Goal: Task Accomplishment & Management: Use online tool/utility

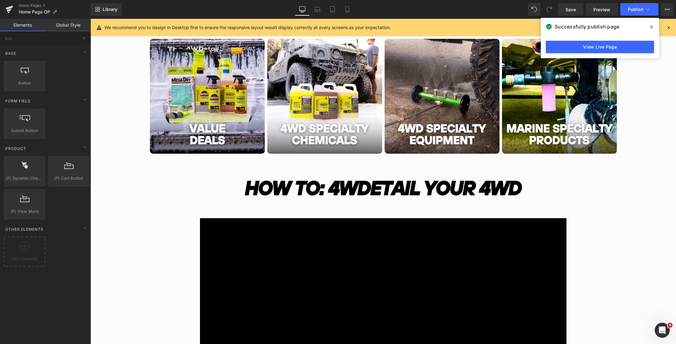
scroll to position [210, 0]
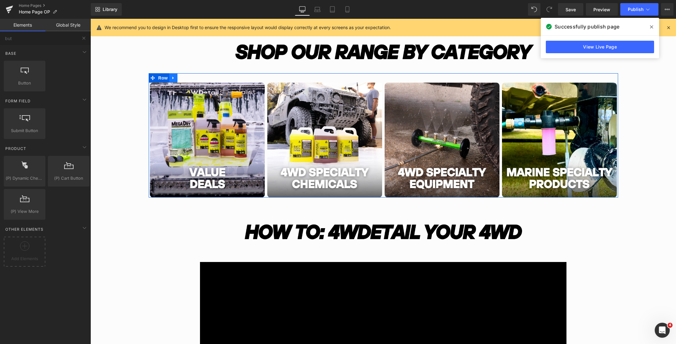
click at [174, 80] on link "Main content" at bounding box center [173, 77] width 8 height 9
click at [179, 78] on link "Main content" at bounding box center [181, 77] width 8 height 9
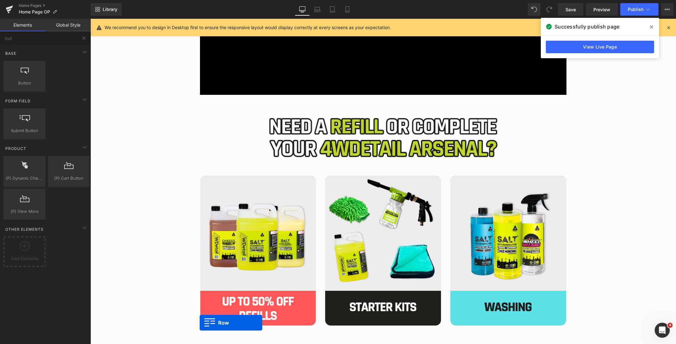
scroll to position [636, 0]
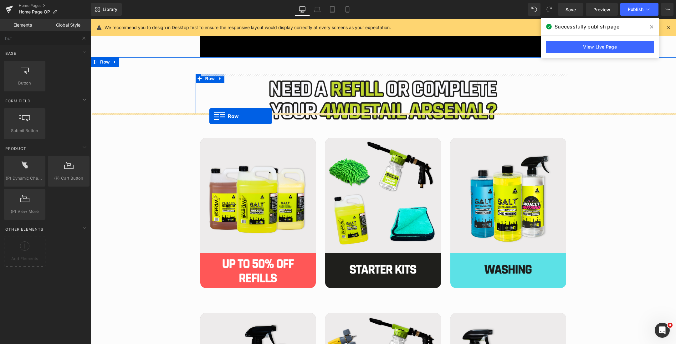
drag, startPoint x: 152, startPoint y: 59, endPoint x: 209, endPoint y: 116, distance: 81.0
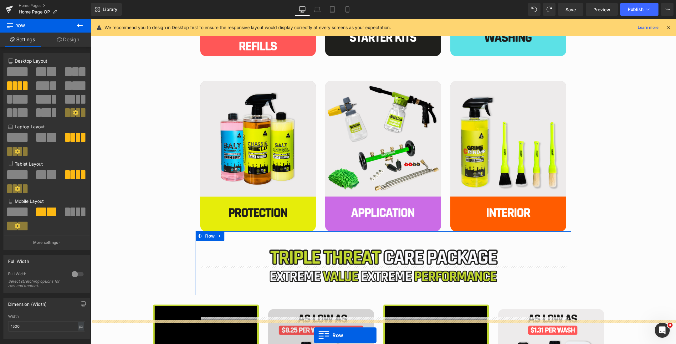
scroll to position [962, 0]
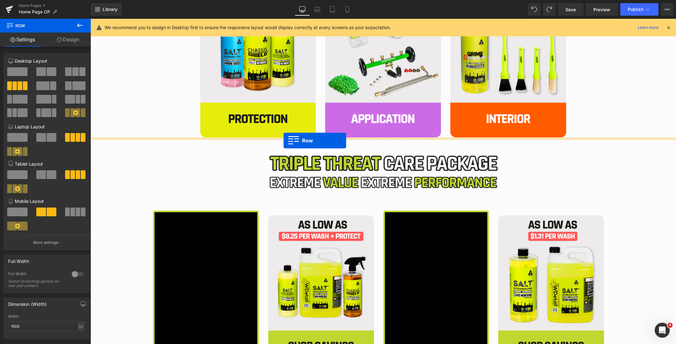
drag, startPoint x: 152, startPoint y: 64, endPoint x: 283, endPoint y: 140, distance: 152.0
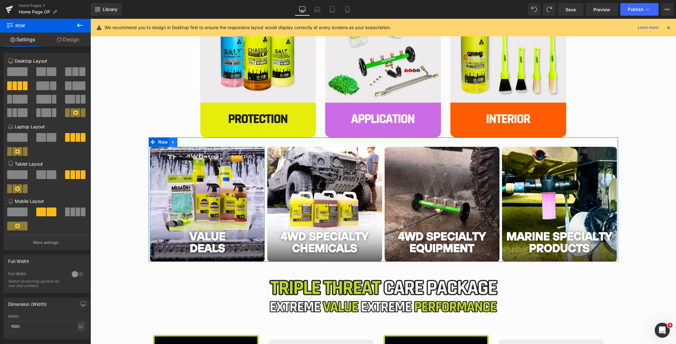
click at [174, 145] on link "Main content" at bounding box center [173, 141] width 8 height 9
click at [181, 143] on icon "Main content" at bounding box center [181, 142] width 4 height 5
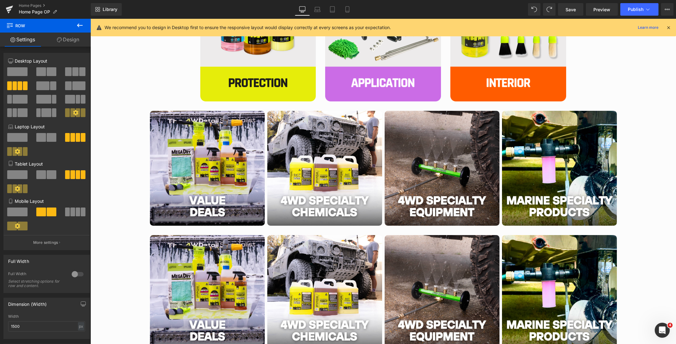
scroll to position [976, 0]
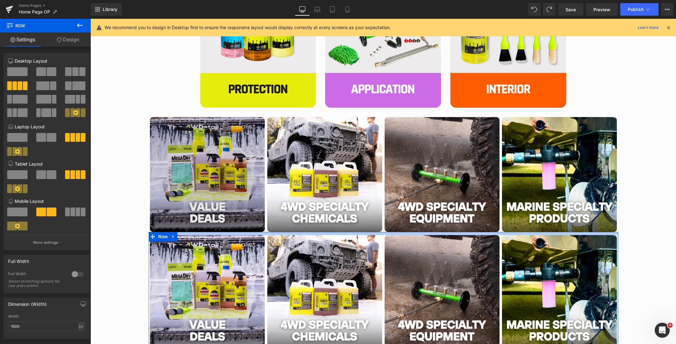
drag, startPoint x: 208, startPoint y: 235, endPoint x: 208, endPoint y: 229, distance: 6.3
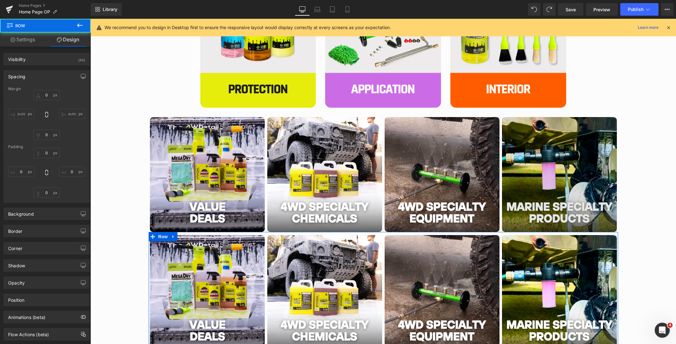
type input "0"
type input "10"
type input "0"
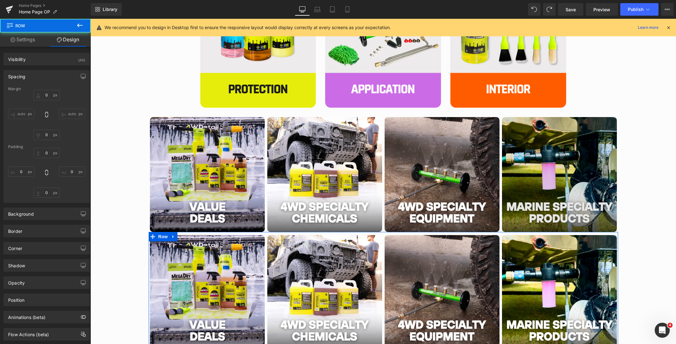
type input "0"
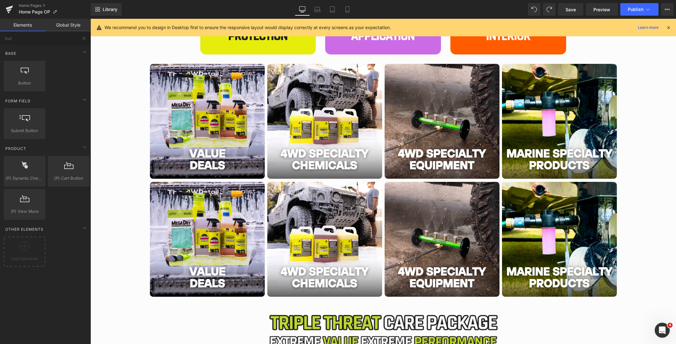
scroll to position [1003, 0]
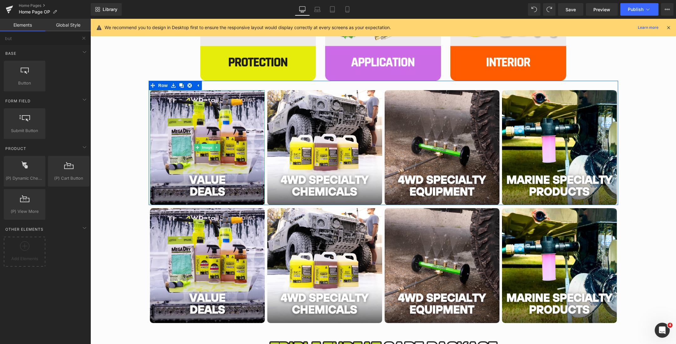
click at [205, 145] on span "Image" at bounding box center [207, 148] width 13 height 8
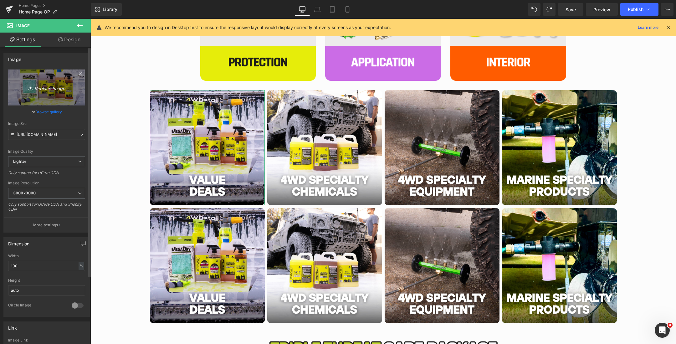
click at [39, 87] on icon "Replace Image" at bounding box center [47, 88] width 50 height 8
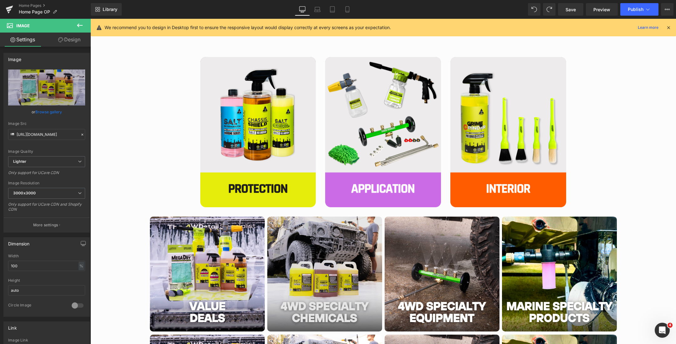
scroll to position [977, 0]
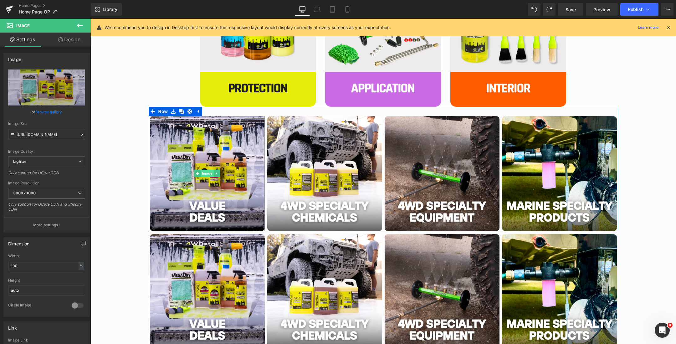
click at [207, 173] on span "Image" at bounding box center [207, 174] width 13 height 8
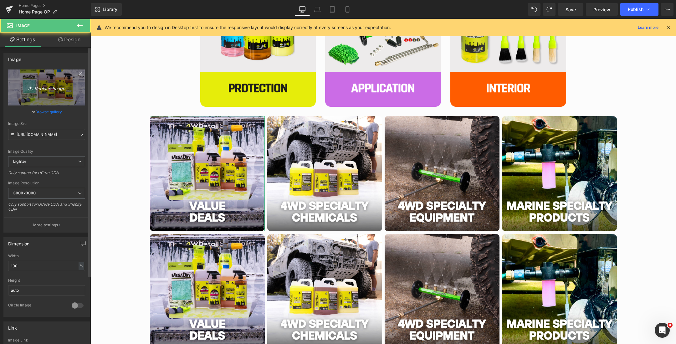
click at [61, 87] on icon "Replace Image" at bounding box center [47, 88] width 50 height 8
type input "C:\fakepath\2.png"
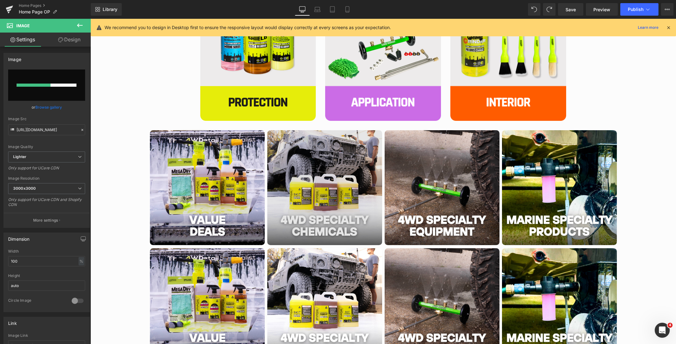
scroll to position [1014, 0]
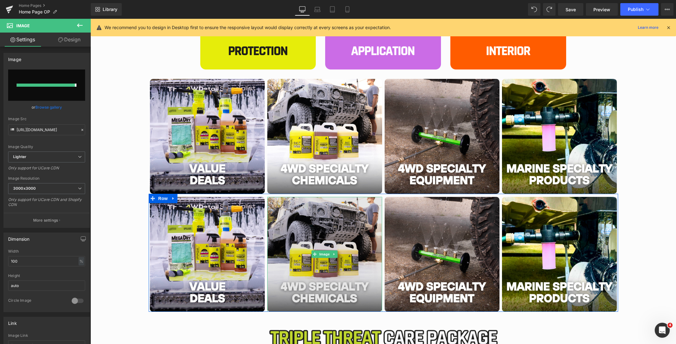
type input "[URL][DOMAIN_NAME]"
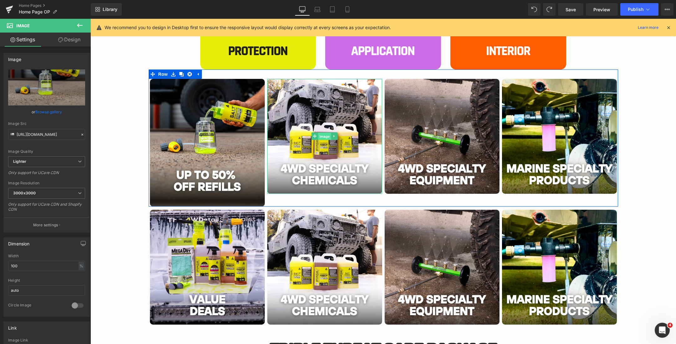
click at [321, 136] on span "Image" at bounding box center [324, 137] width 13 height 8
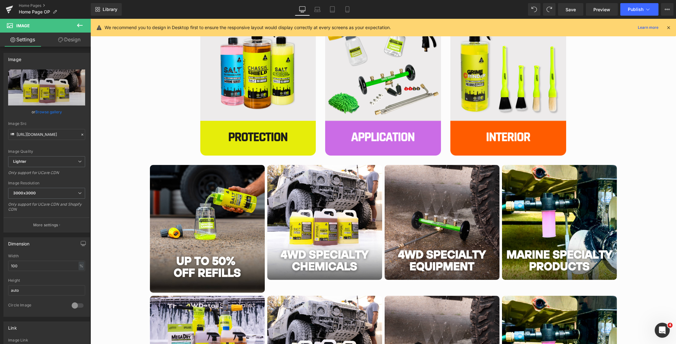
scroll to position [956, 0]
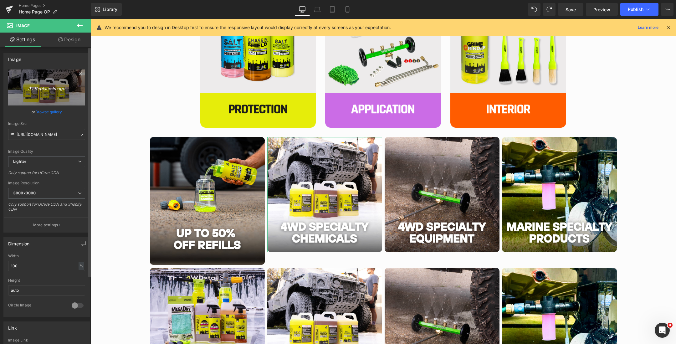
click at [52, 82] on link "Replace Image" at bounding box center [46, 87] width 77 height 36
type input "C:\fakepath\1.png"
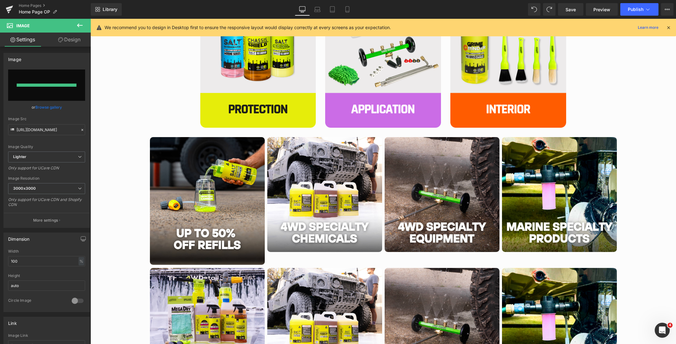
type input "[URL][DOMAIN_NAME]"
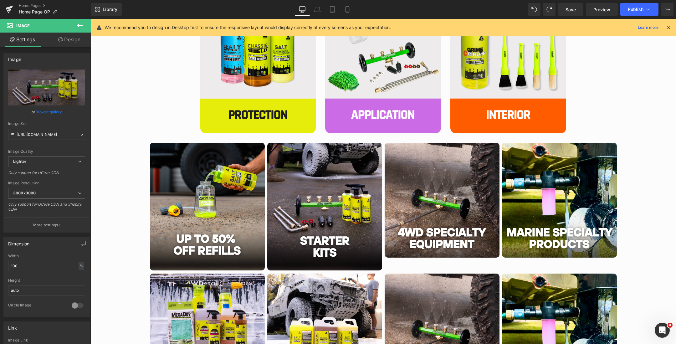
scroll to position [967, 0]
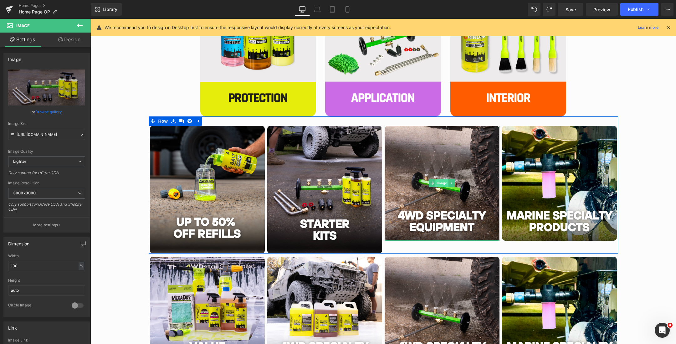
click at [441, 184] on span "Image" at bounding box center [441, 183] width 13 height 8
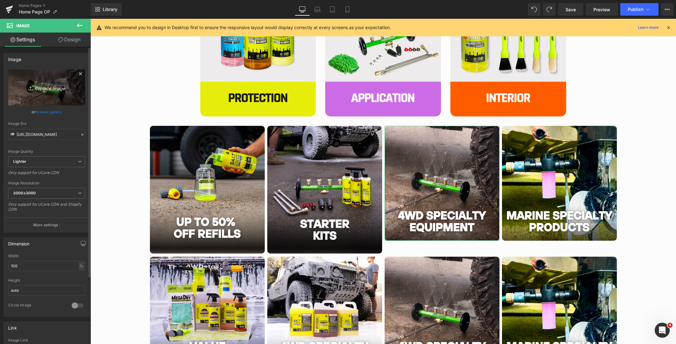
click at [41, 87] on icon "Replace Image" at bounding box center [47, 88] width 50 height 8
type input "C:\fakepath\3.png"
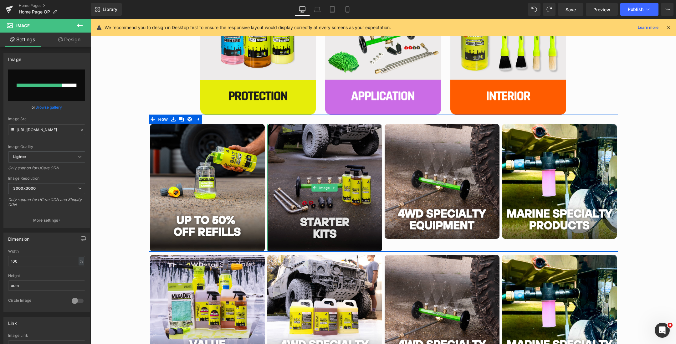
scroll to position [987, 0]
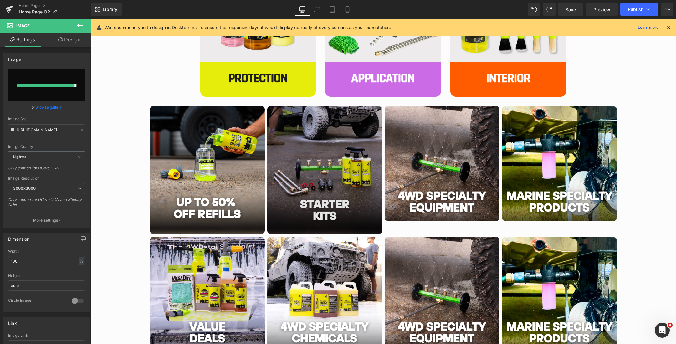
type input "[URL][DOMAIN_NAME]"
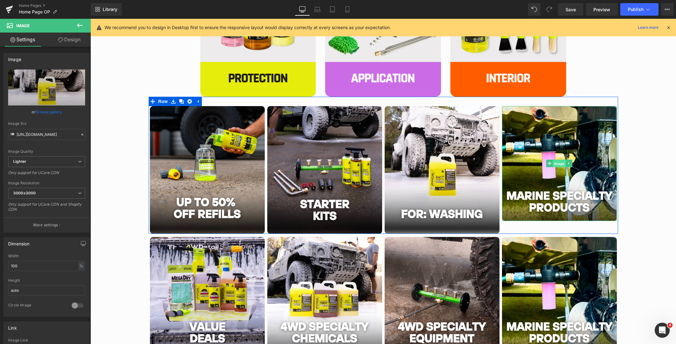
click at [556, 164] on span "Image" at bounding box center [559, 164] width 13 height 8
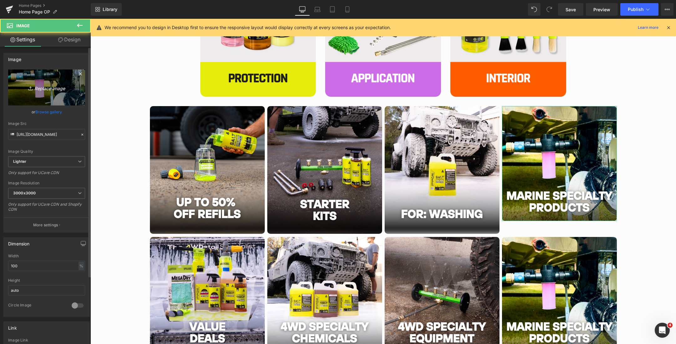
click at [41, 82] on link "Replace Image" at bounding box center [46, 87] width 77 height 36
type input "C:\fakepath\4.png"
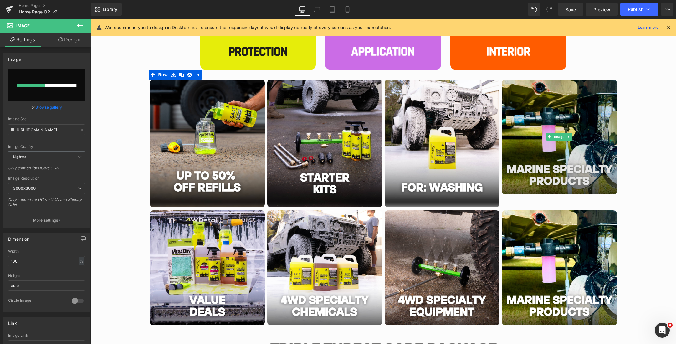
scroll to position [1045, 0]
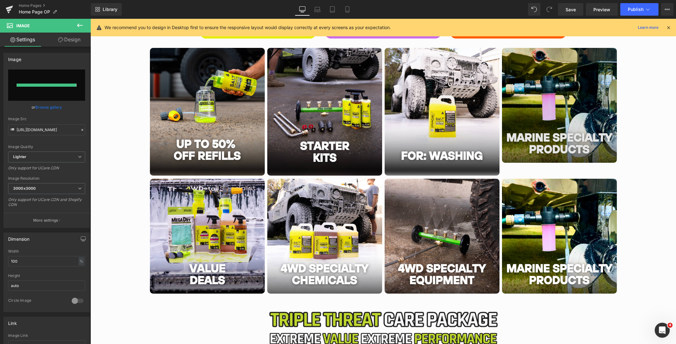
type input "[URL][DOMAIN_NAME]"
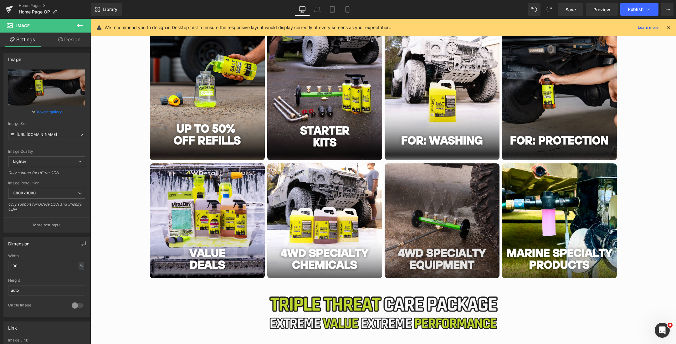
scroll to position [1108, 0]
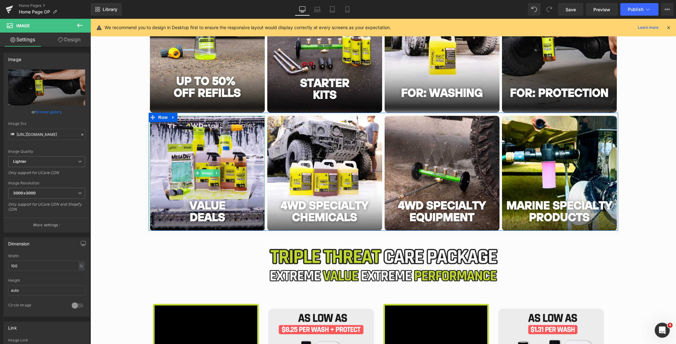
click at [205, 169] on span "Image" at bounding box center [207, 173] width 13 height 8
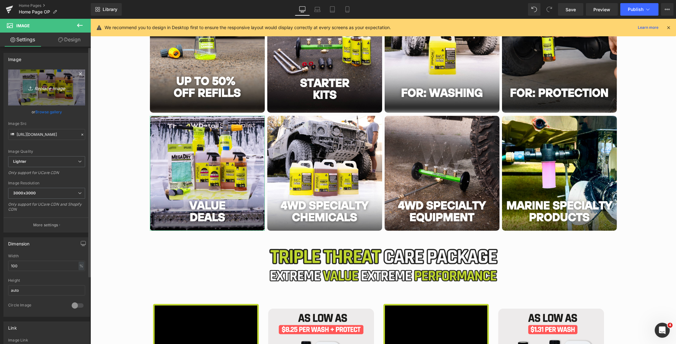
click at [42, 91] on icon "Replace Image" at bounding box center [47, 88] width 50 height 8
type input "C:\fakepath\5.png"
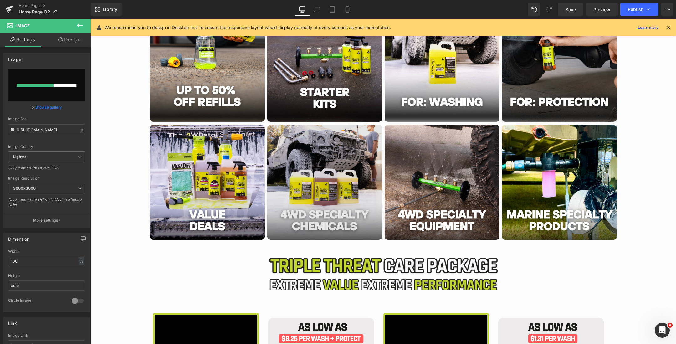
scroll to position [1103, 0]
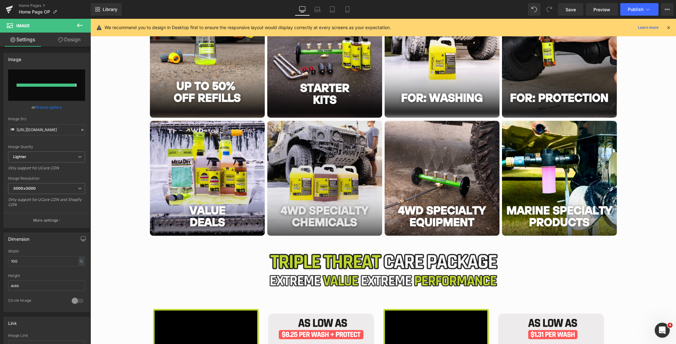
type input "[URL][DOMAIN_NAME]"
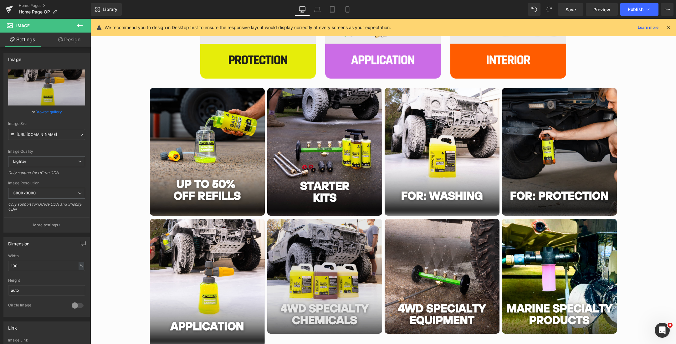
scroll to position [1053, 0]
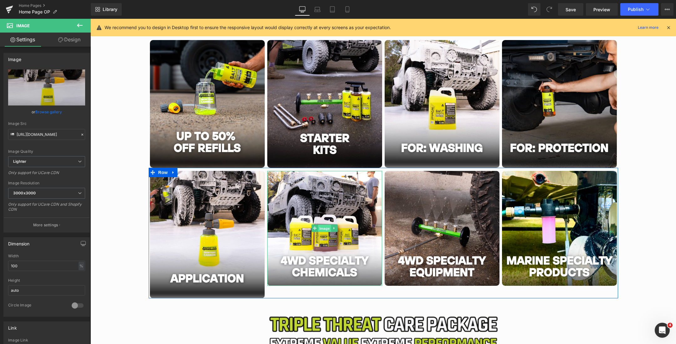
click at [323, 226] on span "Image" at bounding box center [324, 229] width 13 height 8
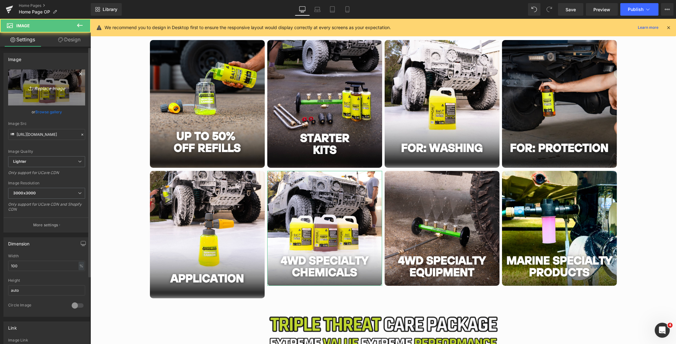
click at [37, 84] on icon "Replace Image" at bounding box center [47, 88] width 50 height 8
type input "C:\fakepath\8.png"
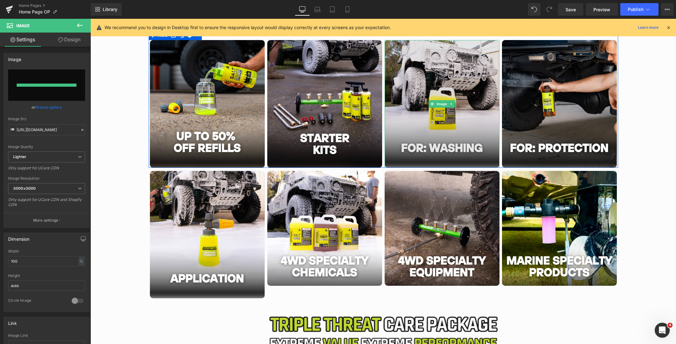
type input "[URL][DOMAIN_NAME]"
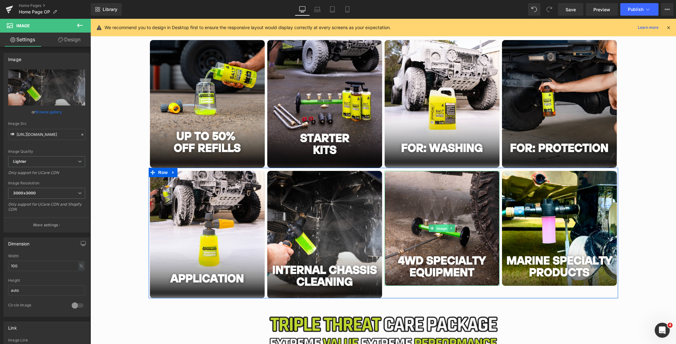
click at [437, 225] on span "Image" at bounding box center [441, 229] width 13 height 8
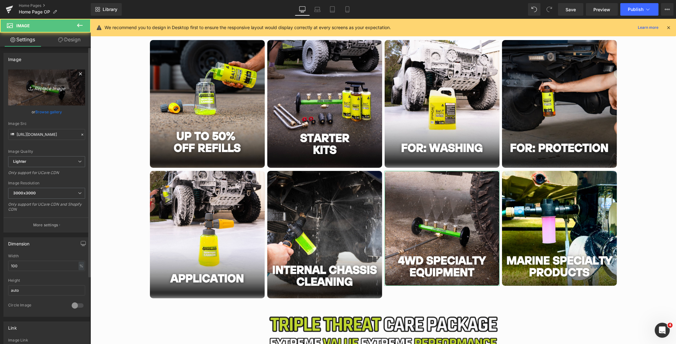
click at [45, 89] on icon "Replace Image" at bounding box center [47, 88] width 50 height 8
type input "C:\fakepath\7.png"
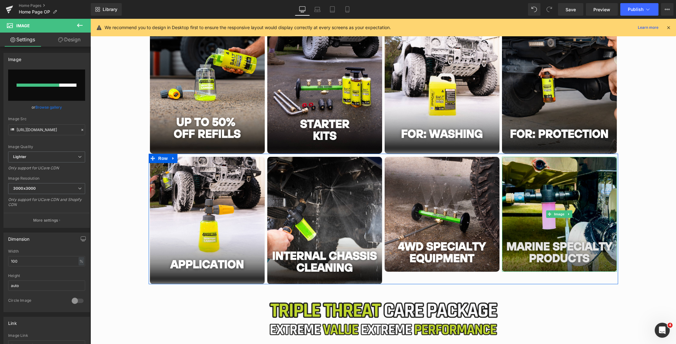
scroll to position [1068, 0]
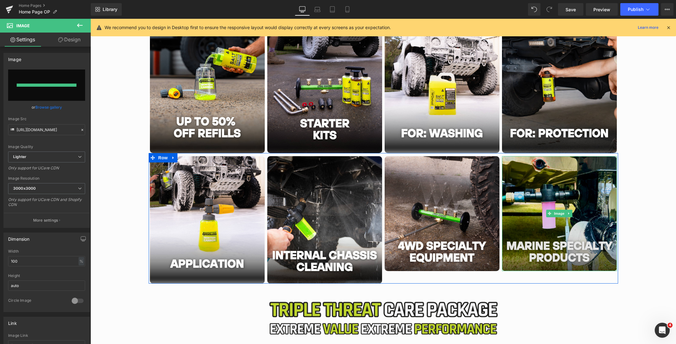
type input "[URL][DOMAIN_NAME]"
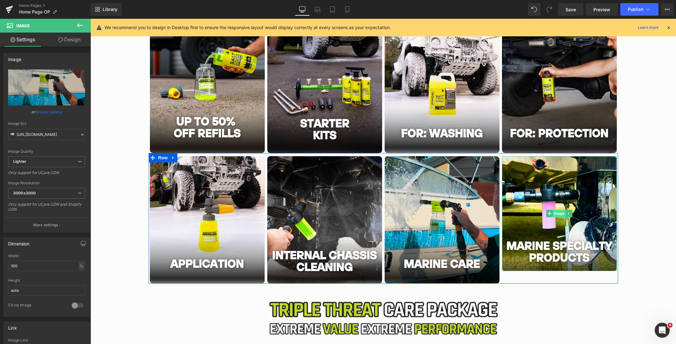
click at [559, 214] on span "Image" at bounding box center [559, 214] width 13 height 8
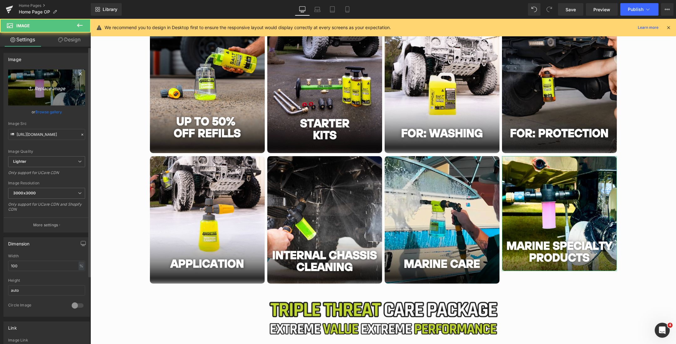
click at [56, 92] on link "Replace Image" at bounding box center [46, 87] width 77 height 36
type input "C:\fakepath\6.png"
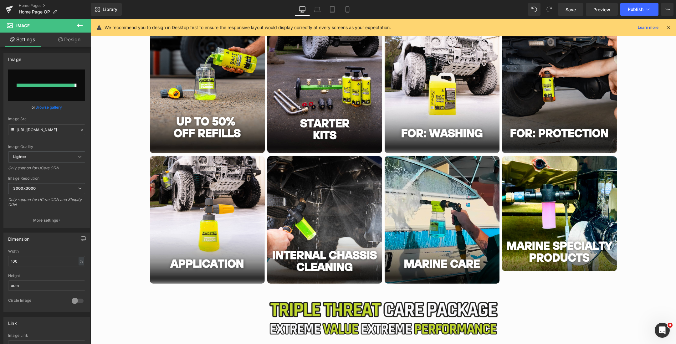
type input "[URL][DOMAIN_NAME]"
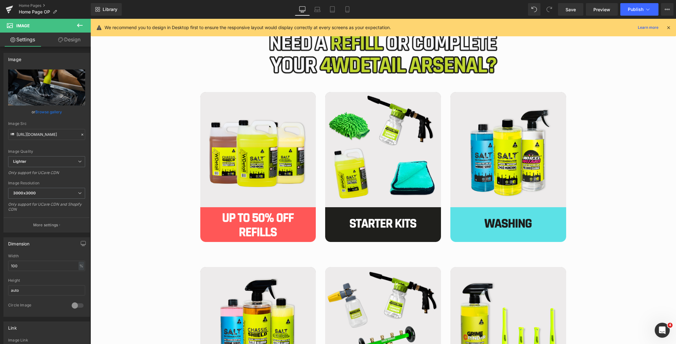
scroll to position [662, 0]
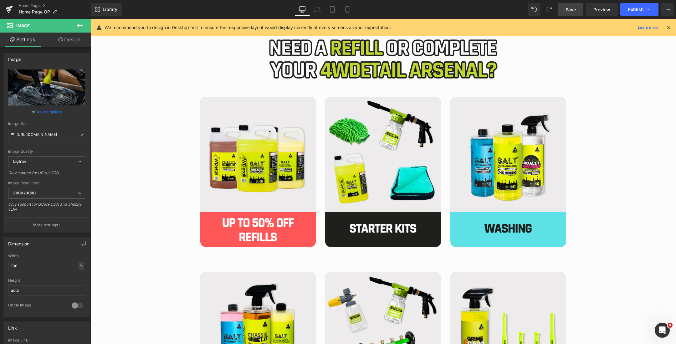
click at [567, 8] on span "Save" at bounding box center [570, 9] width 10 height 7
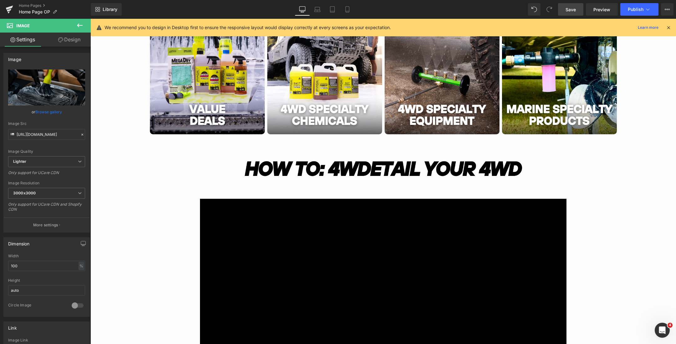
scroll to position [267, 0]
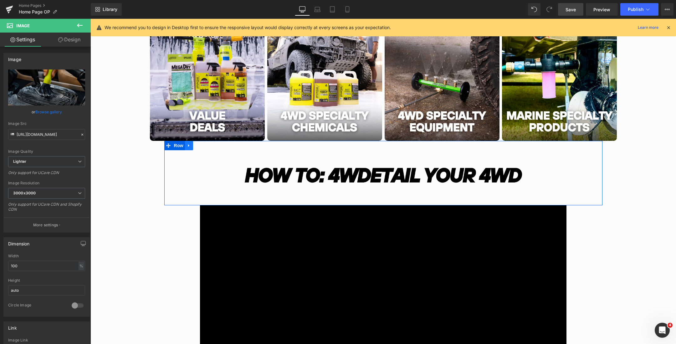
click at [187, 147] on icon "Main content" at bounding box center [189, 145] width 4 height 5
click at [196, 148] on link "Main content" at bounding box center [197, 145] width 8 height 9
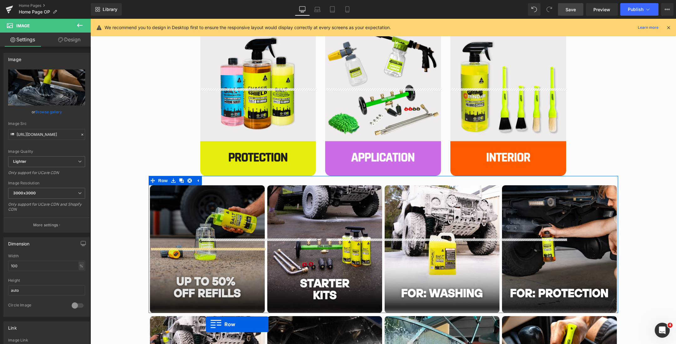
scroll to position [942, 0]
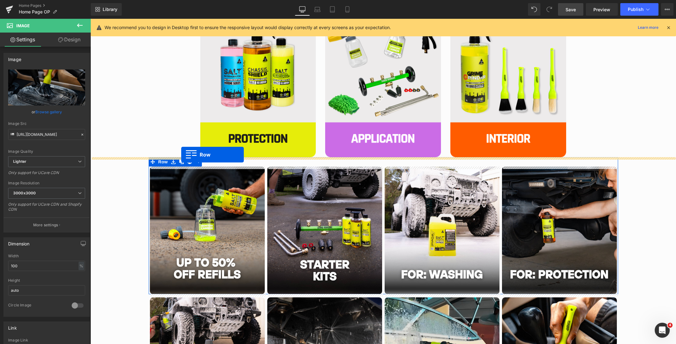
drag, startPoint x: 167, startPoint y: 212, endPoint x: 181, endPoint y: 155, distance: 59.0
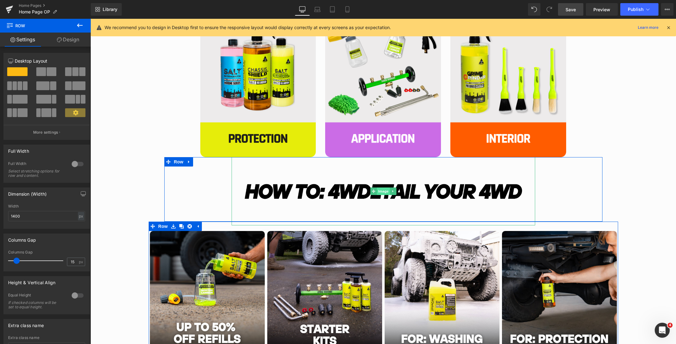
click at [381, 191] on span "Image" at bounding box center [383, 191] width 13 height 8
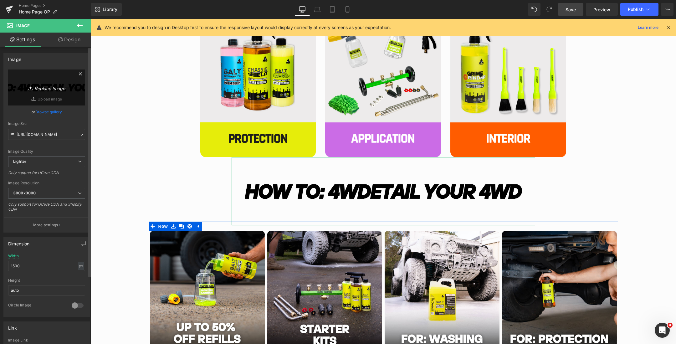
click at [57, 89] on icon "Replace Image" at bounding box center [47, 88] width 50 height 8
type input "C:\fakepath\Australias (2000 x 450 px) (80).png"
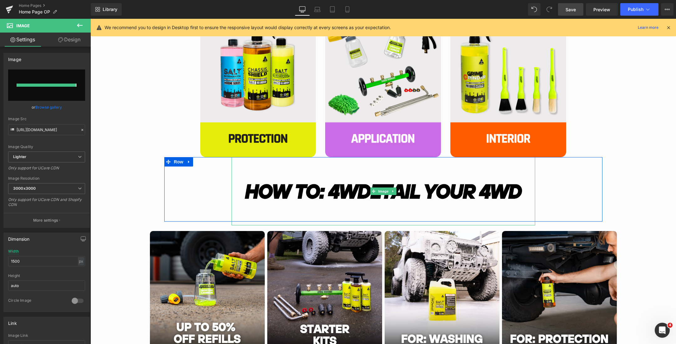
type input "[URL][DOMAIN_NAME]"
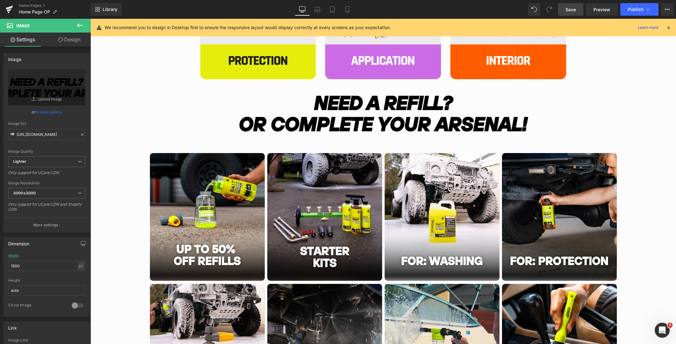
scroll to position [987, 0]
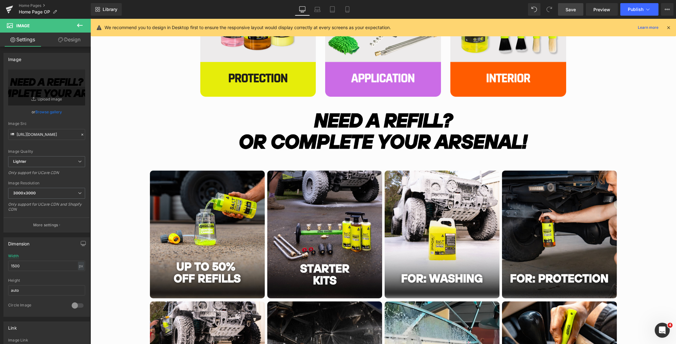
click at [570, 12] on span "Save" at bounding box center [570, 9] width 10 height 7
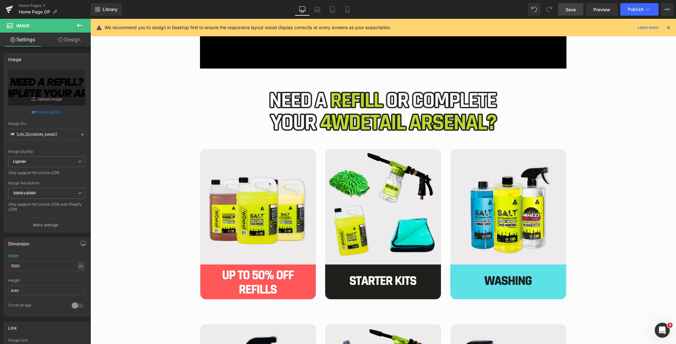
scroll to position [597, 0]
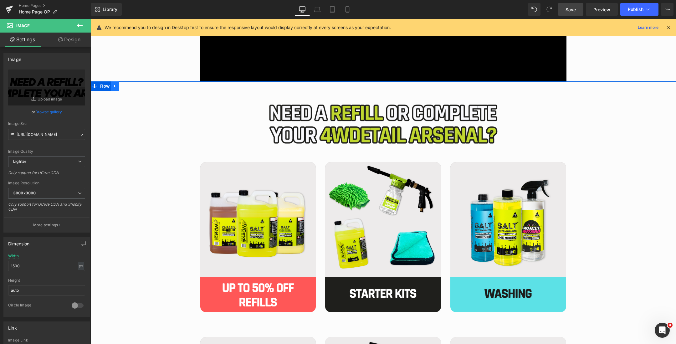
click at [118, 85] on link "Main content" at bounding box center [115, 85] width 8 height 9
click at [132, 86] on icon "Main content" at bounding box center [131, 86] width 4 height 5
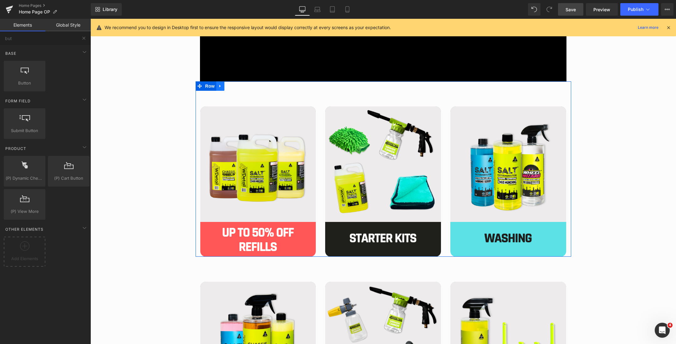
click at [222, 86] on icon "Main content" at bounding box center [220, 86] width 4 height 5
click at [235, 89] on link "Main content" at bounding box center [236, 85] width 8 height 9
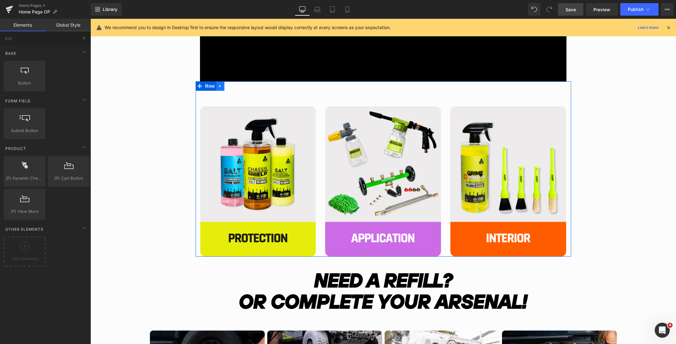
click at [222, 86] on icon "Main content" at bounding box center [220, 86] width 4 height 5
click at [235, 87] on icon "Main content" at bounding box center [236, 86] width 4 height 4
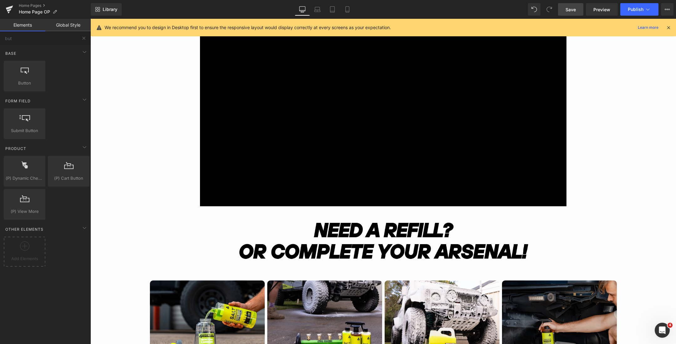
scroll to position [616, 0]
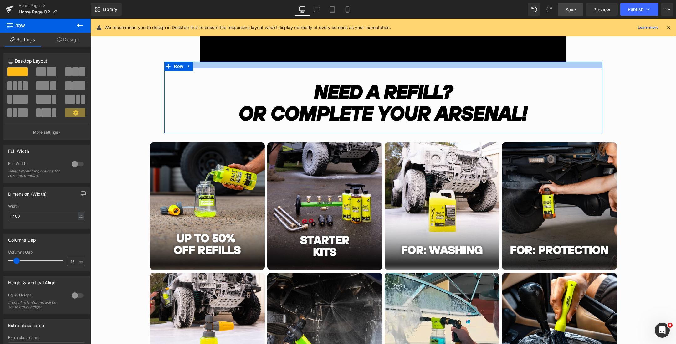
drag, startPoint x: 396, startPoint y: 62, endPoint x: 397, endPoint y: 68, distance: 6.7
click at [397, 68] on div "Image Row" at bounding box center [383, 97] width 438 height 71
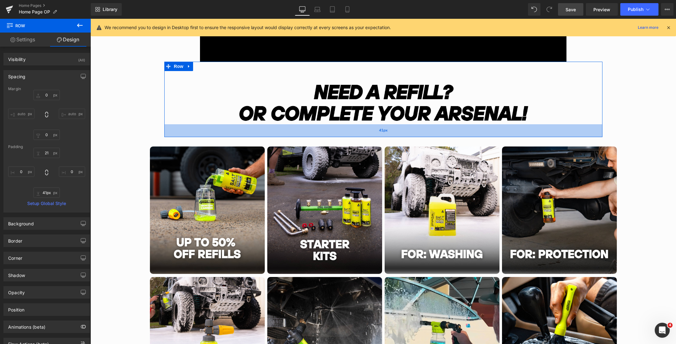
type input "42px"
drag, startPoint x: 403, startPoint y: 132, endPoint x: 404, endPoint y: 136, distance: 4.4
click at [404, 136] on div "42px" at bounding box center [383, 130] width 438 height 13
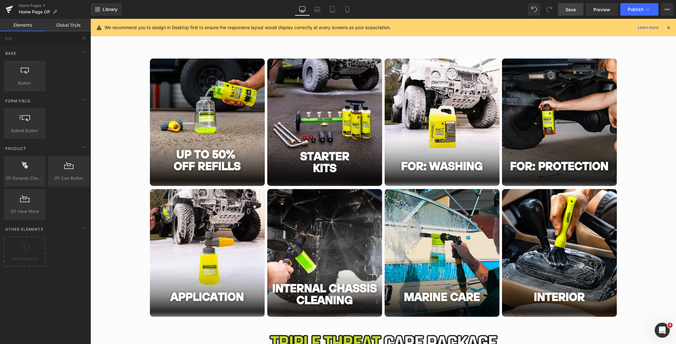
scroll to position [706, 0]
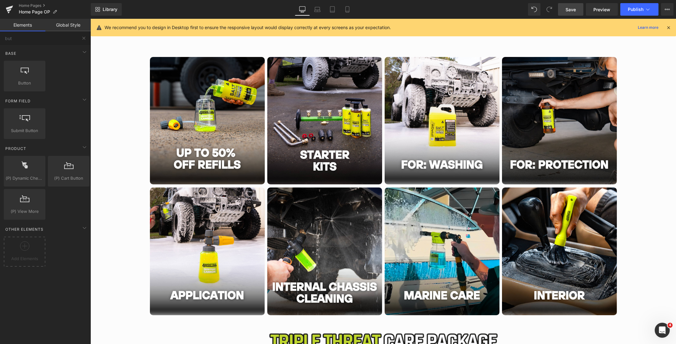
click at [570, 9] on span "Save" at bounding box center [570, 9] width 10 height 7
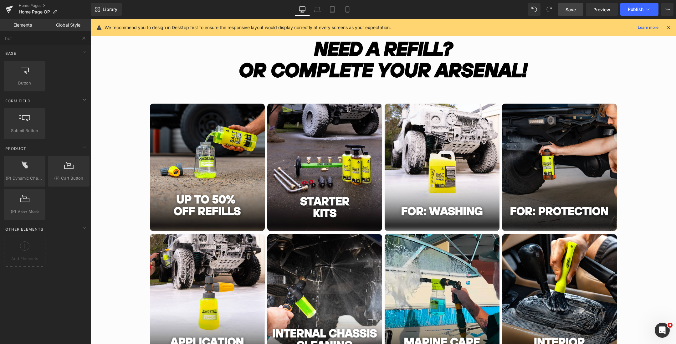
scroll to position [659, 0]
click at [610, 4] on link "Preview" at bounding box center [602, 9] width 32 height 13
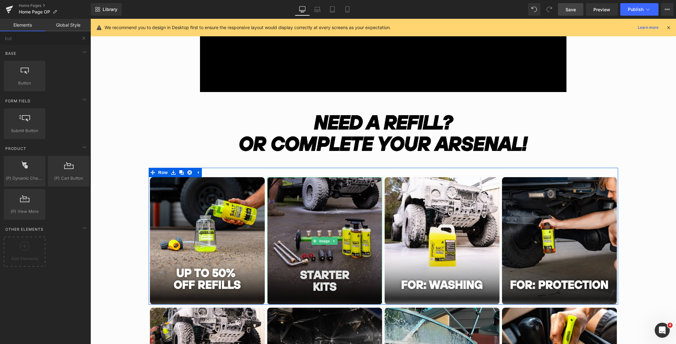
scroll to position [537, 0]
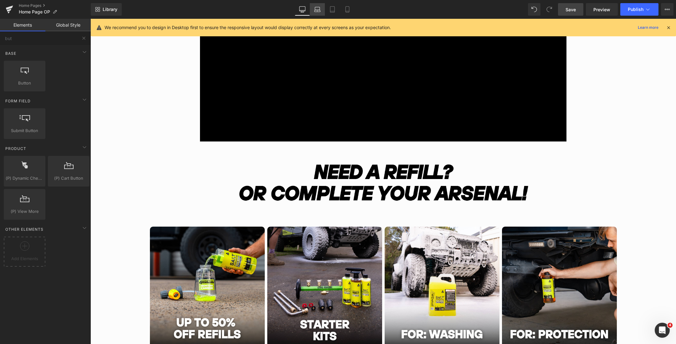
click at [319, 14] on link "Laptop" at bounding box center [317, 9] width 15 height 13
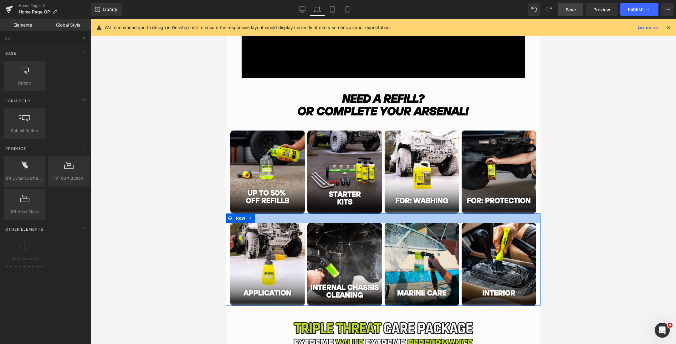
scroll to position [377, 0]
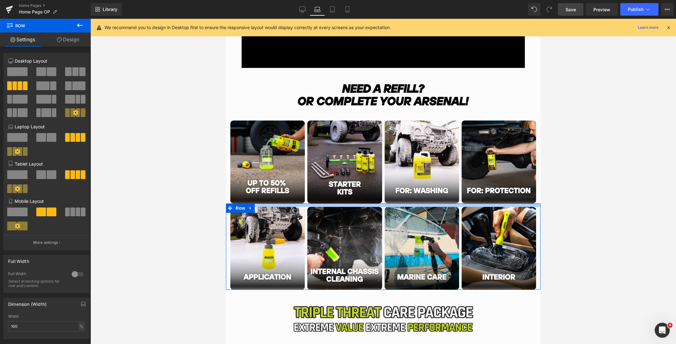
drag, startPoint x: 384, startPoint y: 211, endPoint x: 384, endPoint y: 205, distance: 5.9
click at [384, 205] on div "Main content" at bounding box center [383, 204] width 314 height 3
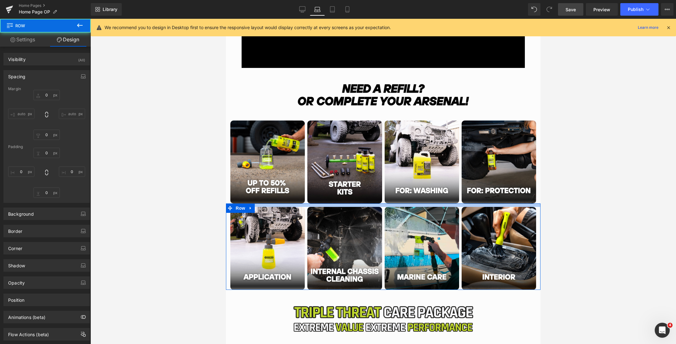
type input "0"
type input "11"
type input "10"
type input "0"
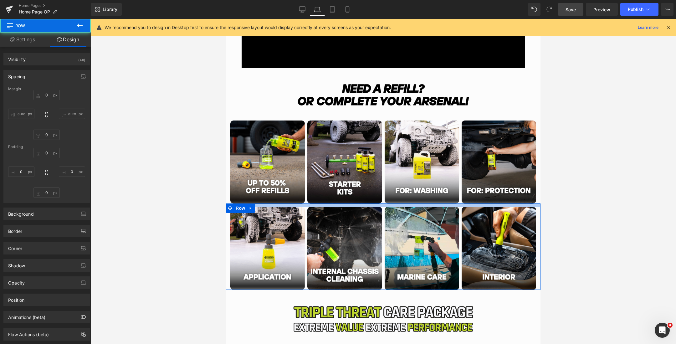
type input "10"
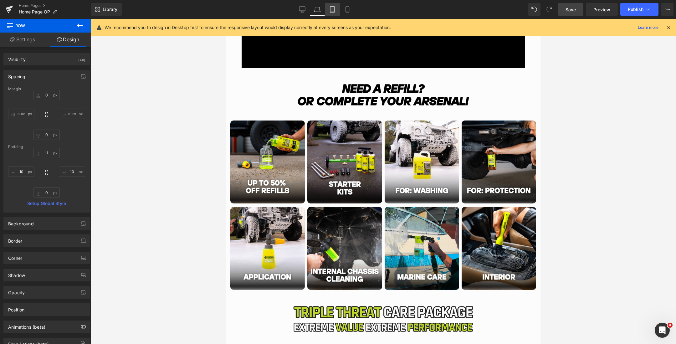
click at [334, 14] on link "Tablet" at bounding box center [332, 9] width 15 height 13
type input "0"
type input "30"
type input "5"
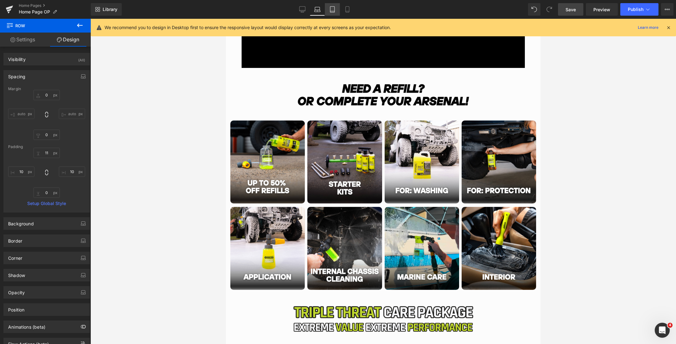
type input "0"
type input "5"
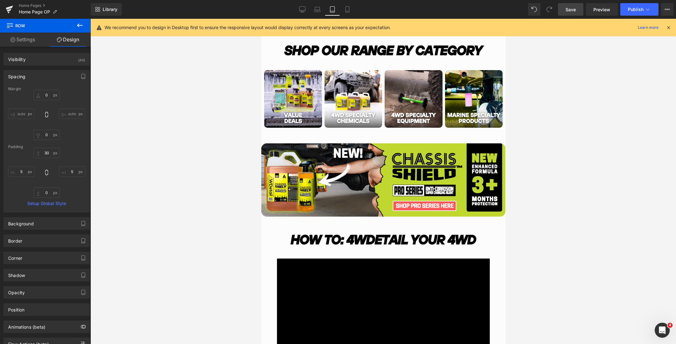
scroll to position [674, 0]
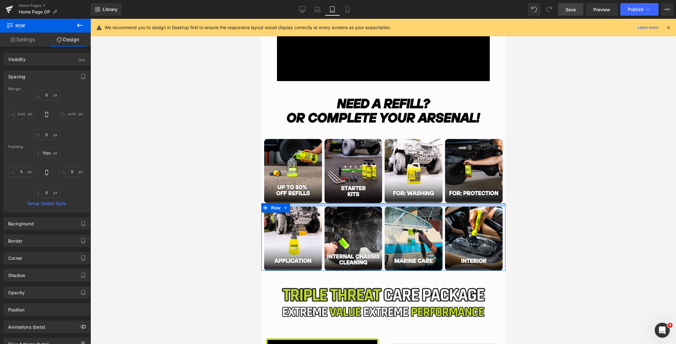
type input "9px"
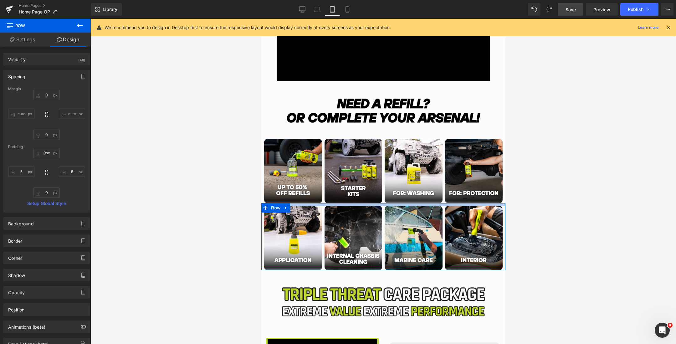
drag, startPoint x: 382, startPoint y: 209, endPoint x: 384, endPoint y: 203, distance: 6.9
click at [384, 203] on div "Main content" at bounding box center [383, 204] width 244 height 3
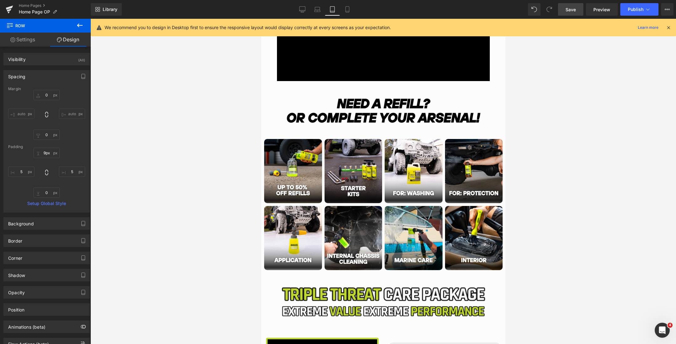
click at [593, 200] on div at bounding box center [382, 181] width 585 height 325
click at [343, 9] on link "Mobile" at bounding box center [347, 9] width 15 height 13
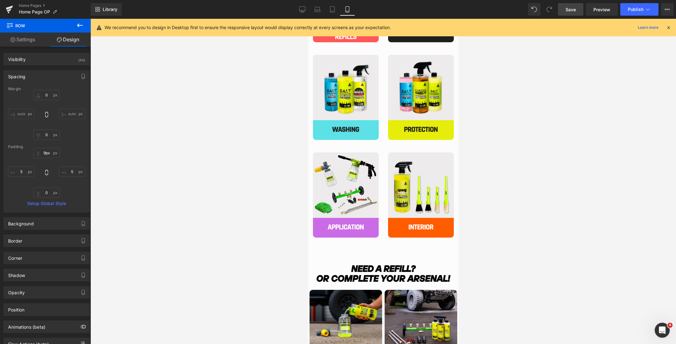
type input "0"
type input "1"
type input "0"
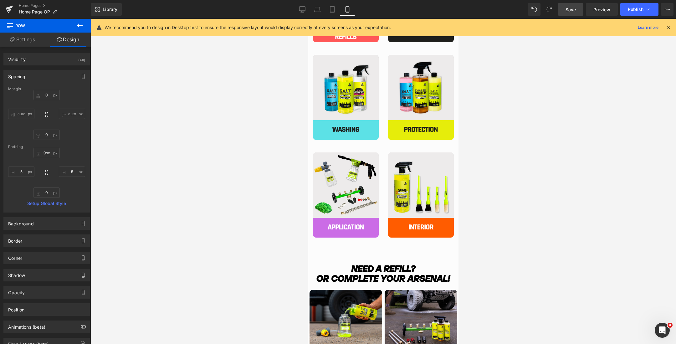
type input "0"
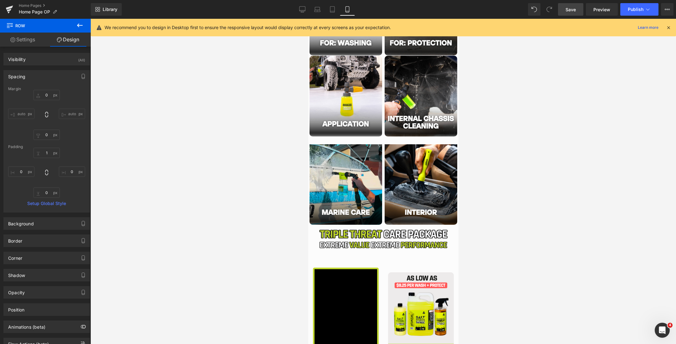
scroll to position [1094, 0]
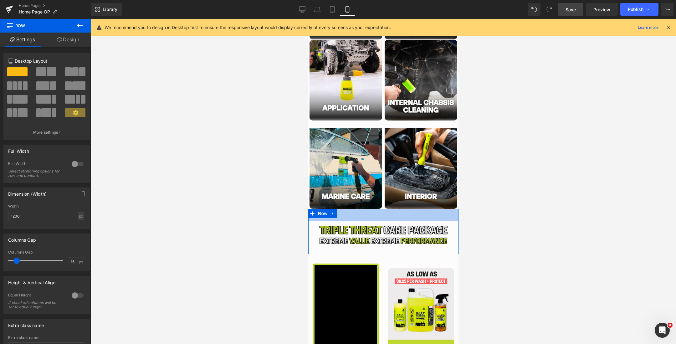
drag, startPoint x: 386, startPoint y: 210, endPoint x: 387, endPoint y: 222, distance: 11.9
click at [387, 222] on div "Image Row 38px" at bounding box center [383, 231] width 150 height 45
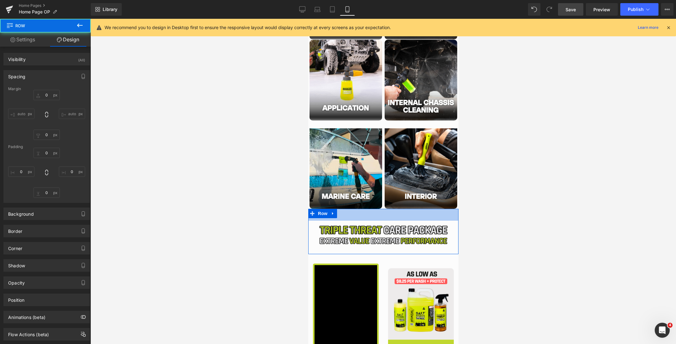
type input "0"
type input "38"
type input "0"
type input "14"
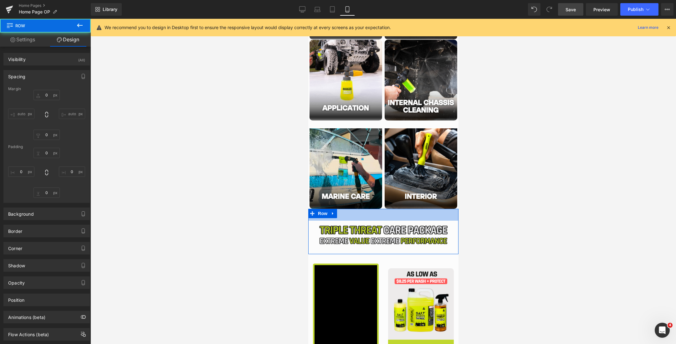
type input "0"
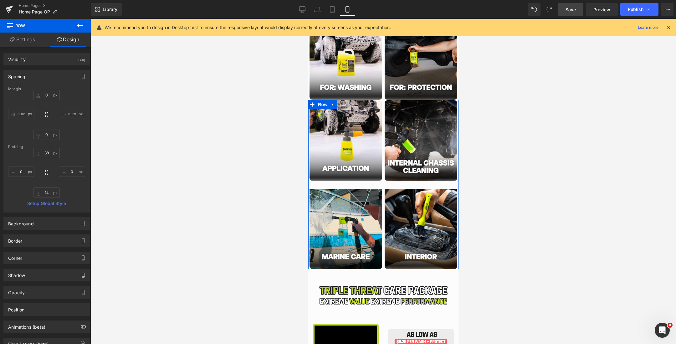
scroll to position [1017, 0]
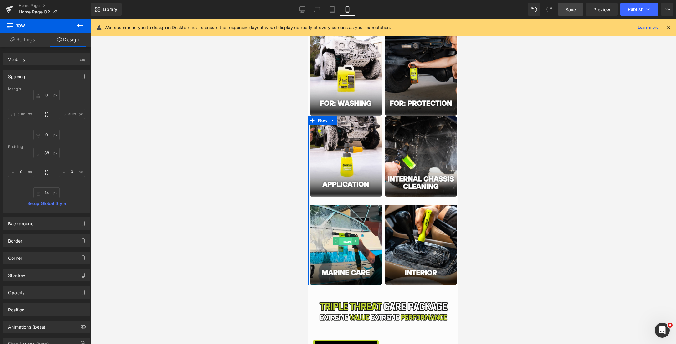
click at [344, 241] on span "Image" at bounding box center [345, 241] width 13 height 8
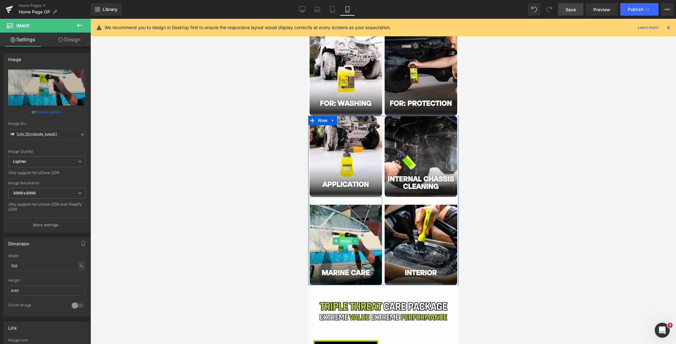
click at [345, 241] on span "Image" at bounding box center [345, 241] width 13 height 8
click at [67, 34] on link "Design" at bounding box center [69, 40] width 45 height 14
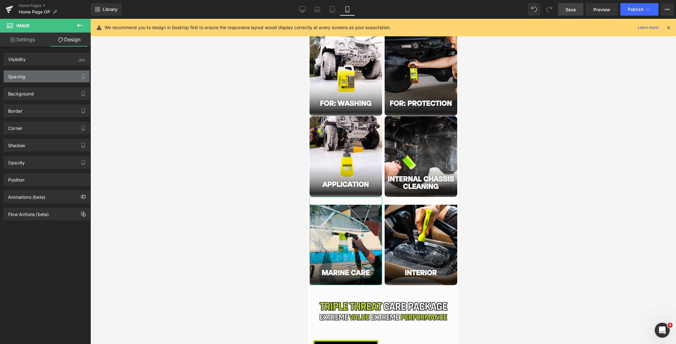
click at [51, 74] on div "Spacing" at bounding box center [47, 76] width 86 height 12
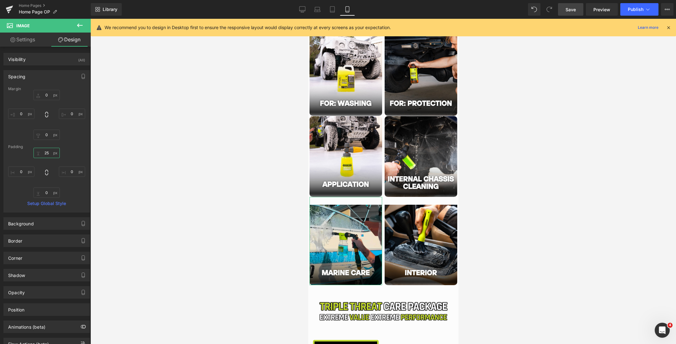
click at [45, 153] on input "25" at bounding box center [46, 153] width 26 height 10
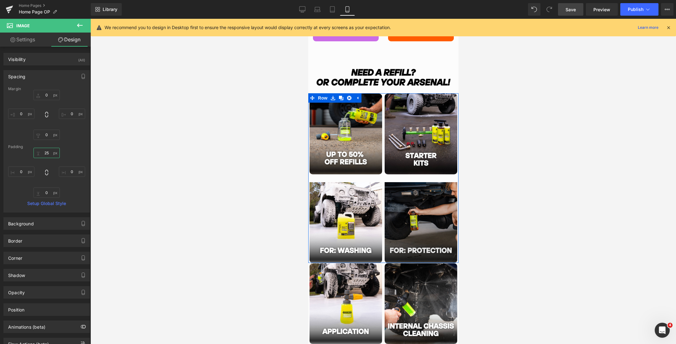
scroll to position [922, 0]
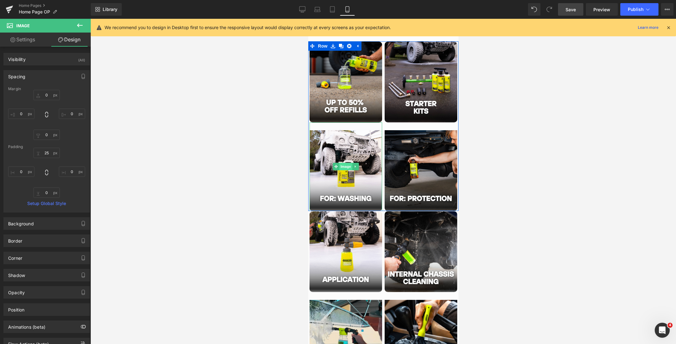
click at [345, 165] on span "Image" at bounding box center [345, 167] width 13 height 8
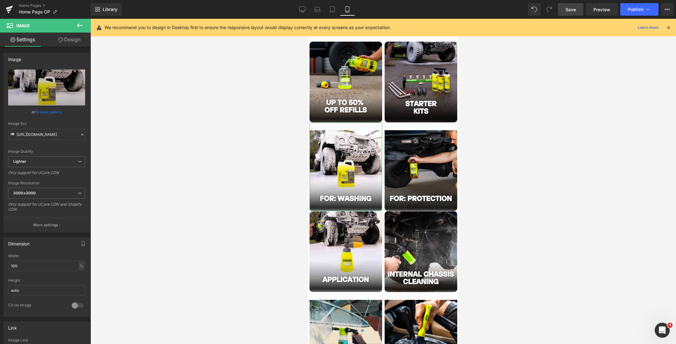
click at [64, 44] on link "Design" at bounding box center [69, 40] width 45 height 14
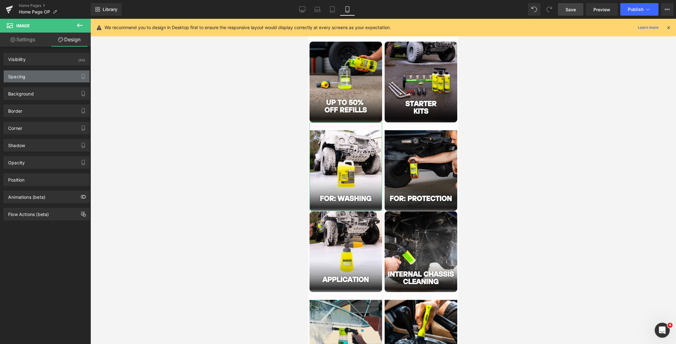
click at [53, 78] on div "Spacing" at bounding box center [47, 76] width 86 height 12
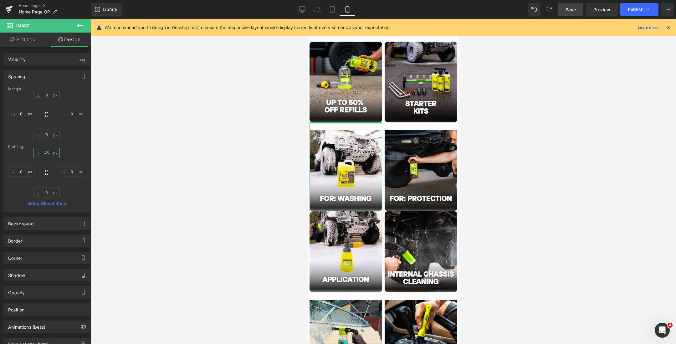
click at [45, 153] on input "25" at bounding box center [46, 153] width 26 height 10
type input "15"
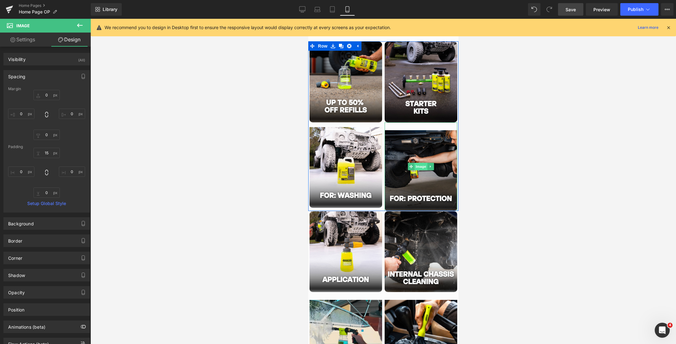
click at [420, 167] on span "Image" at bounding box center [420, 167] width 13 height 8
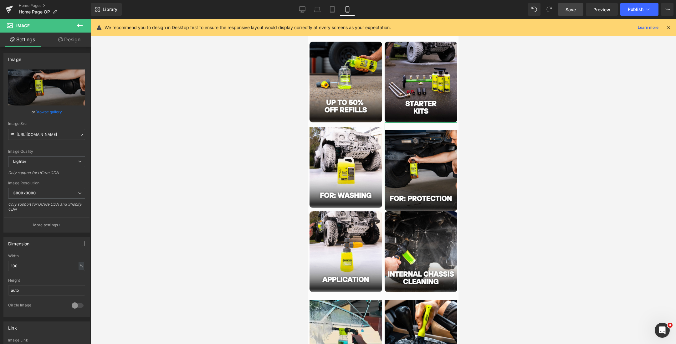
click at [68, 43] on link "Design" at bounding box center [69, 40] width 45 height 14
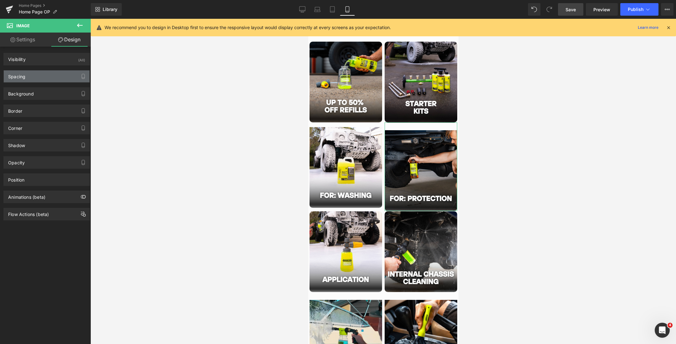
click at [36, 75] on div "Spacing" at bounding box center [47, 76] width 86 height 12
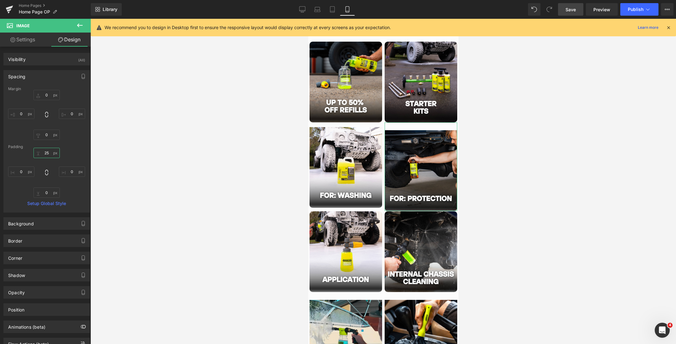
click at [45, 153] on input "25" at bounding box center [46, 153] width 26 height 10
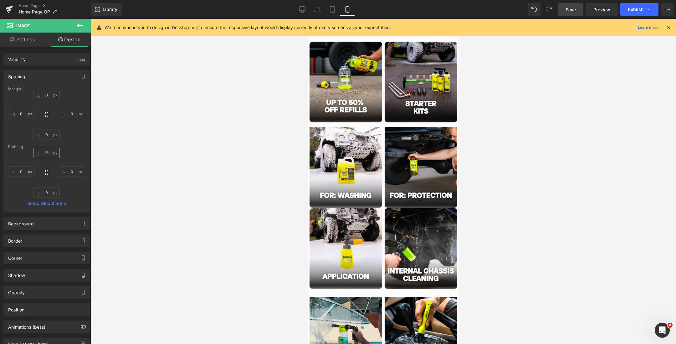
type input "15"
click at [482, 193] on div at bounding box center [382, 181] width 585 height 325
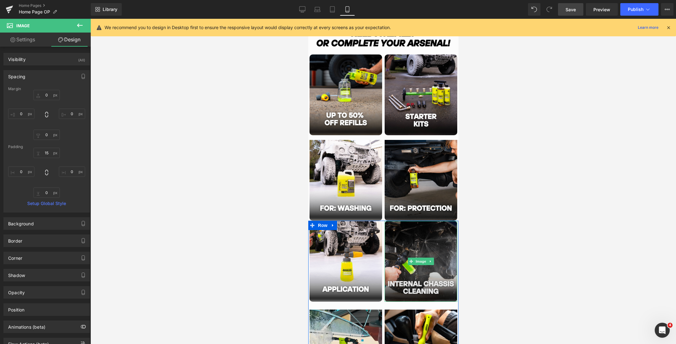
scroll to position [891, 0]
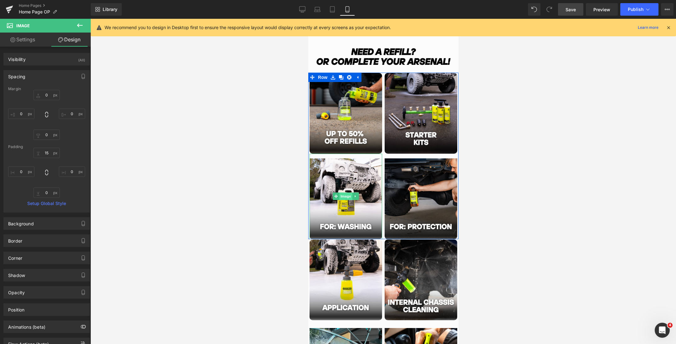
click at [344, 196] on span "Image" at bounding box center [345, 196] width 13 height 8
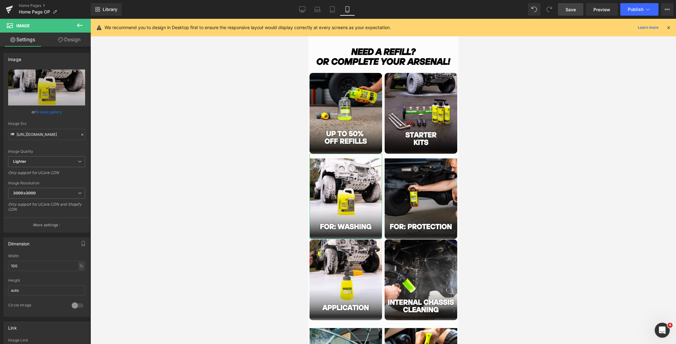
click at [57, 43] on link "Design" at bounding box center [69, 40] width 45 height 14
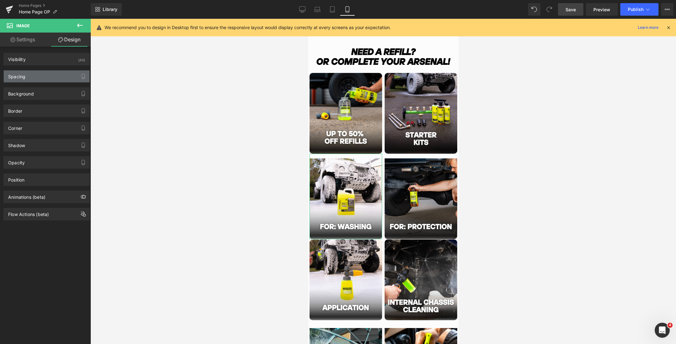
click at [42, 77] on div "Spacing" at bounding box center [47, 76] width 86 height 12
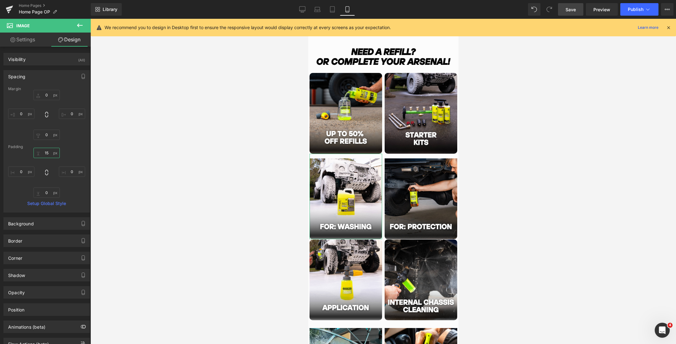
click at [45, 152] on input "15" at bounding box center [46, 153] width 26 height 10
type input "10"
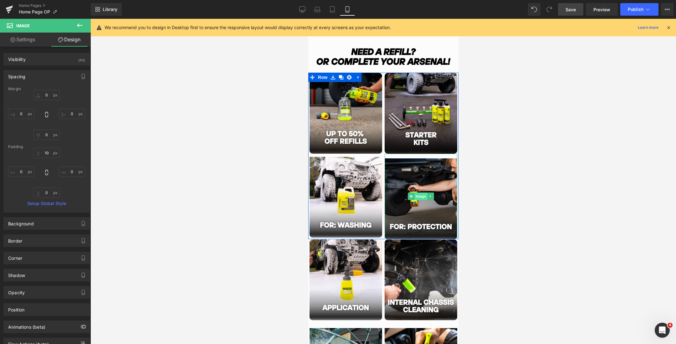
click at [419, 195] on span "Image" at bounding box center [420, 196] width 13 height 8
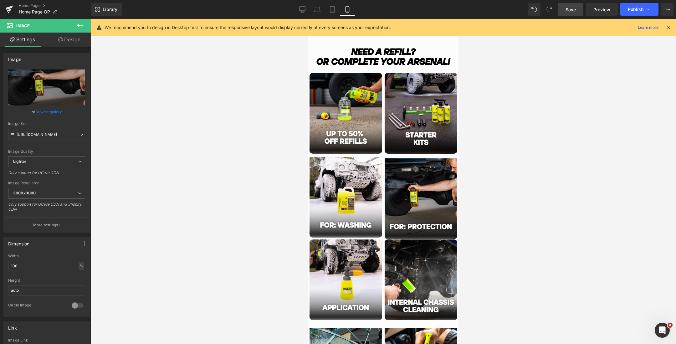
click at [59, 44] on link "Design" at bounding box center [69, 40] width 45 height 14
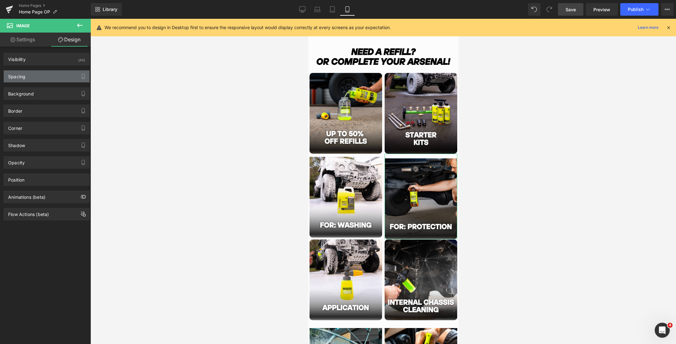
click at [34, 76] on div "Spacing" at bounding box center [47, 76] width 86 height 12
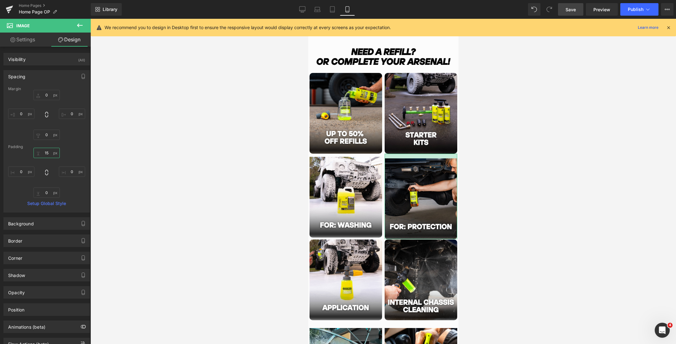
click at [45, 151] on input "15" at bounding box center [46, 153] width 26 height 10
type input "10"
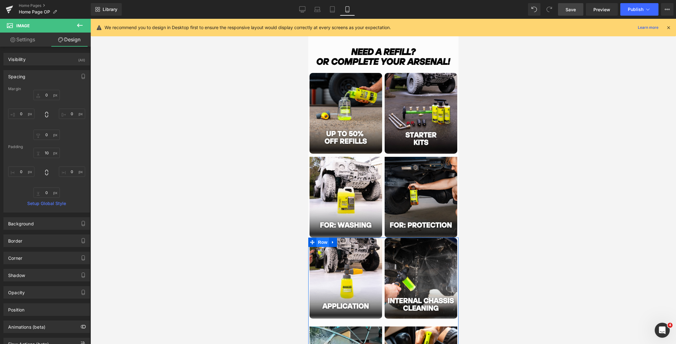
click at [320, 242] on span "Row" at bounding box center [322, 241] width 13 height 9
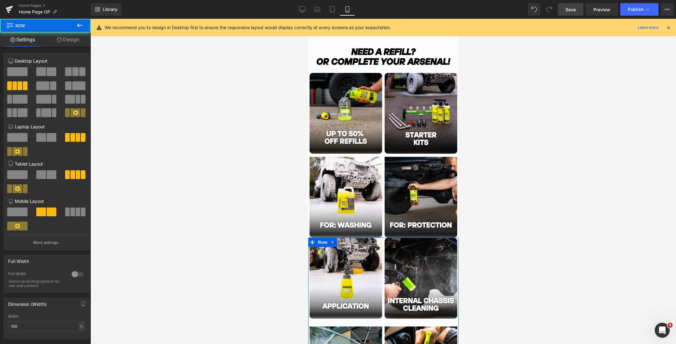
click at [67, 42] on link "Design" at bounding box center [67, 40] width 45 height 14
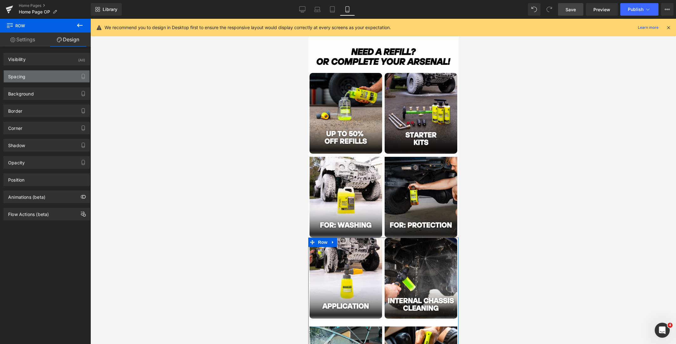
click at [48, 76] on div "Spacing" at bounding box center [47, 76] width 86 height 12
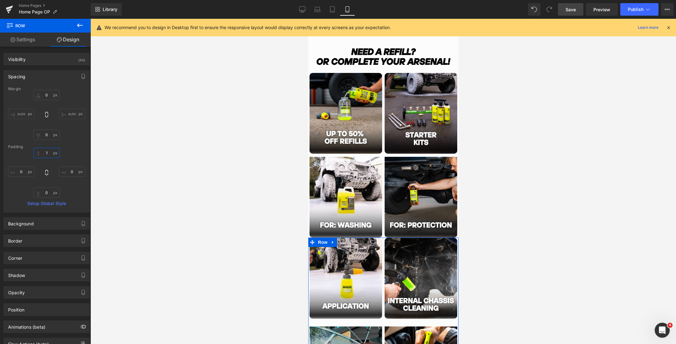
click at [47, 150] on input "1" at bounding box center [46, 153] width 26 height 10
type input "10"
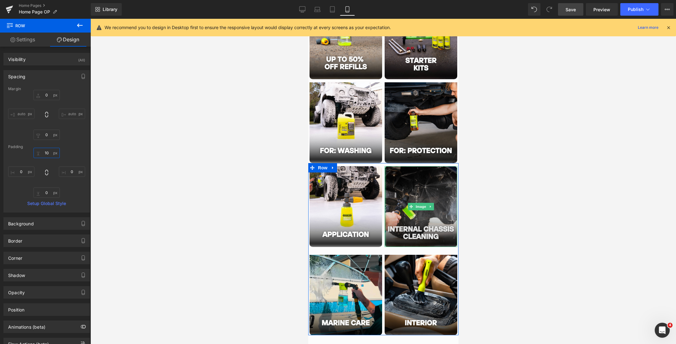
scroll to position [1011, 0]
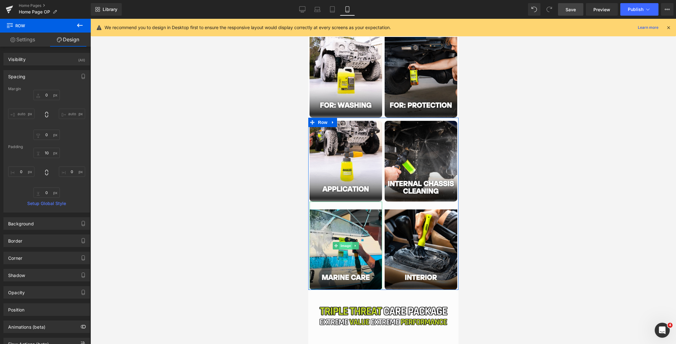
click at [344, 244] on span "Image" at bounding box center [345, 246] width 13 height 8
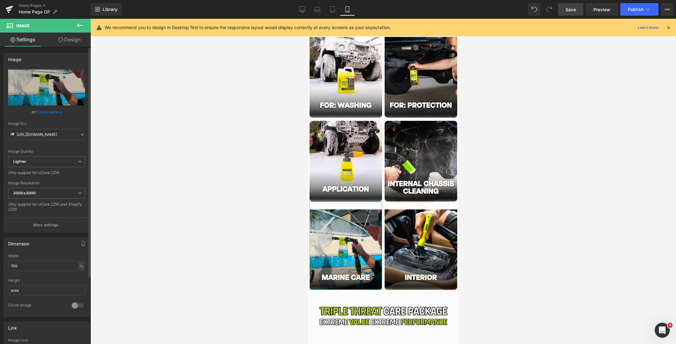
click at [63, 47] on div "Image [URL][DOMAIN_NAME] Replace Image Upload image or Browse gallery Image Src…" at bounding box center [47, 316] width 94 height 538
click at [63, 41] on link "Design" at bounding box center [69, 40] width 45 height 14
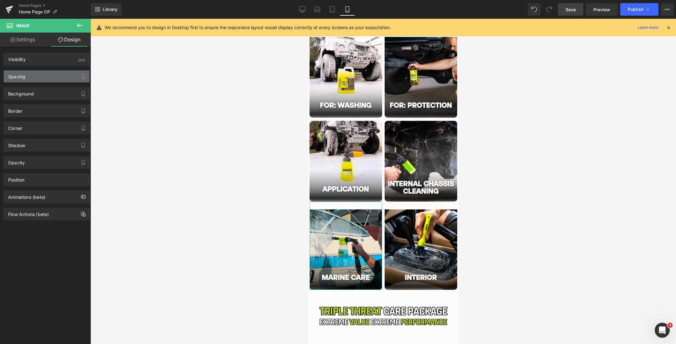
click at [43, 80] on div "Spacing" at bounding box center [47, 76] width 86 height 12
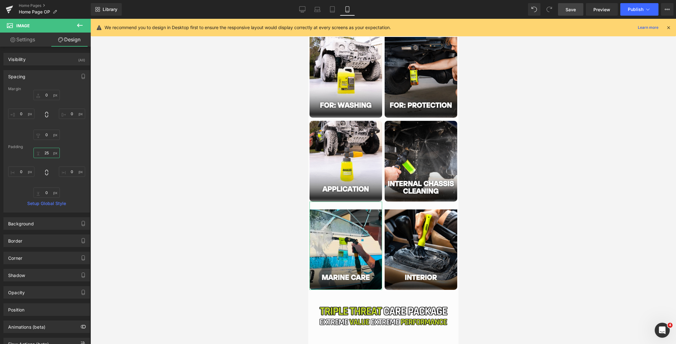
click at [44, 154] on input "25" at bounding box center [46, 153] width 26 height 10
type input "10"
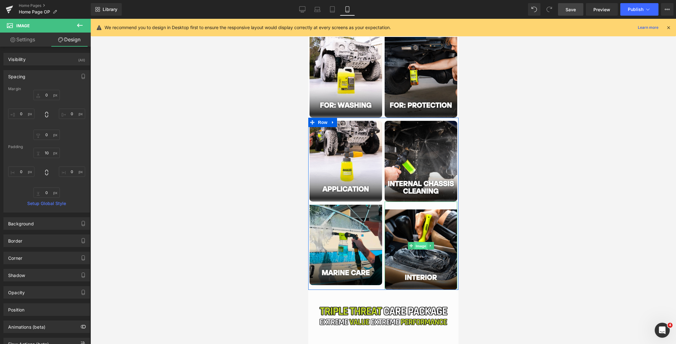
click at [415, 245] on span "Image" at bounding box center [420, 246] width 13 height 8
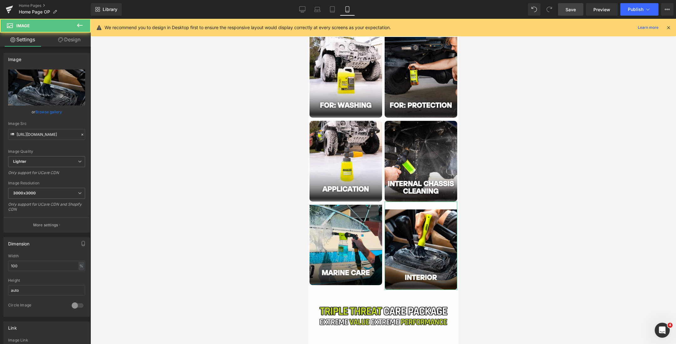
click at [73, 38] on link "Design" at bounding box center [69, 40] width 45 height 14
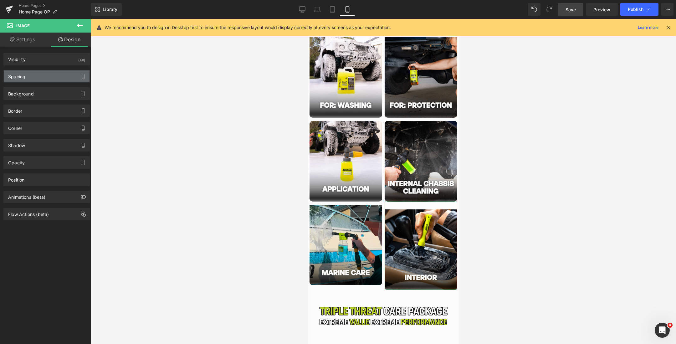
click at [54, 79] on div "Spacing" at bounding box center [47, 76] width 86 height 12
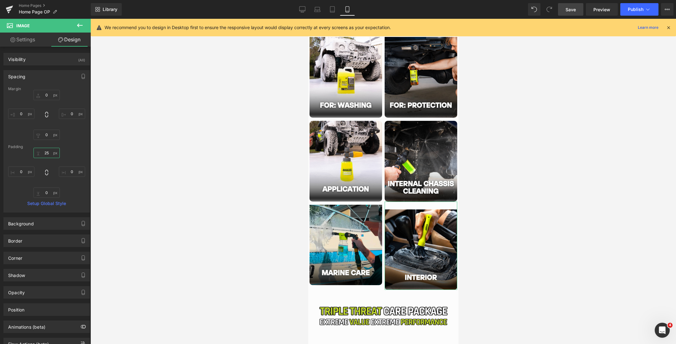
click at [44, 155] on input "25" at bounding box center [46, 153] width 26 height 10
type input "10"
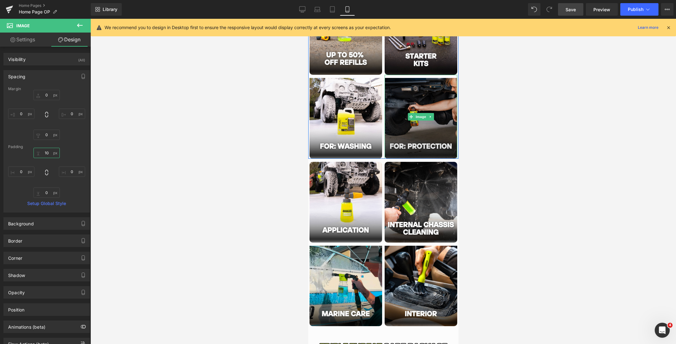
scroll to position [973, 0]
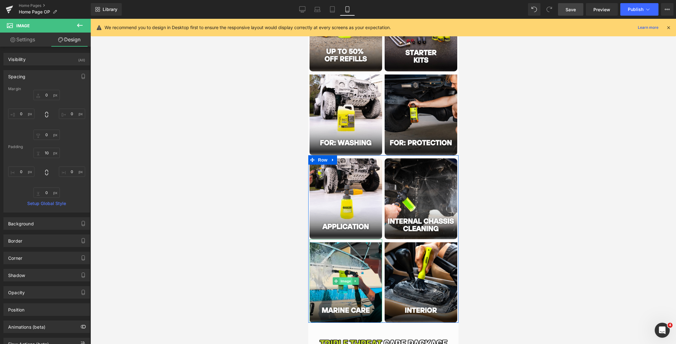
click at [344, 279] on span "Image" at bounding box center [345, 281] width 13 height 8
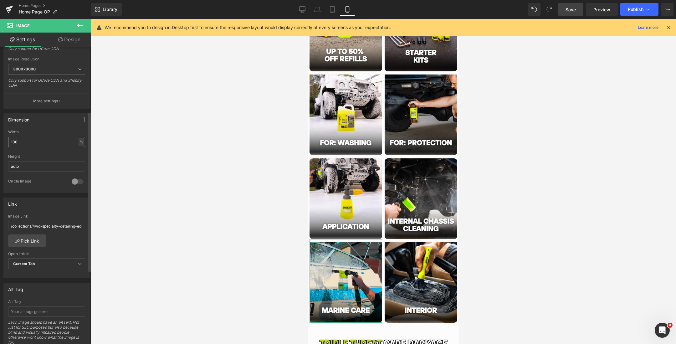
scroll to position [126, 0]
click at [70, 178] on div at bounding box center [77, 179] width 15 height 10
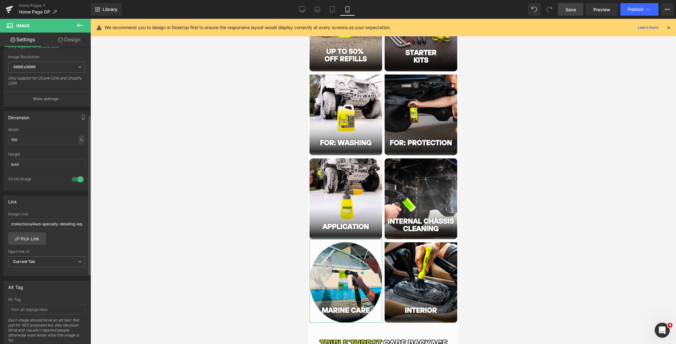
click at [72, 177] on div at bounding box center [77, 179] width 15 height 10
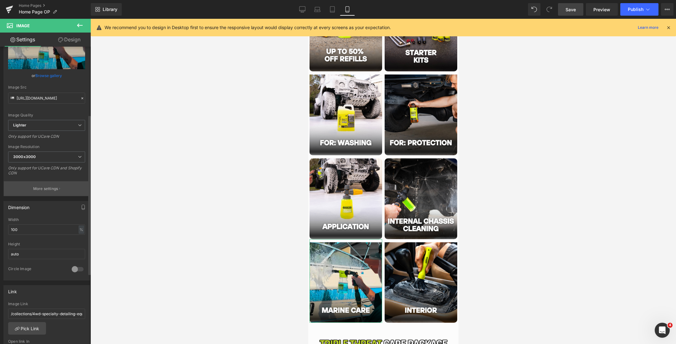
scroll to position [2, 0]
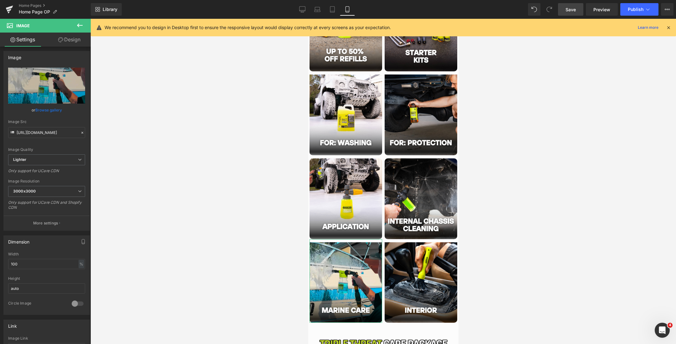
click at [62, 40] on icon at bounding box center [60, 39] width 5 height 5
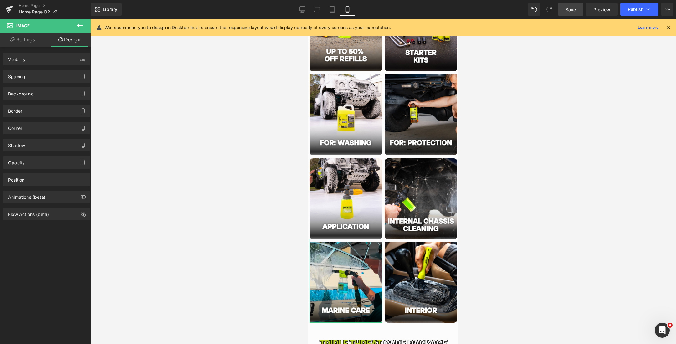
type input "10"
click at [49, 126] on div "Corner" at bounding box center [47, 128] width 86 height 12
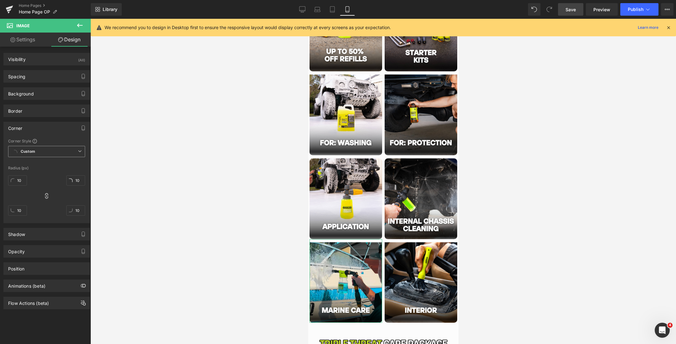
click at [31, 150] on b "Custom" at bounding box center [28, 151] width 14 height 5
click at [33, 203] on div "10px 10 10px 10 10px 10 10px 10" at bounding box center [46, 198] width 77 height 50
click at [18, 182] on input "10" at bounding box center [17, 180] width 19 height 10
type input "0"
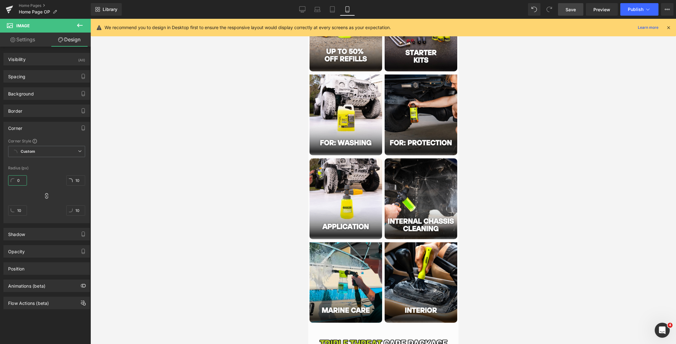
type input "0"
type input "10"
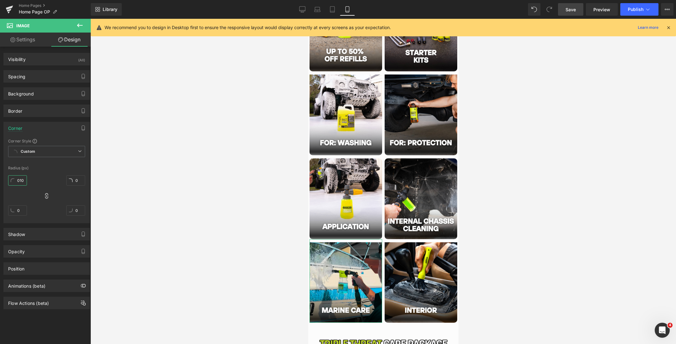
type input "10"
click at [535, 283] on div at bounding box center [382, 181] width 585 height 325
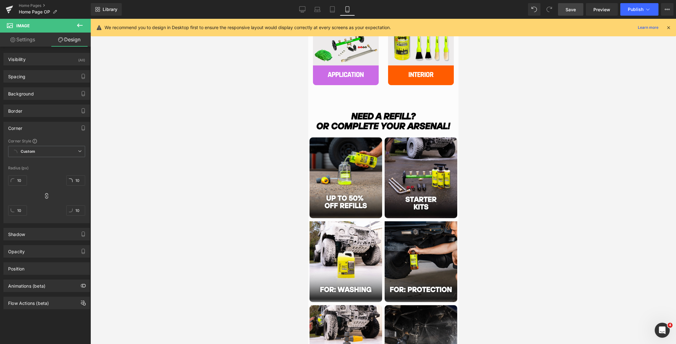
scroll to position [809, 0]
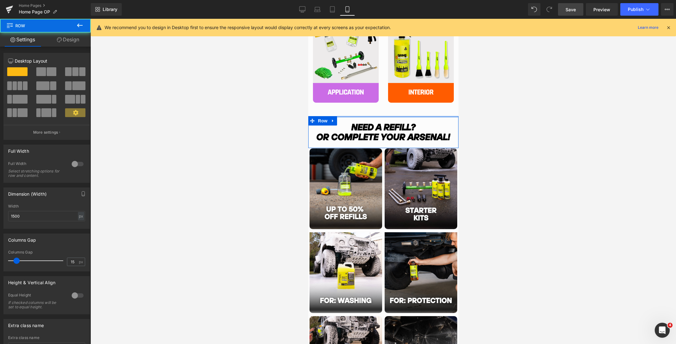
drag, startPoint x: 385, startPoint y: 120, endPoint x: 387, endPoint y: 113, distance: 7.4
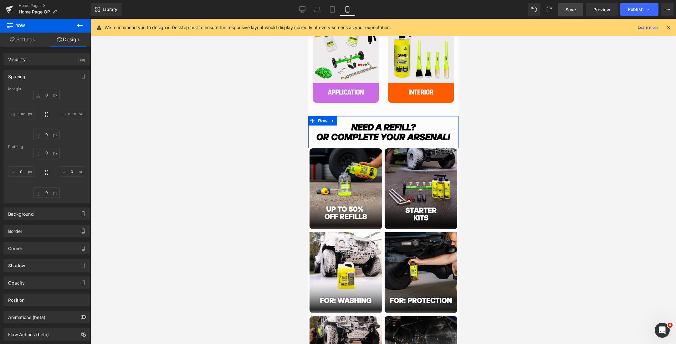
type input "0"
type input "1"
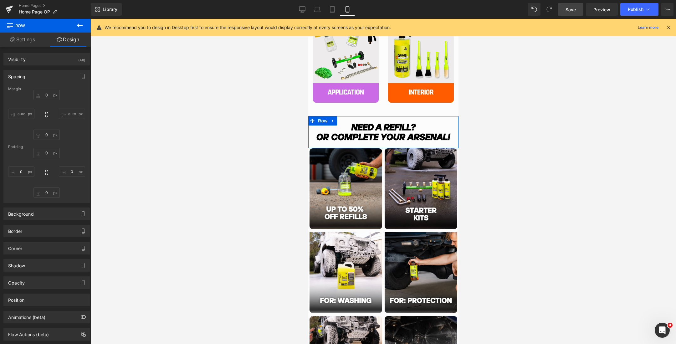
type input "0"
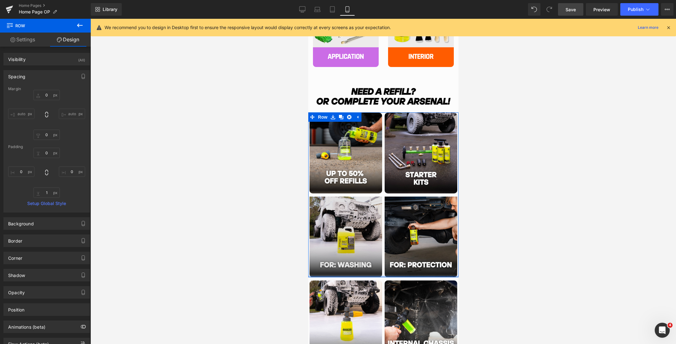
scroll to position [774, 0]
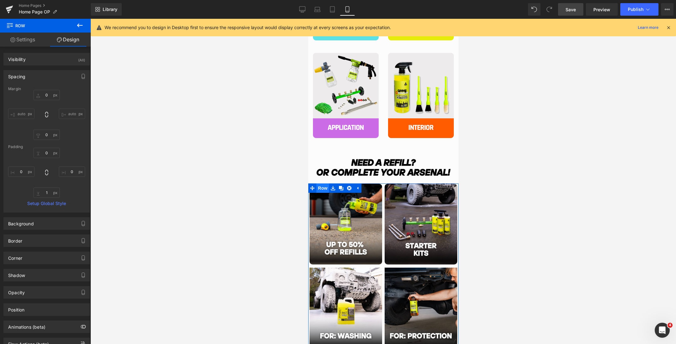
click at [322, 188] on span "Row" at bounding box center [322, 187] width 13 height 9
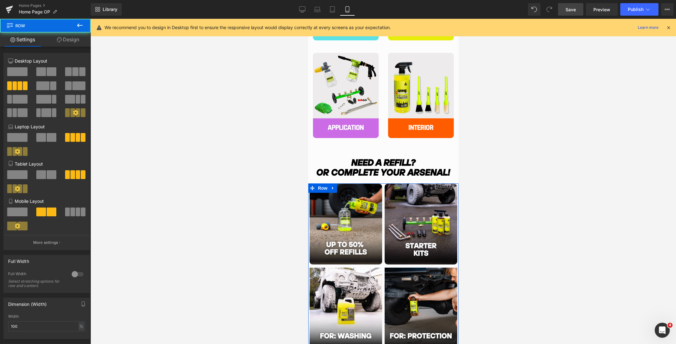
click at [60, 41] on icon at bounding box center [59, 39] width 5 height 5
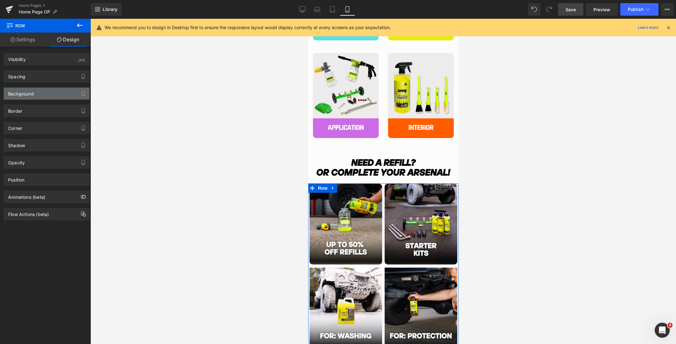
click at [51, 91] on div "Background" at bounding box center [47, 94] width 86 height 12
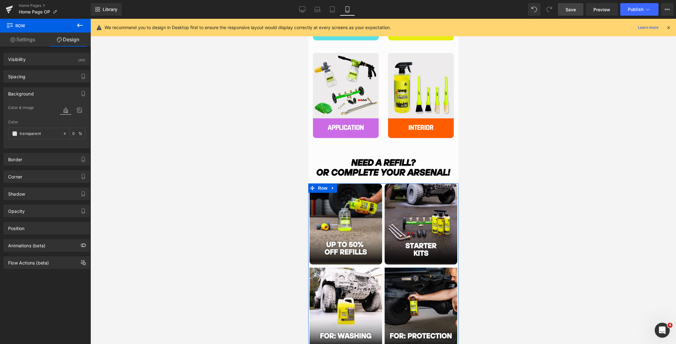
click at [48, 83] on div "Background Color & Image color transparent Color transparent 0 % Image Replace …" at bounding box center [47, 116] width 94 height 66
click at [48, 81] on div "Spacing" at bounding box center [47, 76] width 86 height 12
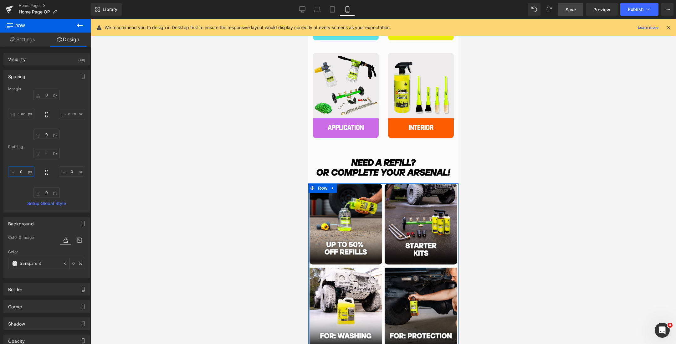
click at [23, 172] on input "0" at bounding box center [21, 171] width 26 height 10
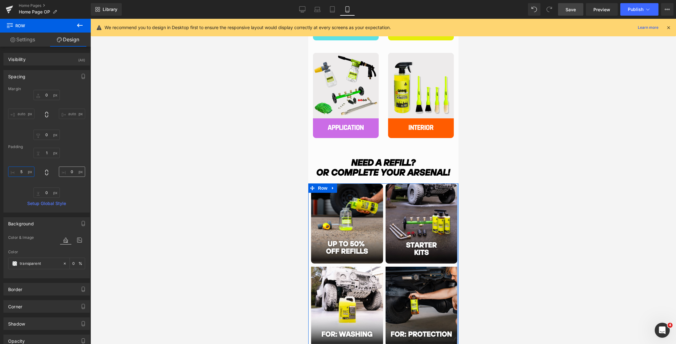
type input "5"
click at [71, 170] on input "0" at bounding box center [72, 171] width 26 height 10
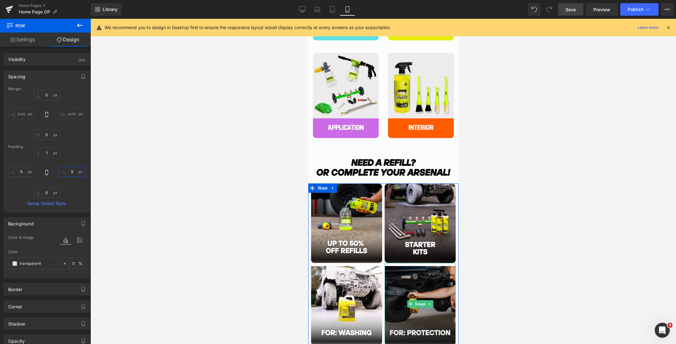
scroll to position [785, 0]
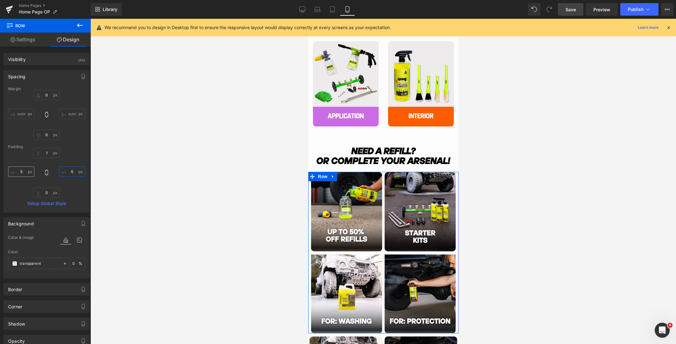
type input "5"
click at [23, 171] on input "5" at bounding box center [21, 171] width 26 height 10
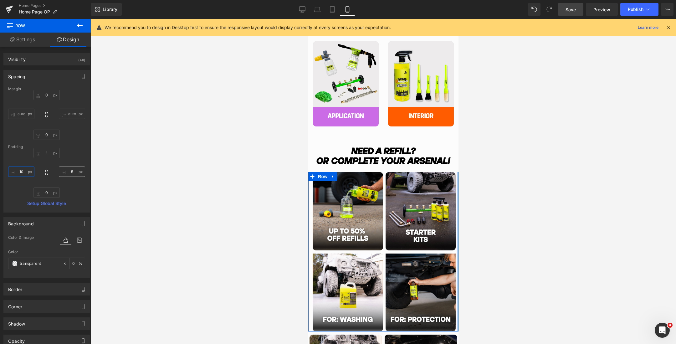
type input "10"
click at [68, 171] on input "5" at bounding box center [72, 171] width 26 height 10
type input "10"
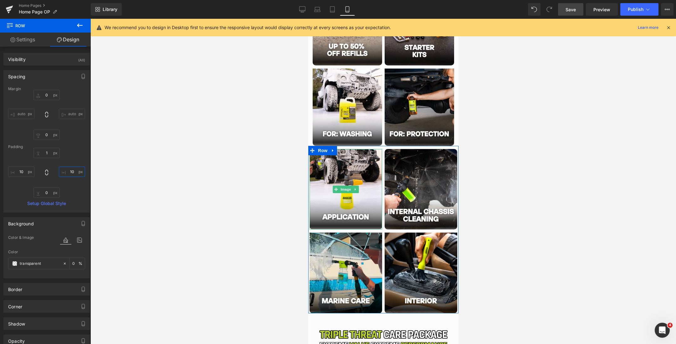
scroll to position [935, 0]
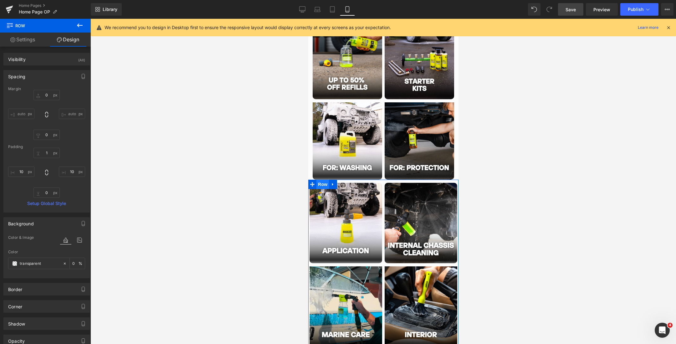
click at [321, 183] on span "Row" at bounding box center [322, 184] width 13 height 9
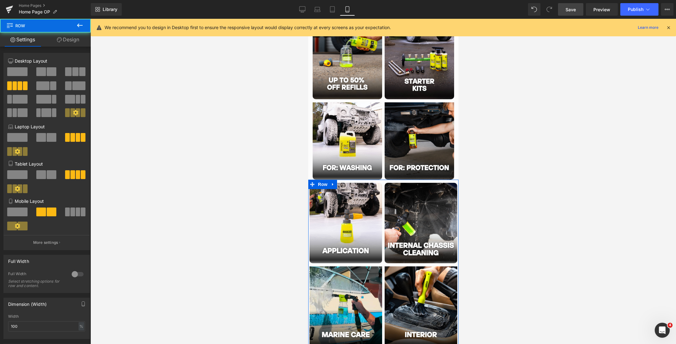
click at [59, 40] on icon at bounding box center [59, 39] width 5 height 5
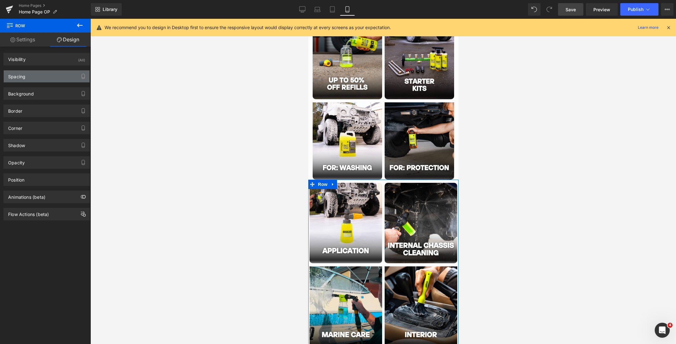
click at [30, 79] on div "Spacing" at bounding box center [47, 76] width 86 height 12
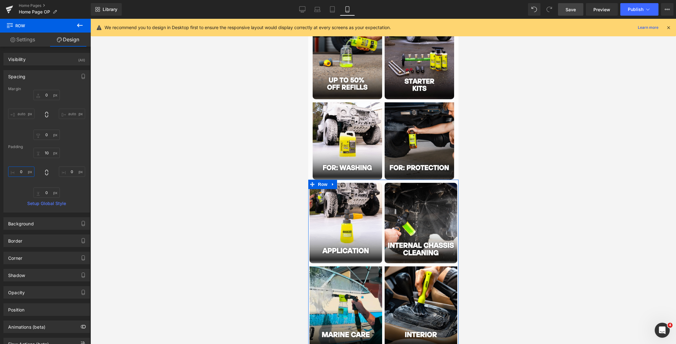
click at [19, 173] on input "0" at bounding box center [21, 171] width 26 height 10
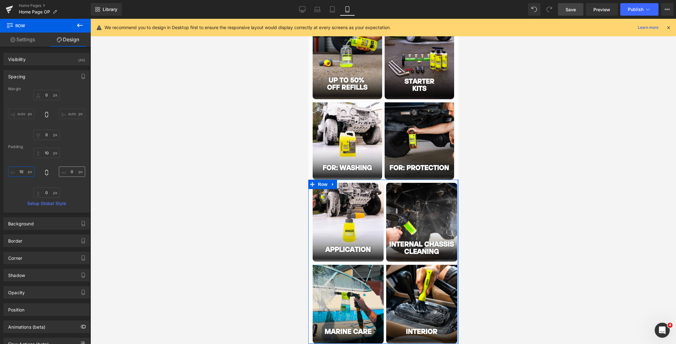
type input "10"
click at [68, 172] on input "0" at bounding box center [72, 171] width 26 height 10
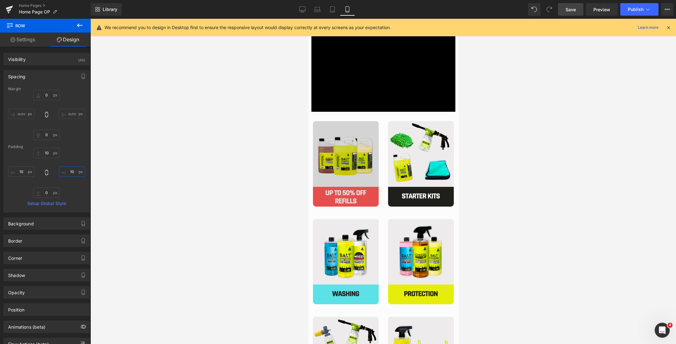
scroll to position [492, 0]
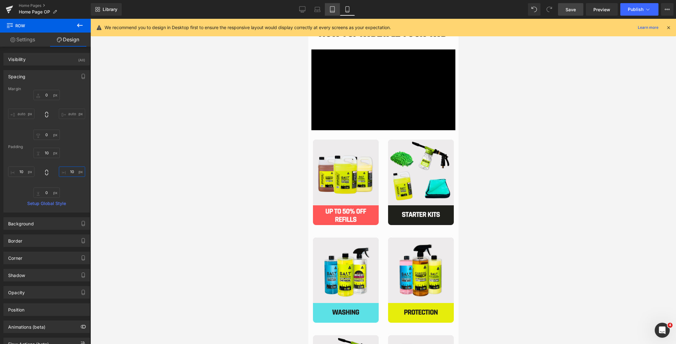
type input "10"
click at [332, 9] on icon at bounding box center [332, 9] width 6 height 6
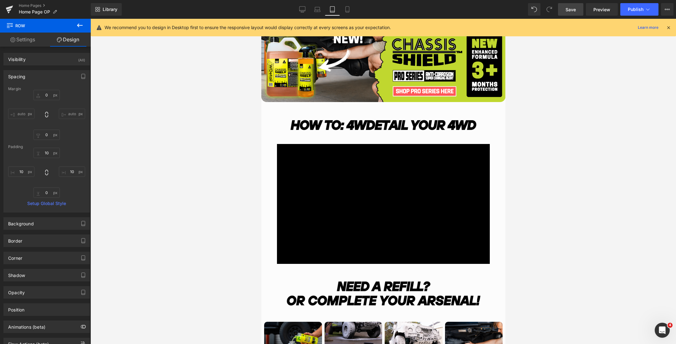
type input "0"
type input "9"
type input "5"
type input "0"
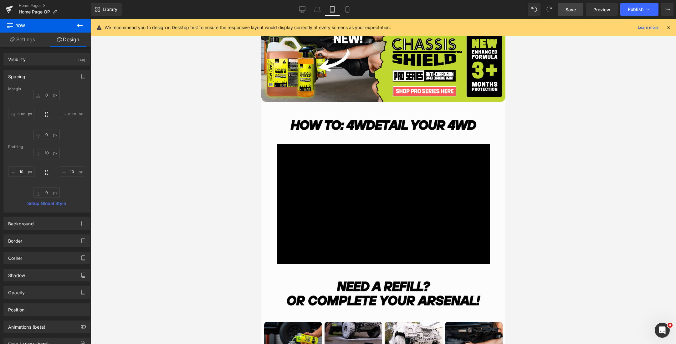
type input "5"
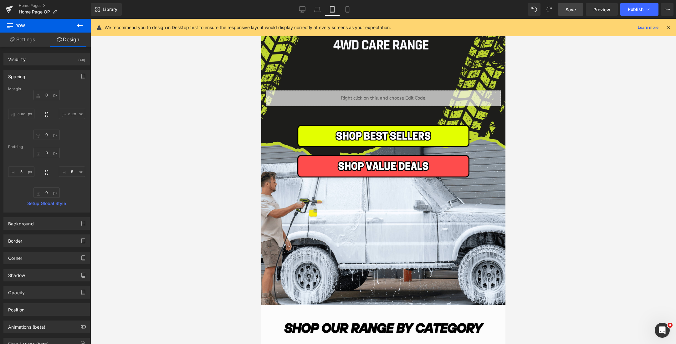
scroll to position [0, 0]
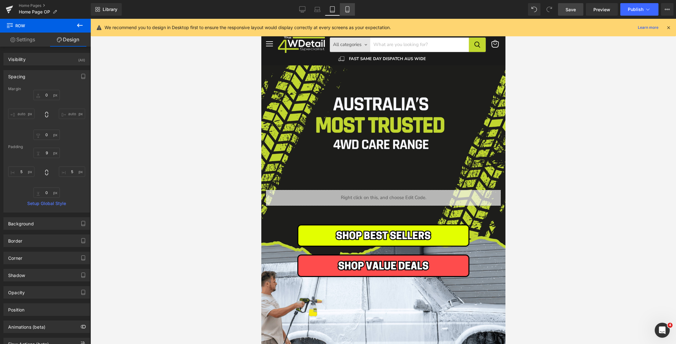
click at [344, 14] on link "Mobile" at bounding box center [347, 9] width 15 height 13
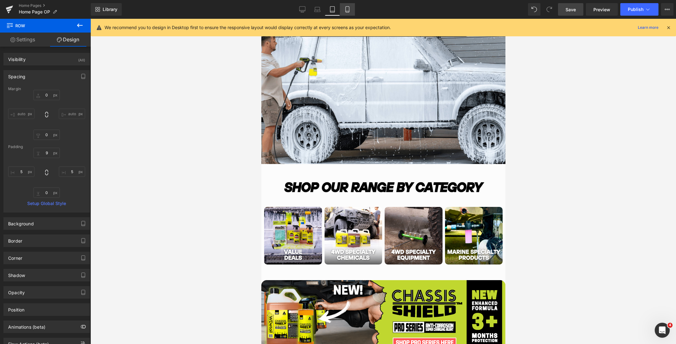
type input "0"
type input "10"
type input "0"
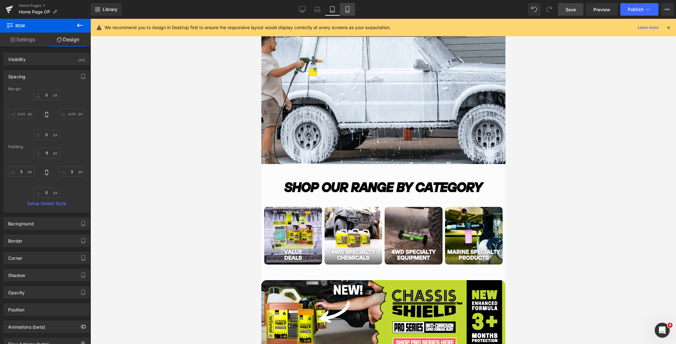
type input "10"
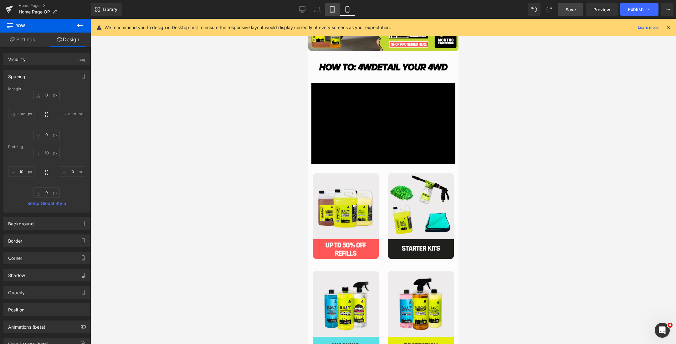
click at [332, 9] on icon at bounding box center [332, 9] width 6 height 6
type input "0"
type input "9"
type input "5"
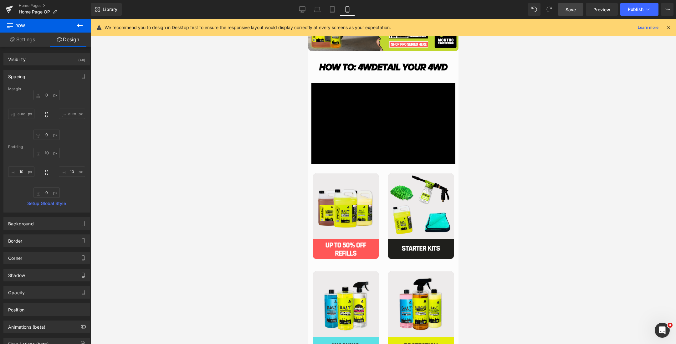
type input "0"
type input "5"
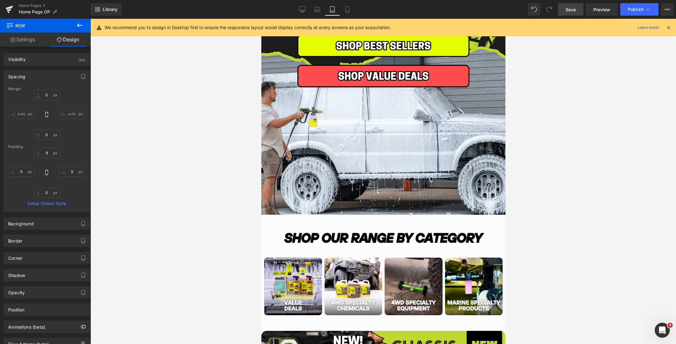
scroll to position [155, 0]
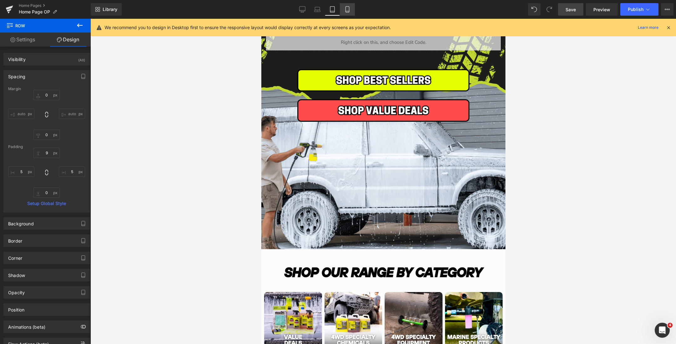
click at [348, 11] on icon at bounding box center [347, 9] width 6 height 6
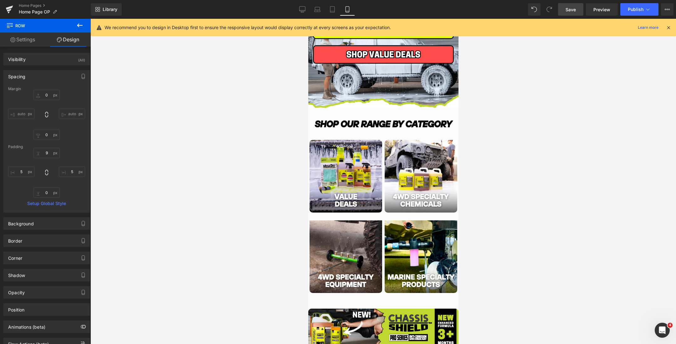
type input "0"
type input "10"
type input "0"
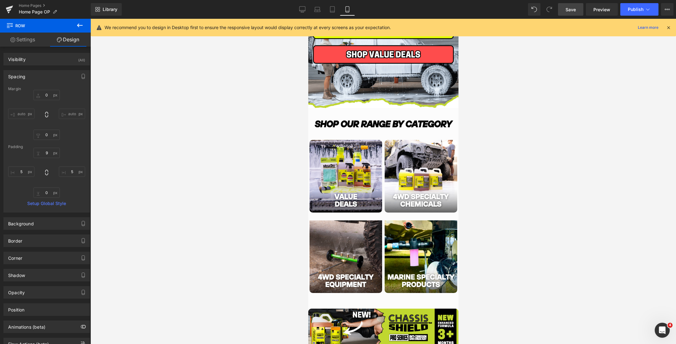
type input "10"
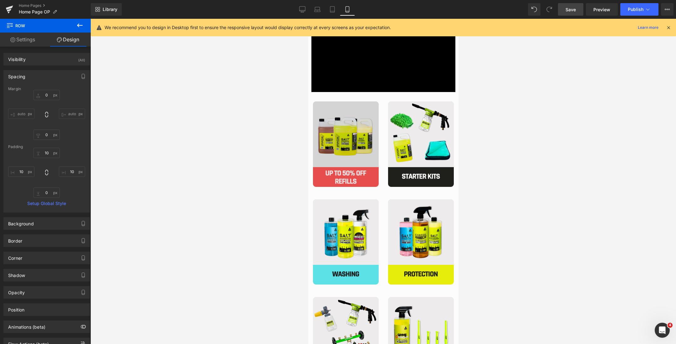
scroll to position [549, 0]
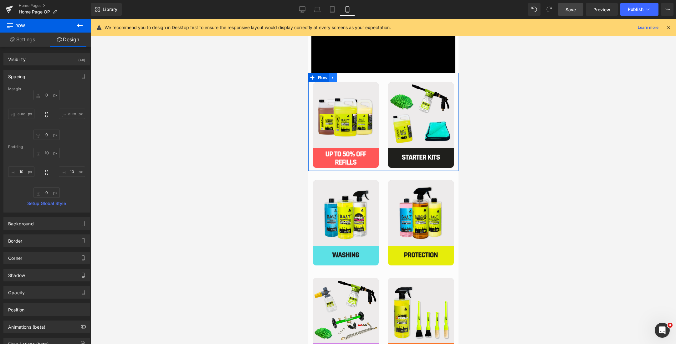
click at [333, 79] on icon "Main content" at bounding box center [332, 77] width 4 height 5
click at [348, 77] on icon "Main content" at bounding box center [349, 77] width 4 height 4
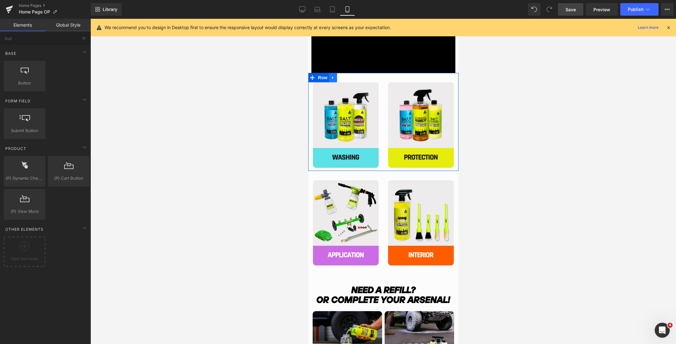
click at [332, 77] on icon "Main content" at bounding box center [332, 77] width 1 height 3
click at [349, 79] on icon "Main content" at bounding box center [349, 77] width 4 height 4
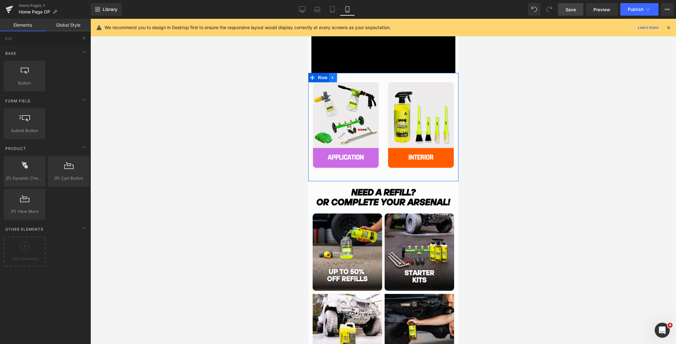
click at [335, 78] on link "Main content" at bounding box center [333, 77] width 8 height 9
click at [349, 77] on icon "Main content" at bounding box center [349, 77] width 4 height 4
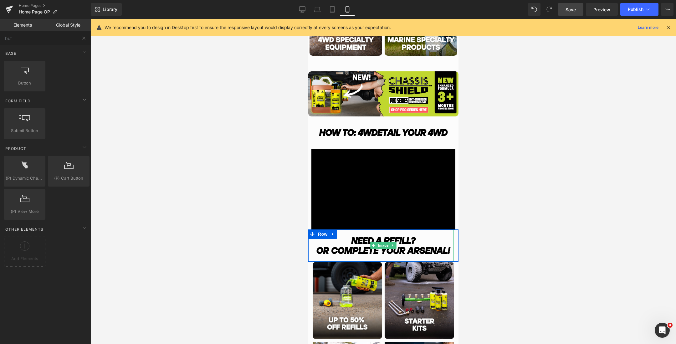
scroll to position [416, 0]
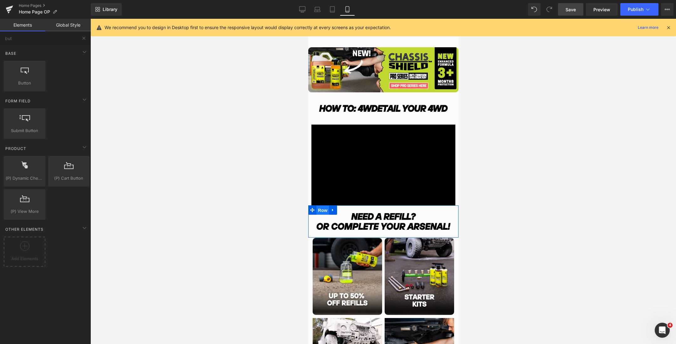
click at [320, 211] on span "Row" at bounding box center [322, 210] width 13 height 9
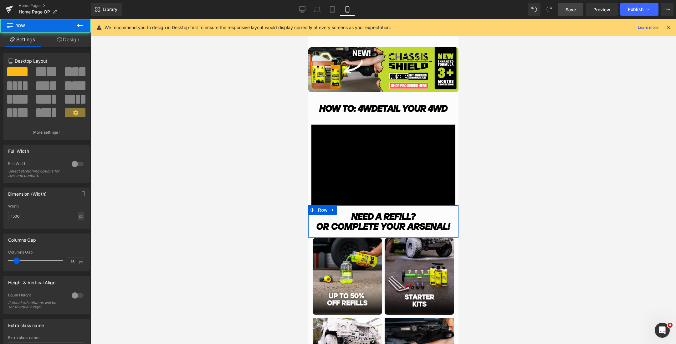
click at [69, 40] on link "Design" at bounding box center [67, 40] width 45 height 14
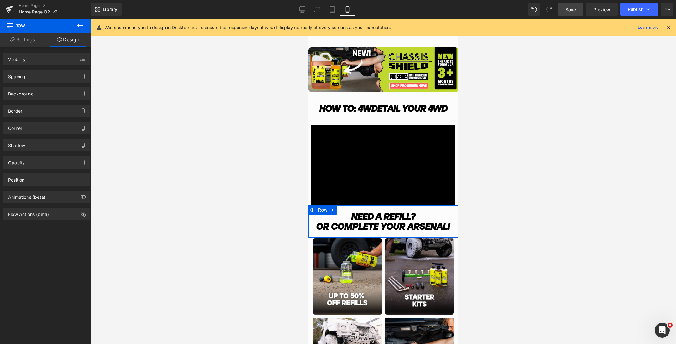
type input "0"
type input "1"
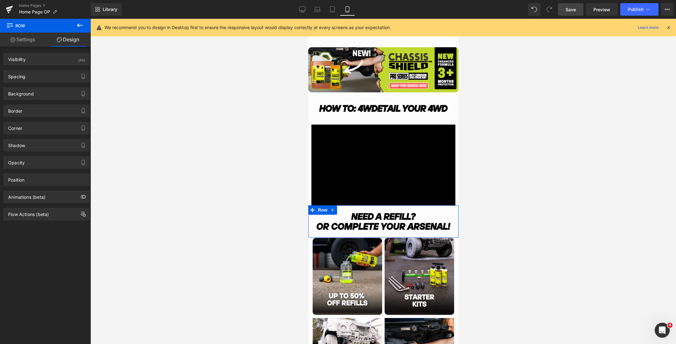
type input "0"
click at [47, 77] on div "Spacing" at bounding box center [47, 76] width 86 height 12
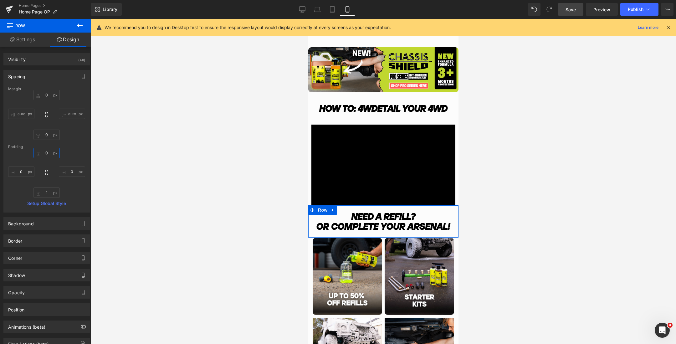
click at [45, 151] on input "0" at bounding box center [46, 153] width 26 height 10
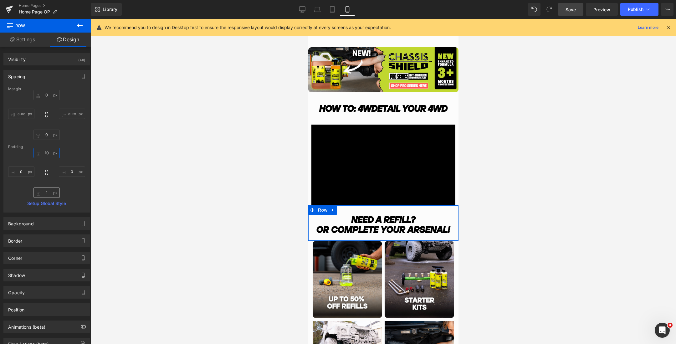
type input "10"
click at [44, 194] on input "1" at bounding box center [46, 192] width 26 height 10
type input "10"
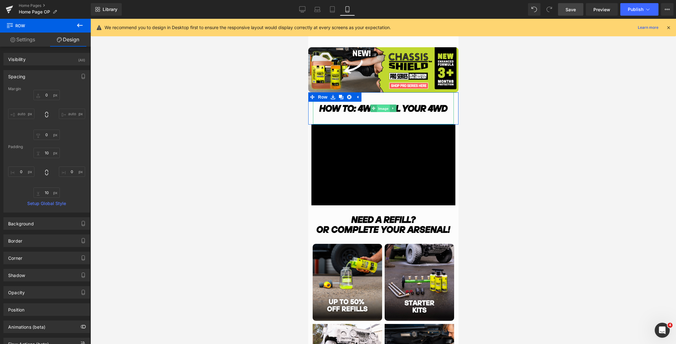
click at [382, 107] on span "Image" at bounding box center [382, 109] width 13 height 8
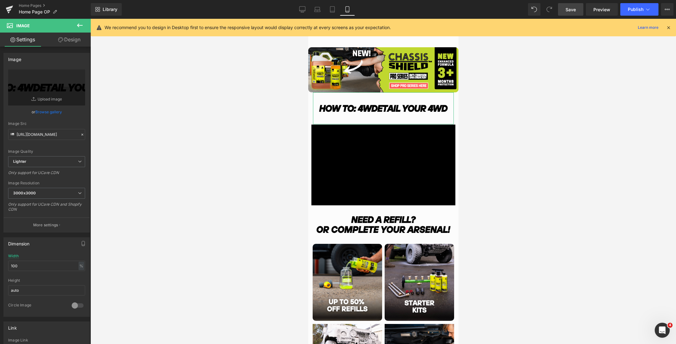
click at [66, 41] on link "Design" at bounding box center [69, 40] width 45 height 14
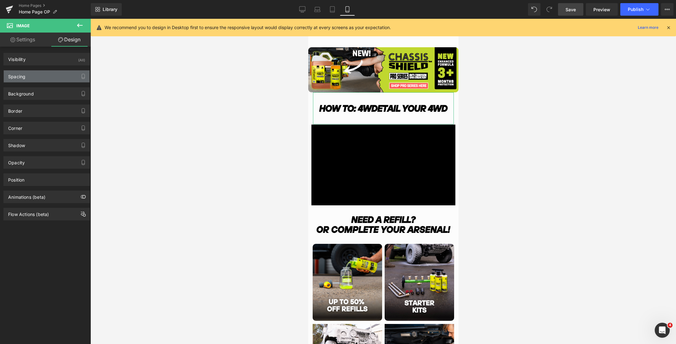
click at [37, 76] on div "Spacing" at bounding box center [47, 76] width 86 height 12
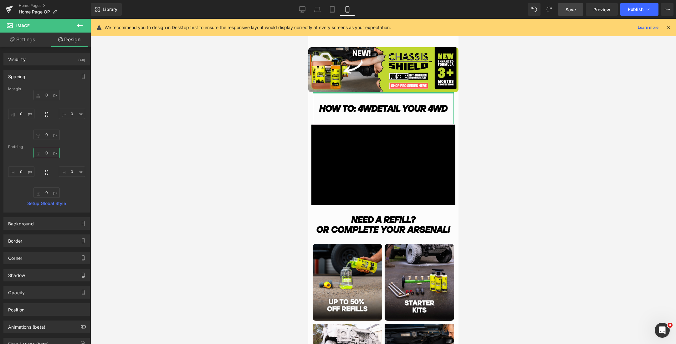
click at [46, 152] on input "0" at bounding box center [46, 153] width 26 height 10
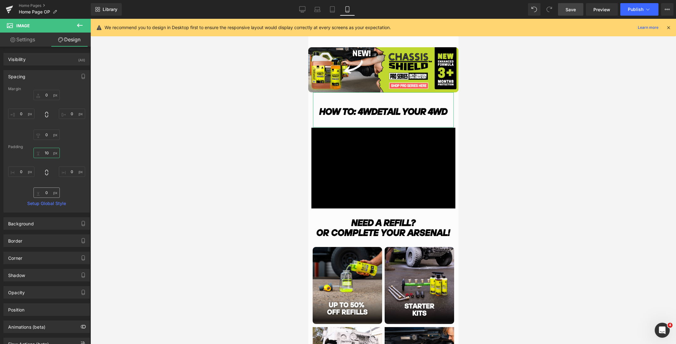
type input "10"
click at [47, 192] on input "0" at bounding box center [46, 192] width 26 height 10
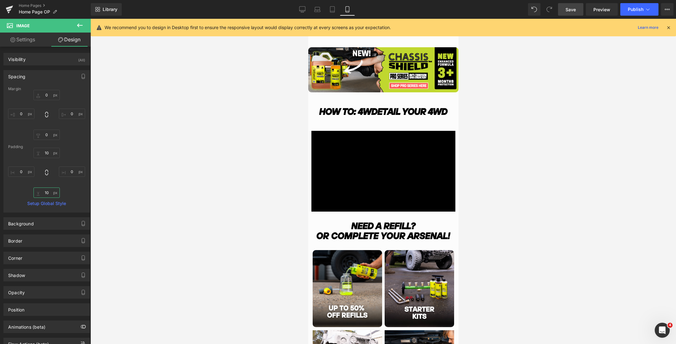
type input "10"
drag, startPoint x: 529, startPoint y: 189, endPoint x: 460, endPoint y: 172, distance: 70.9
click at [529, 189] on div at bounding box center [382, 181] width 585 height 325
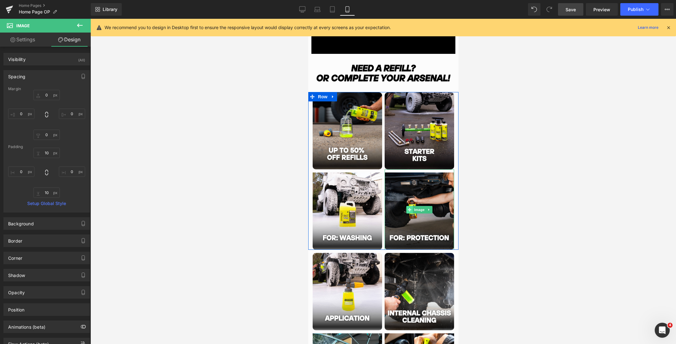
scroll to position [578, 0]
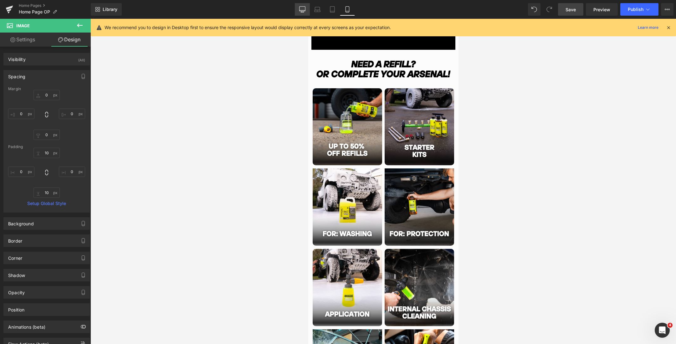
click at [302, 8] on icon at bounding box center [302, 9] width 6 height 6
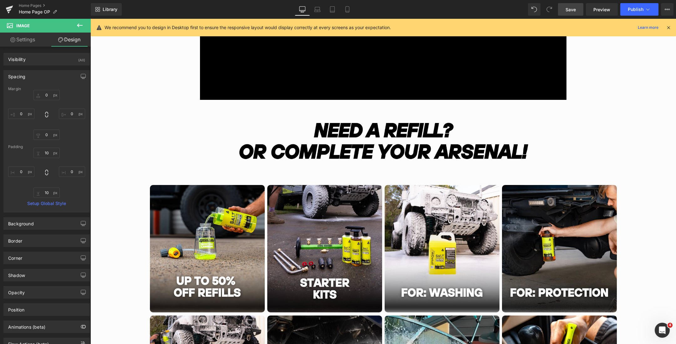
type input "0"
type input "200"
type input "-40"
type input "200"
type input "6.4788"
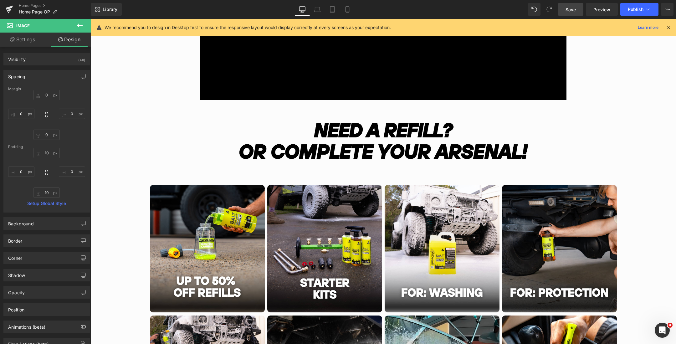
type input "0"
type input "6.4788"
type input "0"
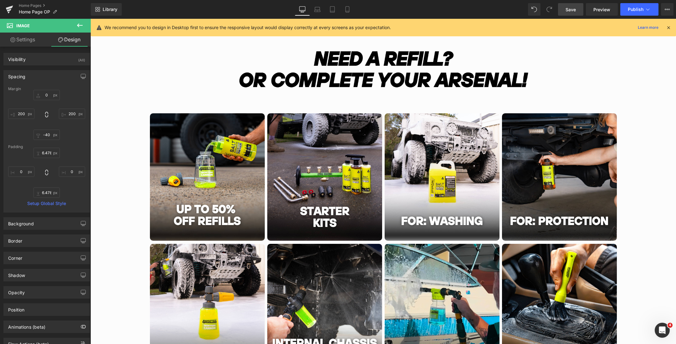
scroll to position [668, 0]
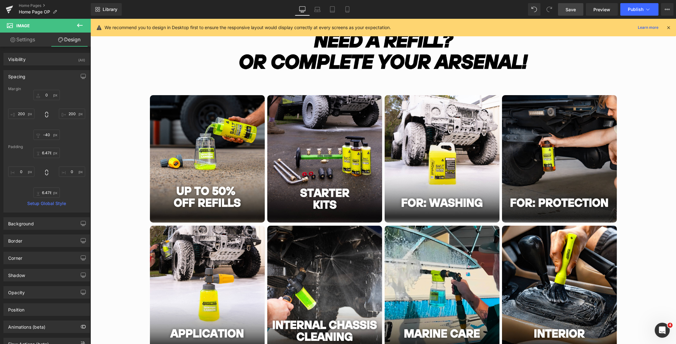
click at [565, 9] on link "Save" at bounding box center [570, 9] width 25 height 13
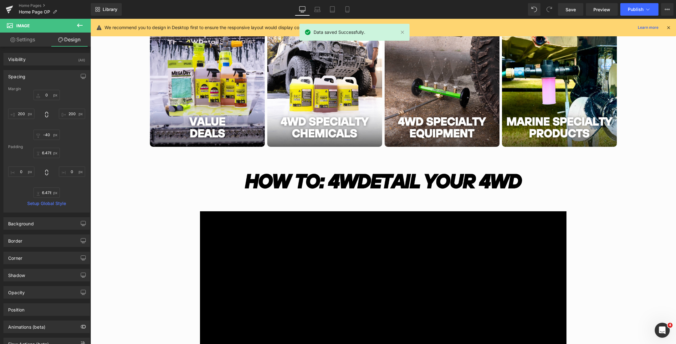
scroll to position [394, 0]
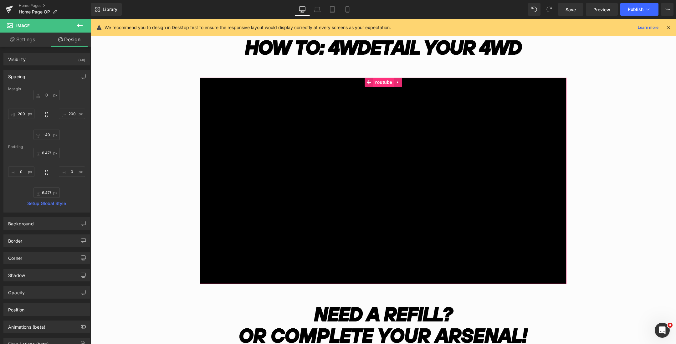
click at [381, 84] on span "Youtube" at bounding box center [383, 82] width 21 height 9
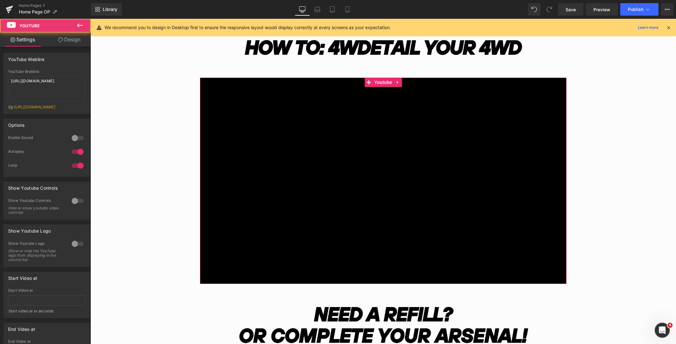
click at [68, 43] on link "Design" at bounding box center [69, 40] width 45 height 14
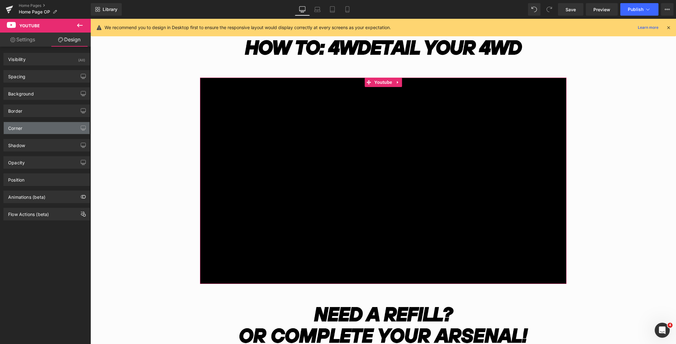
click at [37, 128] on div "Corner" at bounding box center [47, 128] width 86 height 12
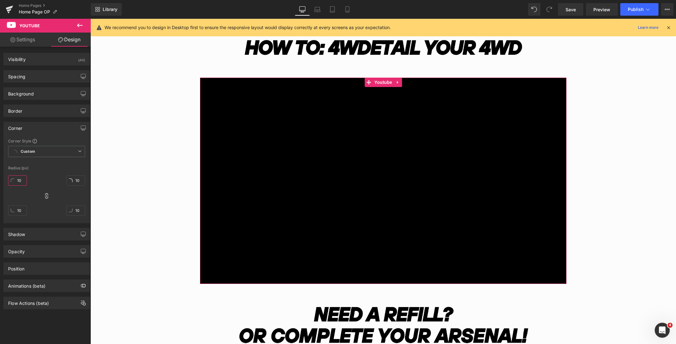
click at [17, 177] on input "10" at bounding box center [17, 180] width 19 height 10
type input "20"
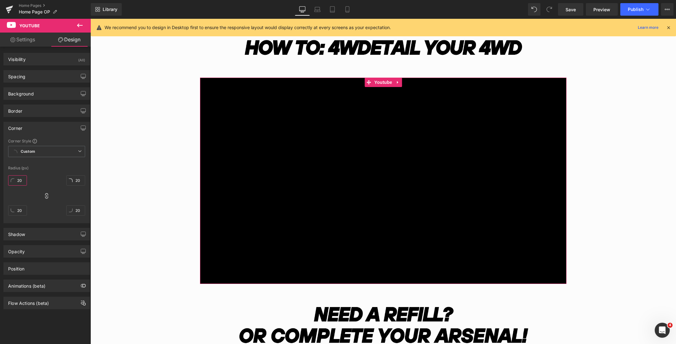
type input "2"
type input "10"
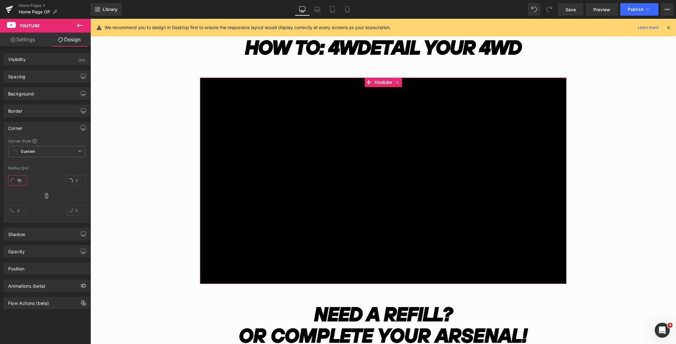
type input "10"
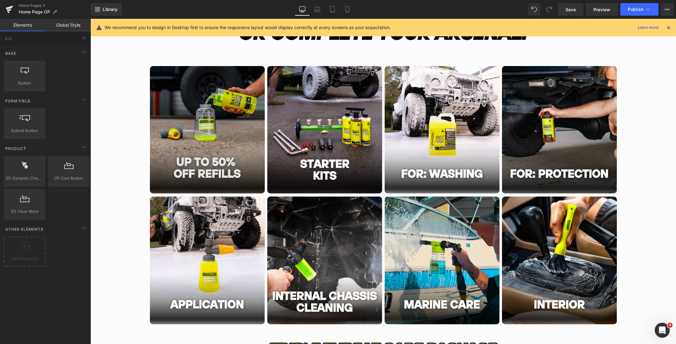
scroll to position [675, 0]
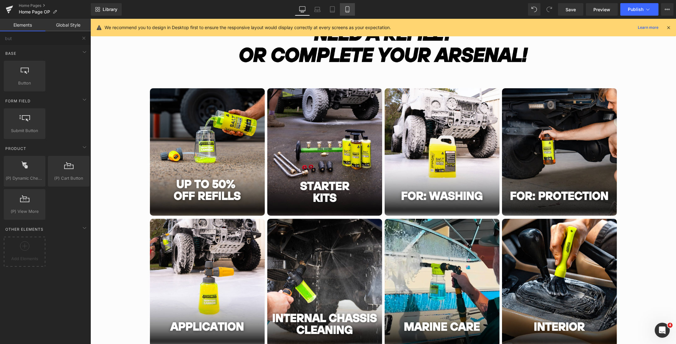
click at [349, 9] on icon at bounding box center [347, 9] width 6 height 6
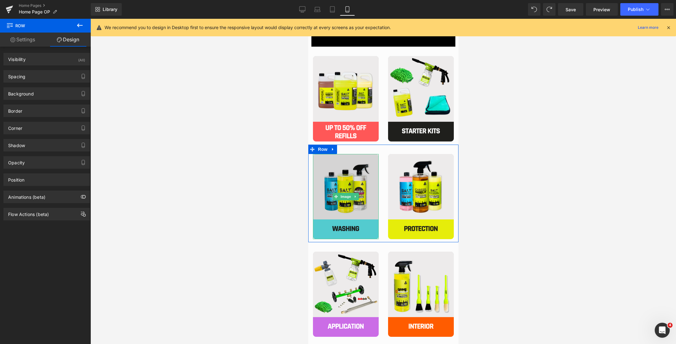
scroll to position [592, 0]
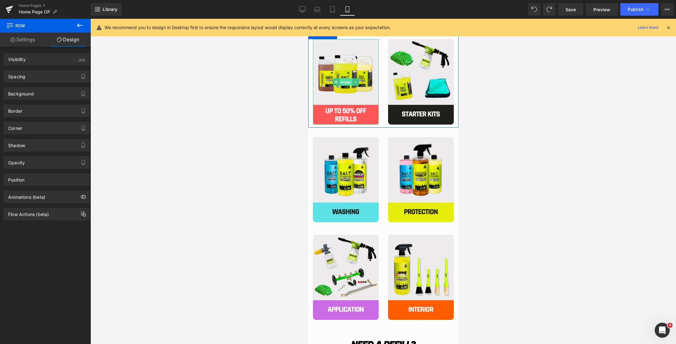
click at [346, 81] on span "Image" at bounding box center [345, 82] width 13 height 8
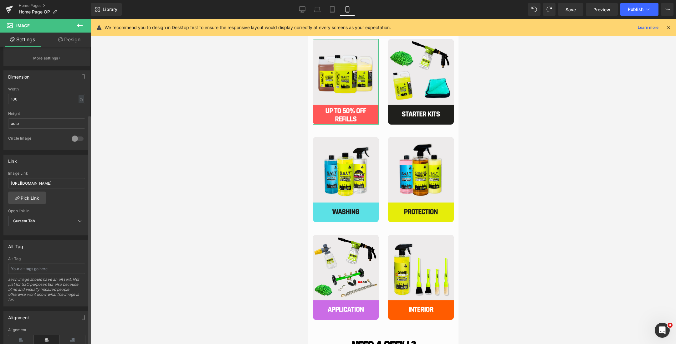
scroll to position [171, 0]
click at [60, 178] on input "[URL][DOMAIN_NAME]" at bounding box center [46, 179] width 77 height 10
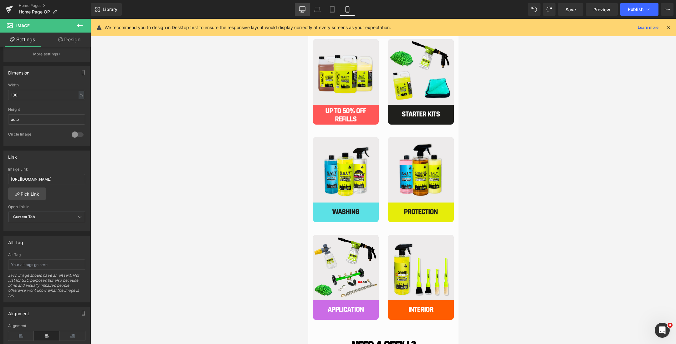
click at [304, 11] on icon at bounding box center [302, 9] width 6 height 6
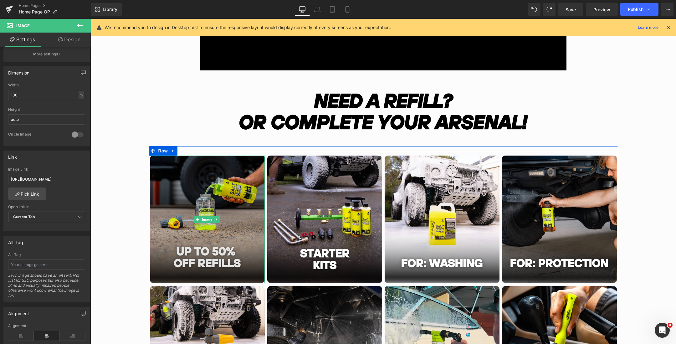
scroll to position [620, 0]
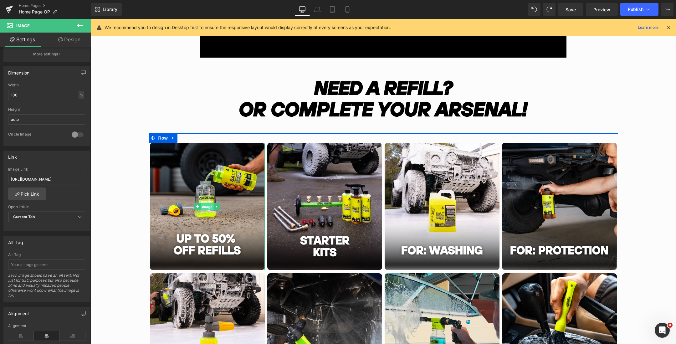
click at [204, 206] on span "Image" at bounding box center [207, 207] width 13 height 8
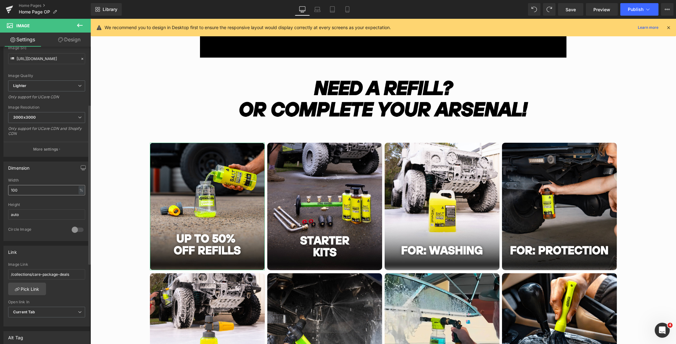
scroll to position [124, 0]
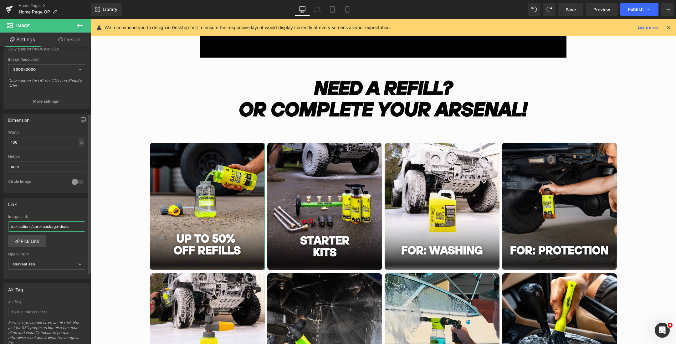
click at [44, 227] on input "/collections/care-package-deals" at bounding box center [46, 226] width 77 height 10
paste input "[URL][DOMAIN_NAME]"
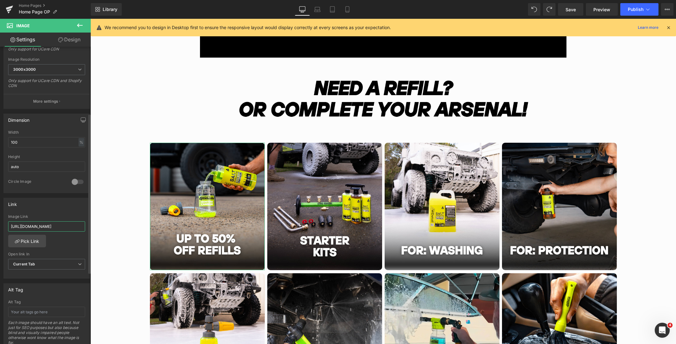
type input "[URL][DOMAIN_NAME]"
click at [54, 207] on div "Link" at bounding box center [47, 204] width 86 height 12
click at [345, 10] on icon at bounding box center [347, 9] width 6 height 6
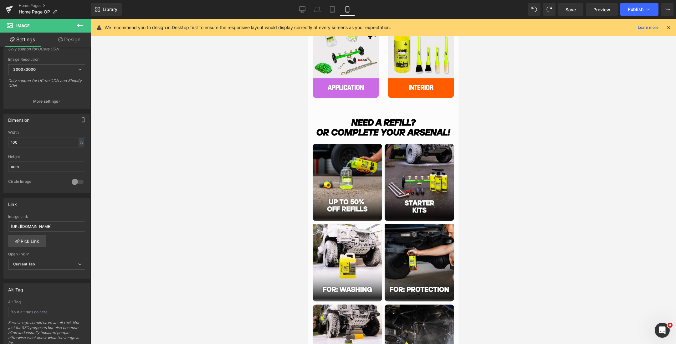
scroll to position [815, 0]
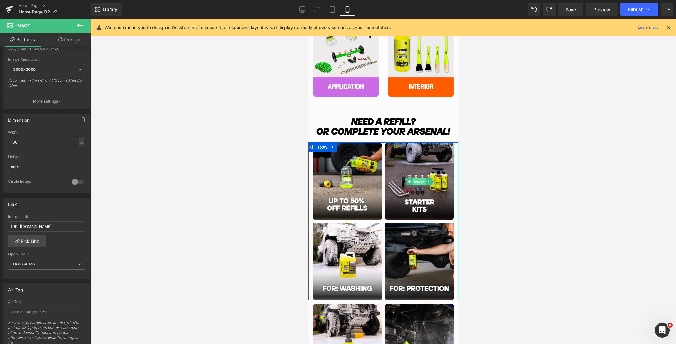
click at [417, 181] on span "Image" at bounding box center [418, 182] width 13 height 8
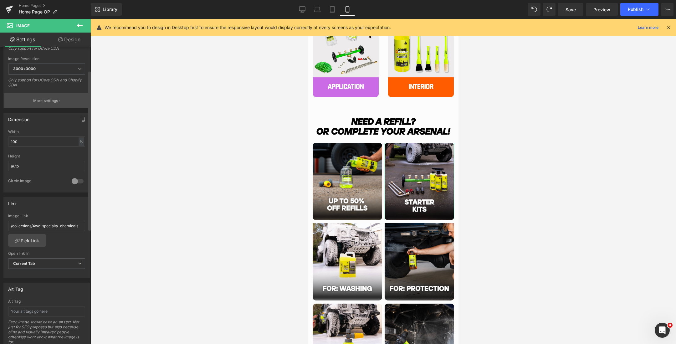
scroll to position [162, 0]
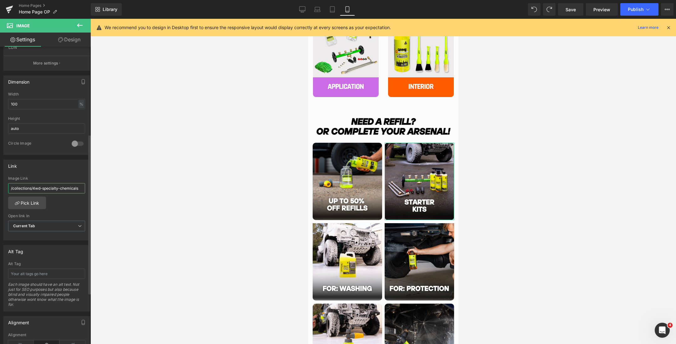
click at [51, 187] on input "/collections/4wd-specialty-chemicals" at bounding box center [46, 188] width 77 height 10
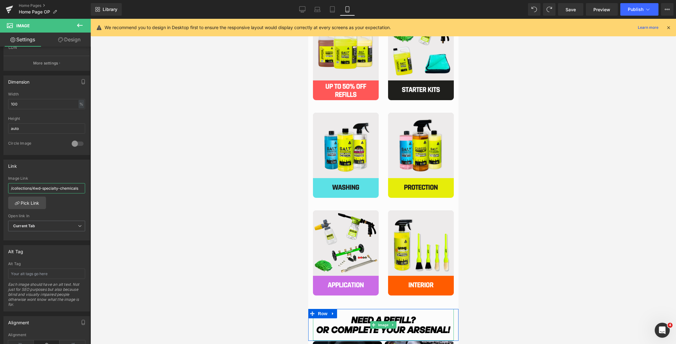
scroll to position [562, 0]
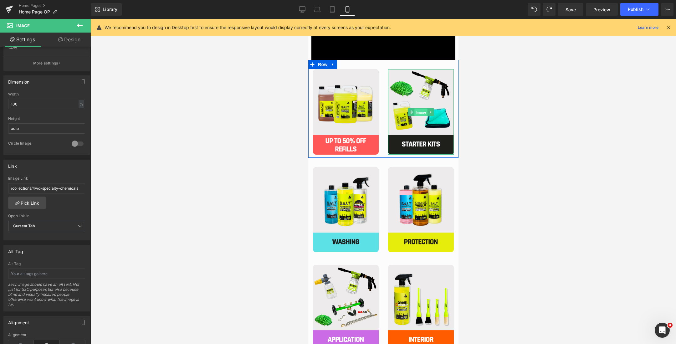
click at [420, 112] on span "Image" at bounding box center [420, 112] width 13 height 8
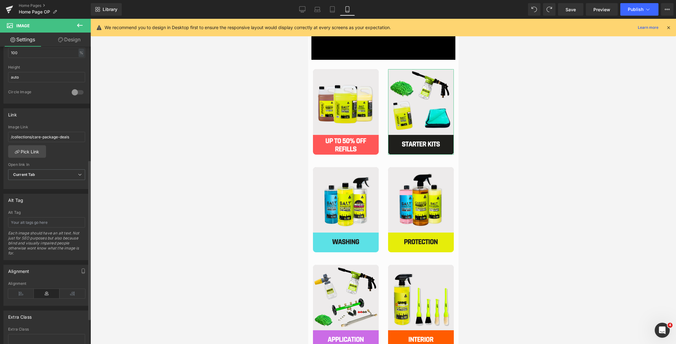
scroll to position [199, 0]
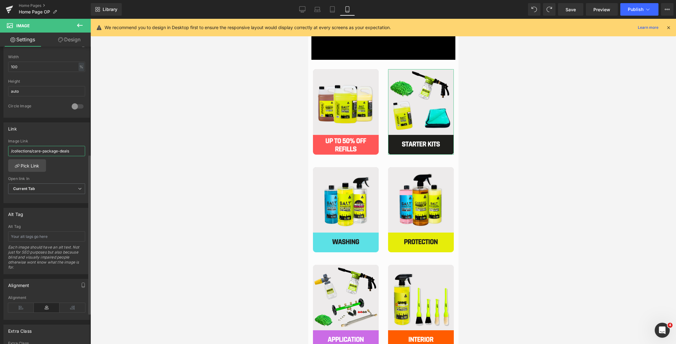
click at [51, 150] on input "/collections/care-package-deals" at bounding box center [46, 151] width 77 height 10
click at [300, 6] on icon at bounding box center [302, 9] width 6 height 6
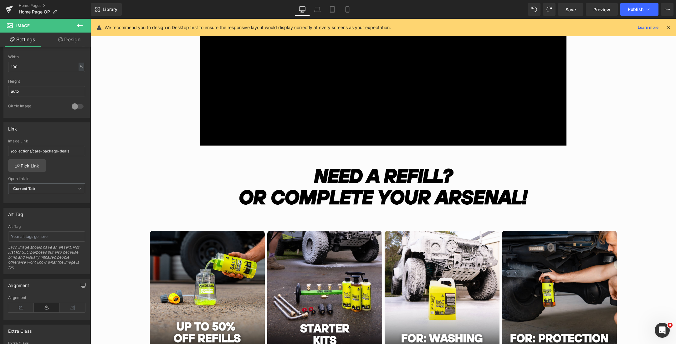
scroll to position [654, 0]
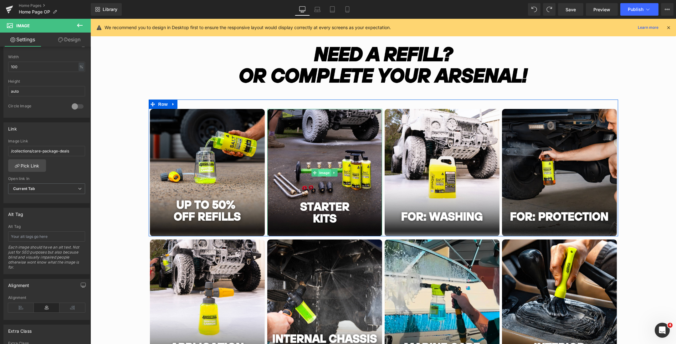
click at [322, 171] on span "Image" at bounding box center [324, 173] width 13 height 8
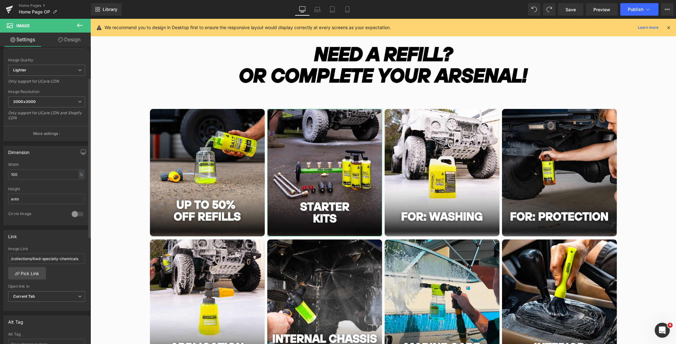
scroll to position [119, 0]
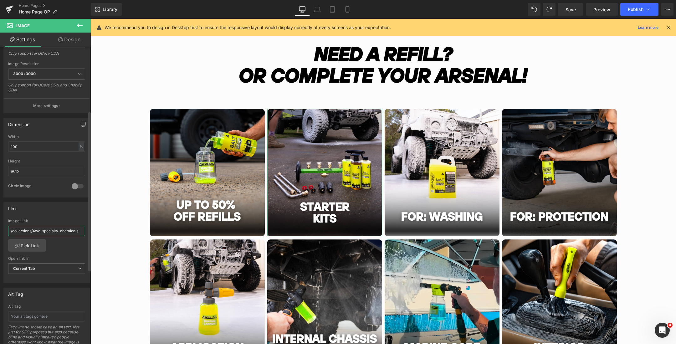
click at [43, 228] on input "/collections/4wd-specialty-chemicals" at bounding box center [46, 231] width 77 height 10
paste input "care-package-de"
type input "/collections/care-package-deals"
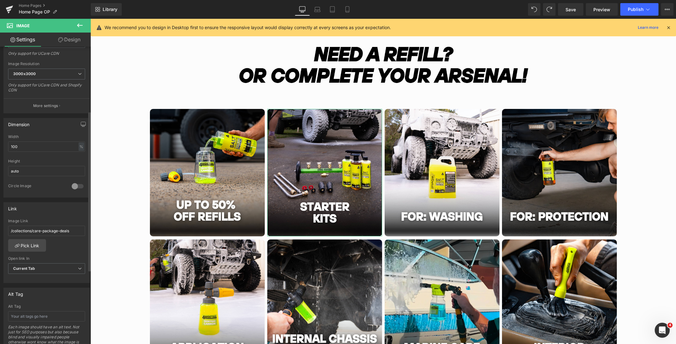
click at [66, 211] on div "Link" at bounding box center [47, 208] width 86 height 12
click at [349, 9] on icon at bounding box center [347, 9] width 6 height 6
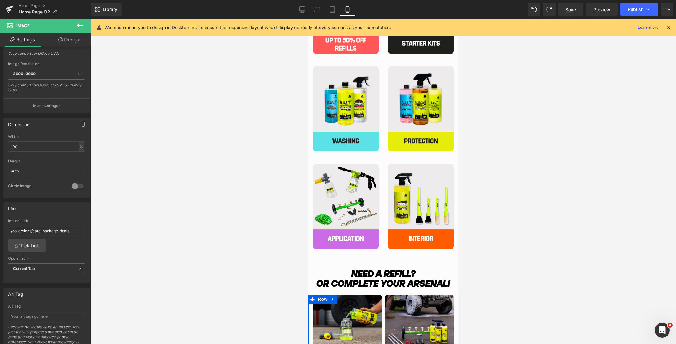
scroll to position [659, 0]
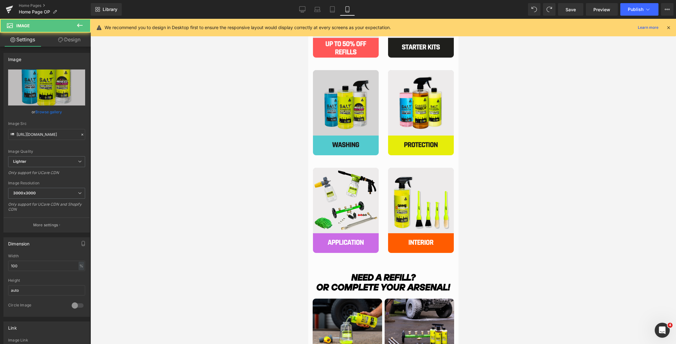
click at [346, 115] on div "Image" at bounding box center [346, 112] width 66 height 85
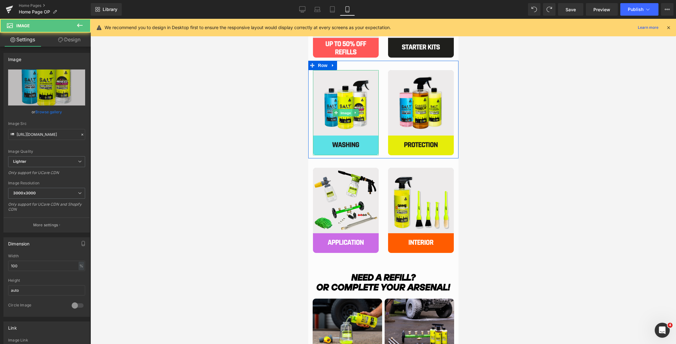
click at [345, 111] on span "Image" at bounding box center [345, 113] width 13 height 8
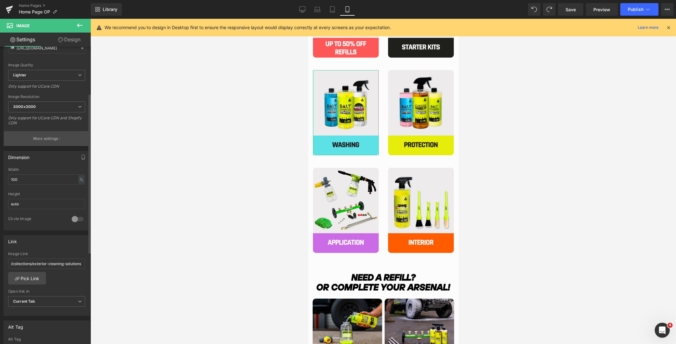
scroll to position [93, 0]
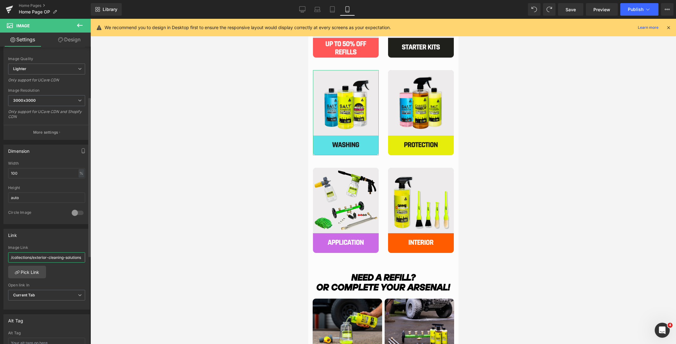
click at [58, 257] on input "/collections/exterior-cleaning-solutions" at bounding box center [46, 257] width 77 height 10
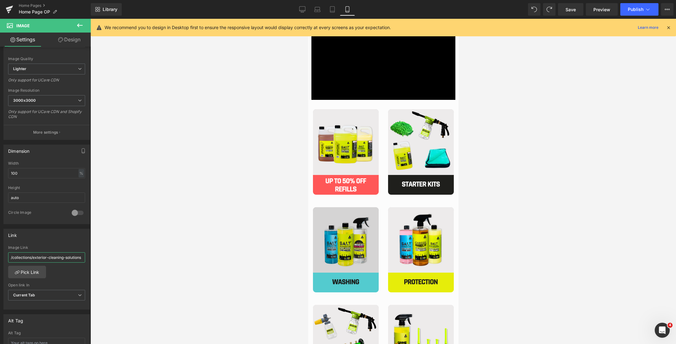
scroll to position [520, 0]
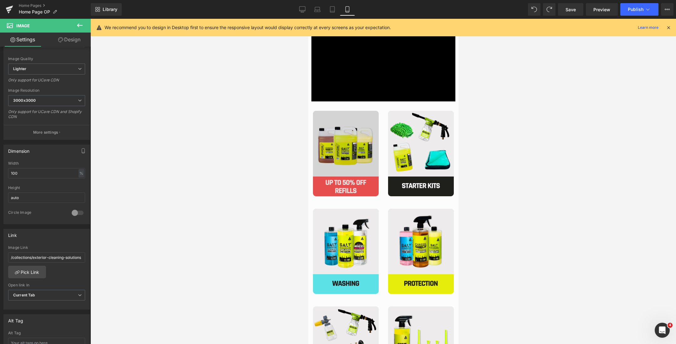
click at [303, 10] on icon at bounding box center [302, 9] width 6 height 6
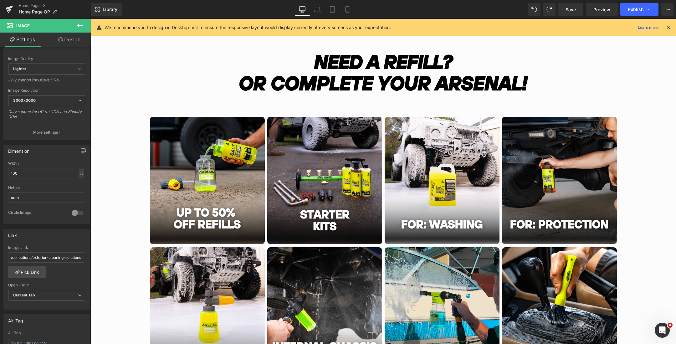
scroll to position [677, 0]
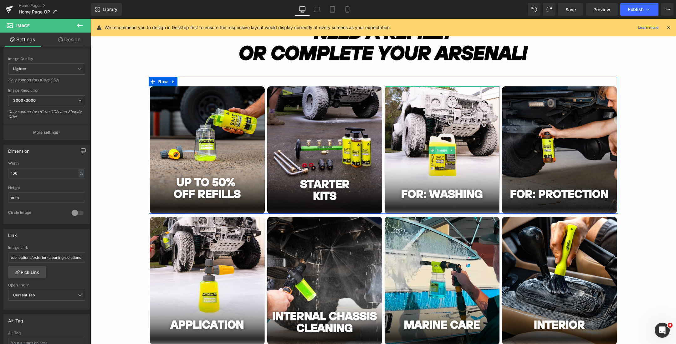
click at [442, 152] on span "Image" at bounding box center [441, 150] width 13 height 8
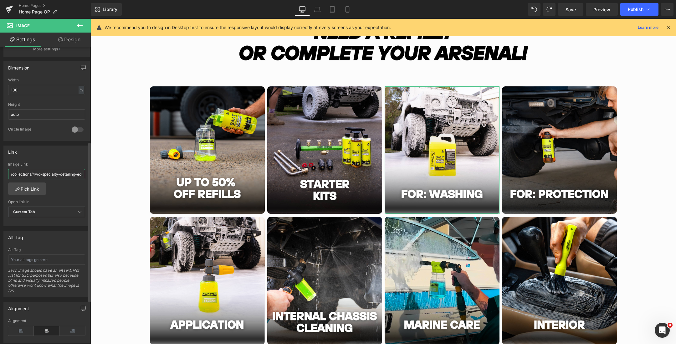
click at [44, 174] on input "/collections/4wd-specialty-detailing-equipment" at bounding box center [46, 174] width 77 height 10
paste input "exterior-cleaning-solutions"
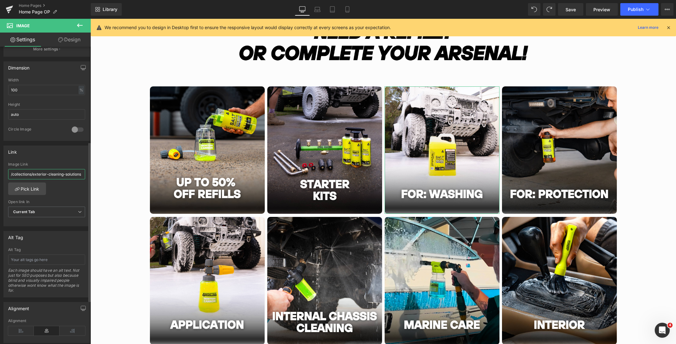
type input "/collections/exterior-cleaning-solutions"
click at [64, 150] on div "Link" at bounding box center [47, 152] width 86 height 12
click at [556, 150] on span "Image" at bounding box center [559, 150] width 13 height 8
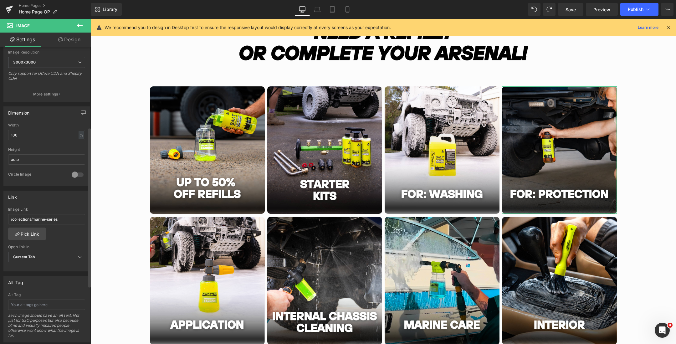
scroll to position [181, 0]
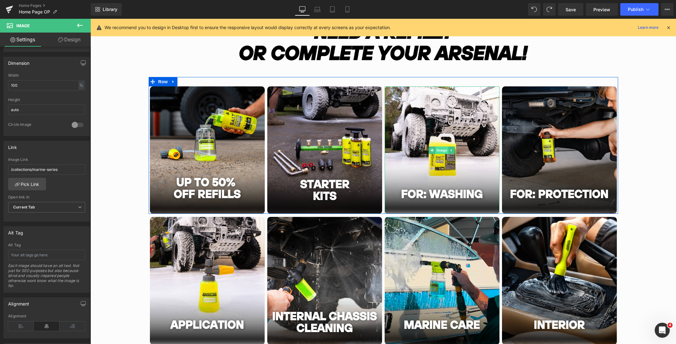
click at [440, 151] on span "Image" at bounding box center [441, 150] width 13 height 8
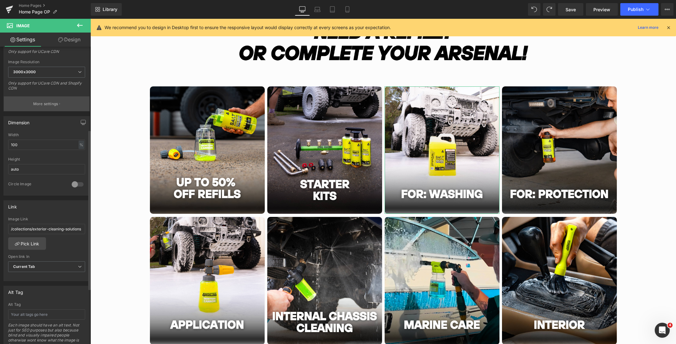
scroll to position [161, 0]
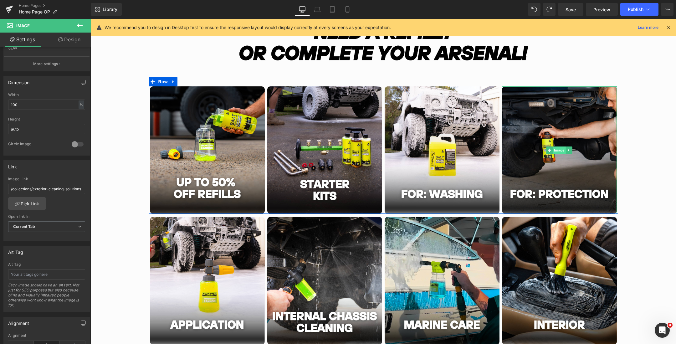
click at [558, 152] on span "Image" at bounding box center [559, 150] width 13 height 8
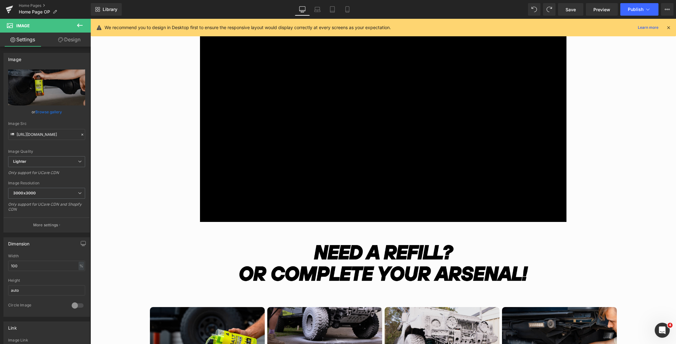
scroll to position [557, 0]
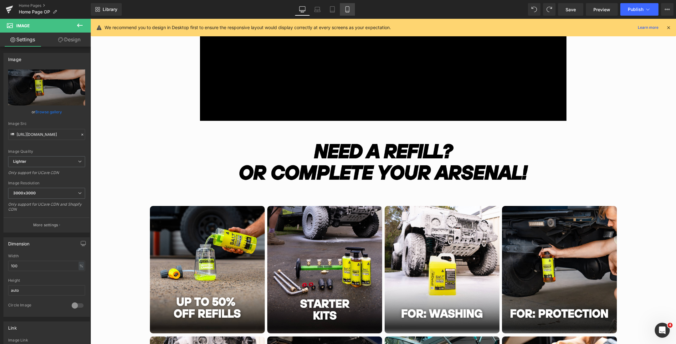
click at [345, 8] on icon at bounding box center [347, 9] width 6 height 6
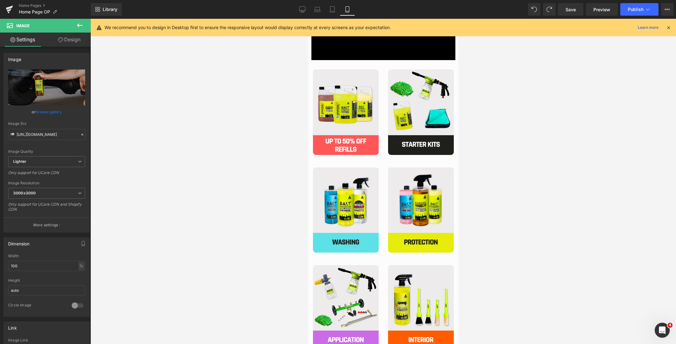
scroll to position [533, 0]
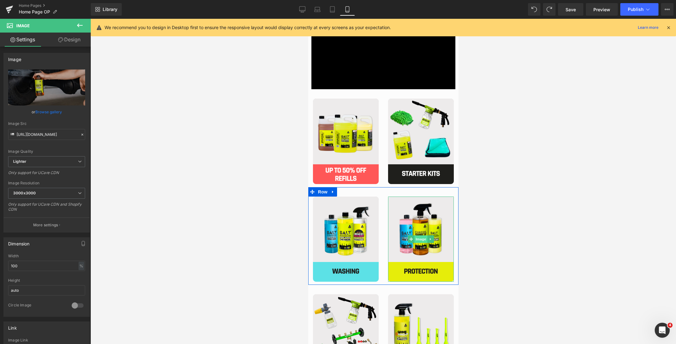
click at [419, 235] on span "Image" at bounding box center [420, 239] width 13 height 8
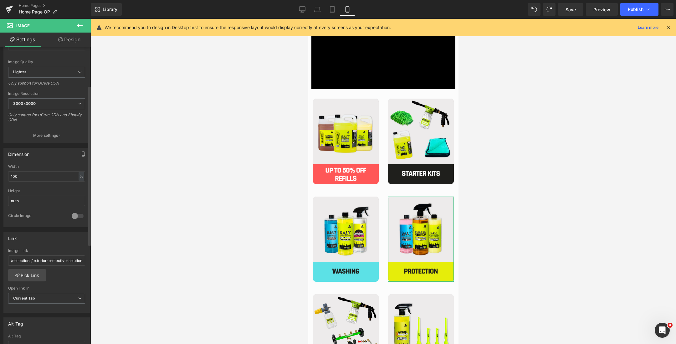
scroll to position [117, 0]
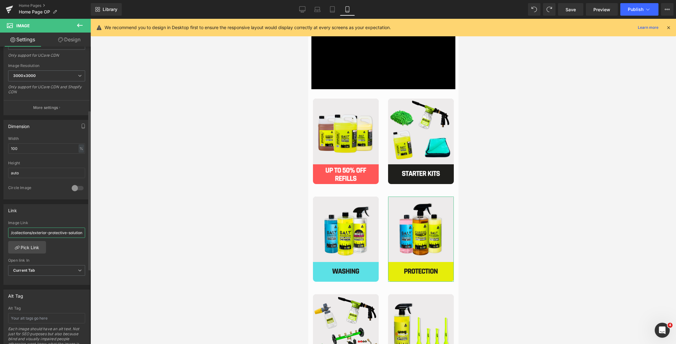
click at [49, 229] on input "/collections/exterior-protective-solutions" at bounding box center [46, 232] width 77 height 10
click at [304, 8] on icon at bounding box center [302, 9] width 6 height 6
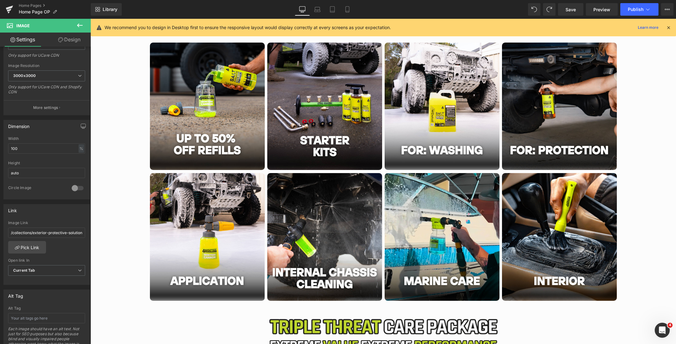
scroll to position [688, 0]
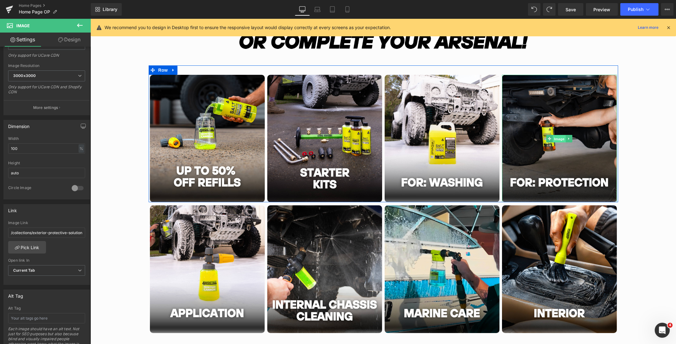
click at [558, 139] on span "Image" at bounding box center [559, 139] width 13 height 8
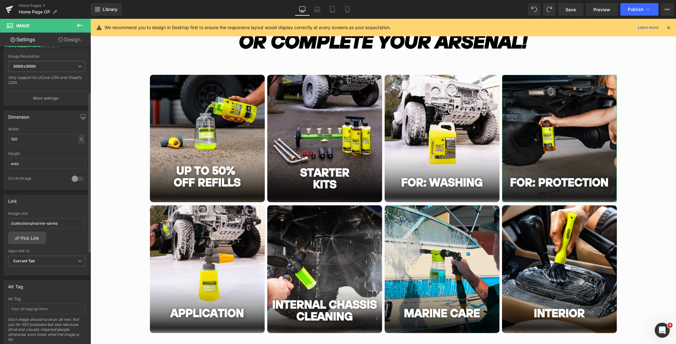
scroll to position [182, 0]
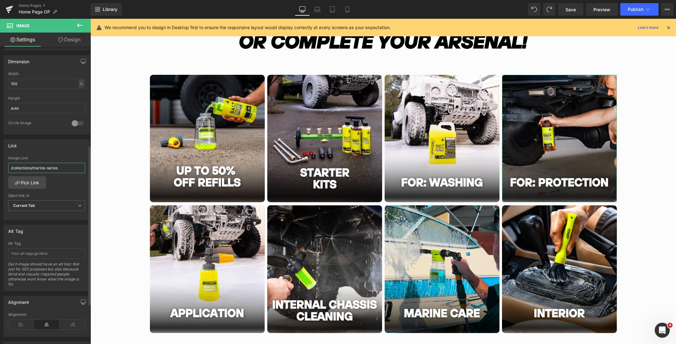
click at [38, 169] on input "/collections/marine-series" at bounding box center [46, 168] width 77 height 10
paste input "exterior-protective-solution"
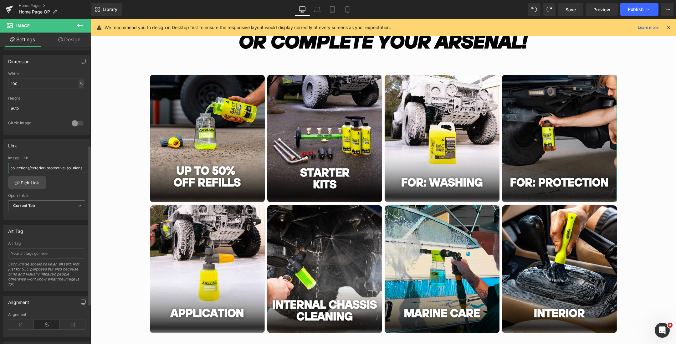
type input "/collections/exterior-protective-solutions"
click at [71, 148] on div "Link" at bounding box center [47, 146] width 86 height 12
click at [345, 9] on icon at bounding box center [346, 10] width 3 height 6
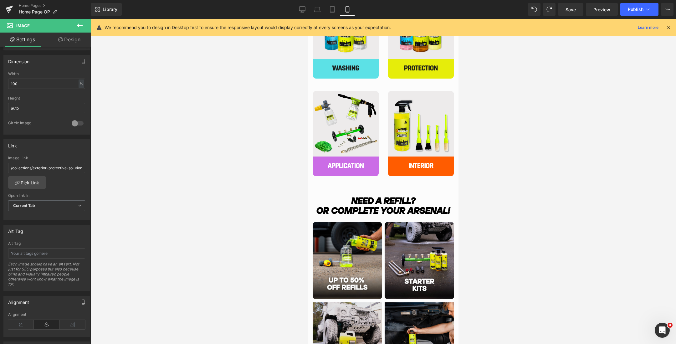
scroll to position [648, 0]
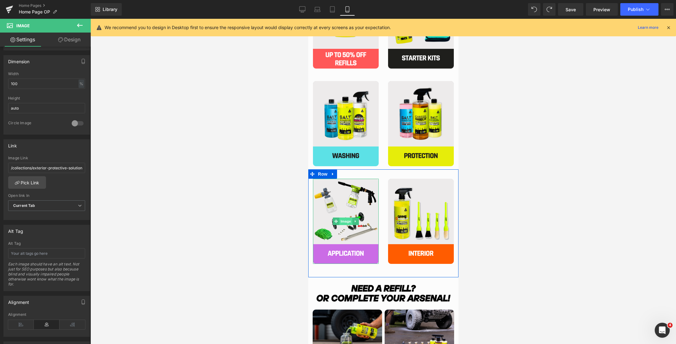
click at [344, 220] on span "Image" at bounding box center [345, 221] width 13 height 8
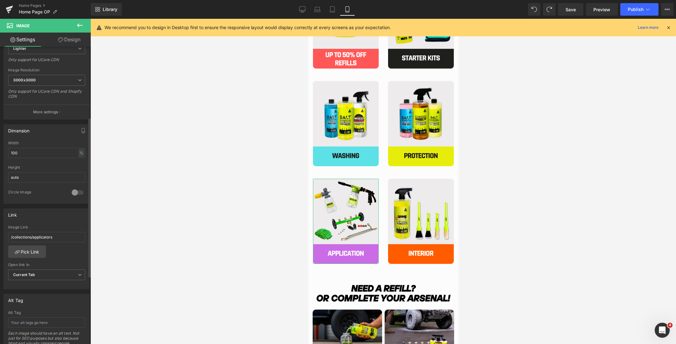
scroll to position [181, 0]
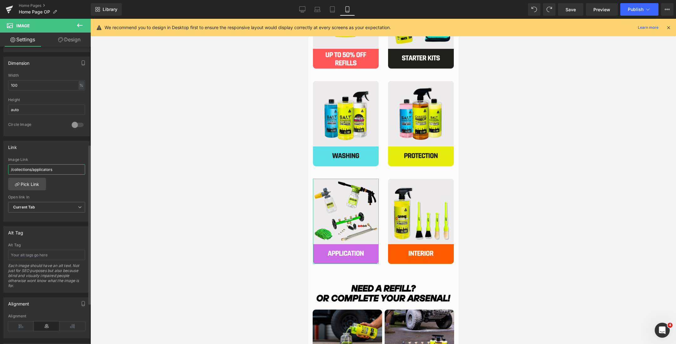
click at [47, 170] on input "/collections/applicators" at bounding box center [46, 169] width 77 height 10
click at [304, 9] on icon at bounding box center [302, 9] width 6 height 6
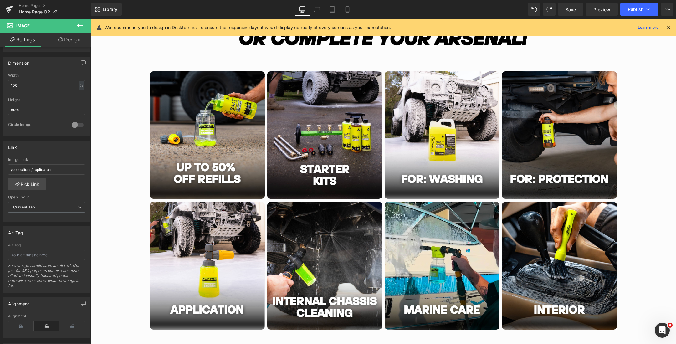
scroll to position [782, 0]
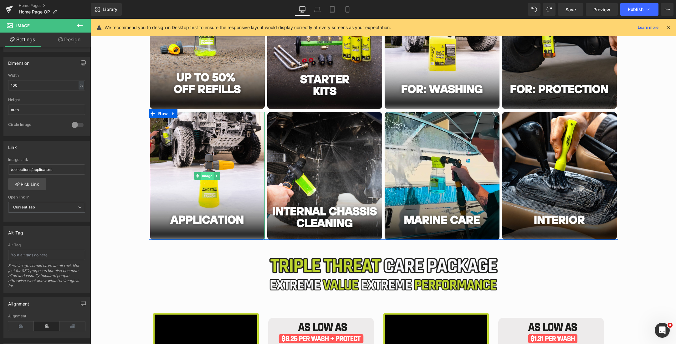
click at [206, 177] on span "Image" at bounding box center [207, 176] width 13 height 8
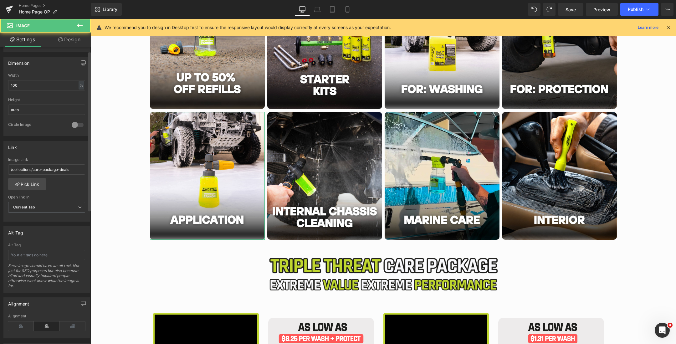
scroll to position [226, 0]
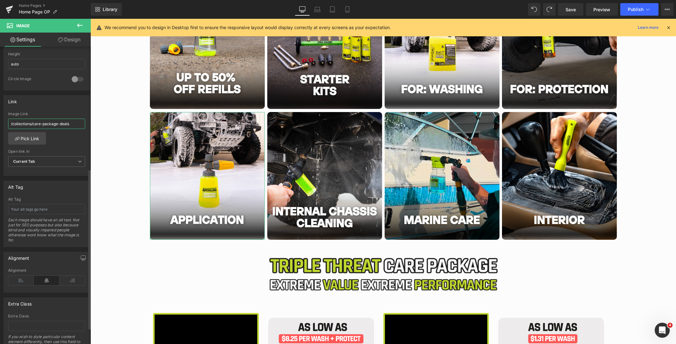
click at [36, 119] on input "/collections/care-package-deals" at bounding box center [46, 124] width 77 height 10
paste input "applicator"
type input "/collections/applicators"
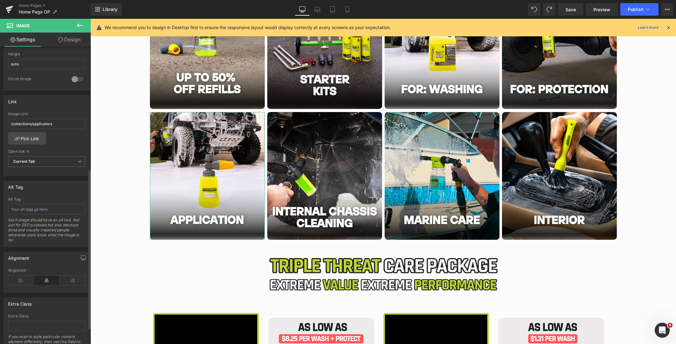
click at [72, 106] on div "Link /collections/applicators Image Link /collections/applicators Pick Link Cur…" at bounding box center [46, 135] width 86 height 81
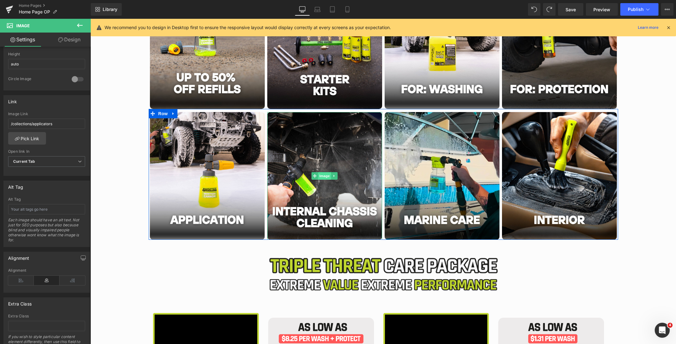
click at [322, 176] on span "Image" at bounding box center [324, 176] width 13 height 8
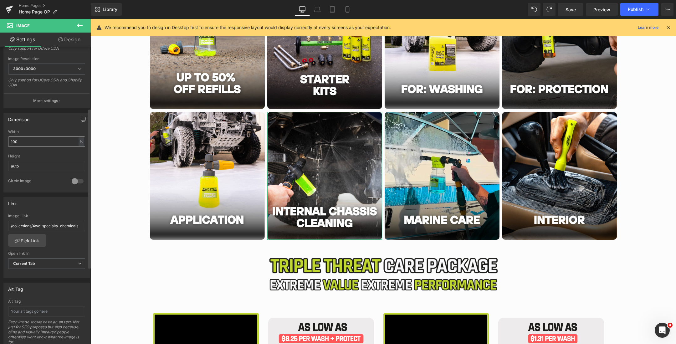
scroll to position [184, 0]
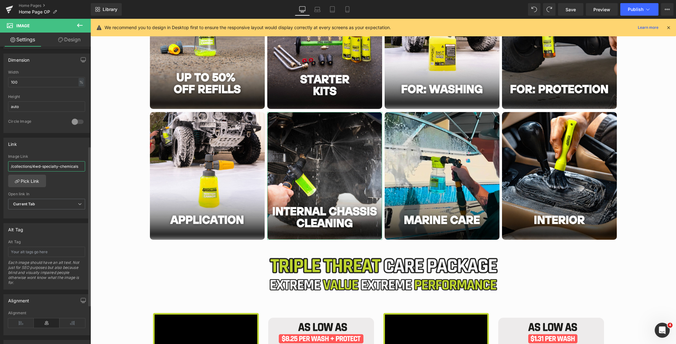
click at [33, 163] on input "/collections/4wd-specialty-chemicals" at bounding box center [46, 166] width 77 height 10
paste input "[URL][DOMAIN_NAME]"
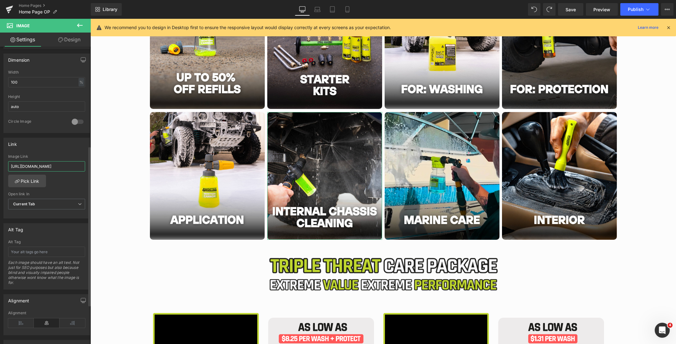
type input "[URL][DOMAIN_NAME]"
click at [77, 145] on div "Link" at bounding box center [47, 144] width 86 height 12
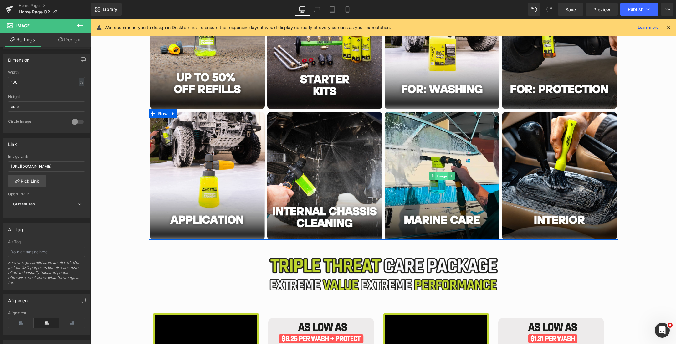
click at [440, 175] on span "Image" at bounding box center [441, 176] width 13 height 8
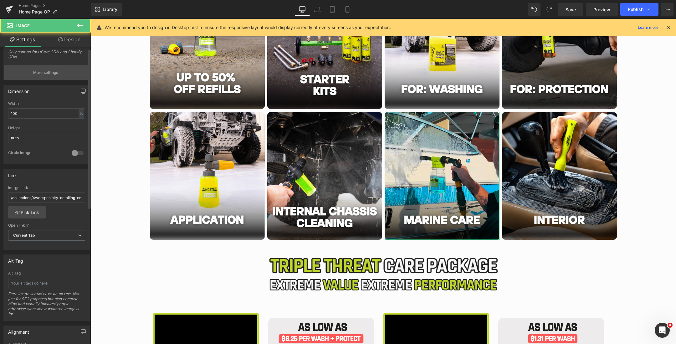
scroll to position [199, 0]
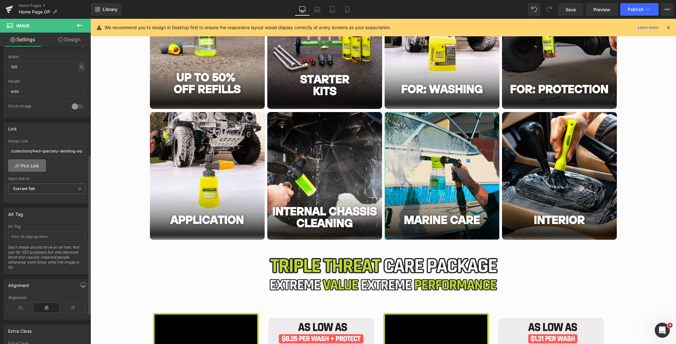
click at [32, 165] on link "Pick Link" at bounding box center [27, 165] width 38 height 13
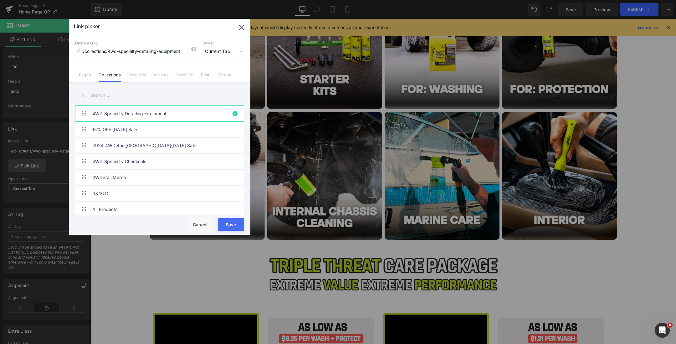
click at [139, 95] on input "text" at bounding box center [159, 95] width 169 height 14
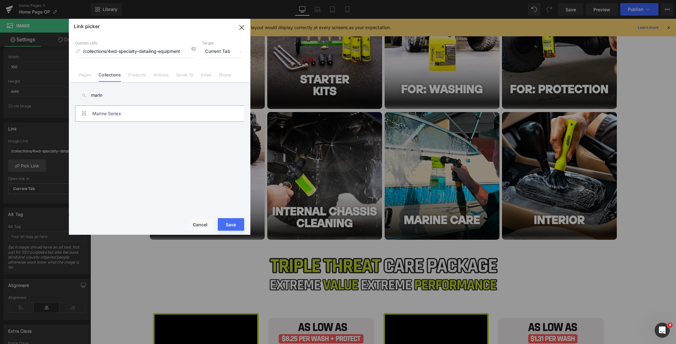
type input "marin"
click at [125, 113] on link "Marine Series" at bounding box center [161, 114] width 138 height 16
type input "/collections/marine-series"
click at [232, 222] on button "Save" at bounding box center [231, 224] width 26 height 13
type input "/collections/marine-series"
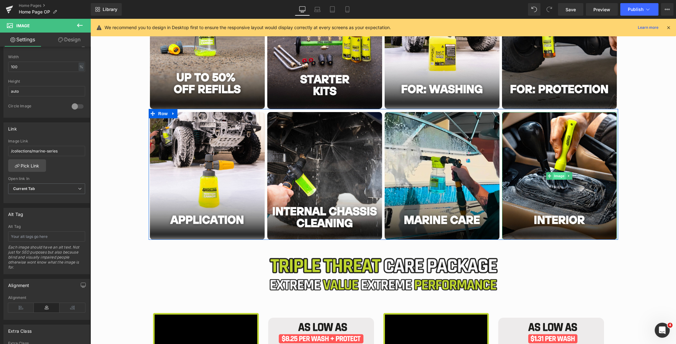
click at [558, 175] on span "Image" at bounding box center [559, 176] width 13 height 8
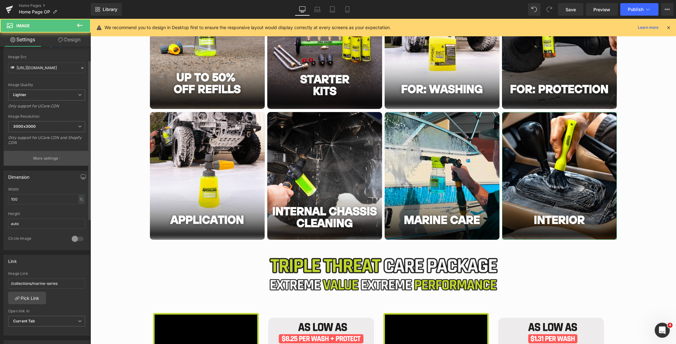
scroll to position [119, 0]
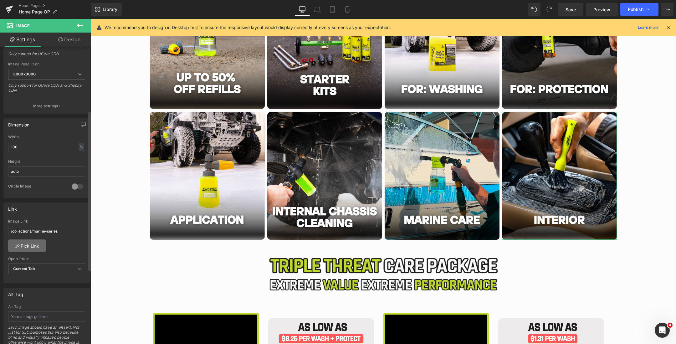
click at [33, 242] on link "Pick Link" at bounding box center [27, 245] width 38 height 13
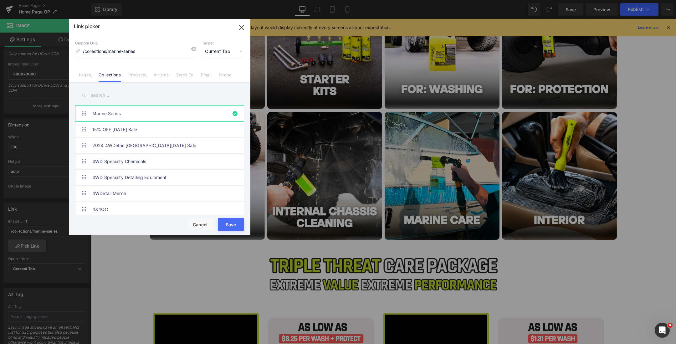
click at [122, 96] on input "text" at bounding box center [159, 95] width 169 height 14
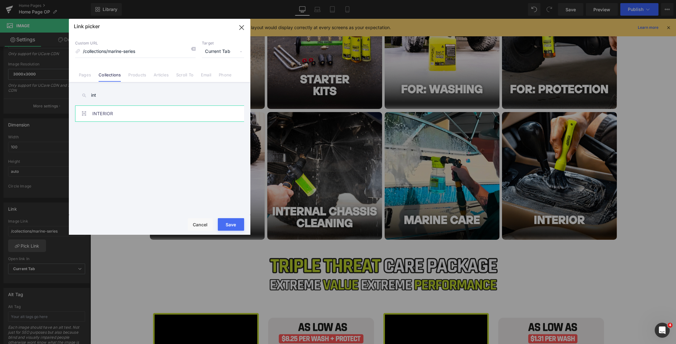
type input "int"
click at [114, 112] on link "INTERIOR" at bounding box center [161, 114] width 138 height 16
type input "/collections/interior"
click at [232, 222] on button "Save" at bounding box center [231, 224] width 26 height 13
type input "/collections/interior"
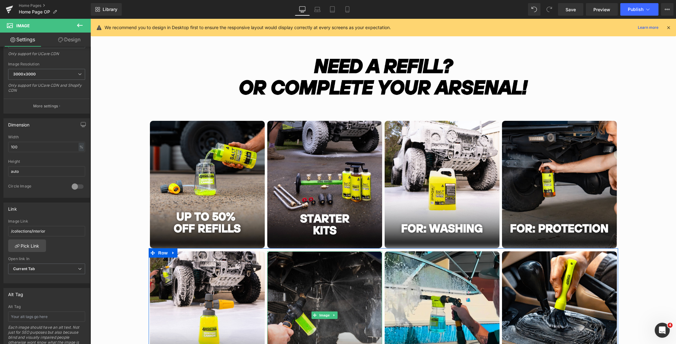
scroll to position [614, 0]
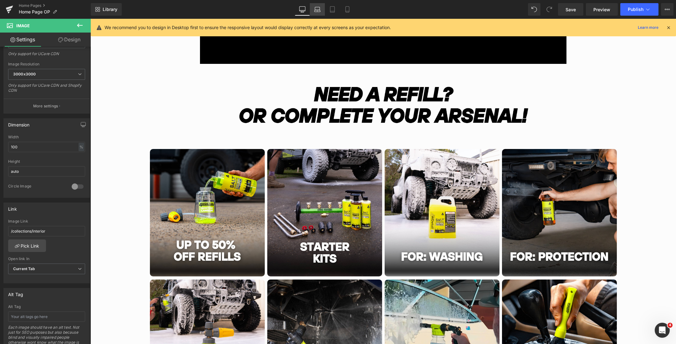
click at [320, 12] on icon at bounding box center [317, 11] width 6 height 2
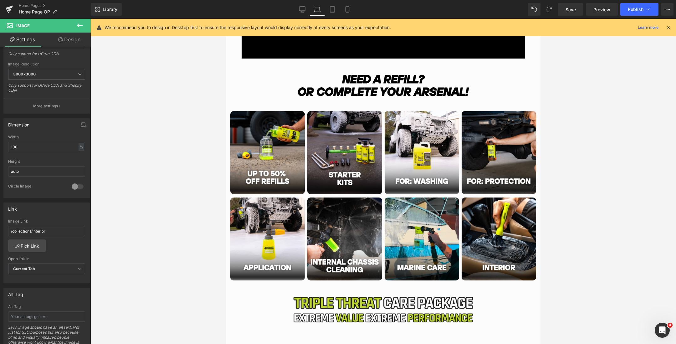
scroll to position [427, 0]
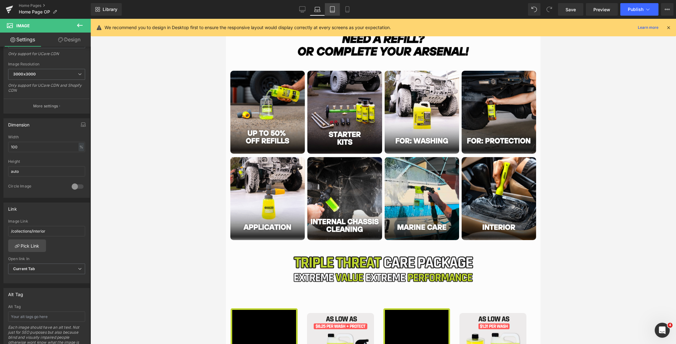
click at [333, 7] on icon at bounding box center [332, 10] width 4 height 6
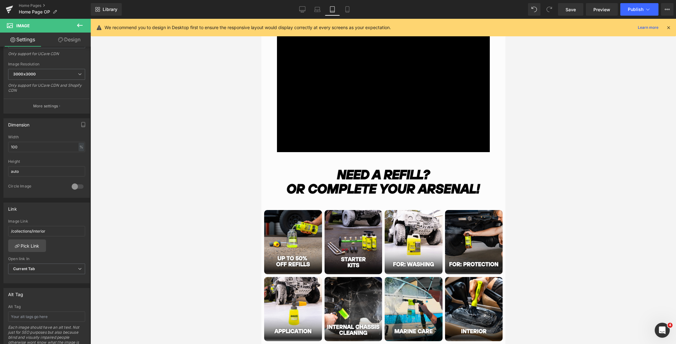
scroll to position [633, 0]
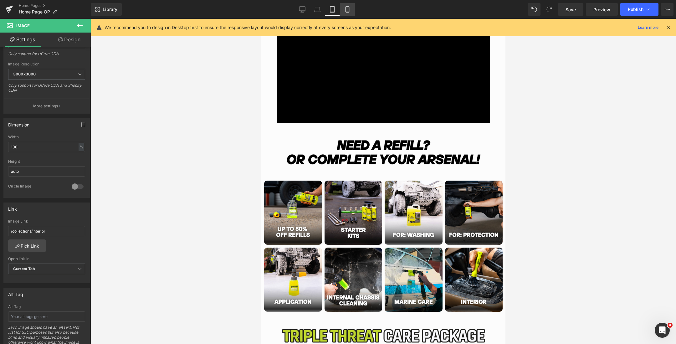
click at [345, 9] on icon at bounding box center [347, 9] width 6 height 6
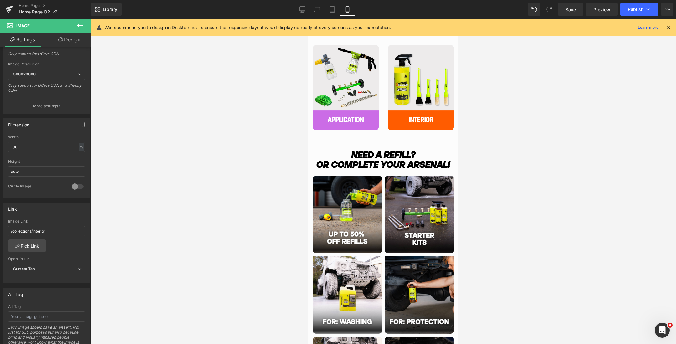
scroll to position [823, 0]
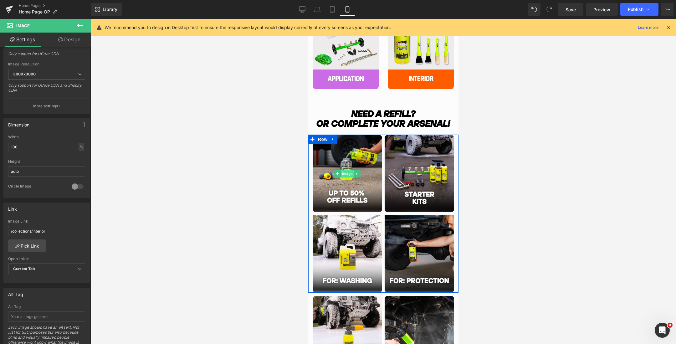
click at [348, 174] on span "Image" at bounding box center [346, 174] width 13 height 8
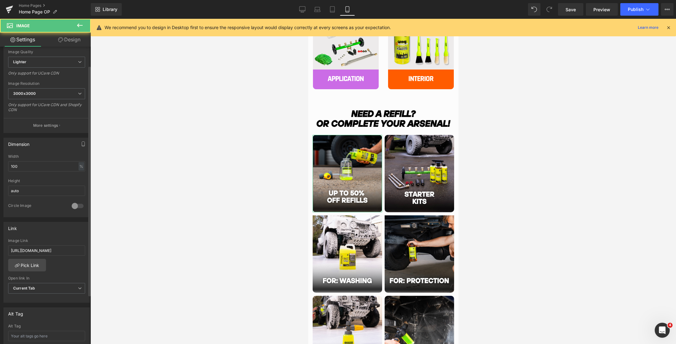
scroll to position [165, 0]
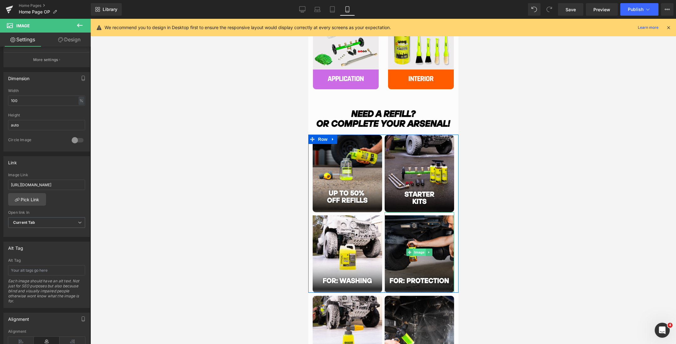
click at [419, 252] on span "Image" at bounding box center [418, 252] width 13 height 8
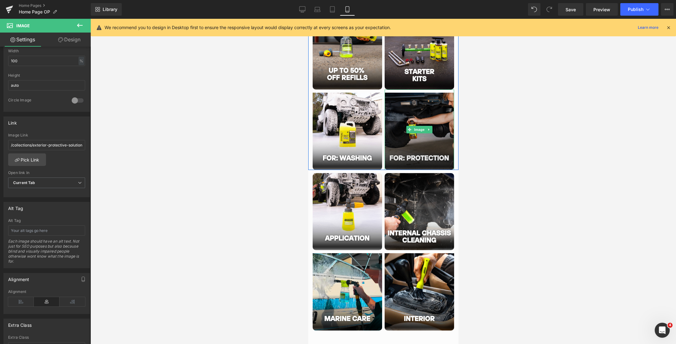
scroll to position [1000, 0]
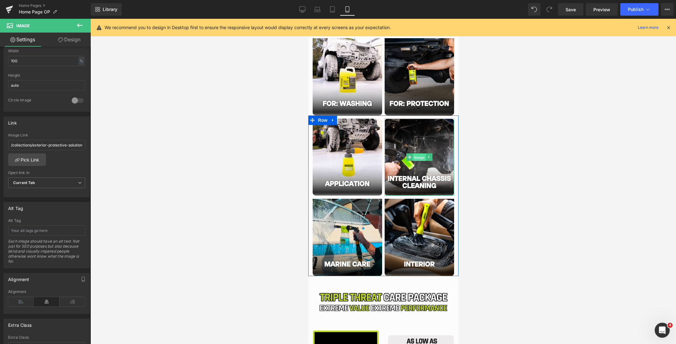
click at [419, 158] on span "Image" at bounding box center [418, 158] width 13 height 8
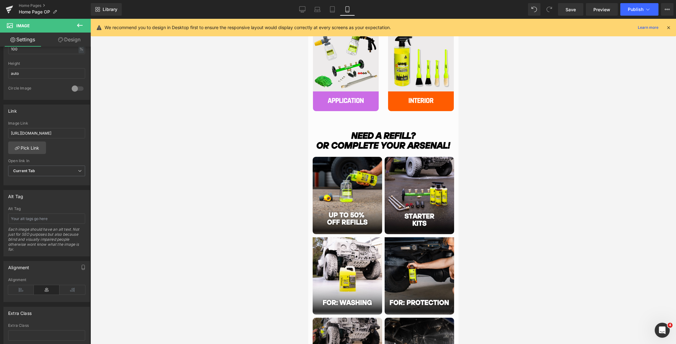
scroll to position [760, 0]
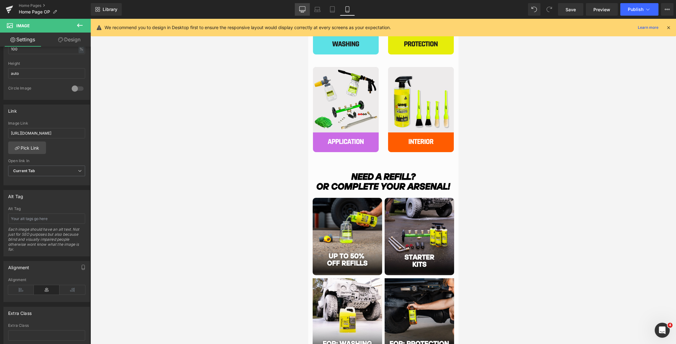
click at [304, 8] on icon at bounding box center [302, 9] width 6 height 6
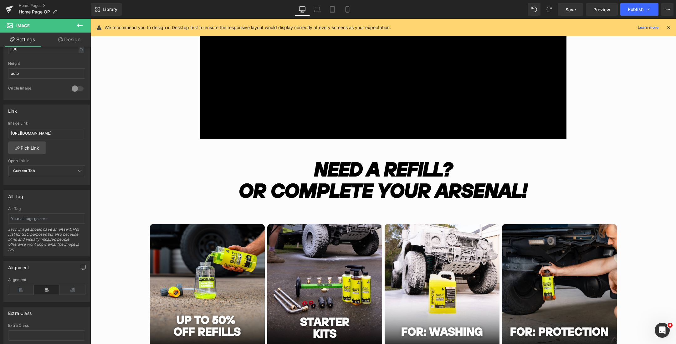
scroll to position [538, 0]
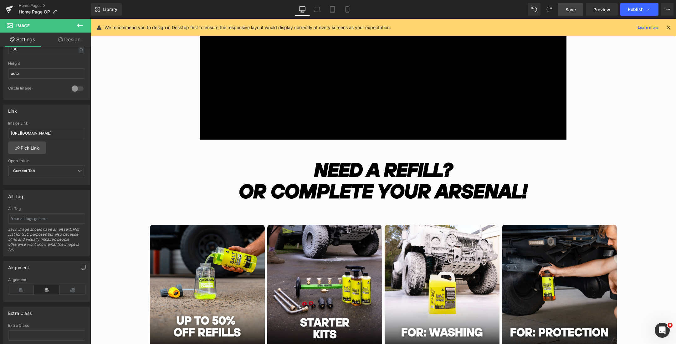
click at [565, 9] on link "Save" at bounding box center [570, 9] width 25 height 13
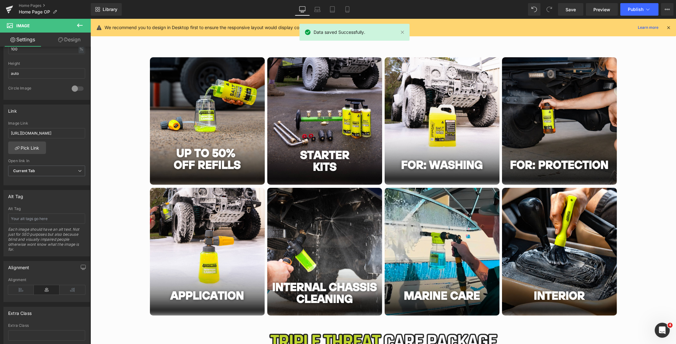
scroll to position [723, 0]
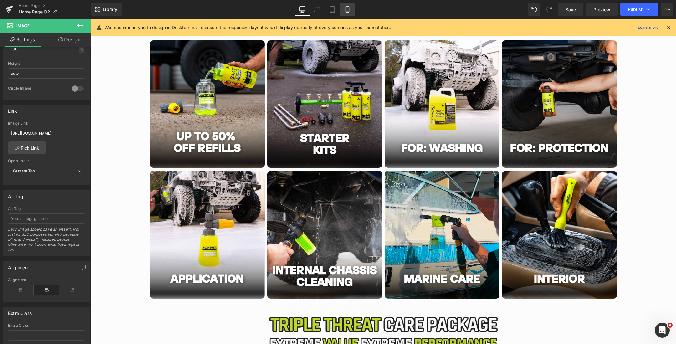
click at [344, 9] on icon at bounding box center [347, 9] width 6 height 6
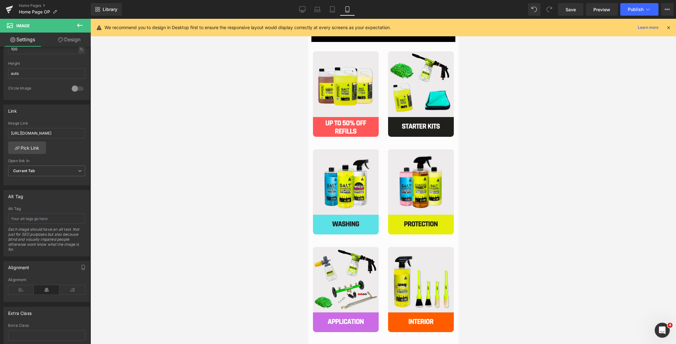
scroll to position [521, 0]
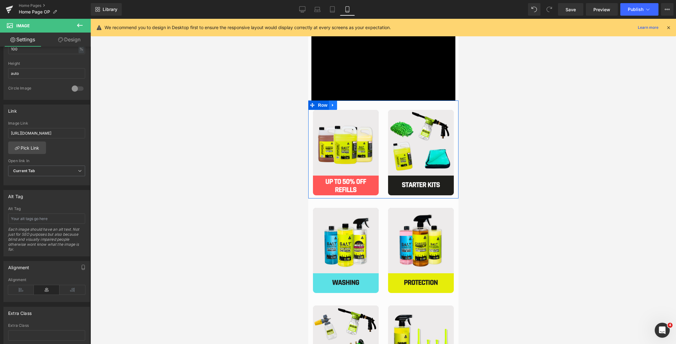
click at [334, 105] on icon "Main content" at bounding box center [332, 105] width 4 height 5
click at [348, 105] on icon "Main content" at bounding box center [349, 105] width 4 height 4
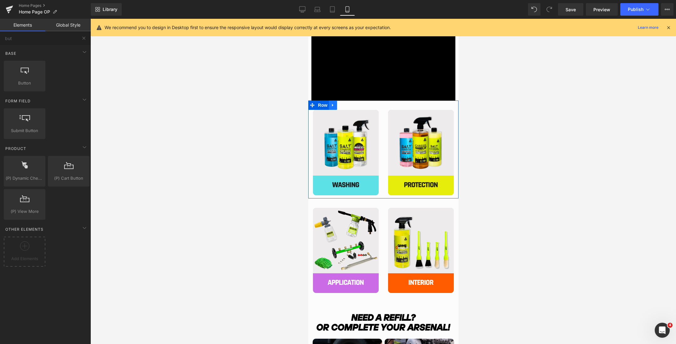
click at [333, 107] on link "Main content" at bounding box center [333, 104] width 8 height 9
click at [351, 106] on icon "Main content" at bounding box center [349, 105] width 4 height 5
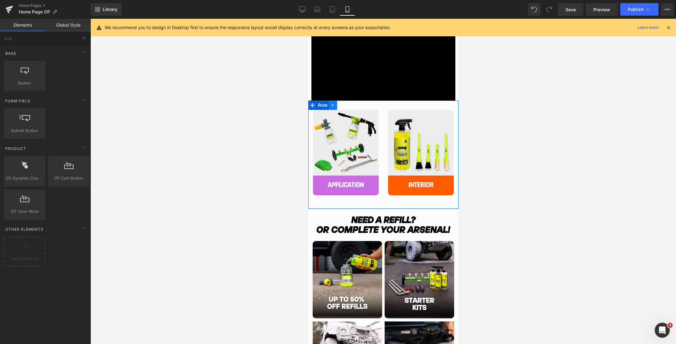
click at [335, 108] on link "Main content" at bounding box center [333, 104] width 8 height 9
click at [347, 108] on link "Main content" at bounding box center [349, 104] width 8 height 9
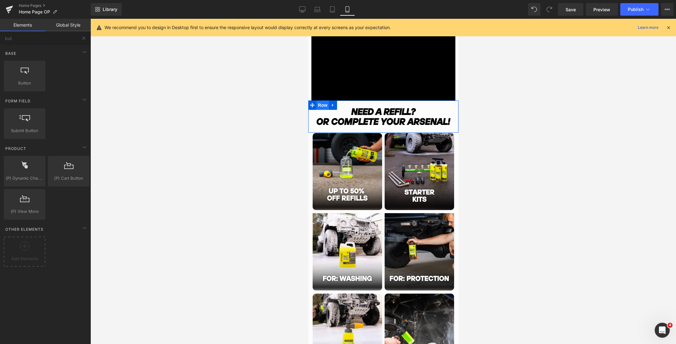
click at [323, 106] on span "Row" at bounding box center [322, 104] width 13 height 9
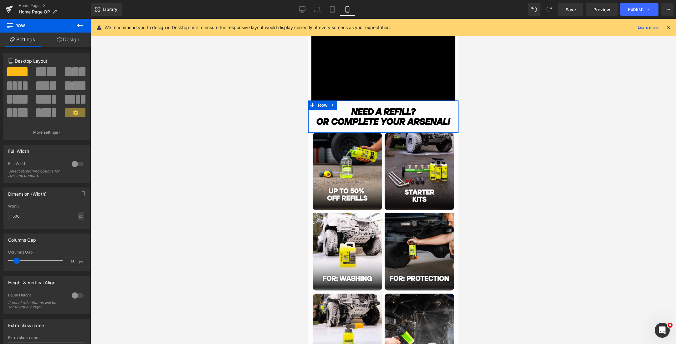
click at [70, 40] on link "Design" at bounding box center [67, 40] width 45 height 14
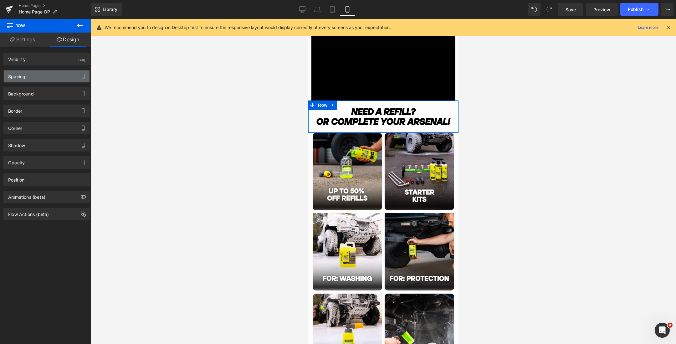
click at [33, 76] on div "Spacing" at bounding box center [47, 76] width 86 height 12
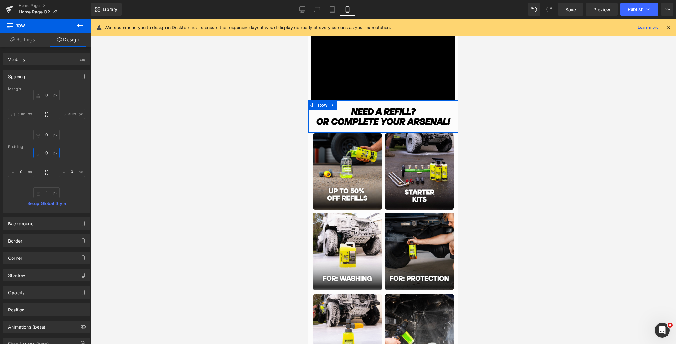
click at [48, 154] on input "0" at bounding box center [46, 153] width 26 height 10
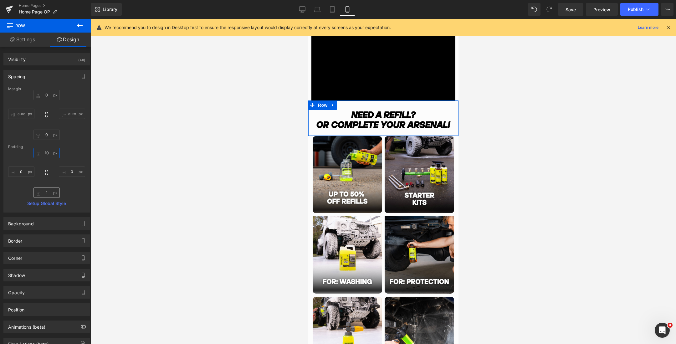
type input "10"
click at [45, 192] on input "1" at bounding box center [46, 192] width 26 height 10
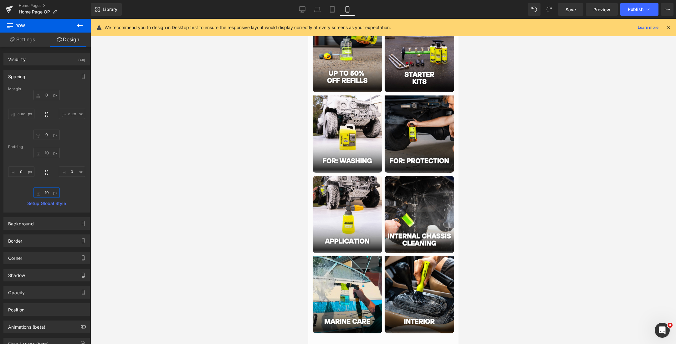
scroll to position [678, 0]
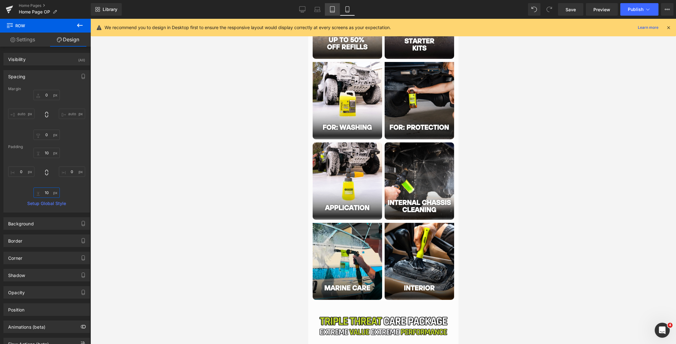
type input "10"
click at [330, 11] on icon at bounding box center [332, 9] width 6 height 6
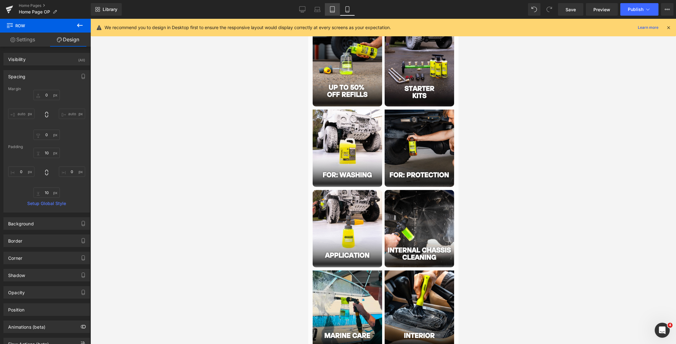
type input "0"
type input "21"
type input "0"
type input "28"
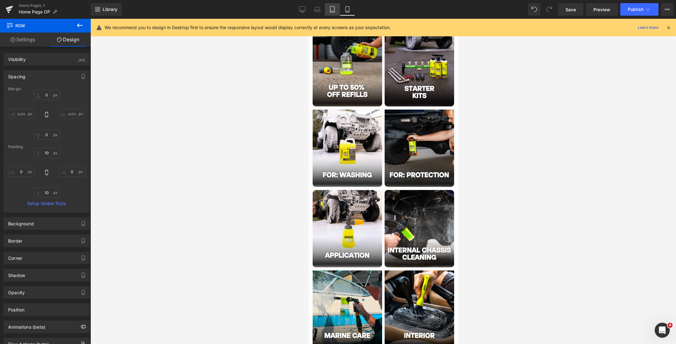
type input "0"
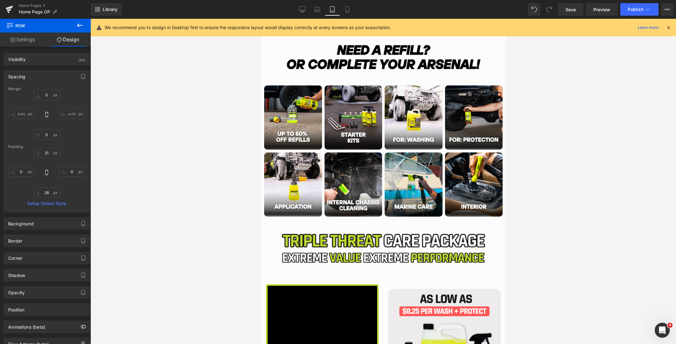
scroll to position [711, 0]
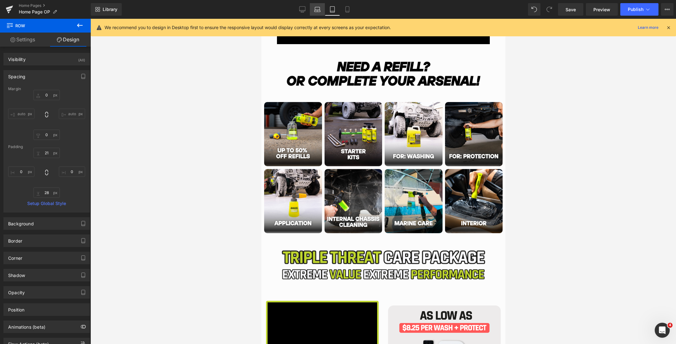
click at [317, 6] on icon at bounding box center [317, 9] width 6 height 6
type input "0"
type input "21"
type input "0"
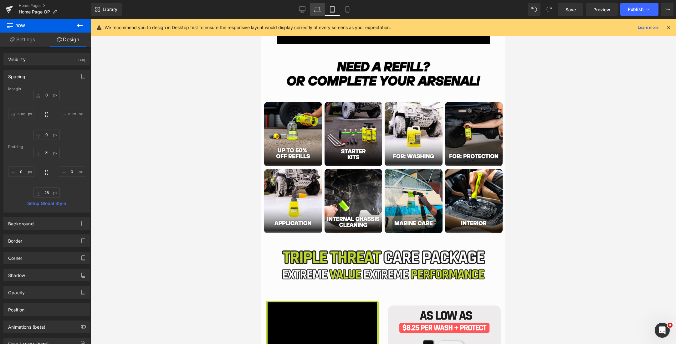
type input "28"
type input "0"
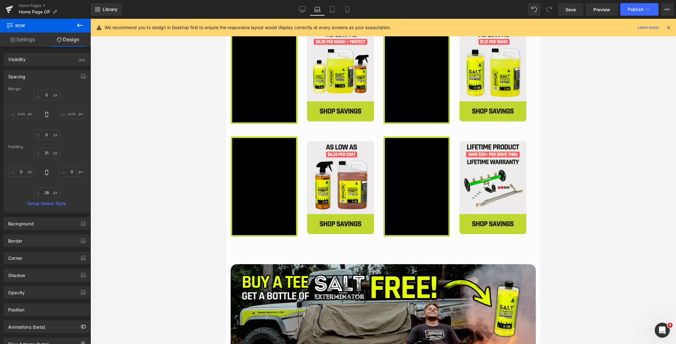
scroll to position [401, 0]
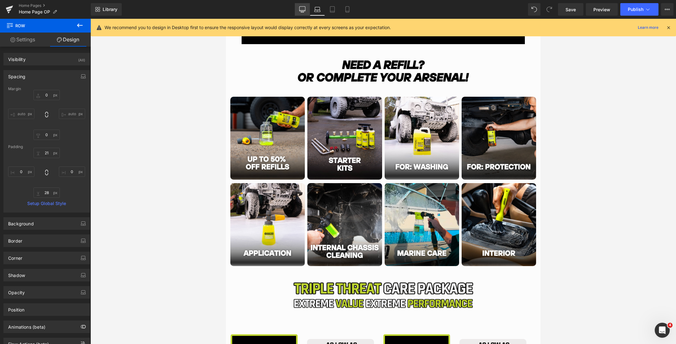
click at [298, 9] on link "Desktop" at bounding box center [302, 9] width 15 height 13
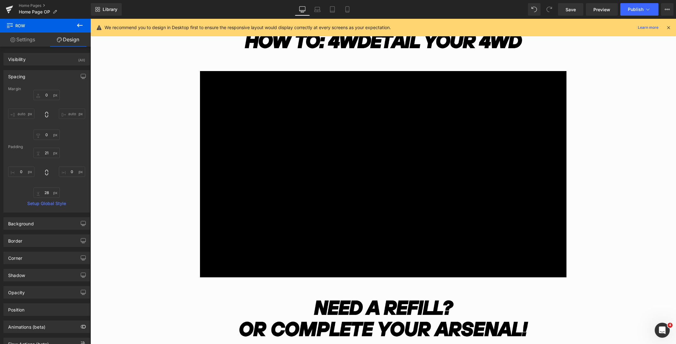
type input "0"
type input "21"
type input "0"
type input "42"
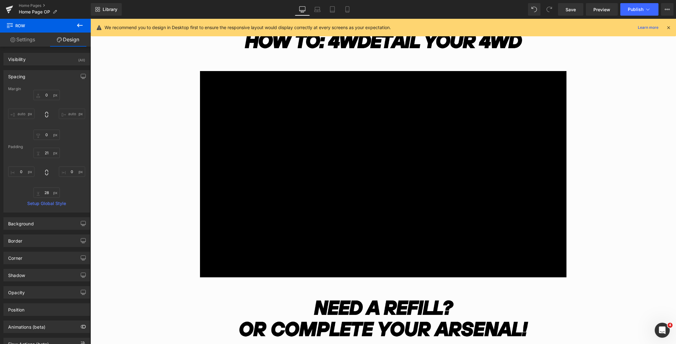
type input "0"
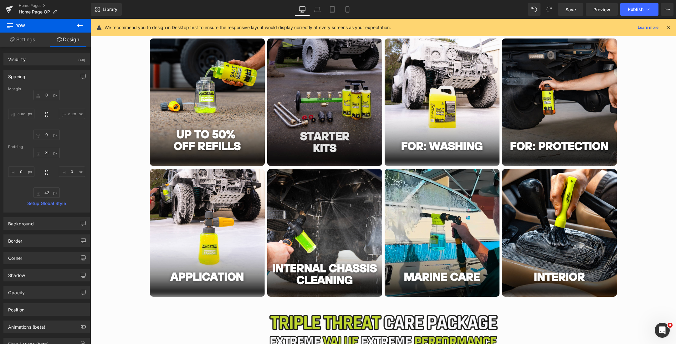
scroll to position [655, 0]
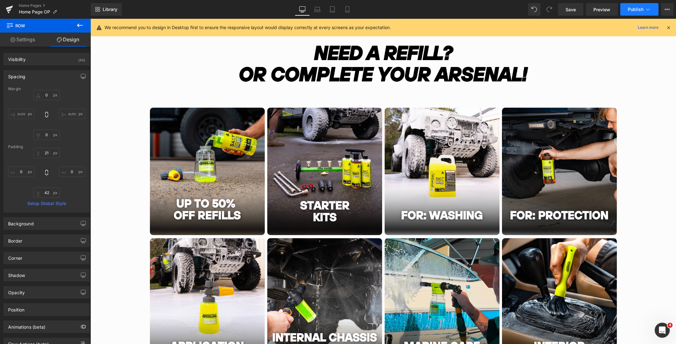
click at [629, 8] on span "Publish" at bounding box center [636, 9] width 16 height 5
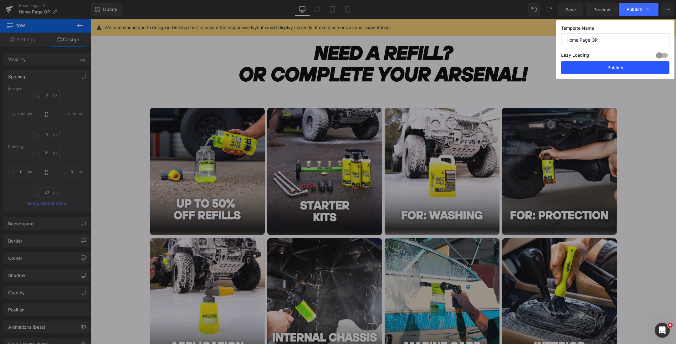
click at [574, 68] on button "Publish" at bounding box center [615, 67] width 108 height 13
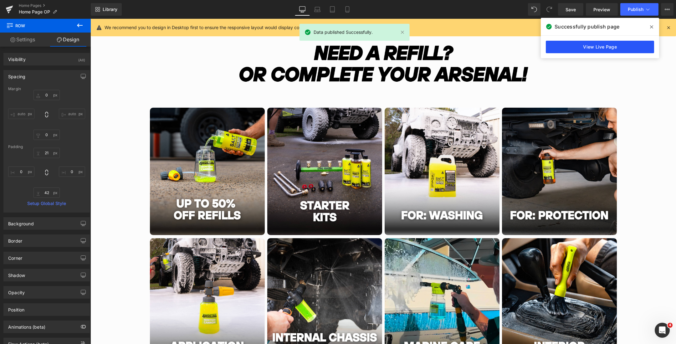
click at [600, 44] on link "View Live Page" at bounding box center [600, 47] width 108 height 13
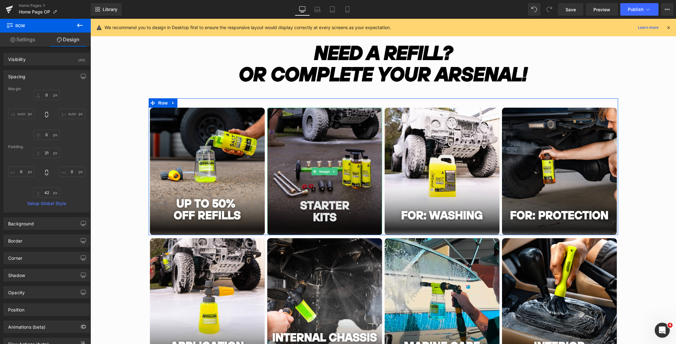
scroll to position [648, 0]
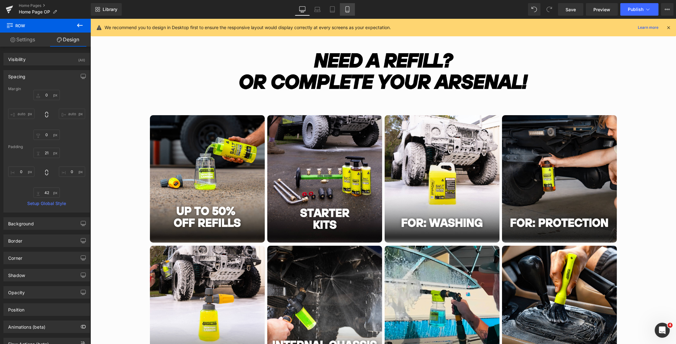
click at [351, 7] on link "Mobile" at bounding box center [347, 9] width 15 height 13
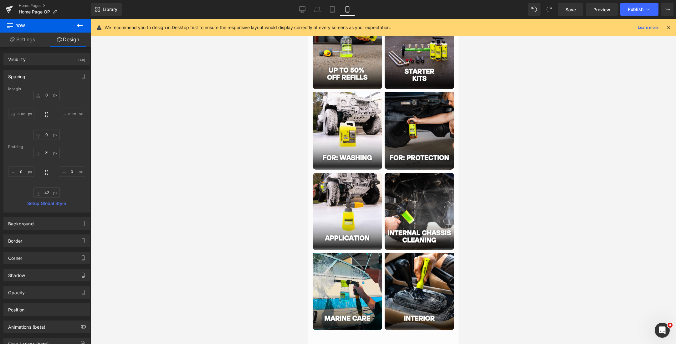
type input "0"
type input "10"
type input "0"
type input "10"
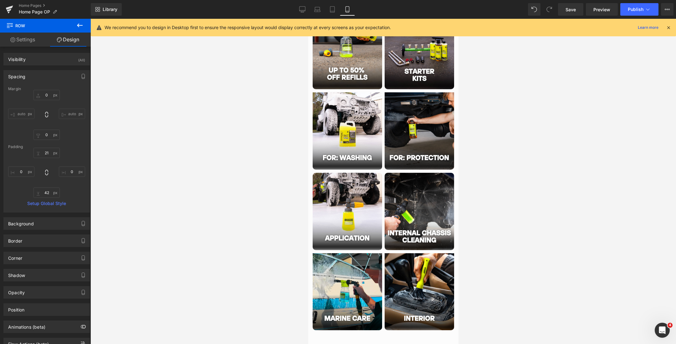
type input "0"
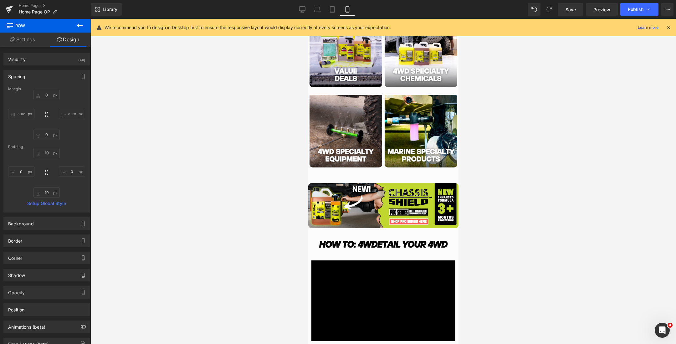
scroll to position [250, 0]
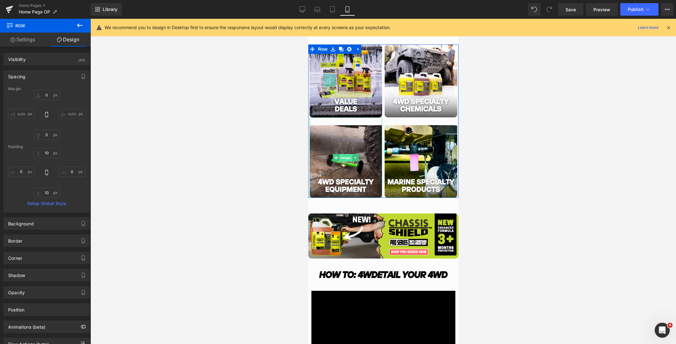
click at [344, 160] on span "Image" at bounding box center [345, 158] width 13 height 8
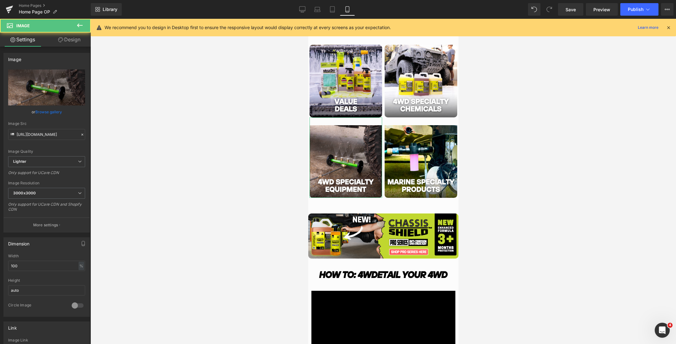
click at [65, 43] on link "Design" at bounding box center [69, 40] width 45 height 14
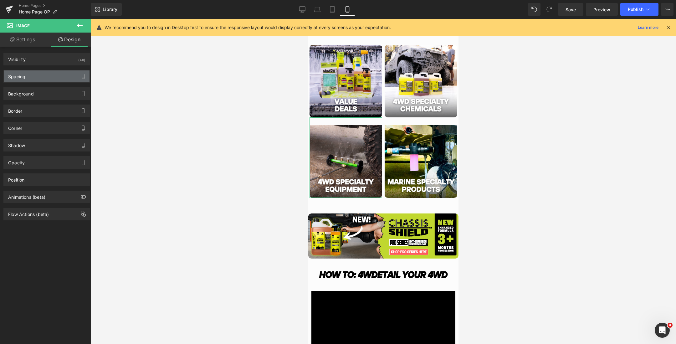
click at [40, 79] on div "Spacing" at bounding box center [47, 76] width 86 height 12
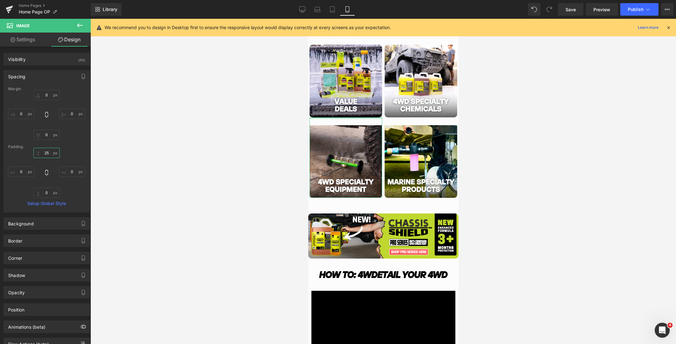
click at [46, 153] on input "25" at bounding box center [46, 153] width 26 height 10
type input "10"
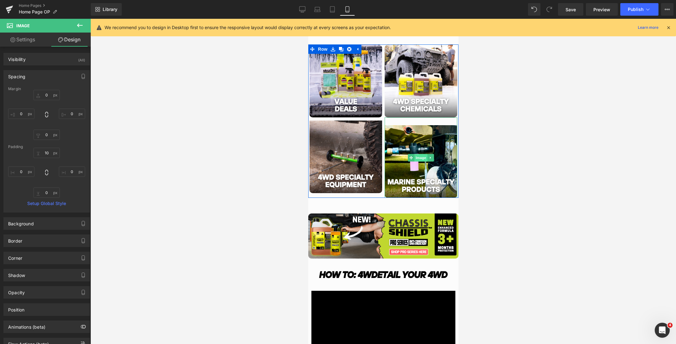
click at [418, 157] on span "Image" at bounding box center [420, 158] width 13 height 8
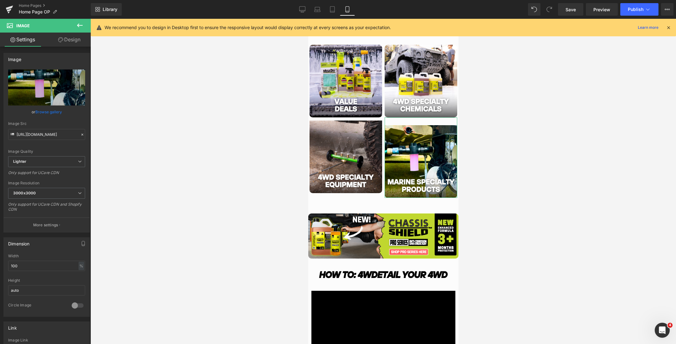
click at [62, 40] on icon at bounding box center [60, 39] width 5 height 5
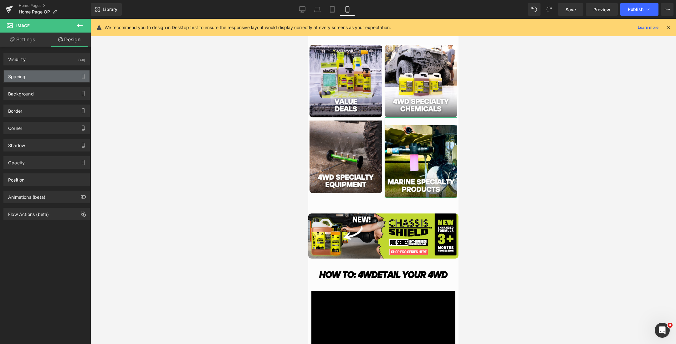
click at [30, 81] on div "Spacing" at bounding box center [47, 76] width 86 height 12
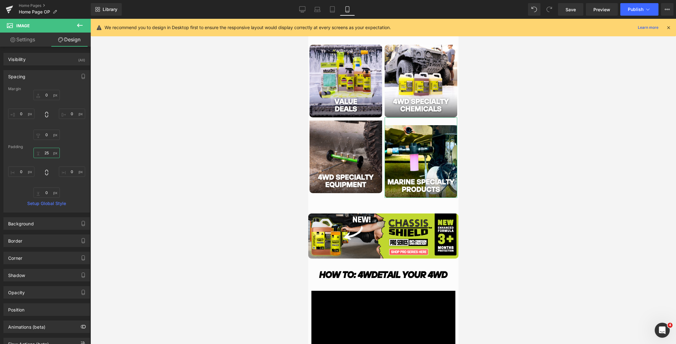
click at [45, 153] on input "25" at bounding box center [46, 153] width 26 height 10
type input "10"
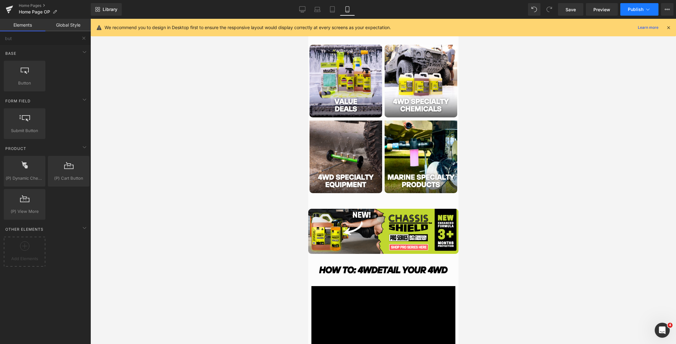
click at [631, 11] on span "Publish" at bounding box center [636, 9] width 16 height 5
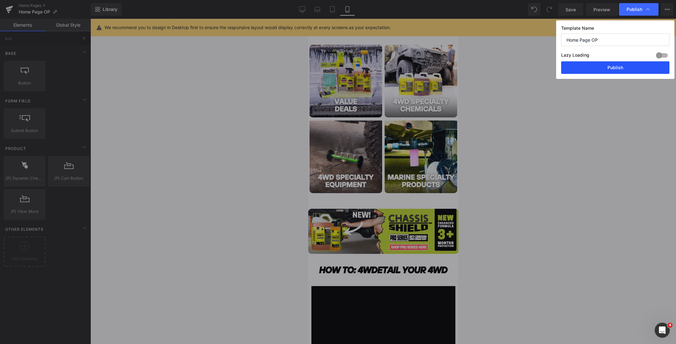
click at [586, 69] on button "Publish" at bounding box center [615, 67] width 108 height 13
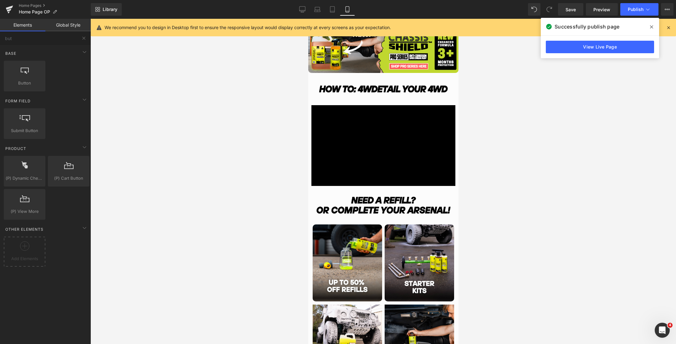
scroll to position [436, 0]
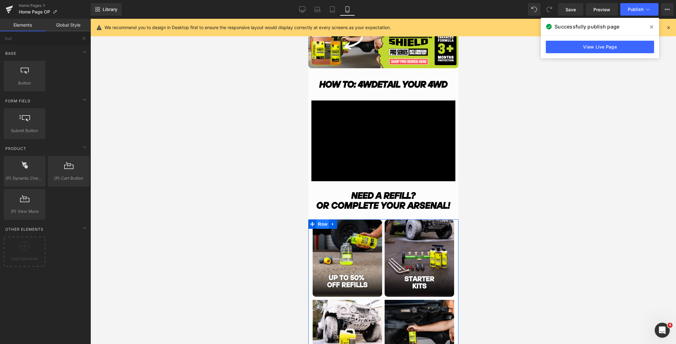
click at [322, 226] on span "Row" at bounding box center [322, 223] width 13 height 9
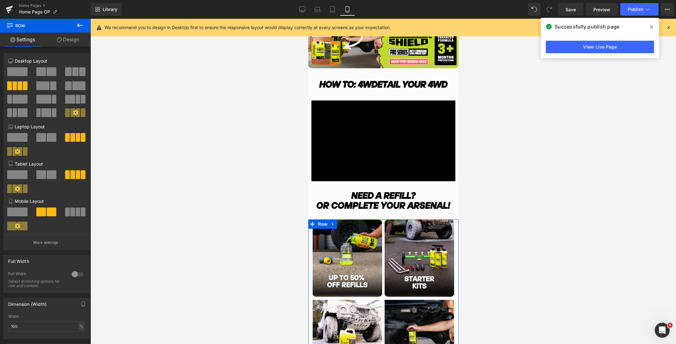
click at [57, 37] on link "Design" at bounding box center [67, 40] width 45 height 14
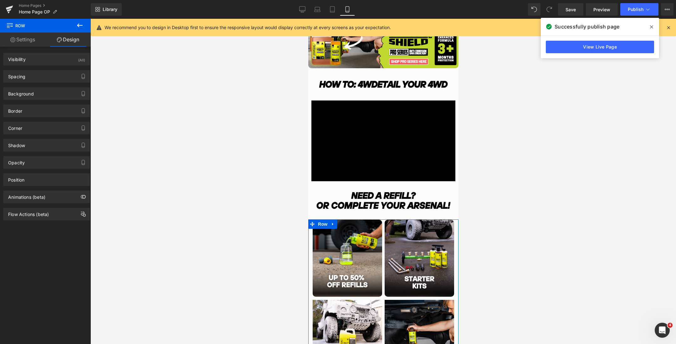
type input "0"
type input "1"
type input "10"
type input "0"
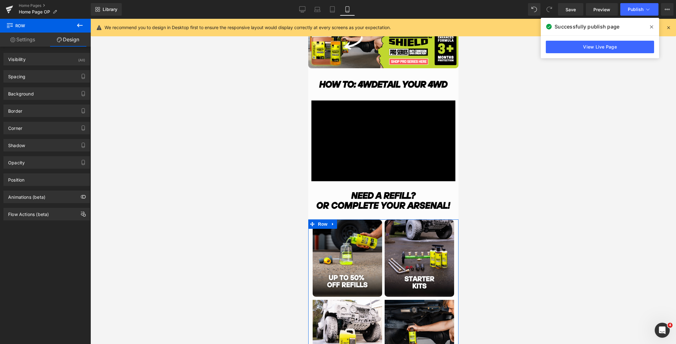
type input "10"
click at [41, 78] on div "Spacing" at bounding box center [47, 76] width 86 height 12
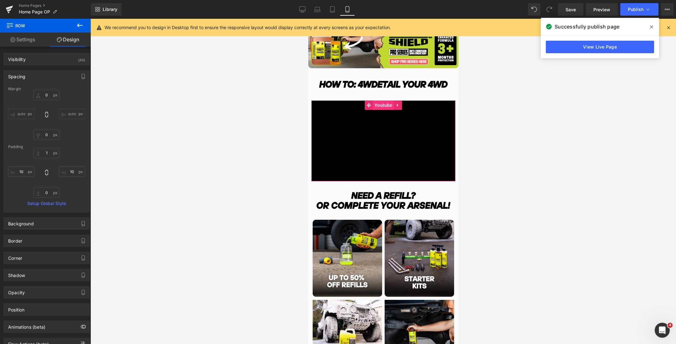
click at [379, 104] on span "Youtube" at bounding box center [382, 104] width 21 height 9
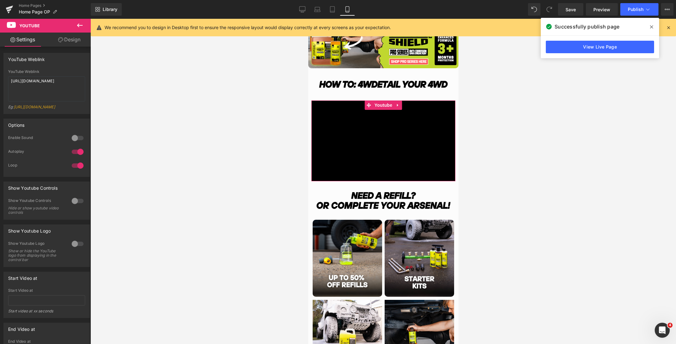
click at [69, 44] on link "Design" at bounding box center [69, 40] width 45 height 14
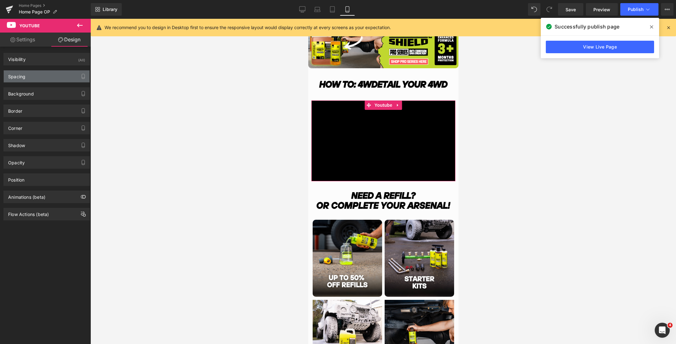
click at [42, 75] on div "Spacing" at bounding box center [47, 76] width 86 height 12
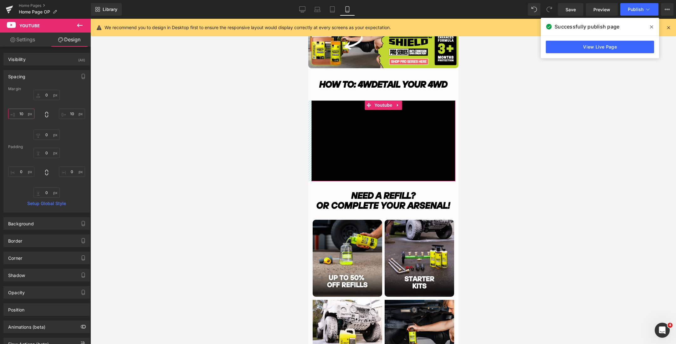
click at [21, 114] on input "10" at bounding box center [21, 114] width 26 height 10
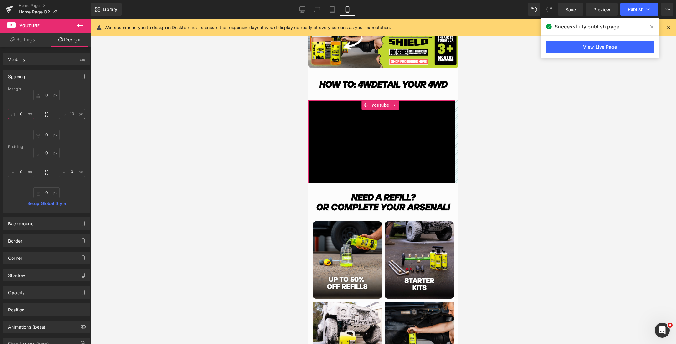
type input "0"
click at [69, 113] on input "10" at bounding box center [72, 114] width 26 height 10
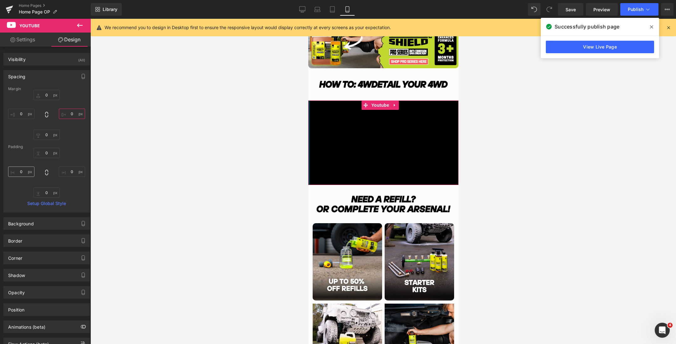
type input "0"
click at [24, 174] on input "0" at bounding box center [21, 171] width 26 height 10
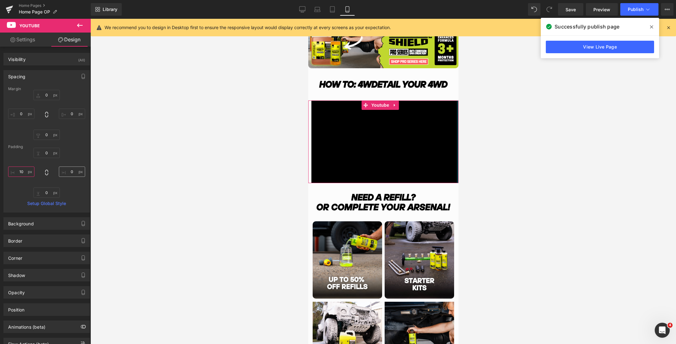
type input "10"
click at [65, 172] on input "0" at bounding box center [72, 171] width 26 height 10
type input "10"
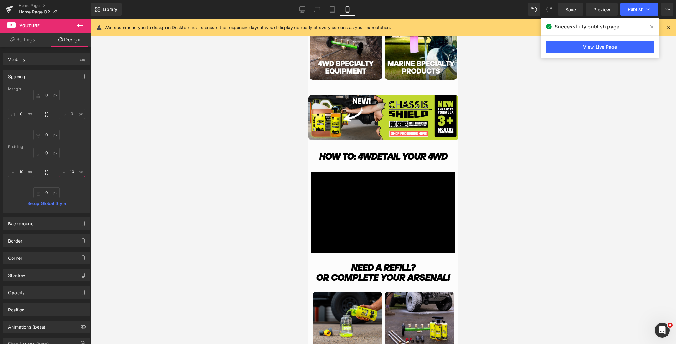
scroll to position [356, 0]
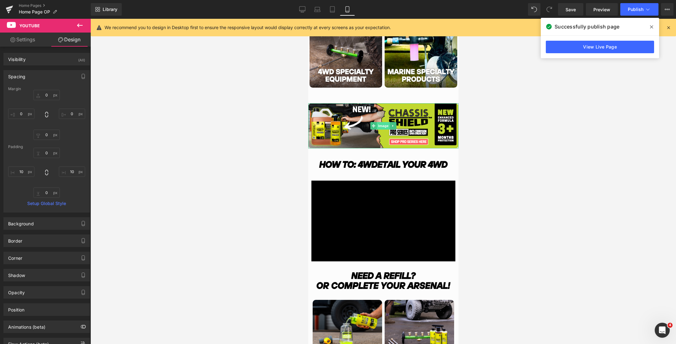
click at [380, 124] on span "Image" at bounding box center [382, 126] width 13 height 8
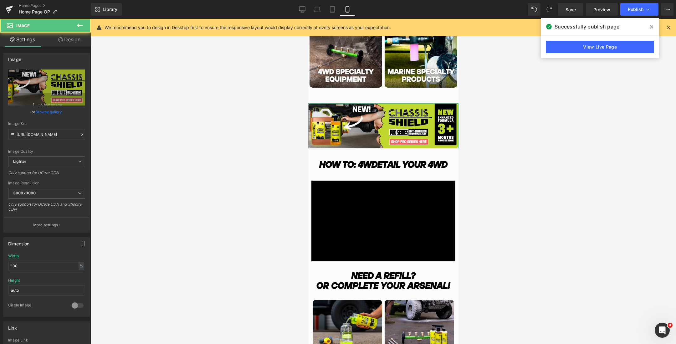
click at [67, 35] on link "Design" at bounding box center [69, 40] width 45 height 14
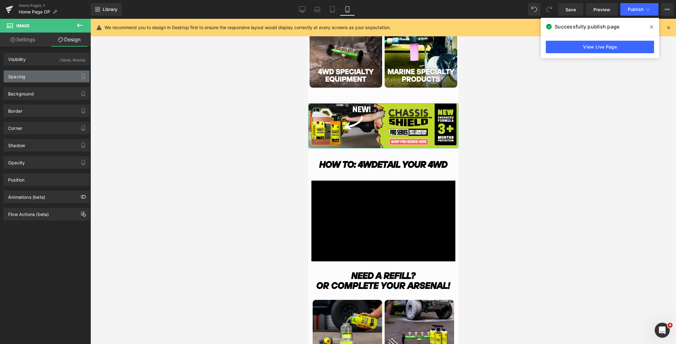
click at [34, 75] on div "Spacing" at bounding box center [47, 76] width 86 height 12
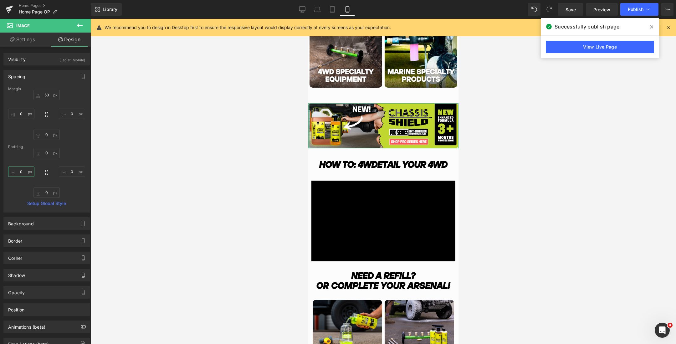
click at [22, 170] on input "0" at bounding box center [21, 171] width 26 height 10
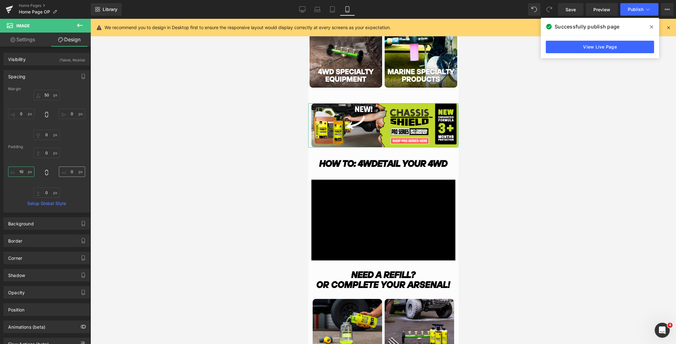
type input "10"
click at [70, 171] on input "0" at bounding box center [72, 171] width 26 height 10
type input "10"
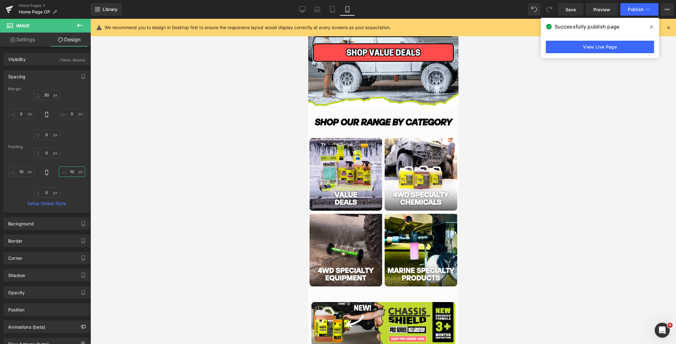
scroll to position [153, 0]
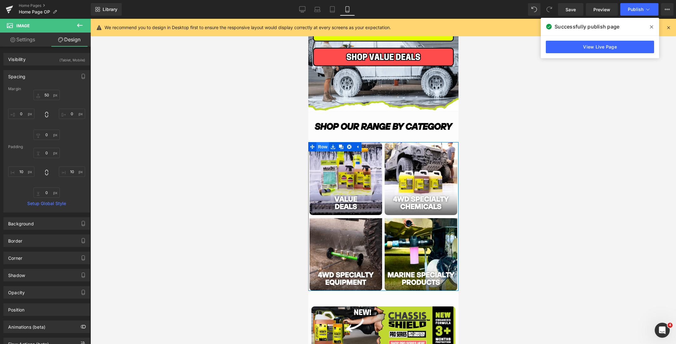
click at [321, 146] on span "Row" at bounding box center [322, 146] width 13 height 9
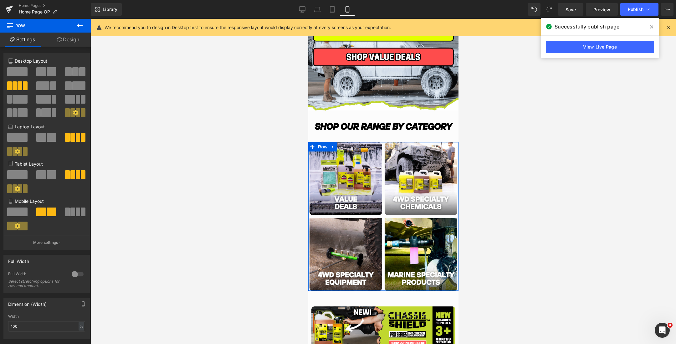
click at [74, 42] on link "Design" at bounding box center [67, 40] width 45 height 14
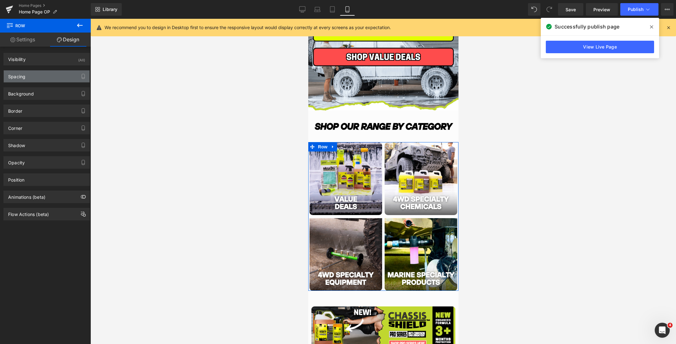
click at [48, 73] on div "Spacing" at bounding box center [47, 76] width 86 height 12
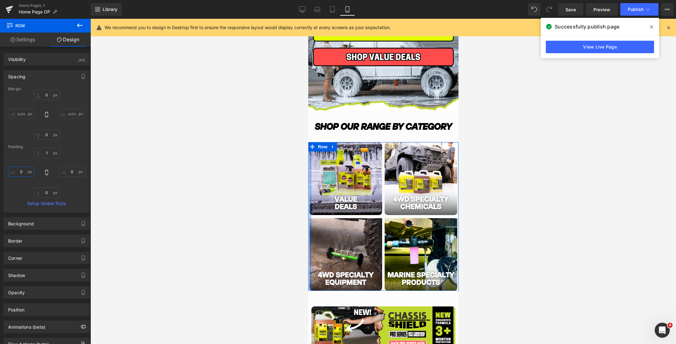
click at [24, 172] on input "0" at bounding box center [21, 171] width 26 height 10
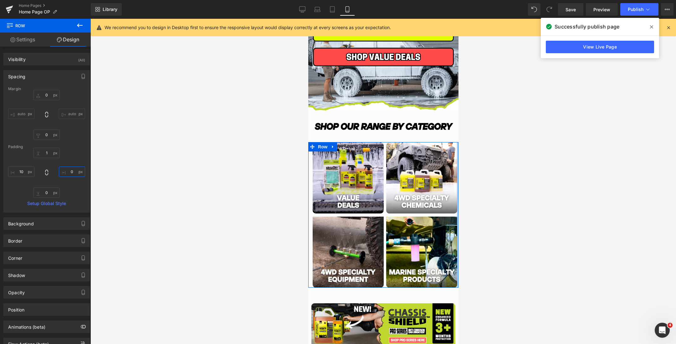
click at [69, 173] on input "0" at bounding box center [72, 171] width 26 height 10
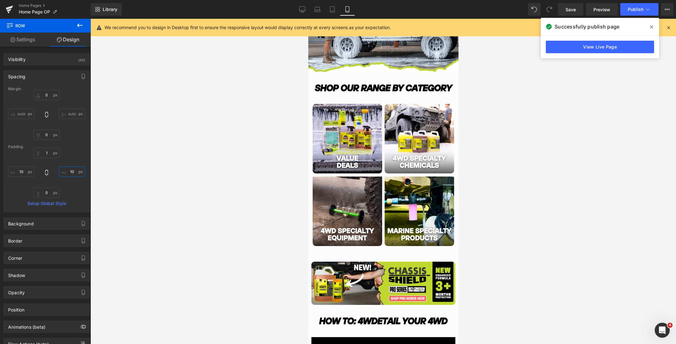
scroll to position [176, 0]
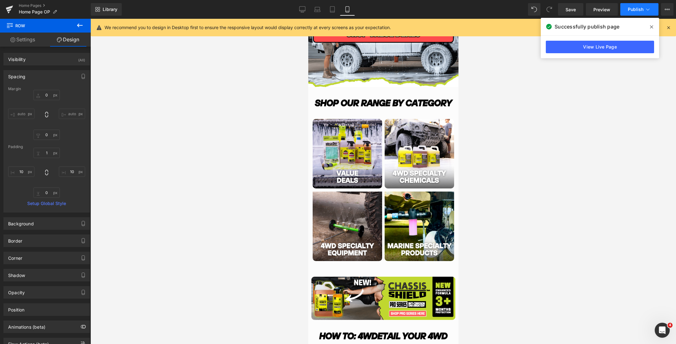
click at [631, 8] on span "Publish" at bounding box center [636, 9] width 16 height 5
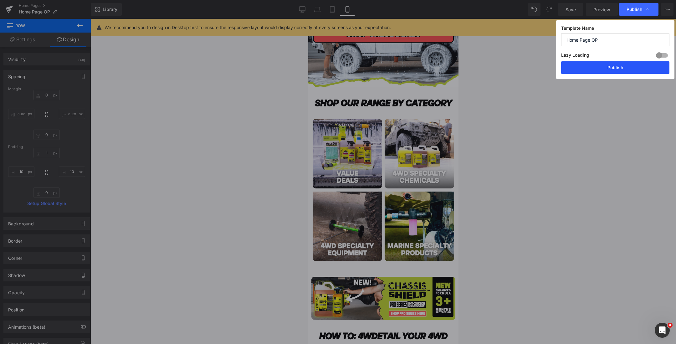
click at [584, 66] on button "Publish" at bounding box center [615, 67] width 108 height 13
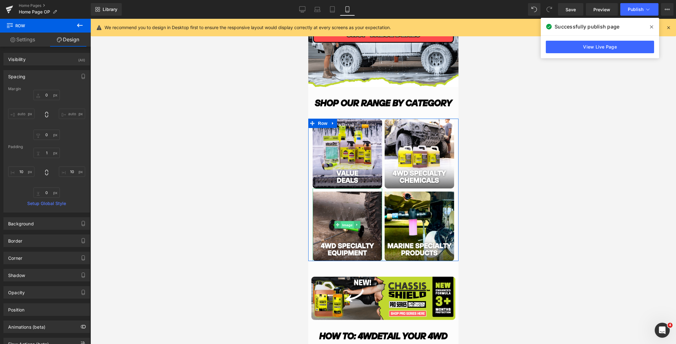
click at [345, 225] on span "Image" at bounding box center [346, 225] width 13 height 8
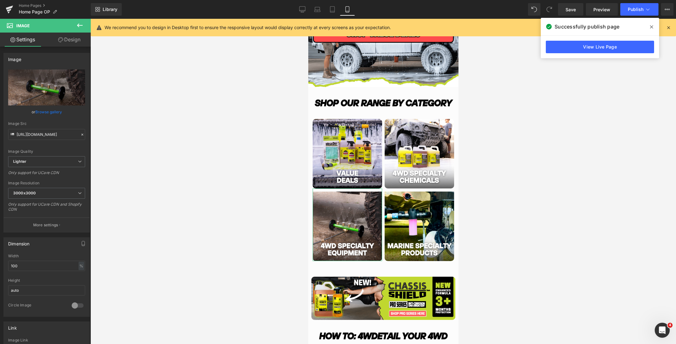
click at [60, 41] on icon at bounding box center [60, 39] width 5 height 5
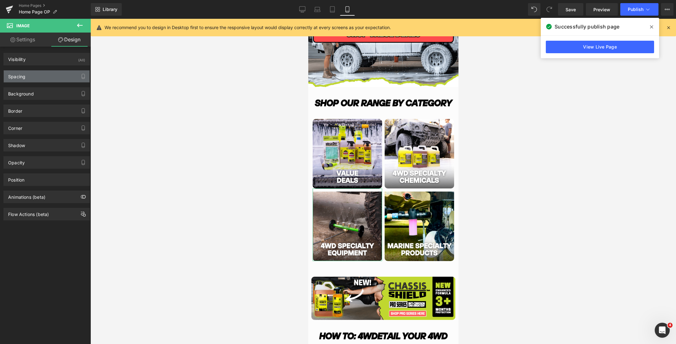
click at [30, 77] on div "Spacing" at bounding box center [47, 76] width 86 height 12
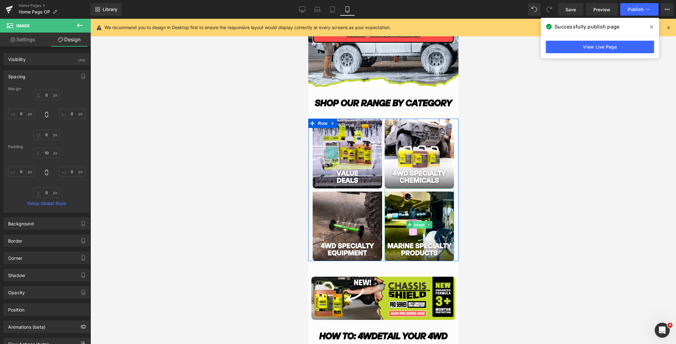
click at [415, 224] on span "Image" at bounding box center [418, 225] width 13 height 8
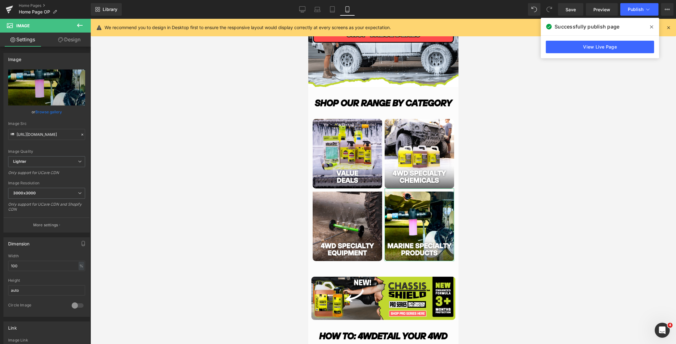
click at [60, 40] on icon at bounding box center [60, 39] width 5 height 5
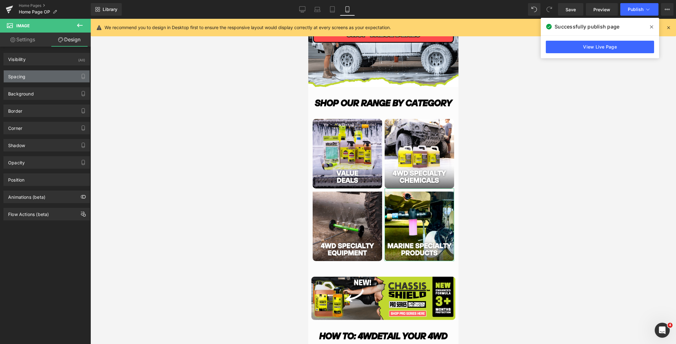
click at [45, 77] on div "Spacing" at bounding box center [47, 76] width 86 height 12
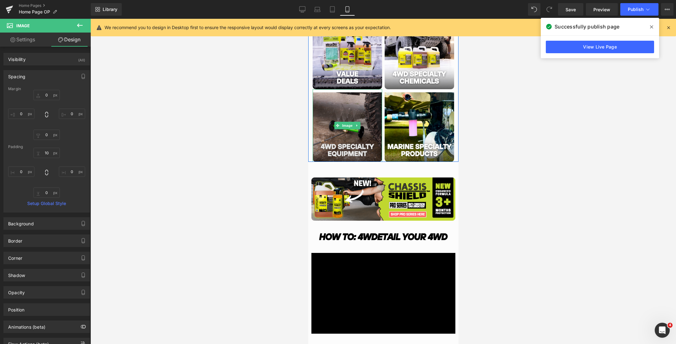
scroll to position [328, 0]
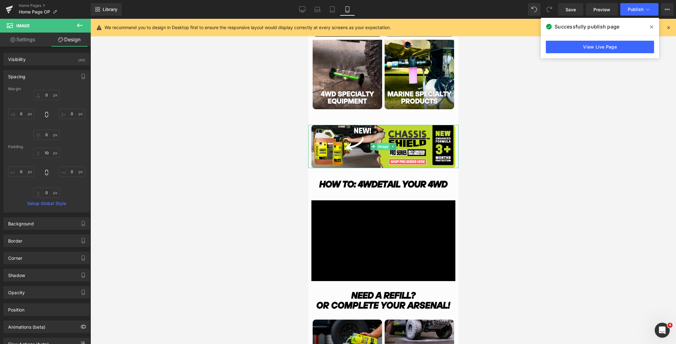
click at [384, 145] on span "Image" at bounding box center [382, 147] width 13 height 8
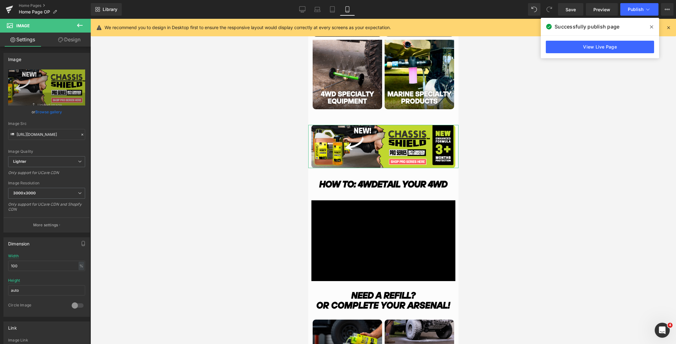
click at [69, 43] on link "Design" at bounding box center [69, 40] width 45 height 14
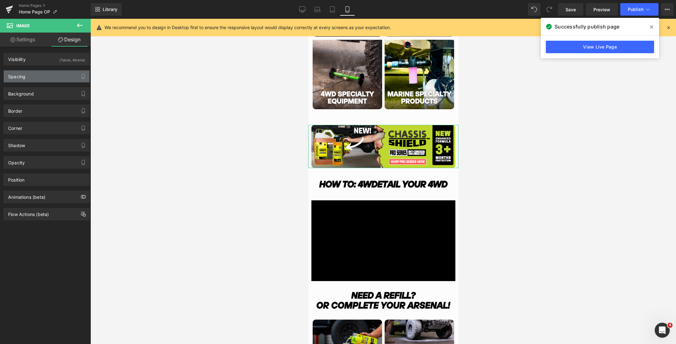
click at [51, 76] on div "Spacing" at bounding box center [47, 76] width 86 height 12
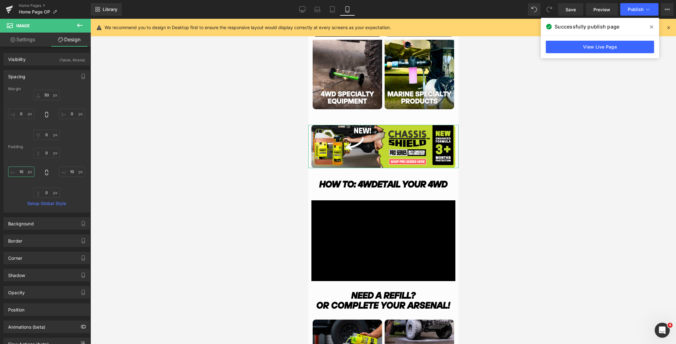
click at [24, 170] on input "10" at bounding box center [21, 171] width 26 height 10
click at [70, 171] on input "10" at bounding box center [72, 171] width 26 height 10
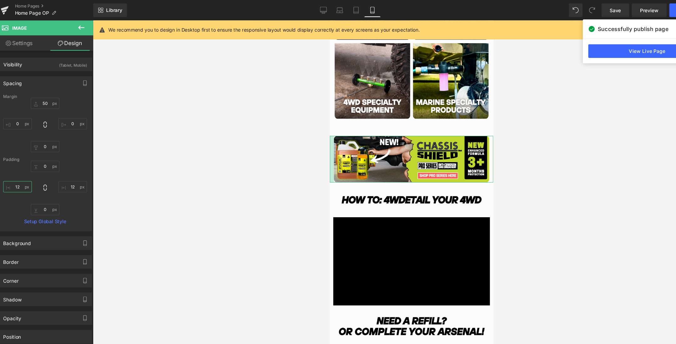
click at [23, 171] on input "12" at bounding box center [21, 171] width 26 height 10
click at [71, 173] on input "12" at bounding box center [72, 171] width 26 height 10
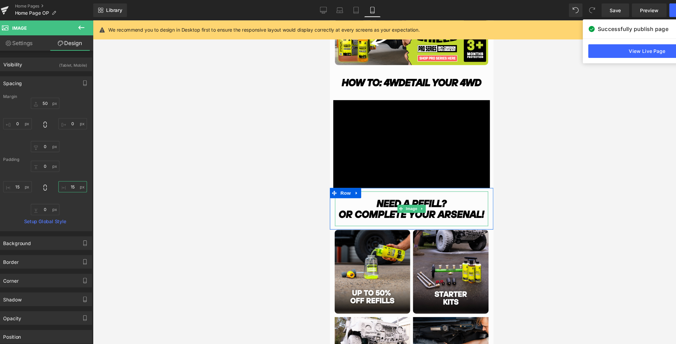
scroll to position [427, 0]
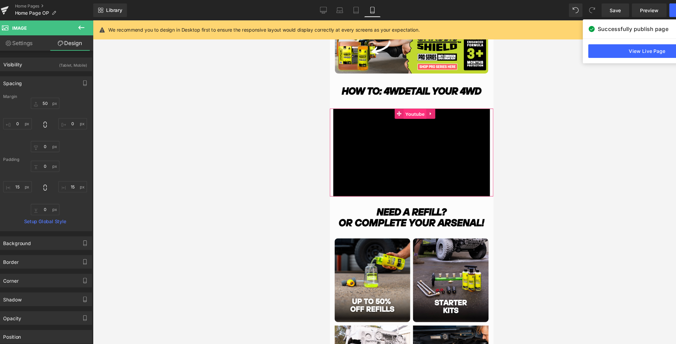
click at [406, 103] on span "Youtube" at bounding box center [407, 106] width 21 height 9
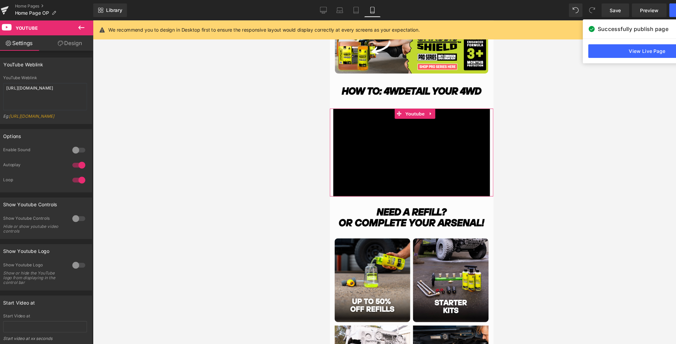
click at [71, 44] on link "Design" at bounding box center [69, 40] width 45 height 14
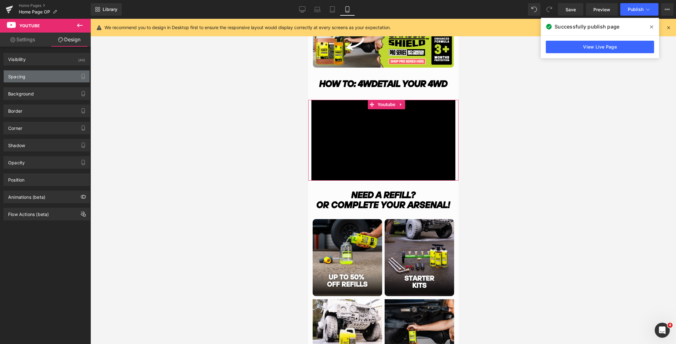
click at [35, 77] on div "Spacing" at bounding box center [47, 76] width 86 height 12
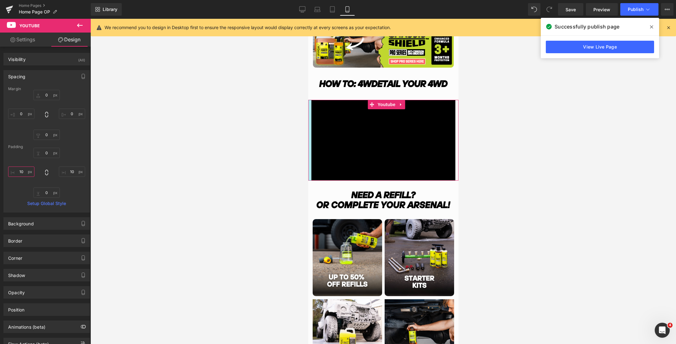
click at [24, 173] on input "10" at bounding box center [21, 171] width 26 height 10
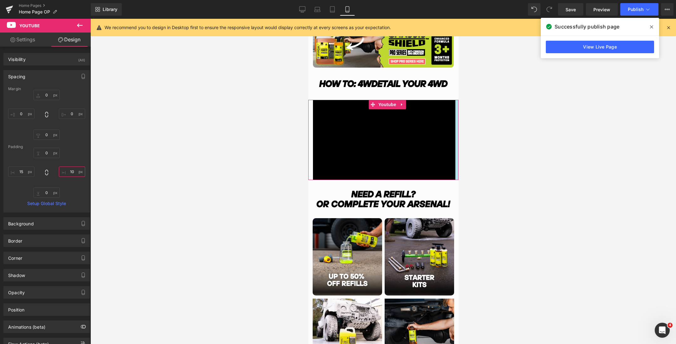
click at [67, 173] on input "10" at bounding box center [72, 171] width 26 height 10
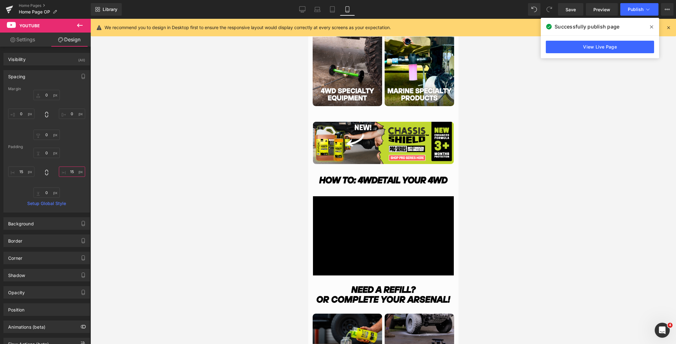
scroll to position [322, 0]
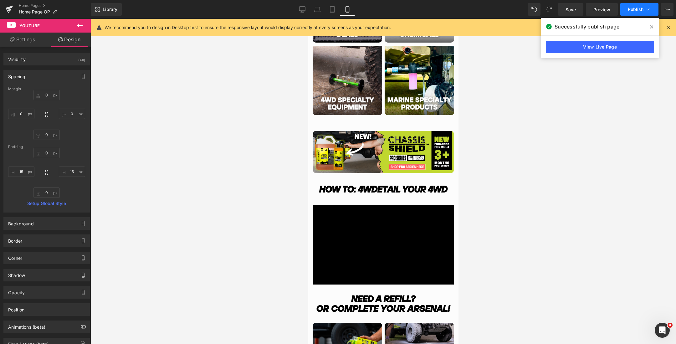
click at [626, 9] on button "Publish" at bounding box center [639, 9] width 38 height 13
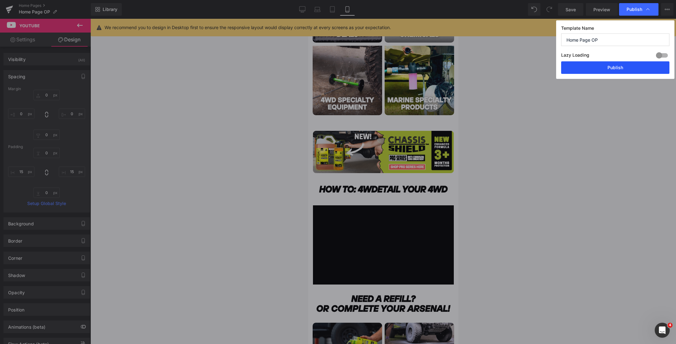
click at [581, 72] on button "Publish" at bounding box center [615, 67] width 108 height 13
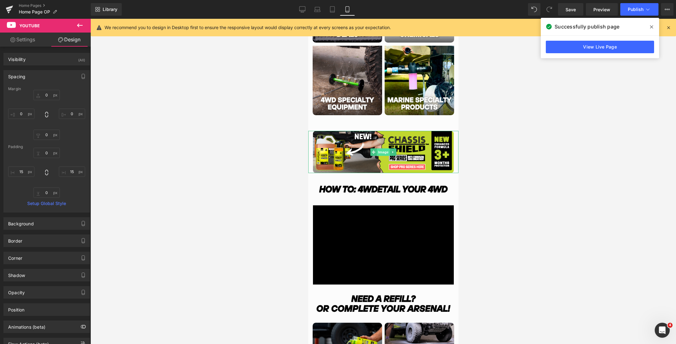
click at [382, 150] on span "Image" at bounding box center [382, 152] width 13 height 8
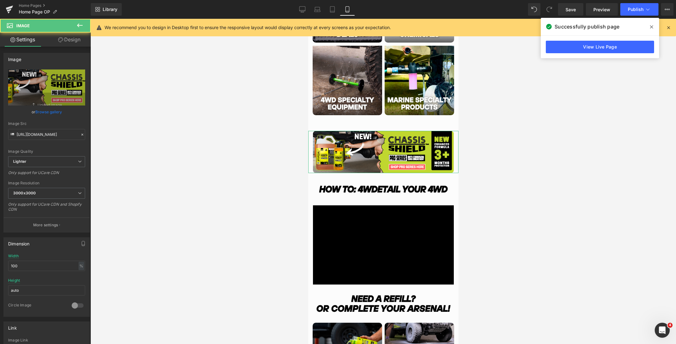
click at [60, 42] on icon at bounding box center [60, 39] width 5 height 5
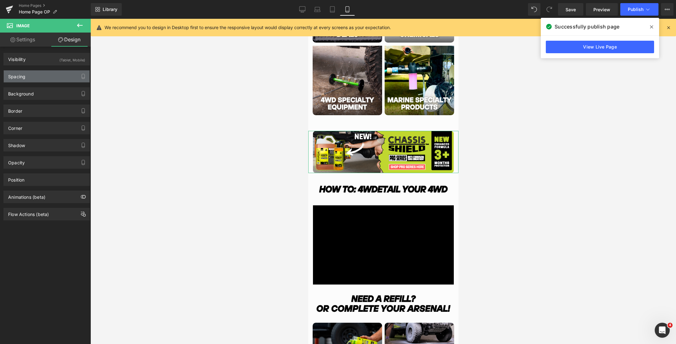
click at [53, 74] on div "Spacing" at bounding box center [47, 76] width 86 height 12
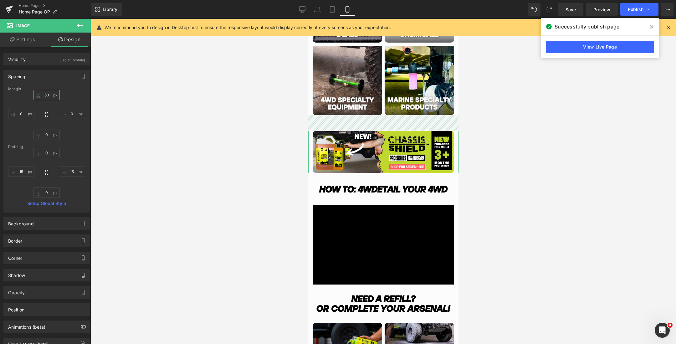
click at [46, 94] on input "50" at bounding box center [46, 95] width 26 height 10
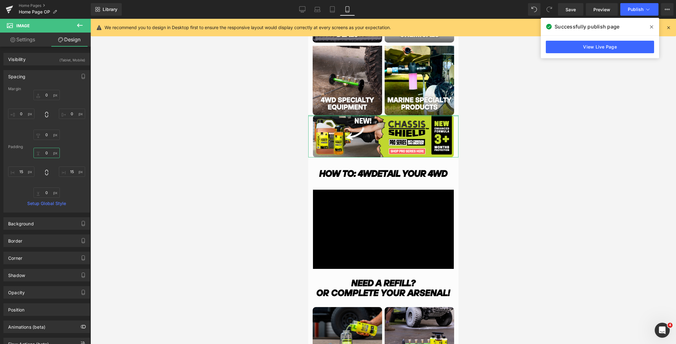
click at [45, 153] on input "0" at bounding box center [46, 153] width 26 height 10
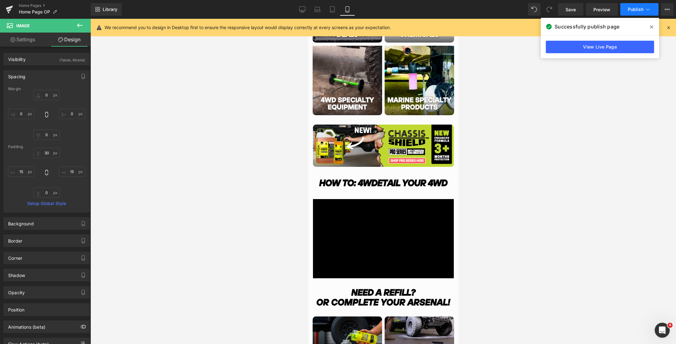
click at [633, 12] on button "Publish" at bounding box center [639, 9] width 38 height 13
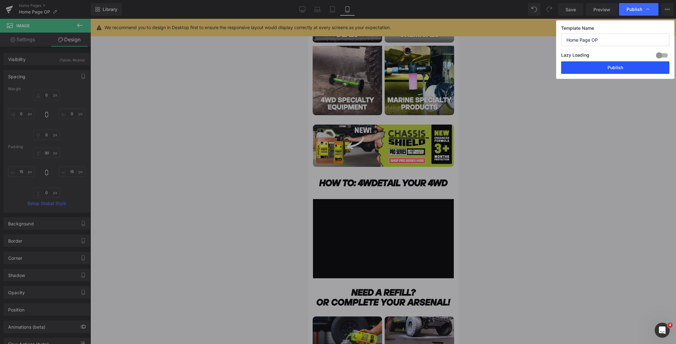
click at [607, 72] on button "Publish" at bounding box center [615, 67] width 108 height 13
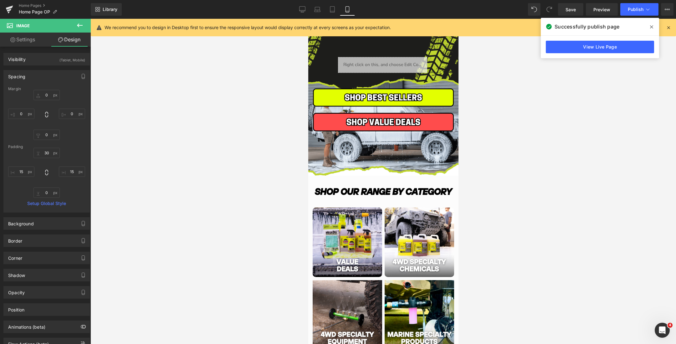
scroll to position [59, 0]
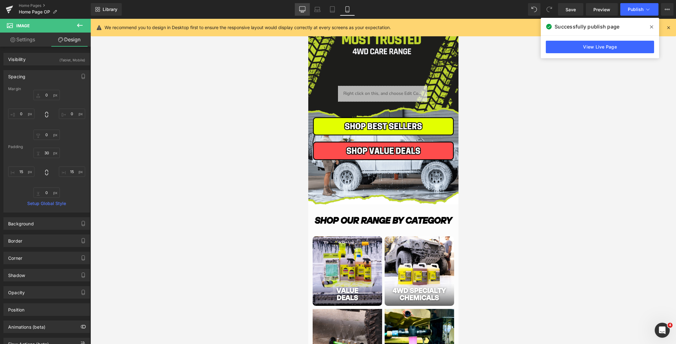
click at [300, 8] on icon at bounding box center [302, 9] width 6 height 6
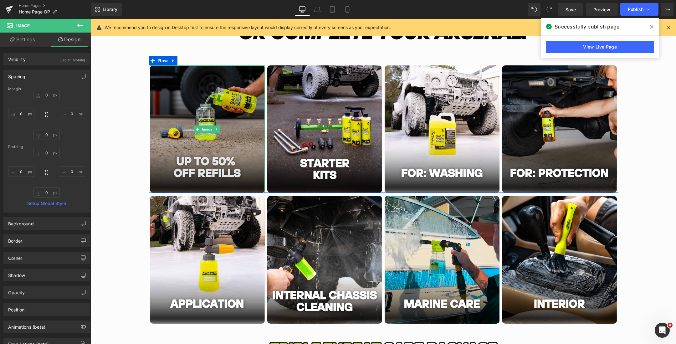
scroll to position [690, 0]
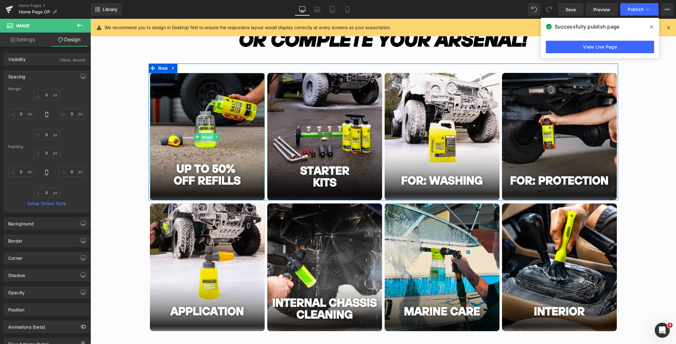
click at [204, 134] on span "Image" at bounding box center [207, 137] width 13 height 8
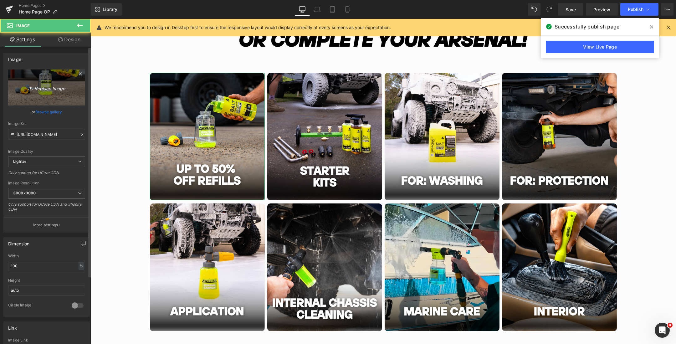
click at [51, 89] on icon "Replace Image" at bounding box center [47, 88] width 50 height 8
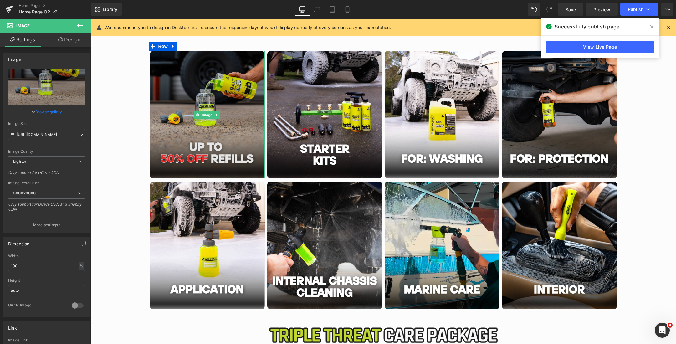
scroll to position [700, 0]
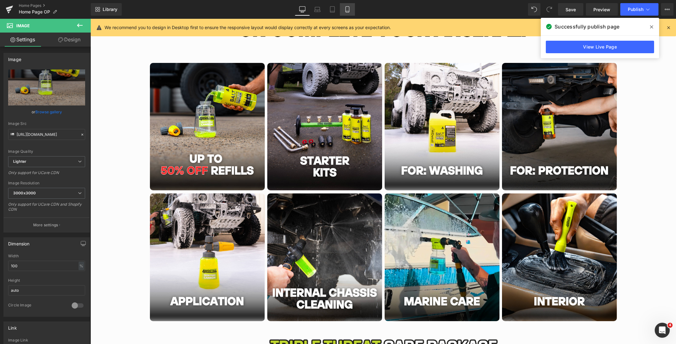
click at [345, 12] on icon at bounding box center [347, 9] width 6 height 6
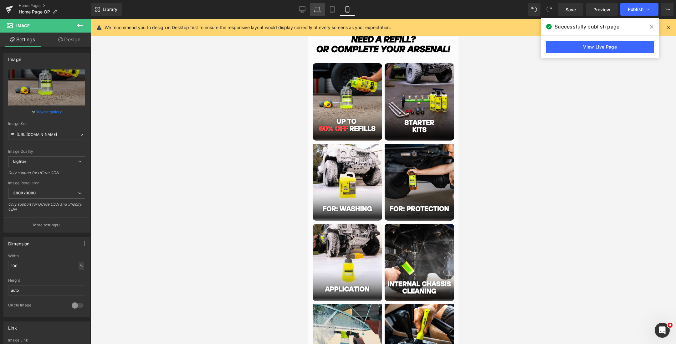
scroll to position [576, 0]
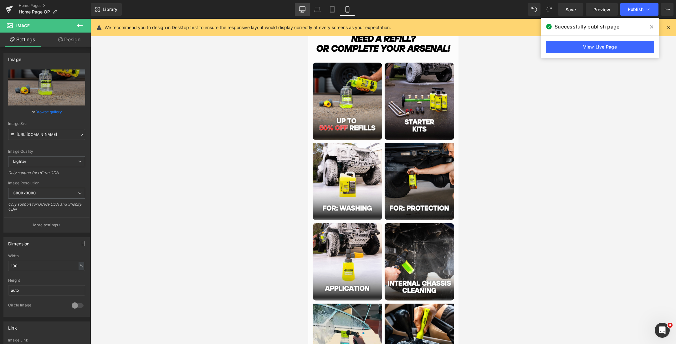
click at [302, 13] on link "Desktop" at bounding box center [302, 9] width 15 height 13
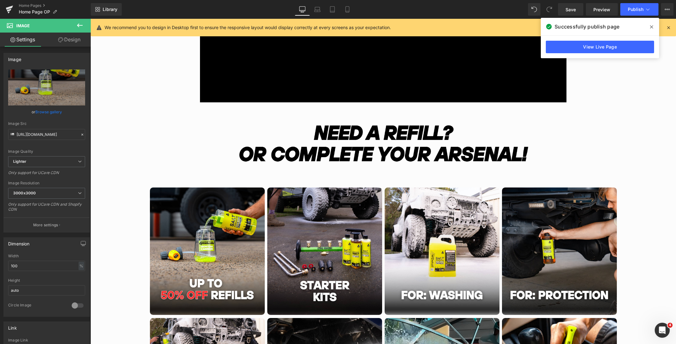
scroll to position [701, 0]
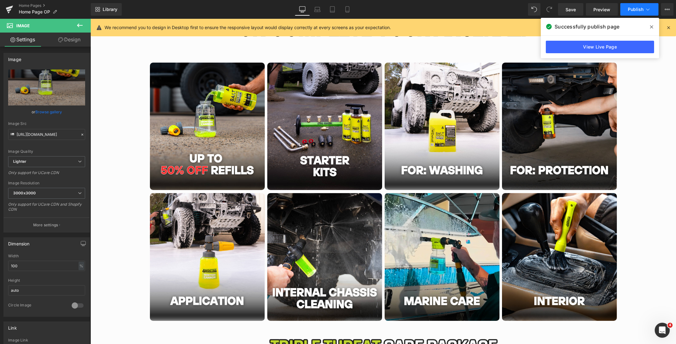
click at [631, 12] on span "Publish" at bounding box center [636, 9] width 16 height 5
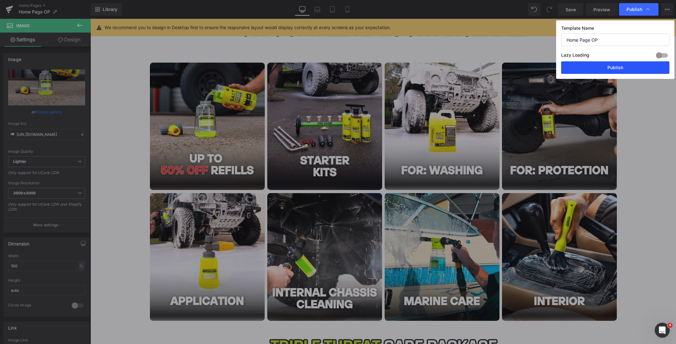
click at [608, 67] on button "Publish" at bounding box center [615, 67] width 108 height 13
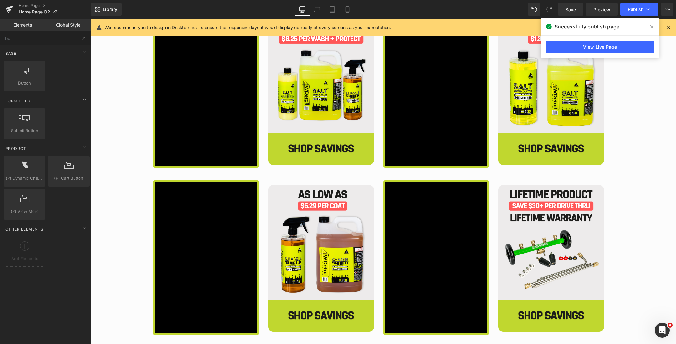
scroll to position [995, 0]
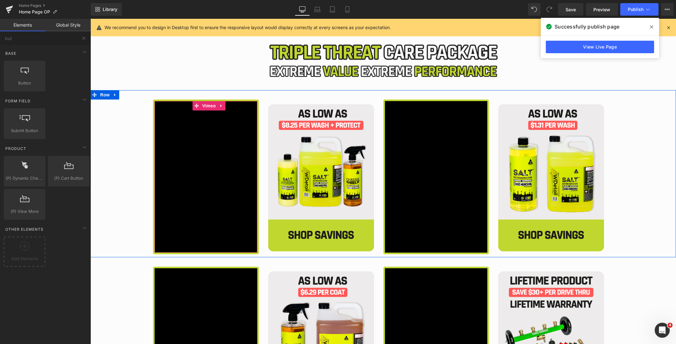
click at [206, 104] on div "Main content" at bounding box center [206, 176] width 103 height 151
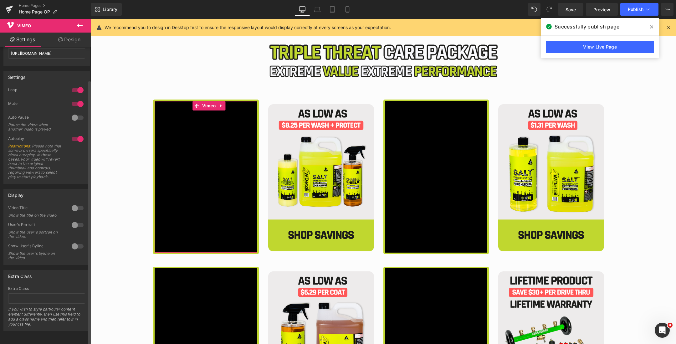
scroll to position [0, 0]
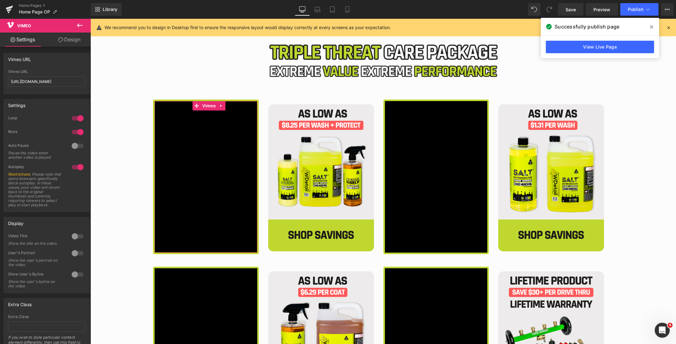
click at [61, 39] on icon at bounding box center [60, 39] width 5 height 5
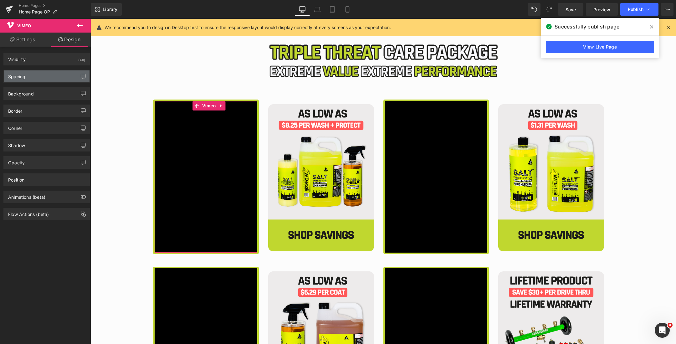
click at [38, 78] on div "Spacing" at bounding box center [47, 76] width 86 height 12
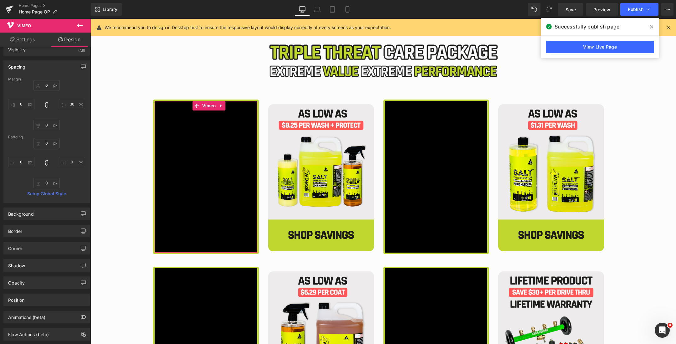
scroll to position [13, 0]
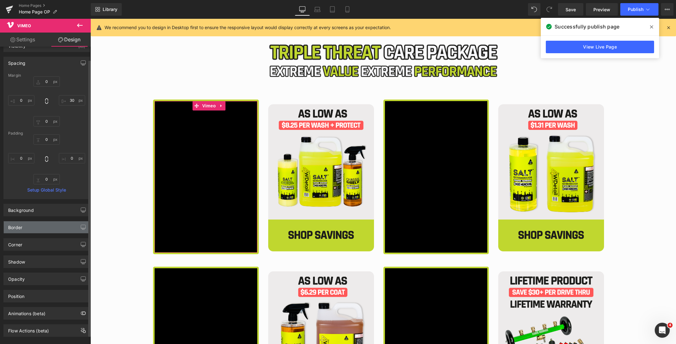
click at [30, 225] on div "Border" at bounding box center [47, 227] width 86 height 12
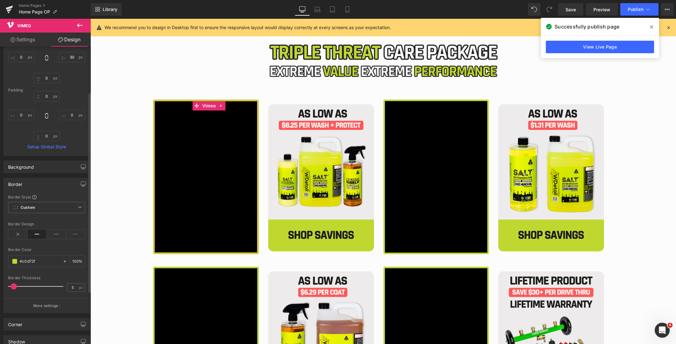
scroll to position [90, 0]
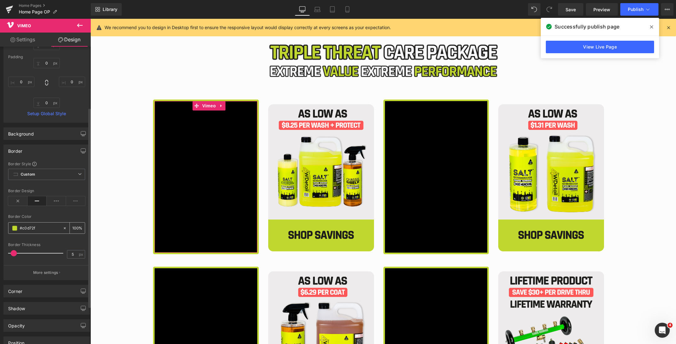
click at [13, 228] on span at bounding box center [14, 228] width 5 height 5
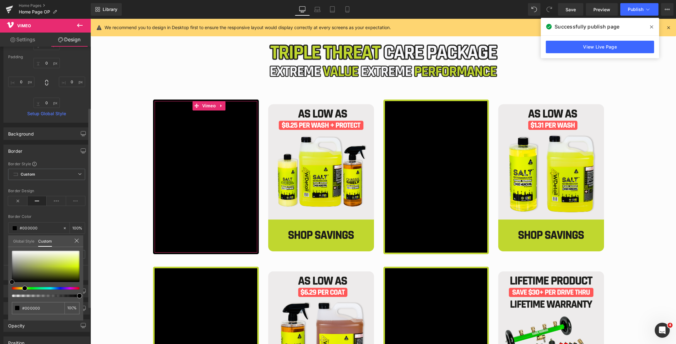
drag, startPoint x: 28, startPoint y: 266, endPoint x: 0, endPoint y: 308, distance: 50.2
click at [0, 280] on div "Border Border Style Custom Custom Setup Global Style Custom Setup Global Style …" at bounding box center [47, 210] width 94 height 140
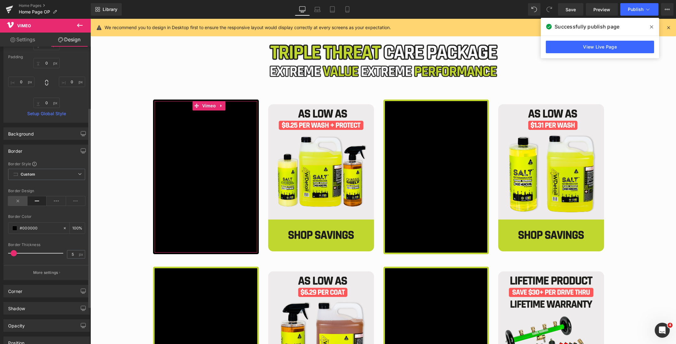
click at [18, 203] on icon at bounding box center [17, 200] width 19 height 9
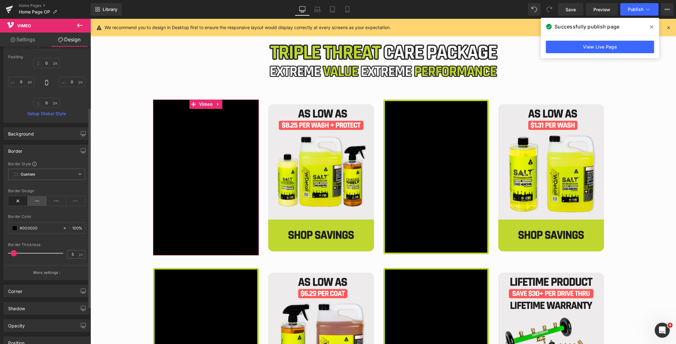
click at [33, 201] on icon at bounding box center [37, 200] width 19 height 9
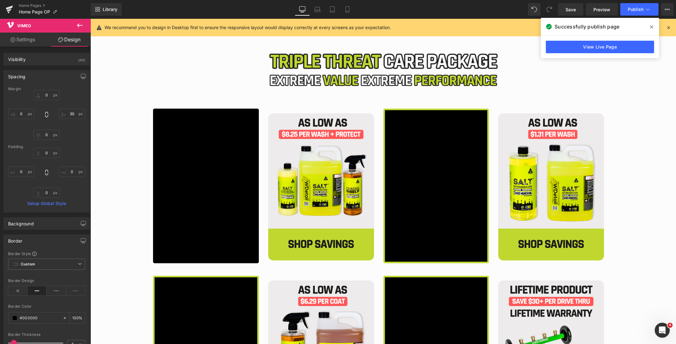
scroll to position [980, 0]
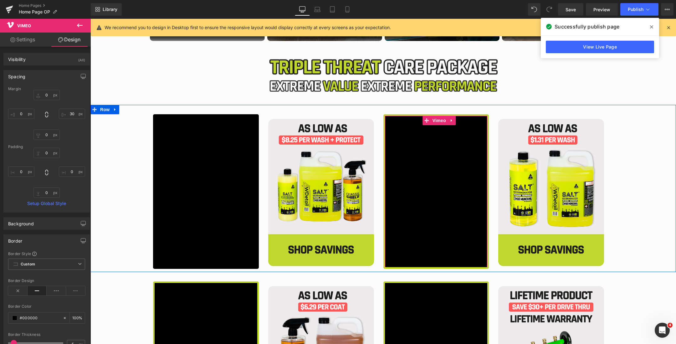
click at [437, 119] on div "Main content" at bounding box center [436, 191] width 103 height 151
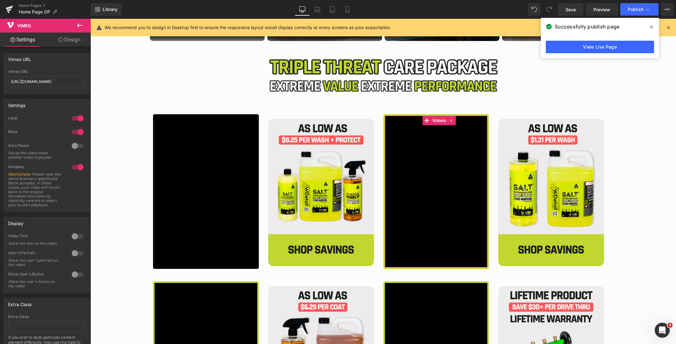
click at [64, 39] on link "Design" at bounding box center [69, 40] width 45 height 14
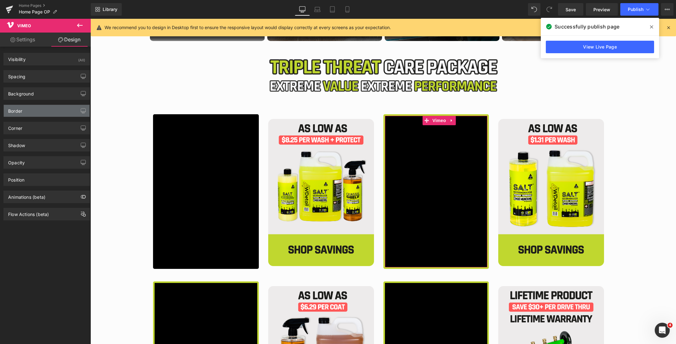
click at [26, 112] on div "Border" at bounding box center [47, 111] width 86 height 12
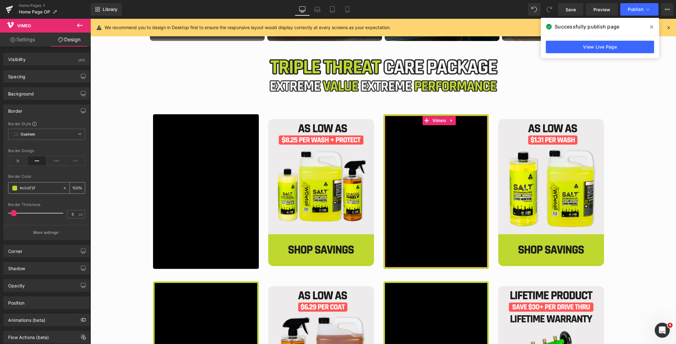
click at [14, 186] on span at bounding box center [14, 188] width 5 height 5
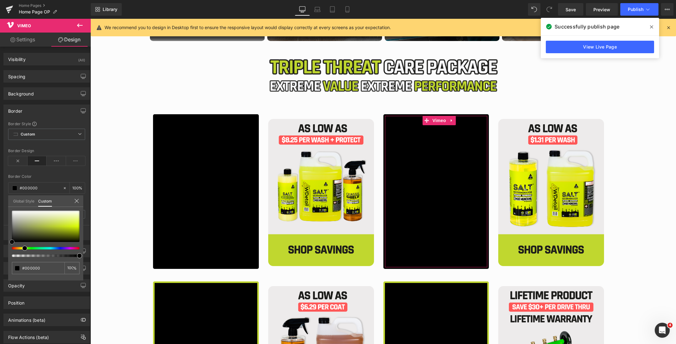
drag, startPoint x: 48, startPoint y: 223, endPoint x: 0, endPoint y: 263, distance: 62.6
click at [0, 240] on div "Border Border Style Custom Custom Setup Global Style Custom Setup Global Style …" at bounding box center [47, 170] width 94 height 140
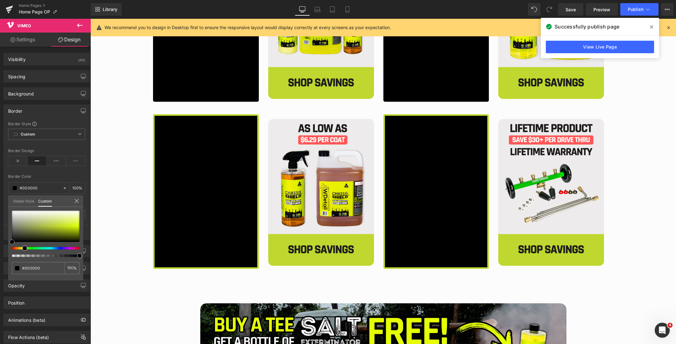
scroll to position [1162, 0]
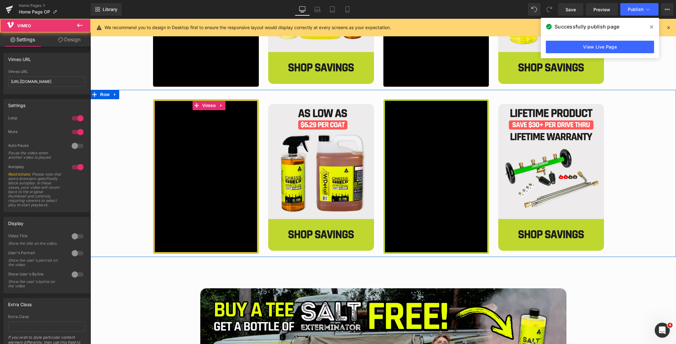
click at [206, 106] on div "Main content" at bounding box center [206, 176] width 103 height 151
click at [207, 107] on div "Main content" at bounding box center [206, 176] width 103 height 151
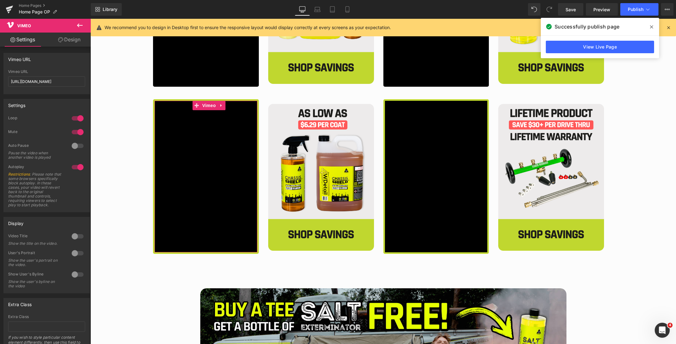
click at [64, 38] on link "Design" at bounding box center [69, 40] width 45 height 14
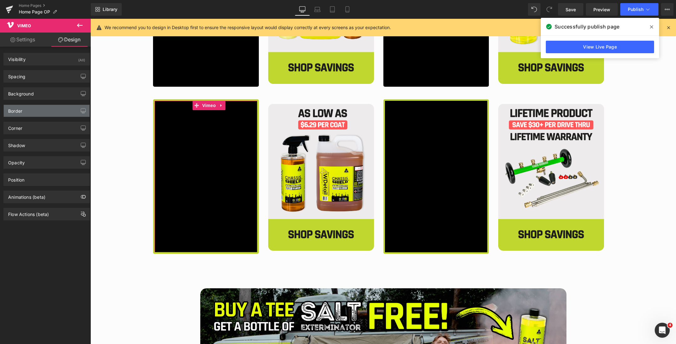
click at [33, 107] on div "Border" at bounding box center [47, 111] width 86 height 12
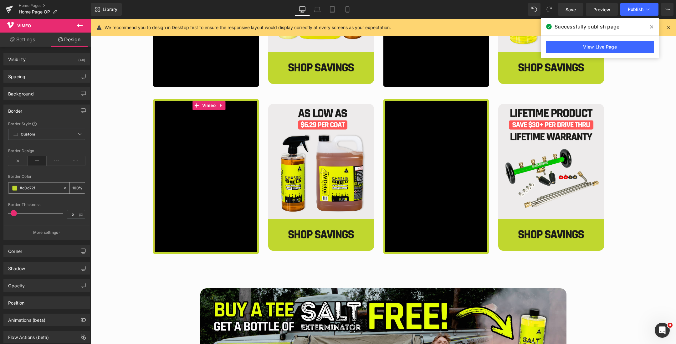
click at [14, 188] on span at bounding box center [14, 188] width 5 height 5
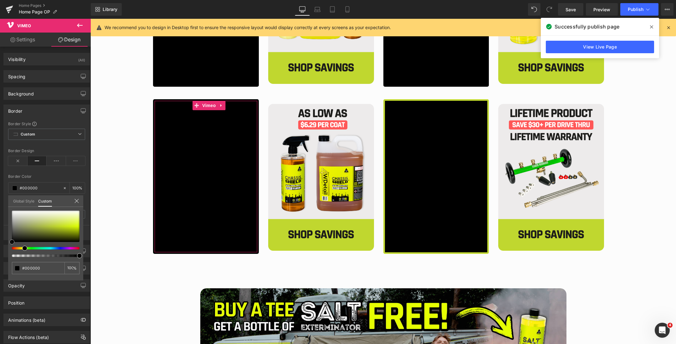
drag, startPoint x: 40, startPoint y: 221, endPoint x: 0, endPoint y: 266, distance: 59.8
click at [0, 240] on div "Border Border Style Custom Custom Setup Global Style Custom Setup Global Style …" at bounding box center [47, 170] width 94 height 140
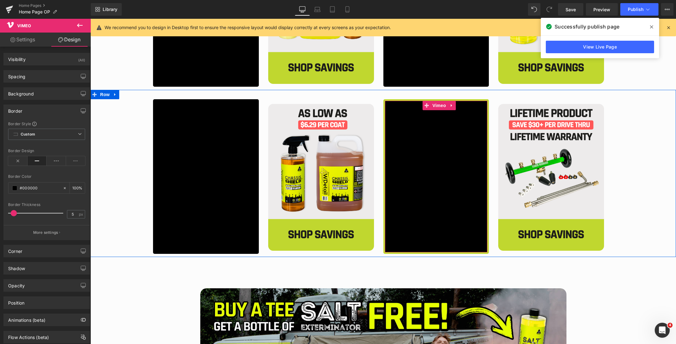
click at [438, 106] on div "Main content" at bounding box center [436, 176] width 103 height 151
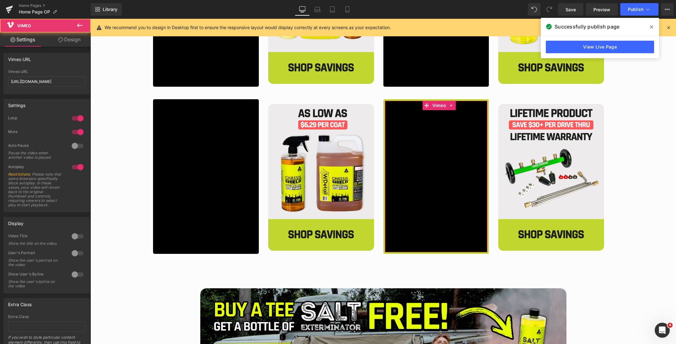
click at [64, 33] on link "Design" at bounding box center [69, 40] width 45 height 14
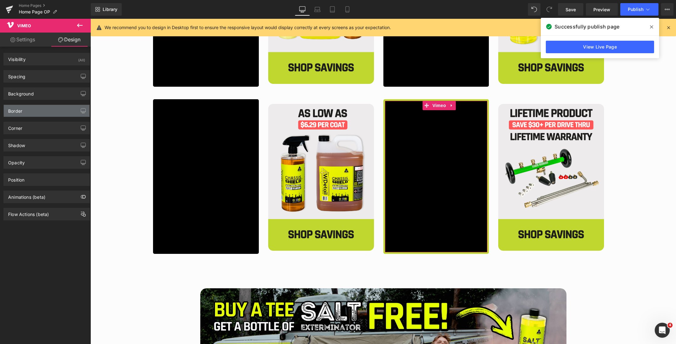
click at [25, 107] on div "Border" at bounding box center [47, 111] width 86 height 12
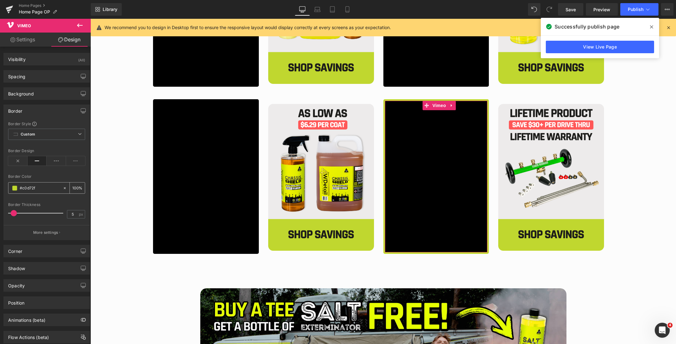
click at [14, 189] on span at bounding box center [14, 188] width 5 height 5
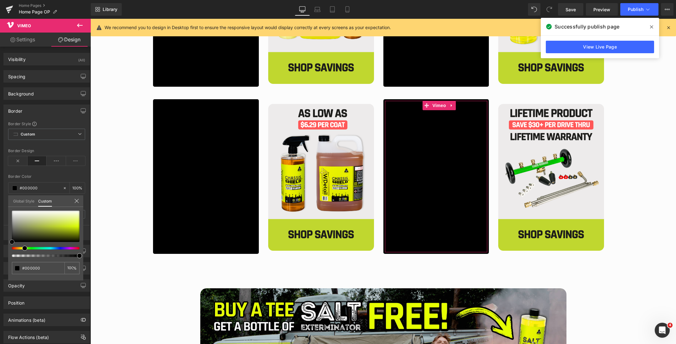
drag, startPoint x: 42, startPoint y: 219, endPoint x: 0, endPoint y: 268, distance: 63.9
click at [0, 240] on div "Border Border Style Custom Custom Setup Global Style Custom Setup Global Style …" at bounding box center [47, 170] width 94 height 140
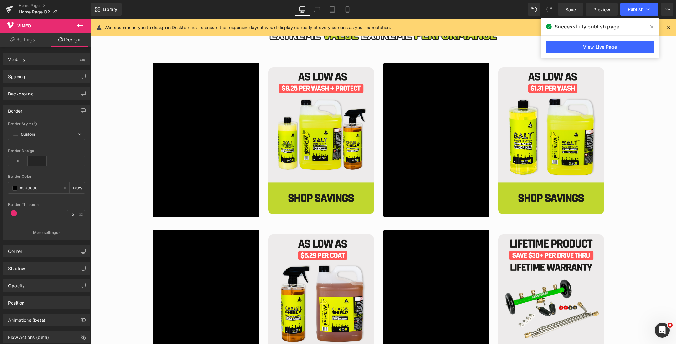
scroll to position [1042, 0]
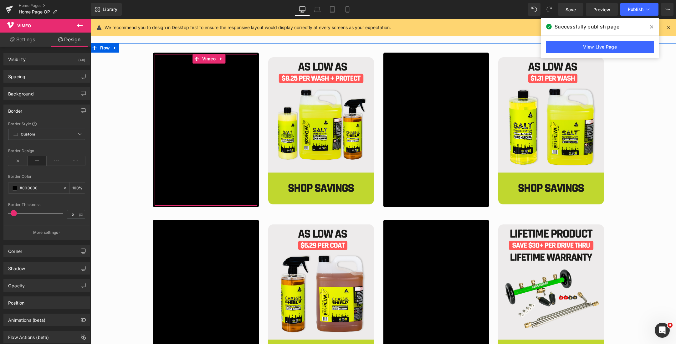
click at [205, 58] on div "Main content" at bounding box center [206, 129] width 103 height 151
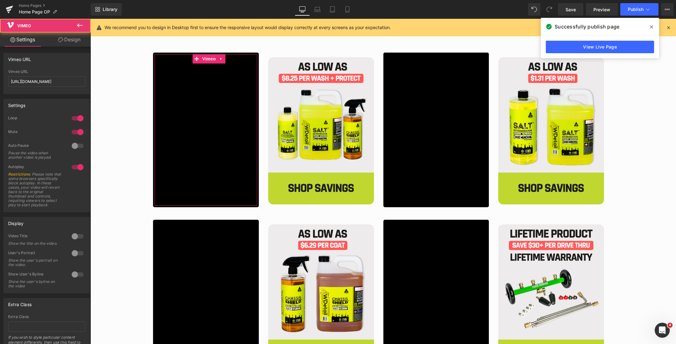
click at [66, 38] on link "Design" at bounding box center [69, 40] width 45 height 14
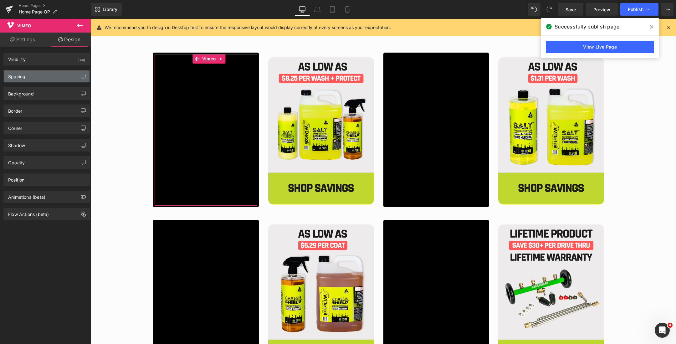
click at [35, 79] on div "Spacing" at bounding box center [47, 76] width 86 height 12
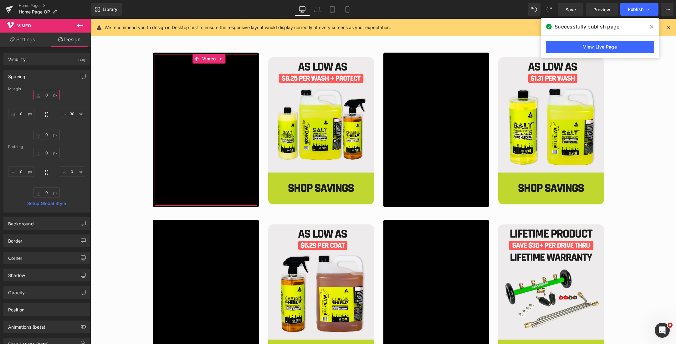
click at [48, 94] on input "0" at bounding box center [46, 95] width 26 height 10
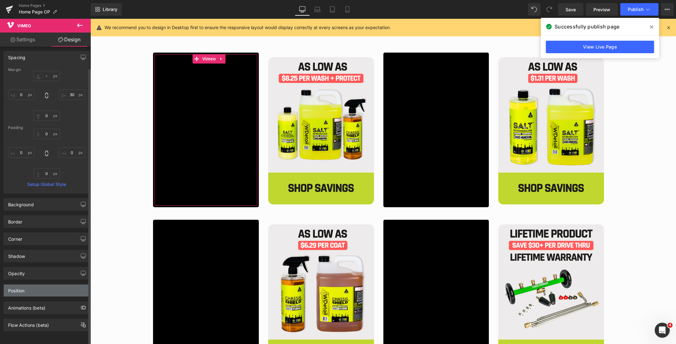
click at [35, 284] on div "Position" at bounding box center [47, 290] width 86 height 12
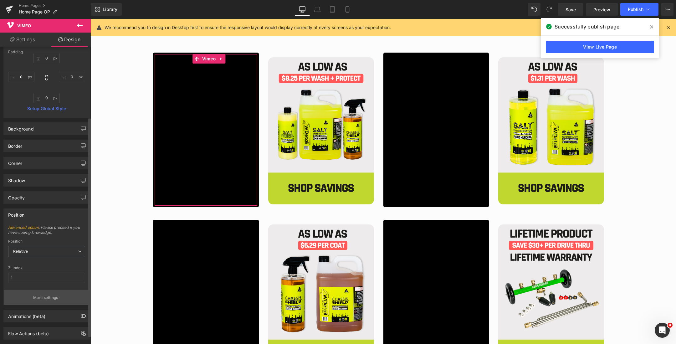
scroll to position [63, 0]
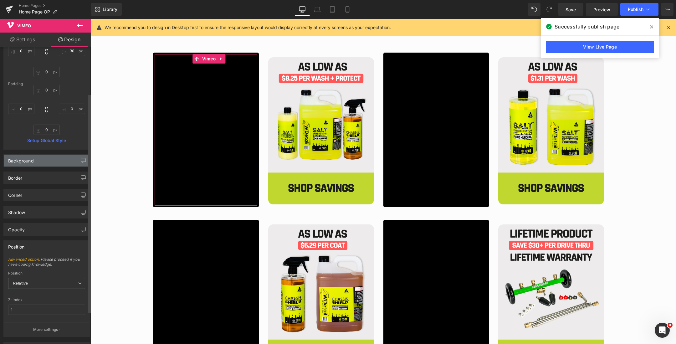
click at [34, 161] on div "Background" at bounding box center [47, 161] width 86 height 12
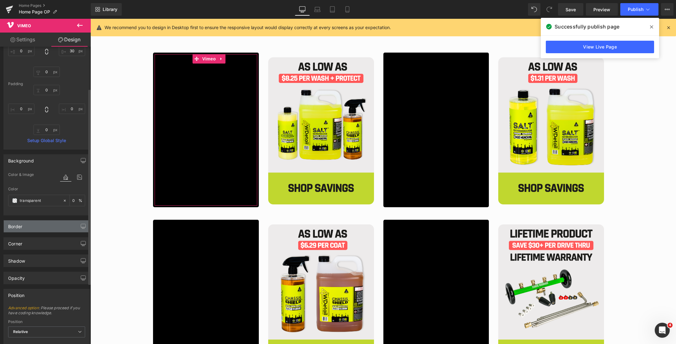
click at [24, 226] on div "Border" at bounding box center [47, 226] width 86 height 12
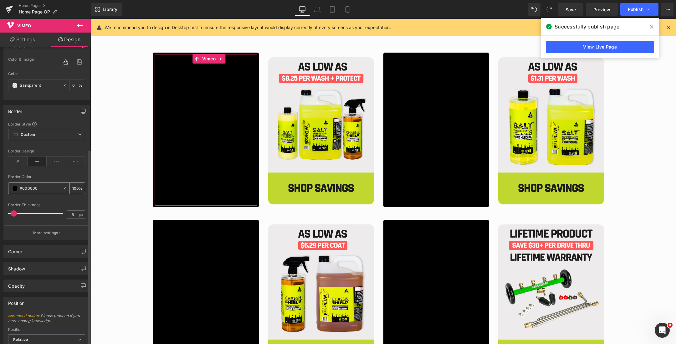
scroll to position [226, 0]
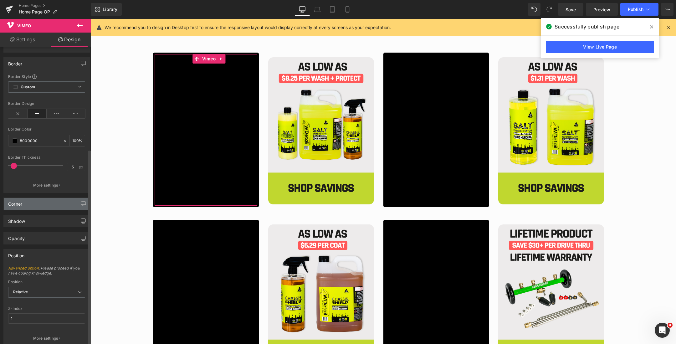
click at [19, 204] on div "Corner" at bounding box center [15, 202] width 14 height 9
click at [39, 201] on div "Corner" at bounding box center [47, 204] width 86 height 12
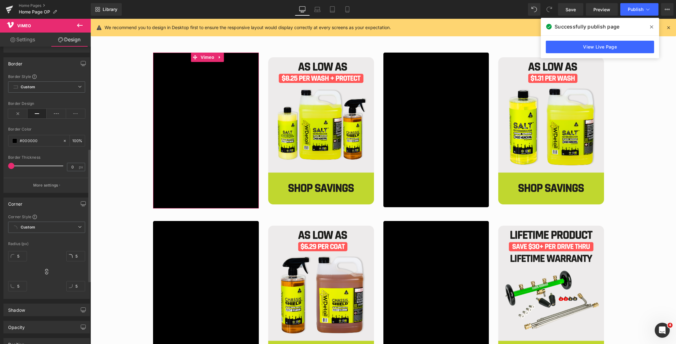
drag, startPoint x: 14, startPoint y: 164, endPoint x: 0, endPoint y: 164, distance: 14.1
click at [0, 164] on div "Border Border Style Custom Custom Setup Global Style Custom Setup Global Style …" at bounding box center [47, 123] width 94 height 140
click at [70, 165] on input "0" at bounding box center [72, 167] width 11 height 8
click at [49, 157] on div "Border Thickness" at bounding box center [46, 157] width 77 height 4
click at [70, 165] on input "1" at bounding box center [72, 167] width 11 height 8
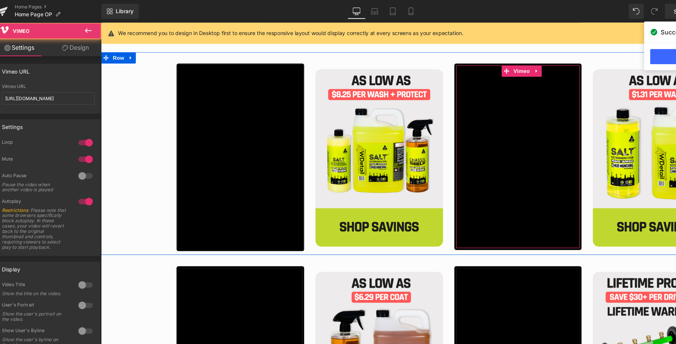
click at [446, 64] on div "Main content" at bounding box center [446, 133] width 103 height 151
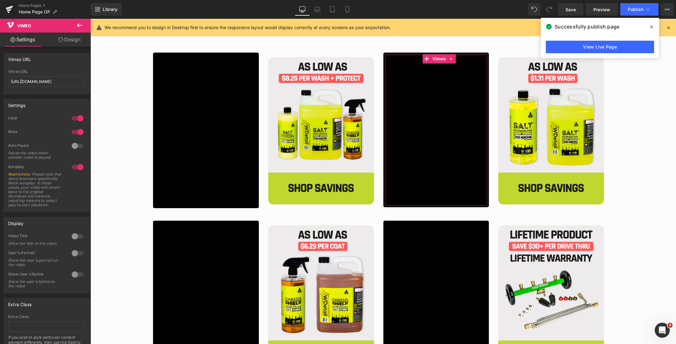
click at [70, 40] on link "Design" at bounding box center [69, 40] width 45 height 14
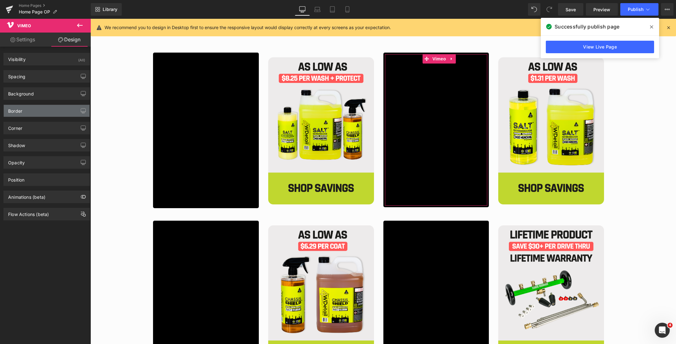
click at [37, 112] on div "Border" at bounding box center [47, 111] width 86 height 12
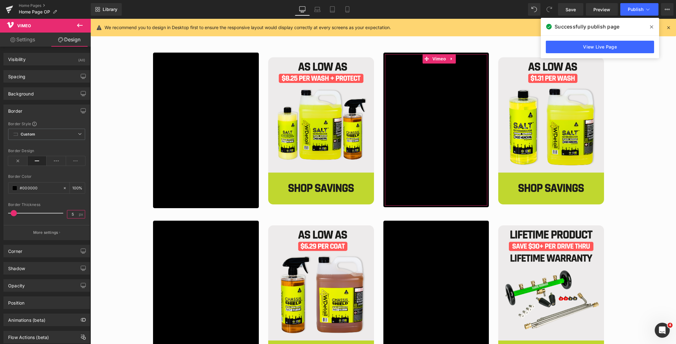
click at [70, 212] on input "5" at bounding box center [72, 214] width 11 height 8
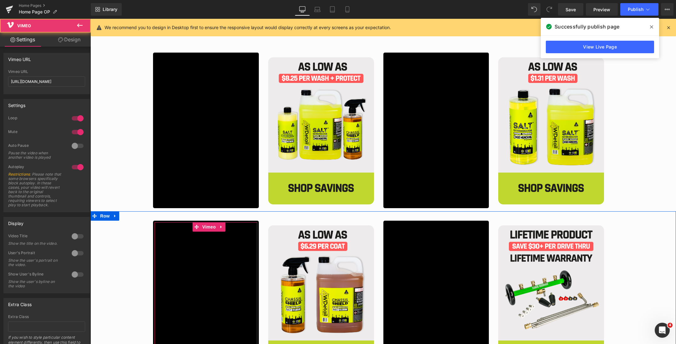
click at [207, 228] on div "Main content" at bounding box center [206, 297] width 103 height 151
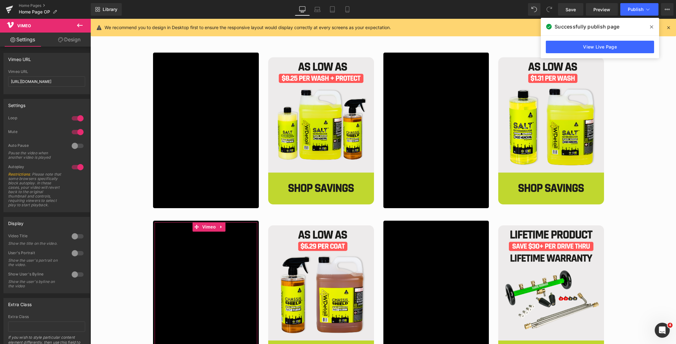
click at [64, 40] on link "Design" at bounding box center [69, 40] width 45 height 14
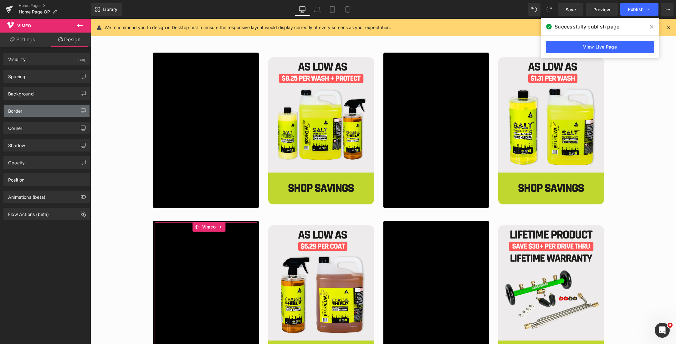
click at [37, 110] on div "Border" at bounding box center [47, 111] width 86 height 12
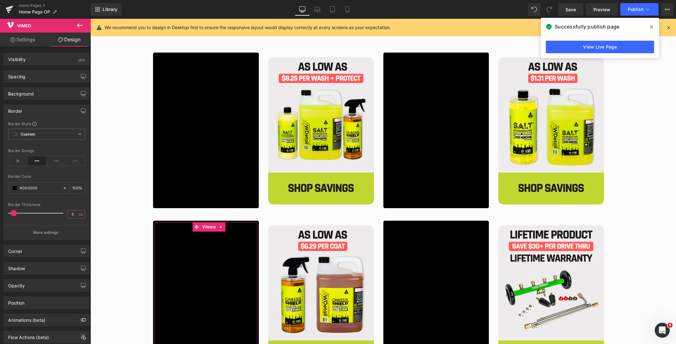
click at [70, 214] on input "5" at bounding box center [72, 214] width 11 height 8
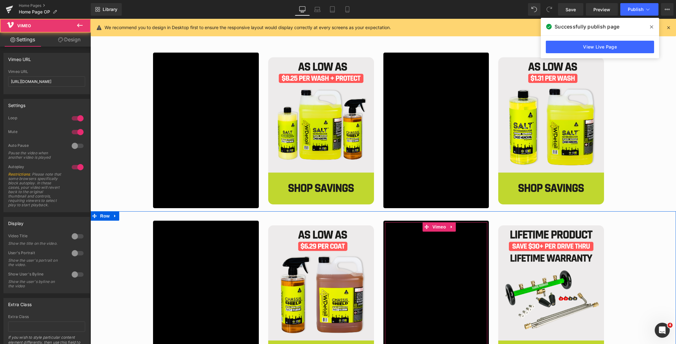
click at [436, 225] on div "Main content" at bounding box center [436, 297] width 103 height 151
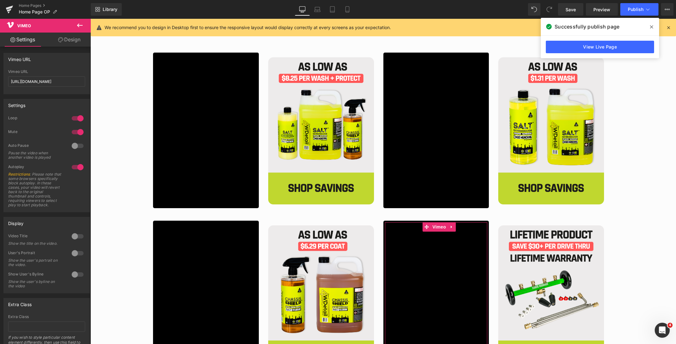
click at [70, 38] on link "Design" at bounding box center [69, 40] width 45 height 14
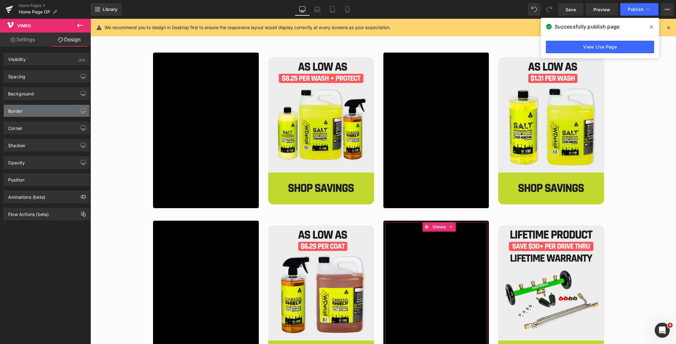
click at [25, 109] on div "Border" at bounding box center [47, 111] width 86 height 12
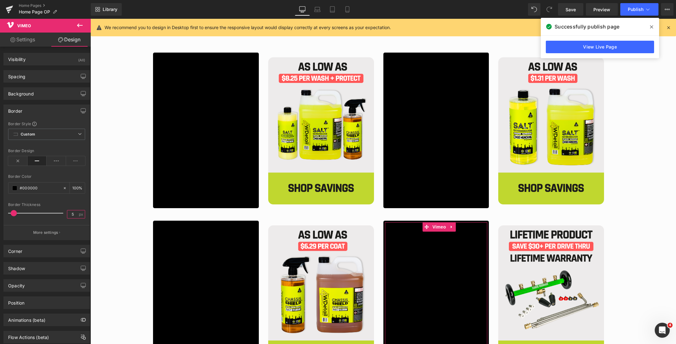
click at [69, 213] on input "5" at bounding box center [72, 214] width 11 height 8
click at [573, 7] on span "Save" at bounding box center [570, 9] width 10 height 7
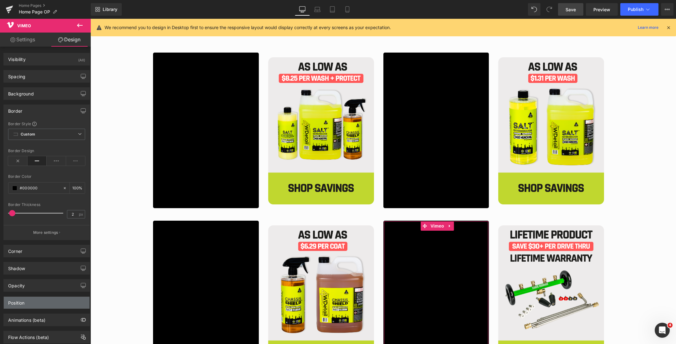
click at [38, 302] on div "Position" at bounding box center [47, 303] width 86 height 12
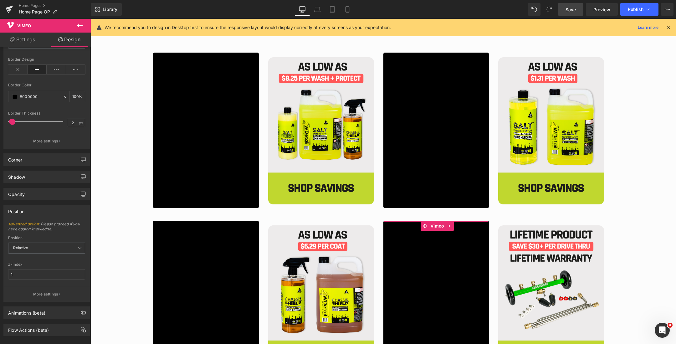
scroll to position [99, 0]
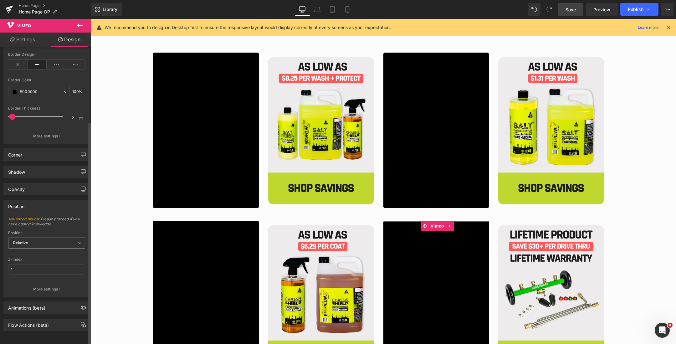
click at [36, 239] on span "Relative" at bounding box center [46, 242] width 77 height 11
click at [36, 237] on span "Relative" at bounding box center [46, 242] width 77 height 11
click at [36, 286] on p "More settings" at bounding box center [45, 289] width 25 height 6
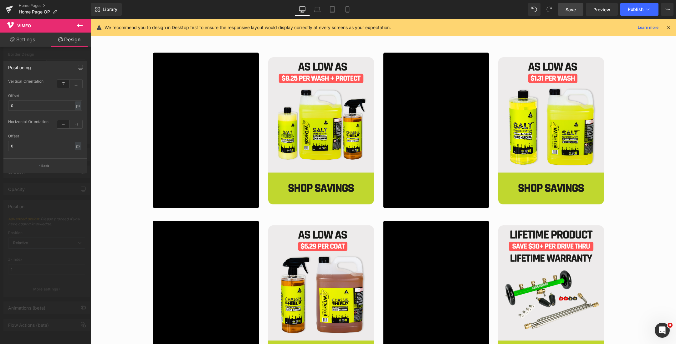
click at [77, 26] on icon at bounding box center [80, 26] width 8 height 8
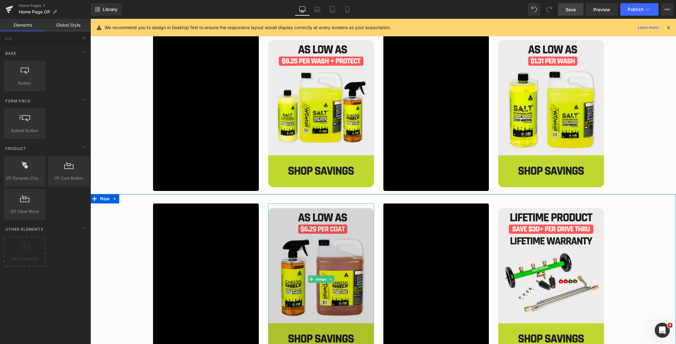
scroll to position [989, 0]
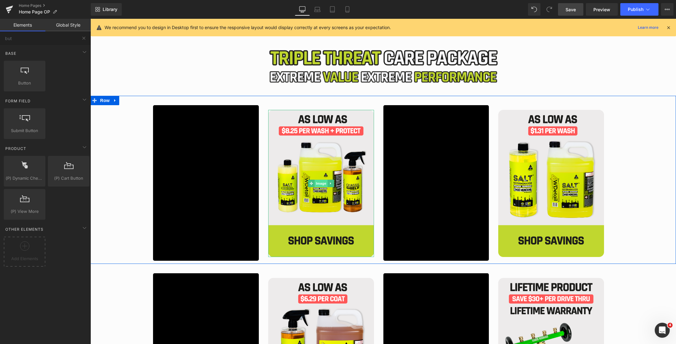
click at [317, 182] on span "Image" at bounding box center [320, 184] width 13 height 8
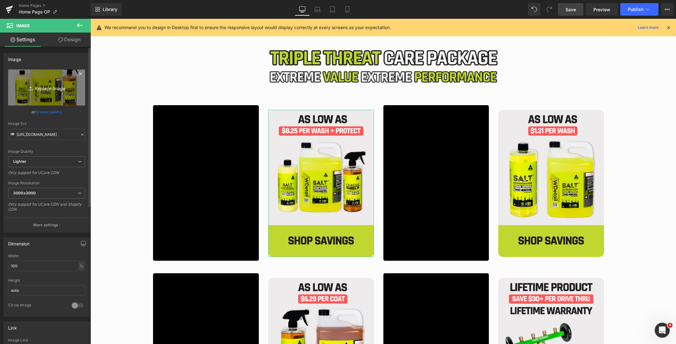
click at [54, 87] on icon "Replace Image" at bounding box center [47, 88] width 50 height 8
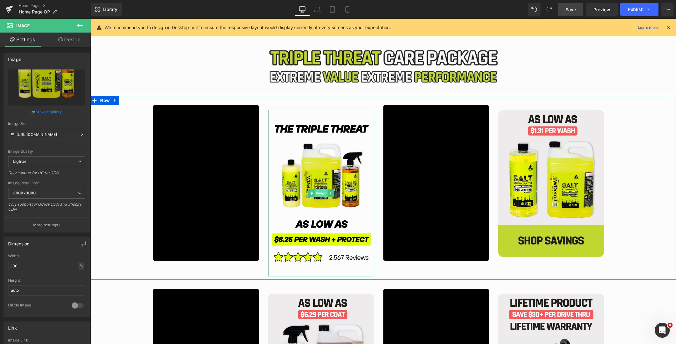
click at [319, 191] on span "Image" at bounding box center [320, 193] width 13 height 8
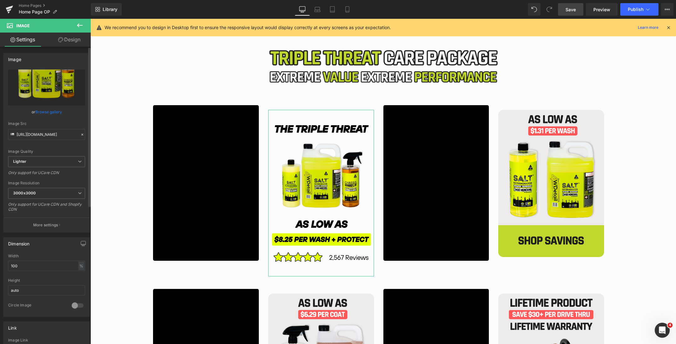
click at [60, 47] on div "Image [URL][DOMAIN_NAME] Replace Image Upload image or Browse gallery Image Src…" at bounding box center [47, 316] width 94 height 538
click at [59, 41] on icon at bounding box center [60, 39] width 5 height 5
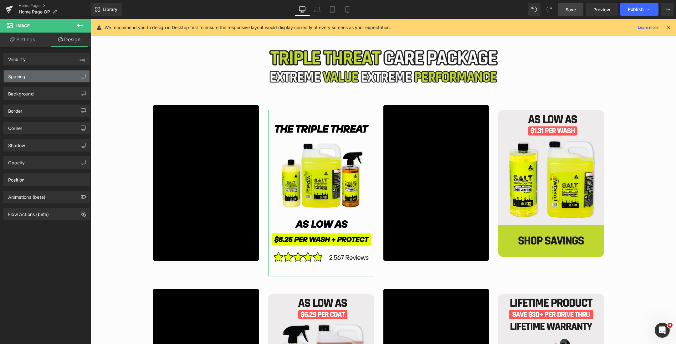
click at [38, 80] on div "Spacing" at bounding box center [47, 76] width 86 height 12
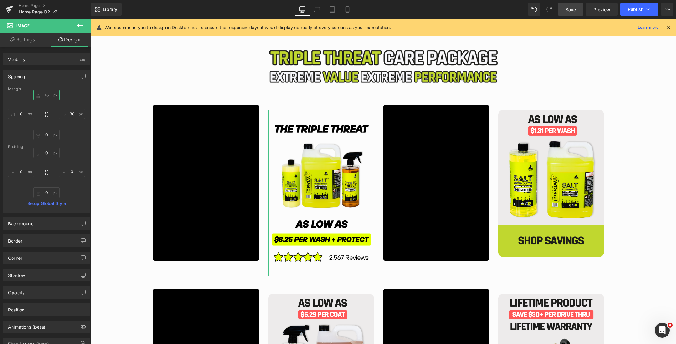
click at [46, 96] on input "15" at bounding box center [46, 95] width 26 height 10
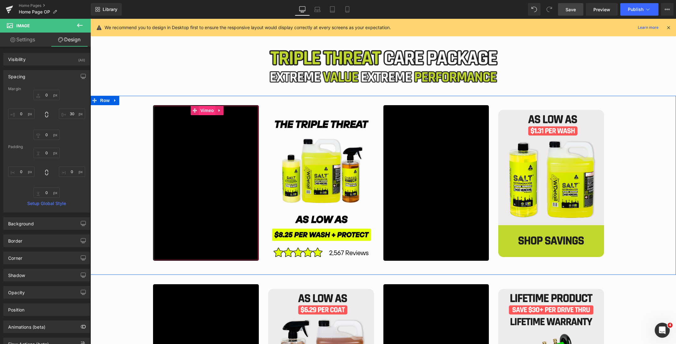
click at [206, 110] on span "Vimeo" at bounding box center [207, 110] width 17 height 9
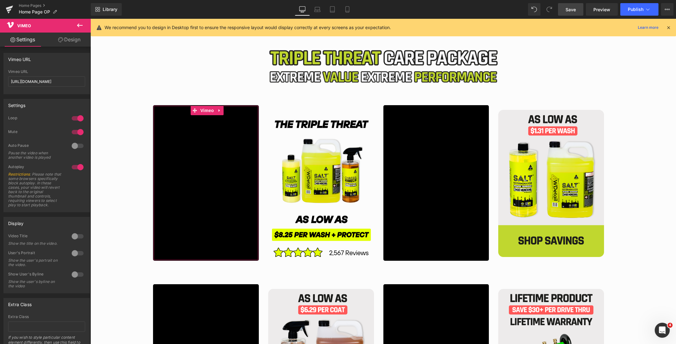
click at [70, 40] on link "Design" at bounding box center [69, 40] width 45 height 14
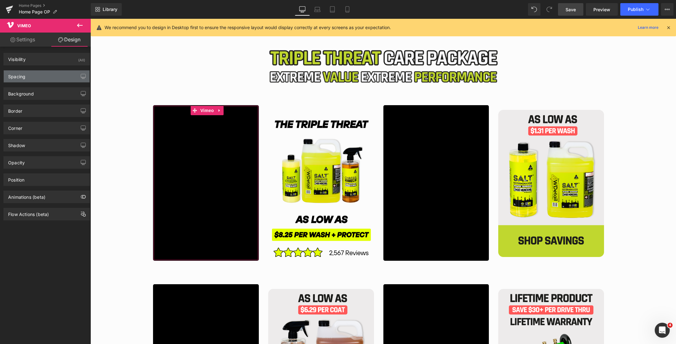
click at [35, 77] on div "Spacing" at bounding box center [47, 76] width 86 height 12
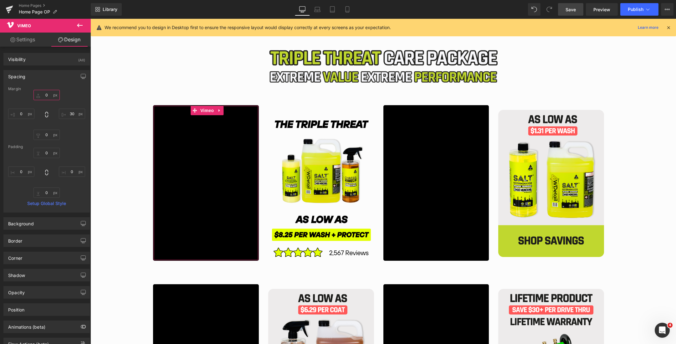
click at [47, 94] on input "0" at bounding box center [46, 95] width 26 height 10
click at [48, 131] on input "0" at bounding box center [46, 135] width 26 height 10
click at [48, 95] on input "0" at bounding box center [46, 95] width 26 height 10
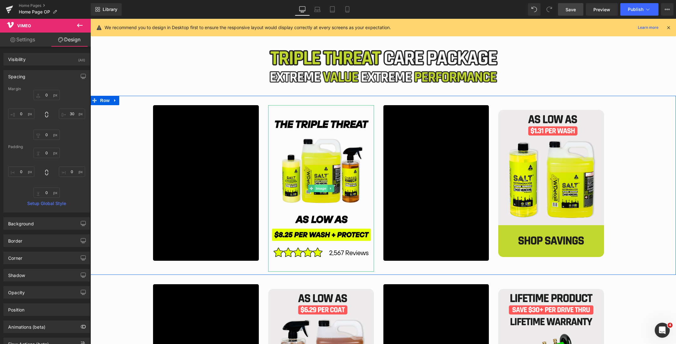
click at [320, 186] on span "Image" at bounding box center [320, 189] width 13 height 8
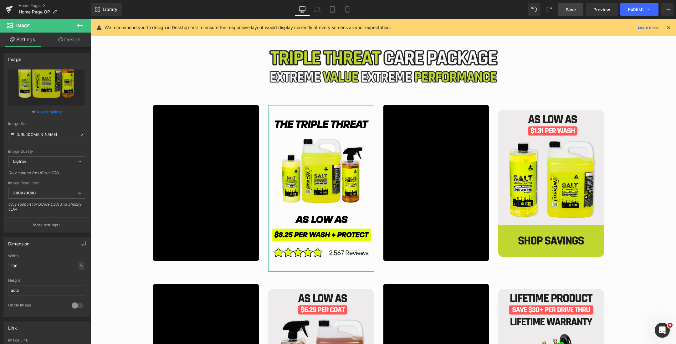
click at [62, 39] on link "Design" at bounding box center [69, 40] width 45 height 14
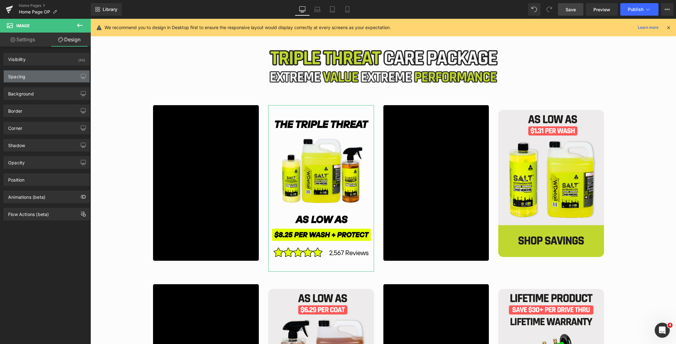
click at [40, 75] on div "Spacing" at bounding box center [47, 76] width 86 height 12
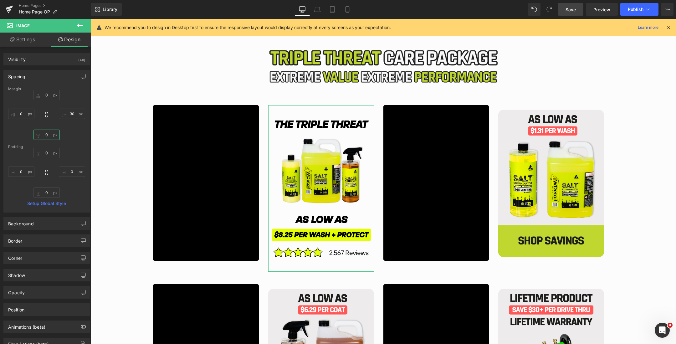
click at [45, 133] on input "0" at bounding box center [46, 135] width 26 height 10
click at [46, 96] on input "0" at bounding box center [46, 95] width 26 height 10
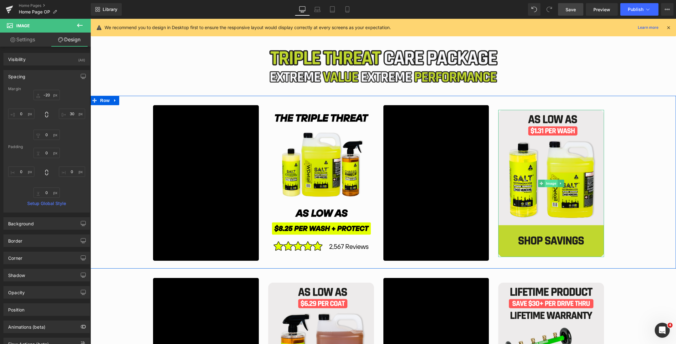
click at [550, 181] on span "Image" at bounding box center [550, 184] width 13 height 8
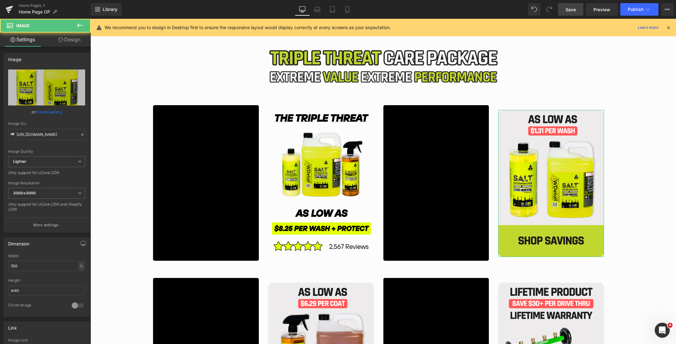
click at [64, 40] on link "Design" at bounding box center [69, 40] width 45 height 14
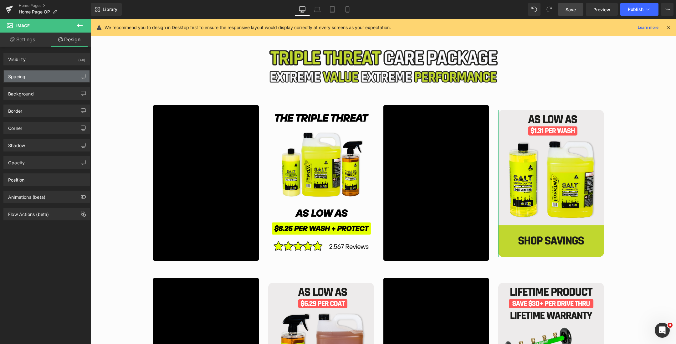
click at [43, 75] on div "Spacing" at bounding box center [47, 76] width 86 height 12
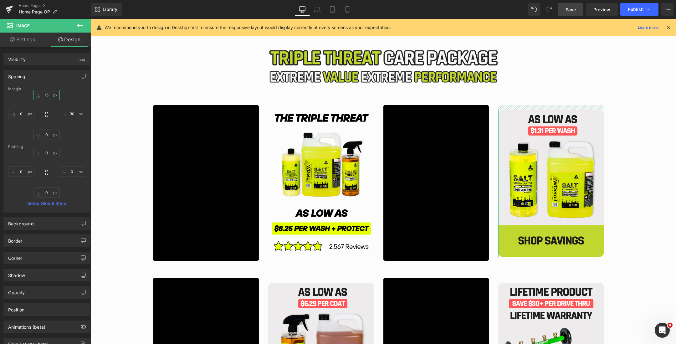
click at [44, 96] on input "15" at bounding box center [46, 95] width 26 height 10
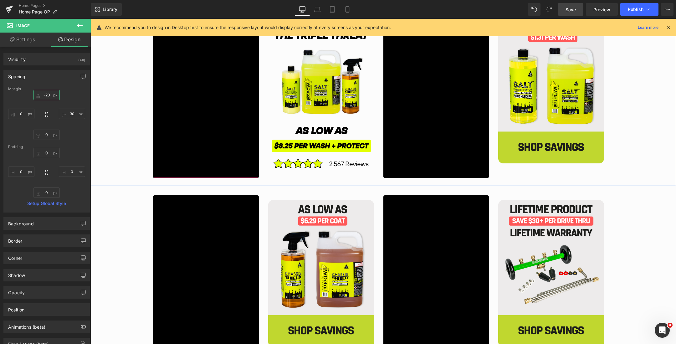
scroll to position [1094, 0]
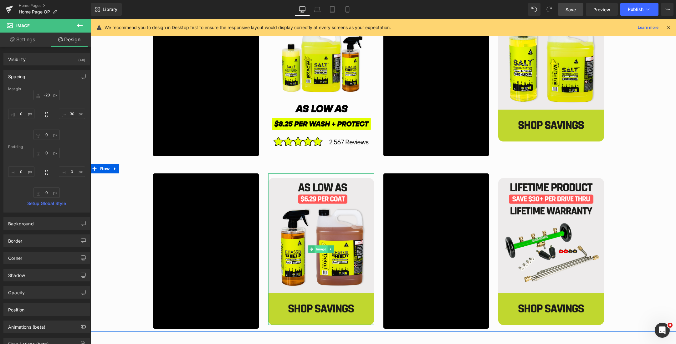
click at [317, 250] on span "Image" at bounding box center [320, 249] width 13 height 8
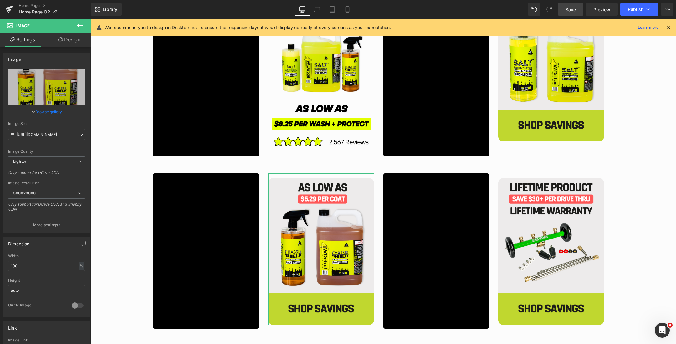
click at [56, 42] on link "Design" at bounding box center [69, 40] width 45 height 14
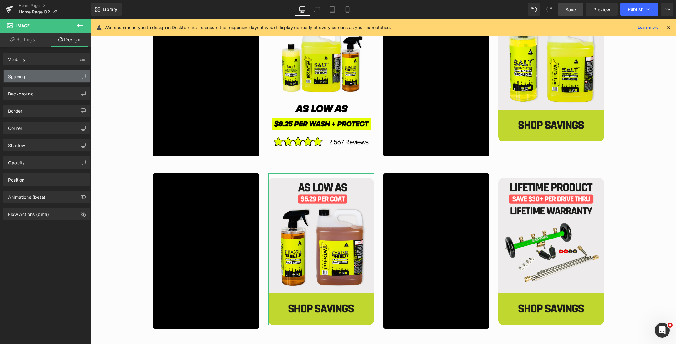
click at [41, 78] on div "Spacing" at bounding box center [47, 76] width 86 height 12
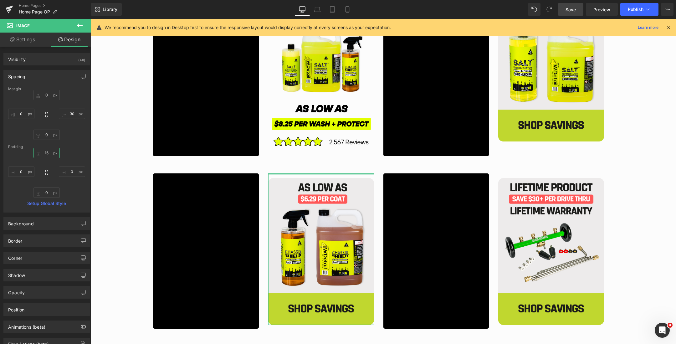
click at [48, 151] on input "15" at bounding box center [46, 153] width 26 height 10
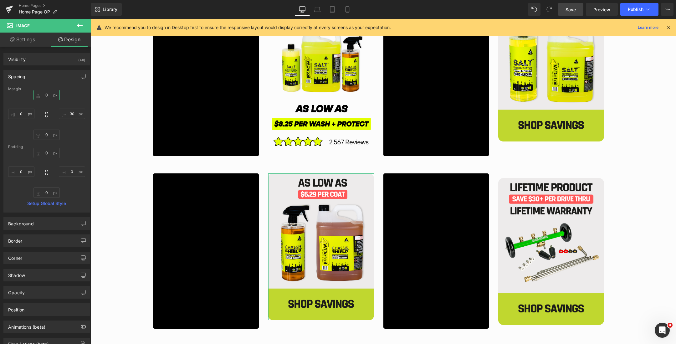
click at [43, 94] on input "0" at bounding box center [46, 95] width 26 height 10
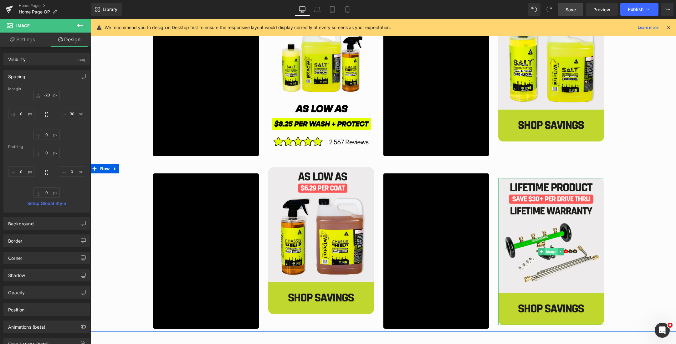
click at [548, 253] on span "Image" at bounding box center [550, 252] width 13 height 8
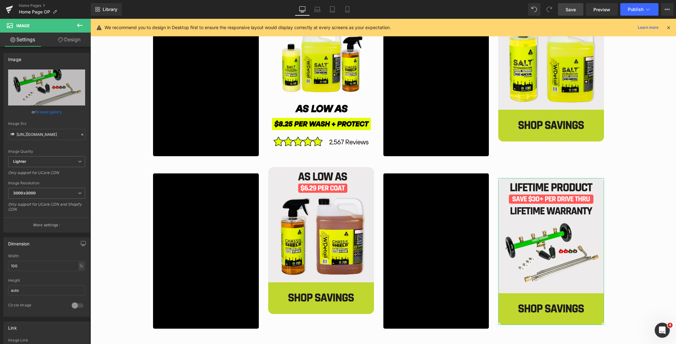
click at [62, 40] on icon at bounding box center [60, 39] width 5 height 5
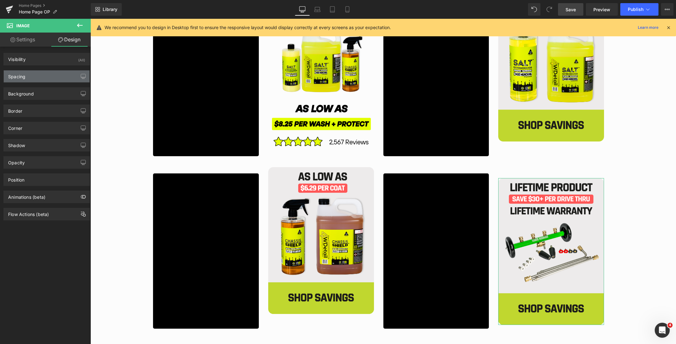
click at [44, 80] on div "Spacing" at bounding box center [47, 76] width 86 height 12
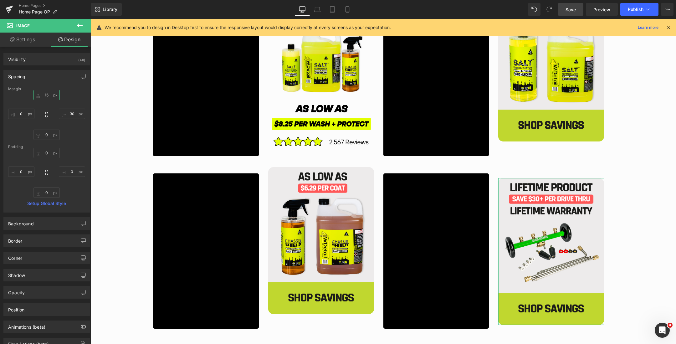
click at [45, 97] on input "15" at bounding box center [46, 95] width 26 height 10
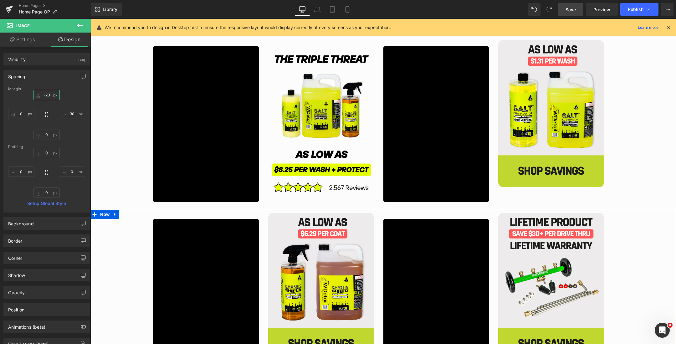
scroll to position [1032, 0]
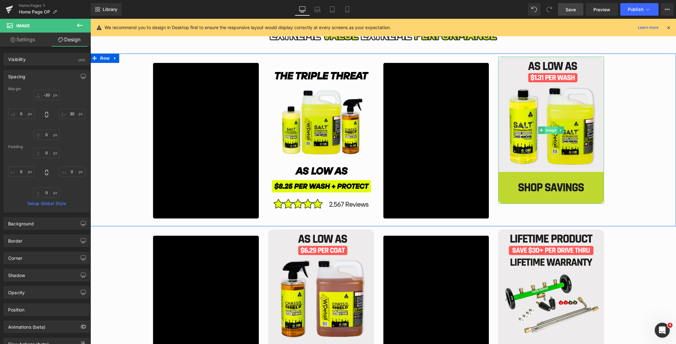
click at [549, 130] on span "Image" at bounding box center [550, 130] width 13 height 8
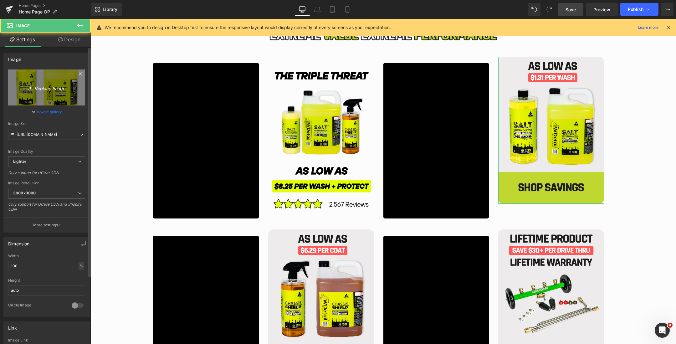
click at [46, 92] on link "Replace Image" at bounding box center [46, 87] width 77 height 36
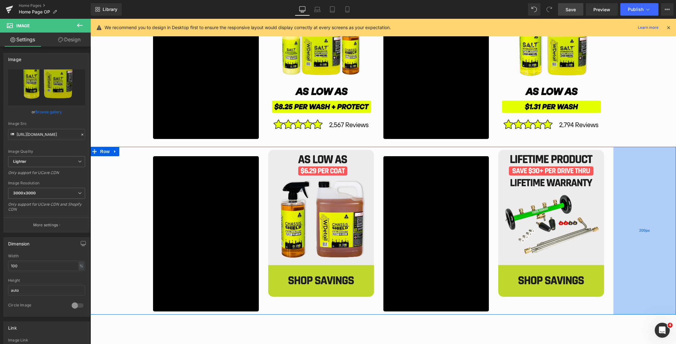
scroll to position [1129, 0]
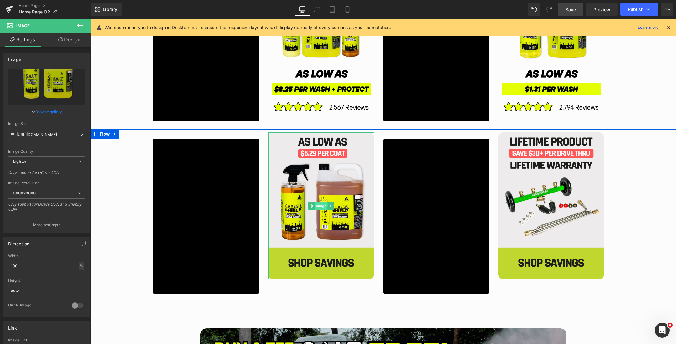
click at [321, 206] on span "Image" at bounding box center [320, 206] width 13 height 8
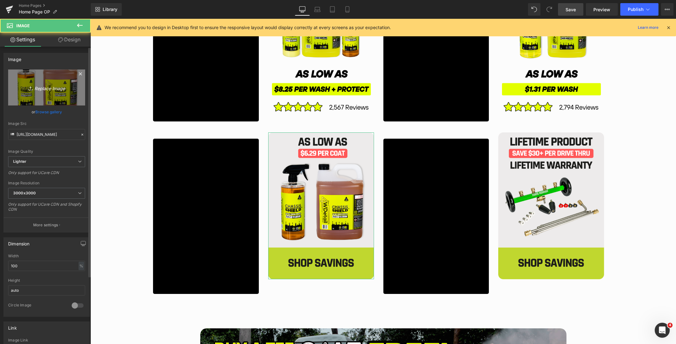
click at [45, 97] on link "Replace Image" at bounding box center [46, 87] width 77 height 36
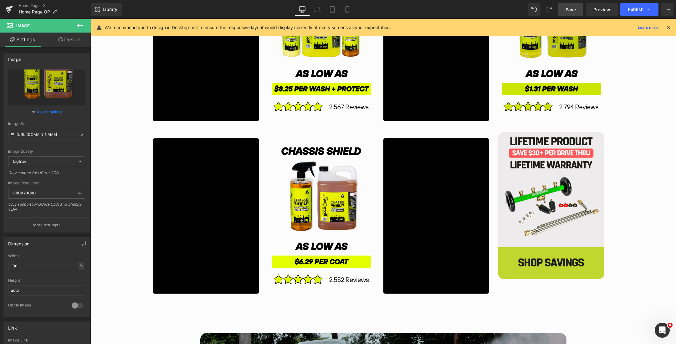
scroll to position [1152, 0]
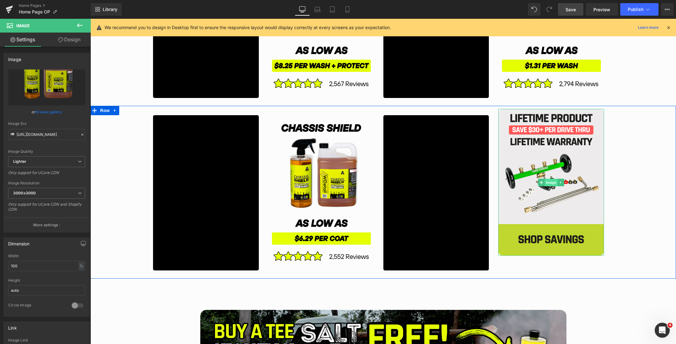
click at [550, 181] on span "Image" at bounding box center [550, 183] width 13 height 8
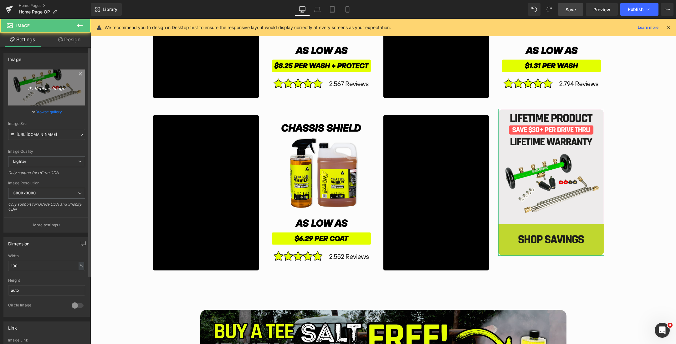
click at [25, 79] on link "Replace Image" at bounding box center [46, 87] width 77 height 36
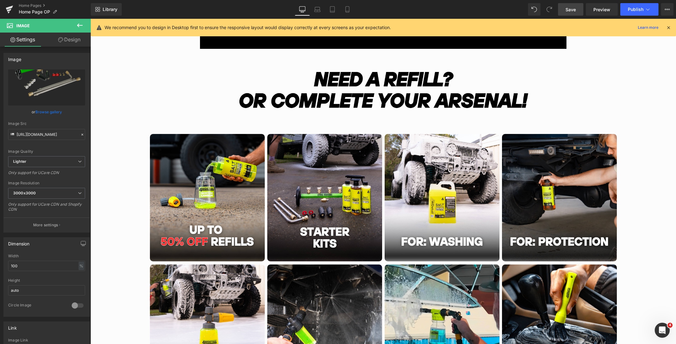
scroll to position [599, 0]
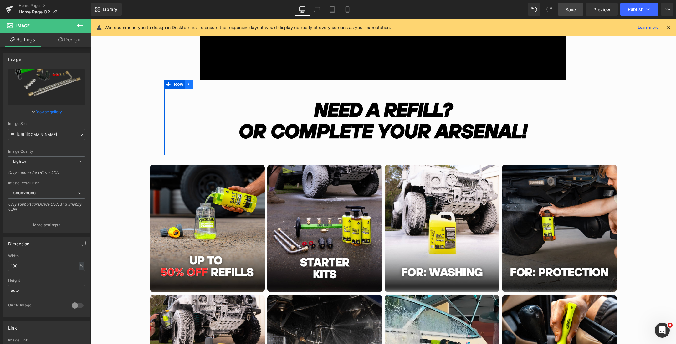
click at [190, 85] on icon "Main content" at bounding box center [189, 84] width 4 height 5
click at [196, 84] on icon "Main content" at bounding box center [197, 84] width 4 height 4
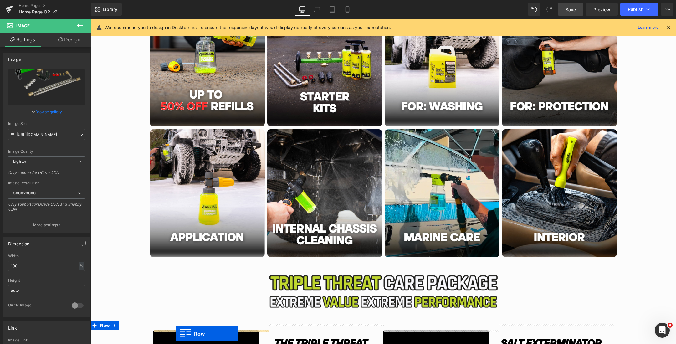
scroll to position [830, 0]
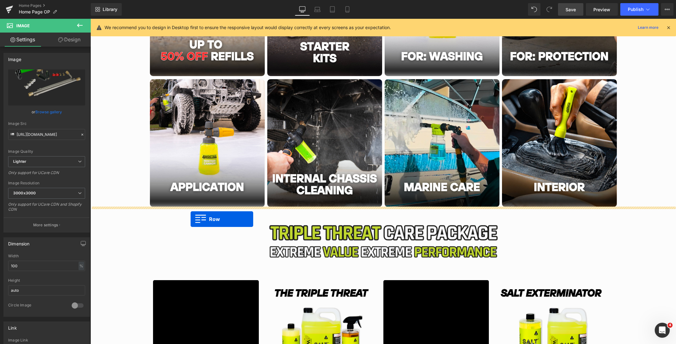
drag, startPoint x: 167, startPoint y: 160, endPoint x: 191, endPoint y: 219, distance: 63.7
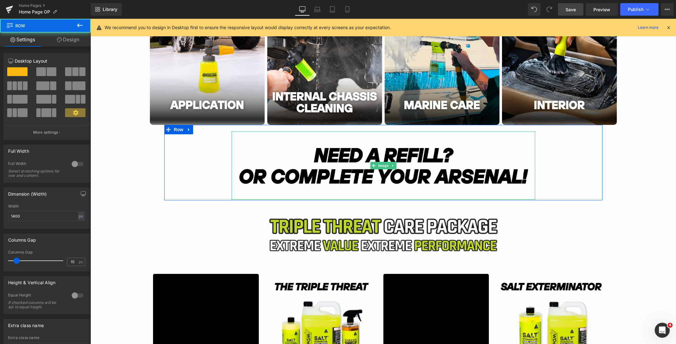
scroll to position [900, 0]
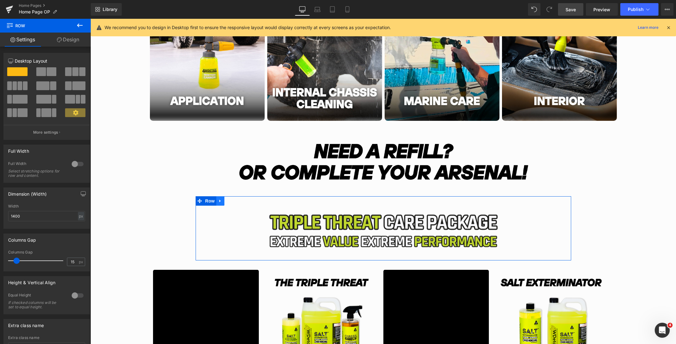
click at [220, 201] on icon "Main content" at bounding box center [219, 201] width 1 height 3
click at [236, 201] on icon "Main content" at bounding box center [236, 201] width 4 height 5
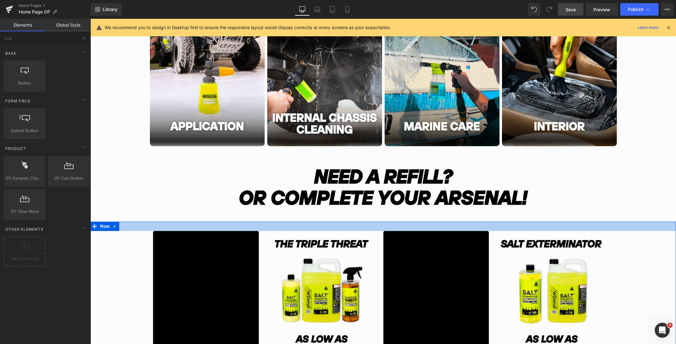
scroll to position [874, 0]
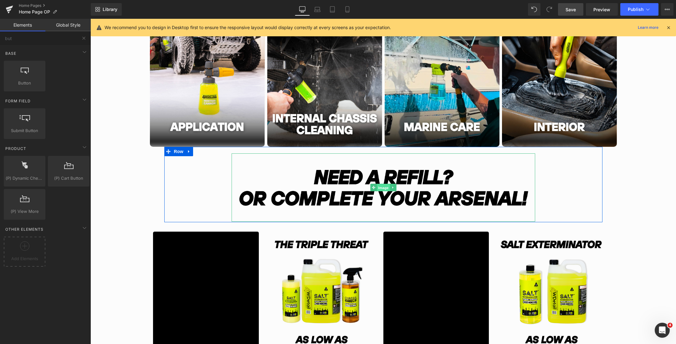
click at [382, 187] on span "Image" at bounding box center [383, 188] width 13 height 8
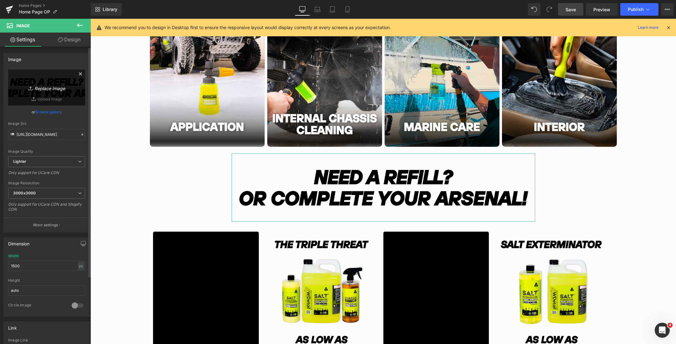
click at [42, 85] on icon "Replace Image" at bounding box center [47, 88] width 50 height 8
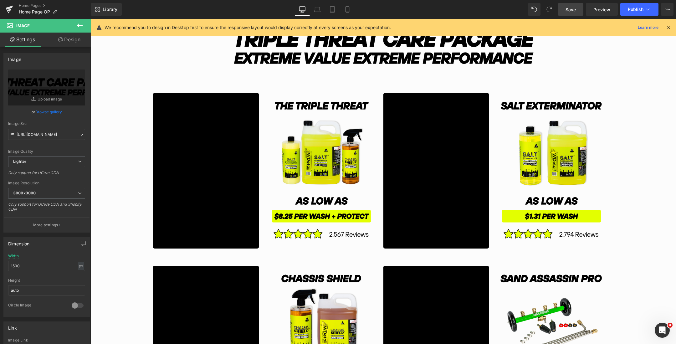
scroll to position [1012, 0]
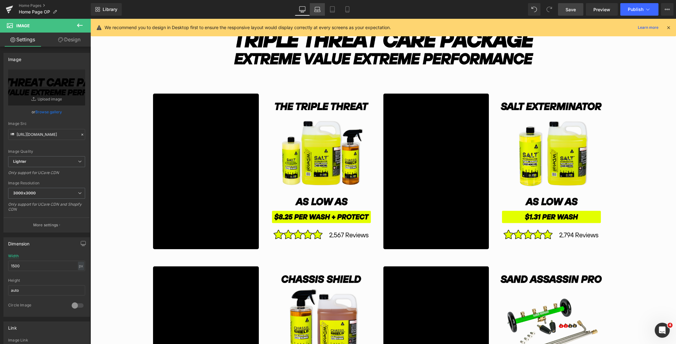
click at [315, 10] on icon at bounding box center [317, 11] width 6 height 2
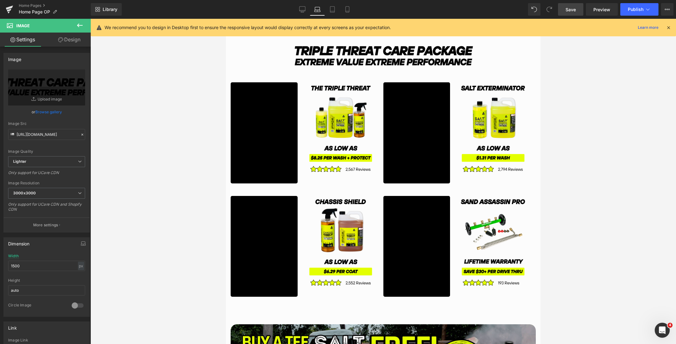
scroll to position [659, 0]
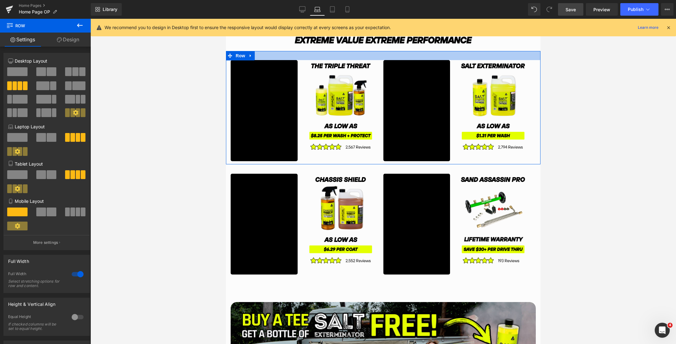
click at [289, 54] on div "Main content" at bounding box center [383, 55] width 314 height 9
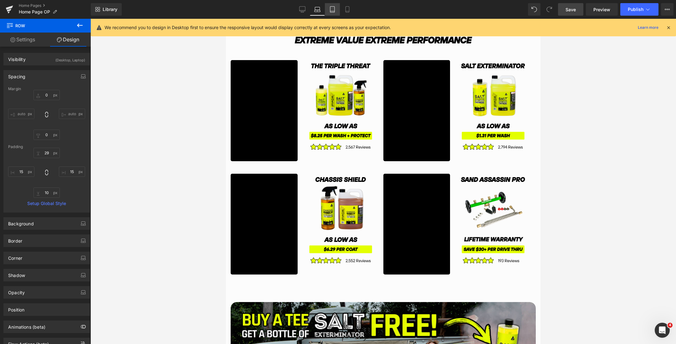
click at [335, 13] on link "Tablet" at bounding box center [332, 9] width 15 height 13
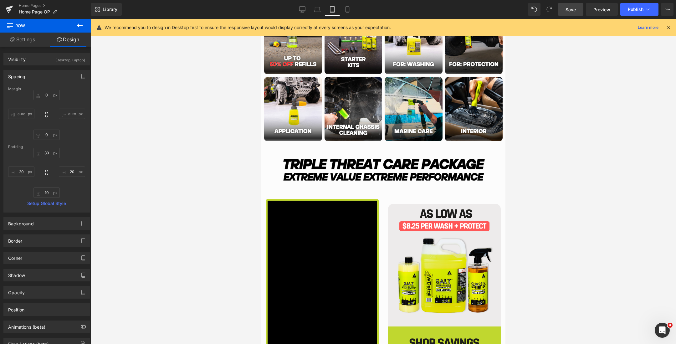
scroll to position [776, 0]
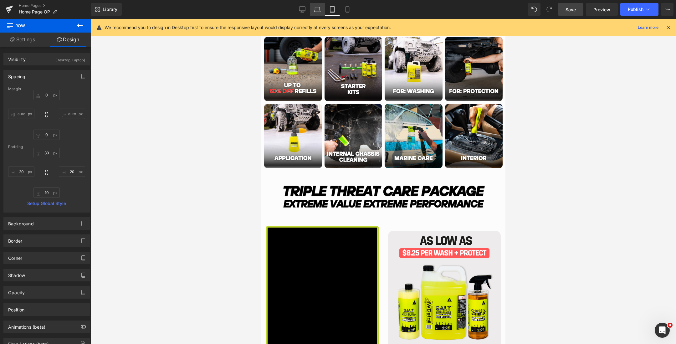
click at [318, 12] on icon at bounding box center [317, 9] width 6 height 6
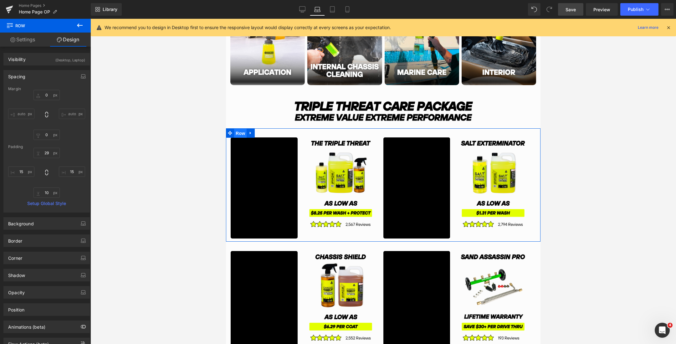
click at [240, 133] on span "Row" at bounding box center [240, 133] width 13 height 9
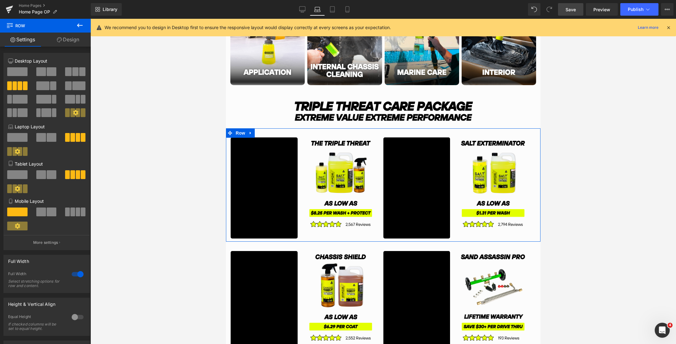
click at [68, 44] on link "Design" at bounding box center [67, 40] width 45 height 14
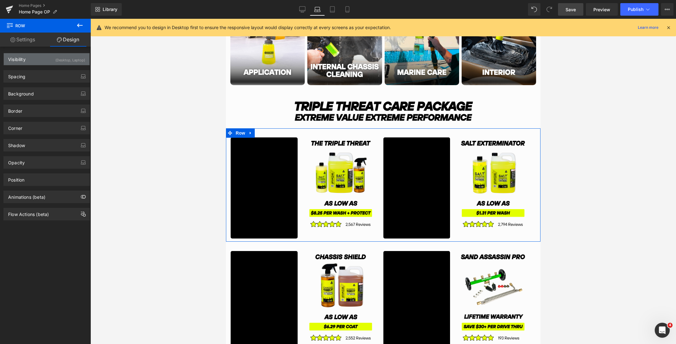
click at [64, 59] on div "(Desktop, Laptop)" at bounding box center [70, 58] width 30 height 10
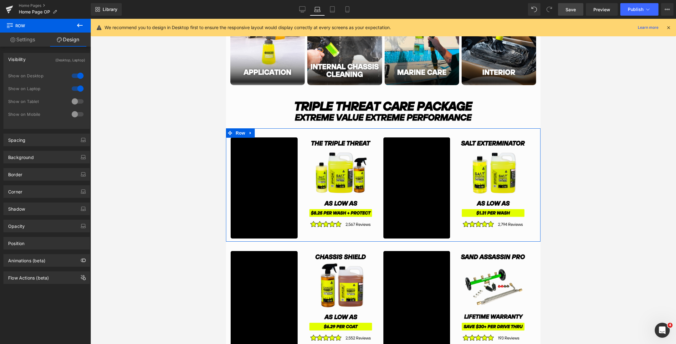
click at [75, 100] on div at bounding box center [77, 101] width 15 height 10
click at [74, 115] on div at bounding box center [77, 114] width 15 height 10
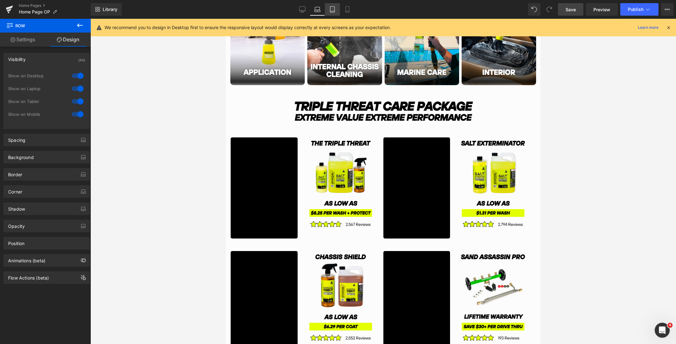
click at [333, 12] on icon at bounding box center [332, 10] width 4 height 6
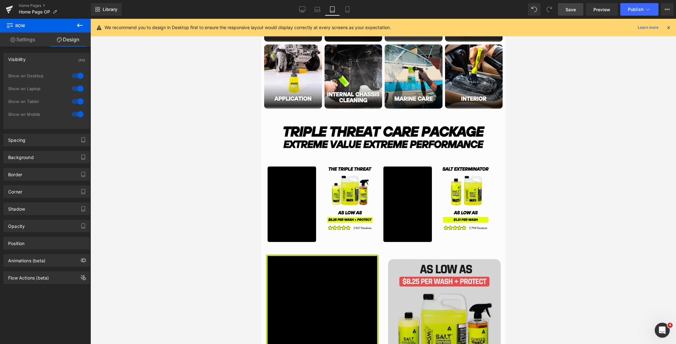
scroll to position [781, 0]
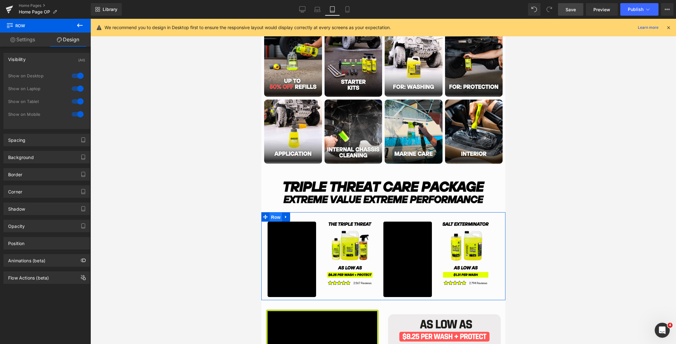
click at [273, 218] on span "Row" at bounding box center [275, 216] width 13 height 9
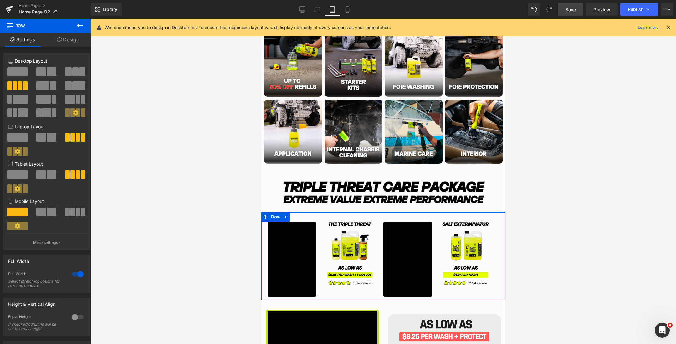
click at [47, 174] on span at bounding box center [52, 174] width 10 height 9
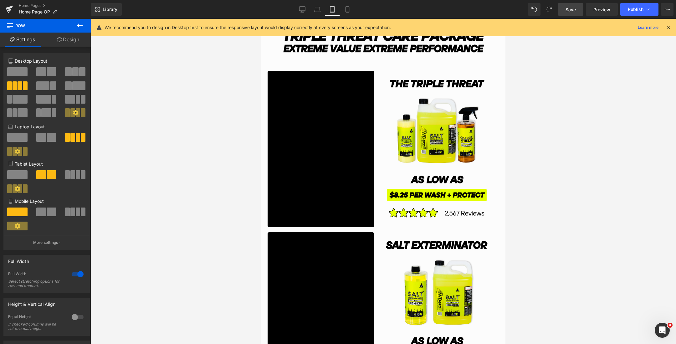
scroll to position [922, 0]
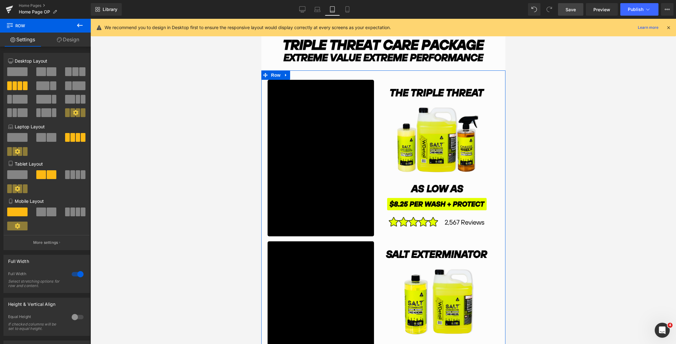
click at [75, 42] on link "Design" at bounding box center [67, 40] width 45 height 14
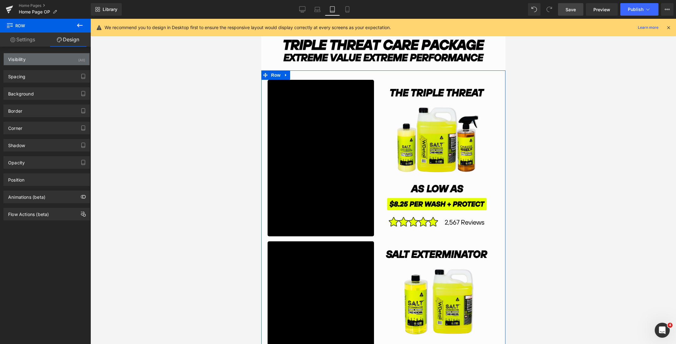
click at [71, 59] on div "Visibility (All)" at bounding box center [47, 59] width 86 height 12
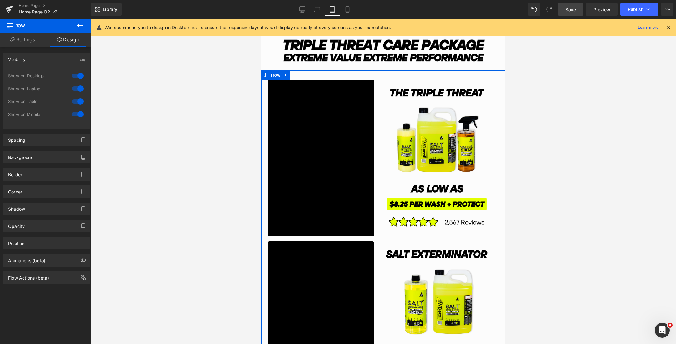
click at [74, 103] on div at bounding box center [77, 101] width 15 height 10
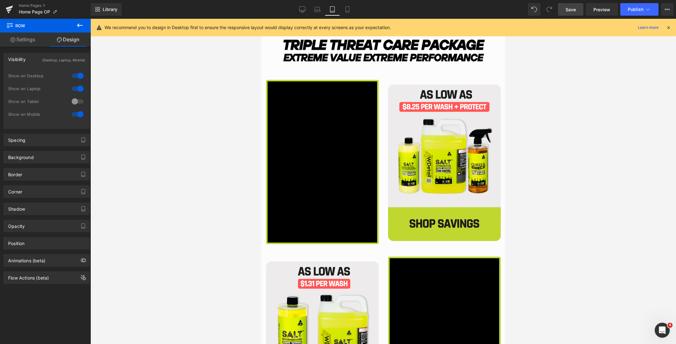
click at [74, 117] on div at bounding box center [77, 114] width 15 height 10
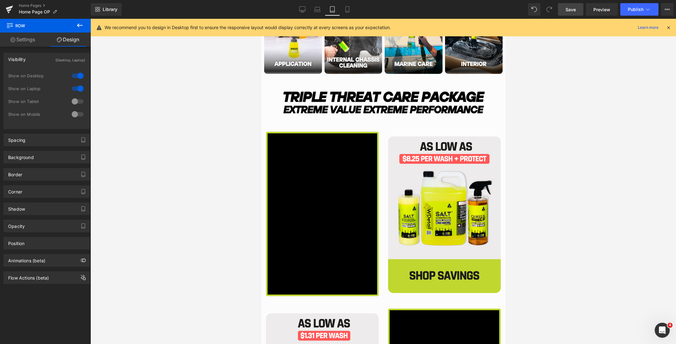
scroll to position [840, 0]
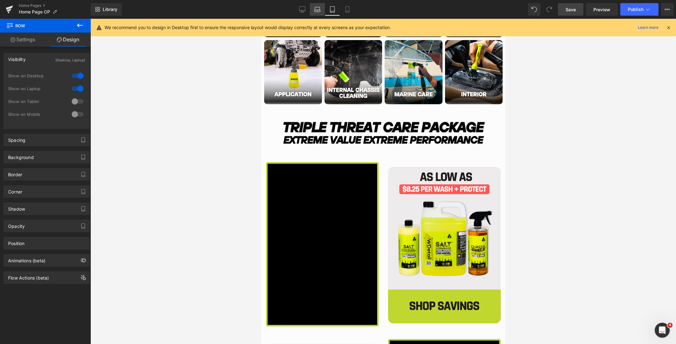
click at [317, 8] on icon at bounding box center [317, 9] width 6 height 6
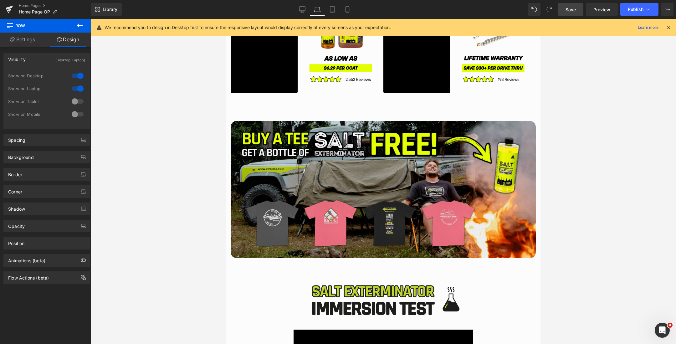
scroll to position [582, 0]
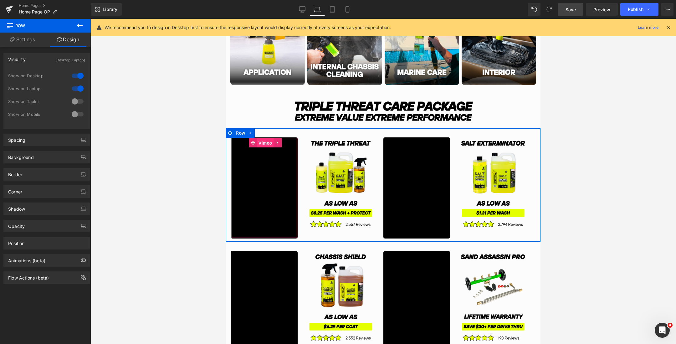
click at [265, 143] on span "Vimeo" at bounding box center [265, 142] width 17 height 9
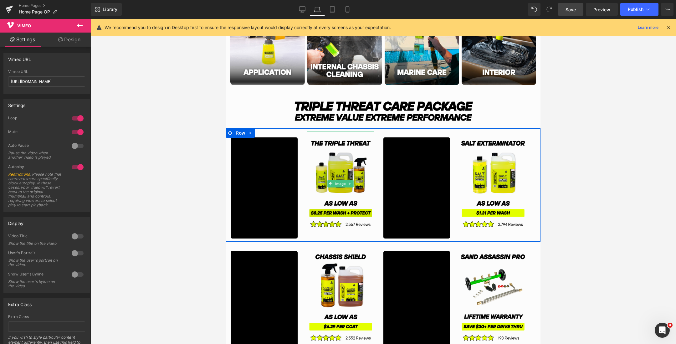
scroll to position [578, 0]
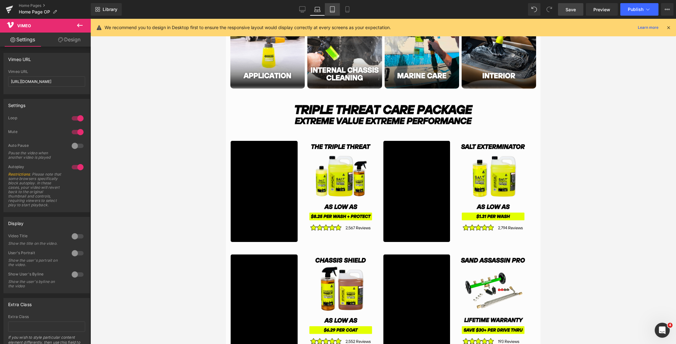
click at [329, 11] on icon at bounding box center [332, 9] width 6 height 6
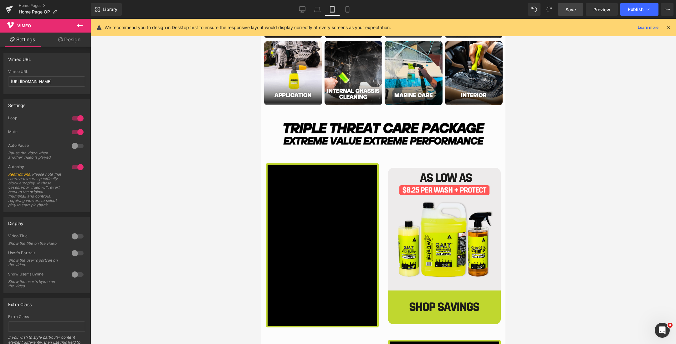
scroll to position [812, 0]
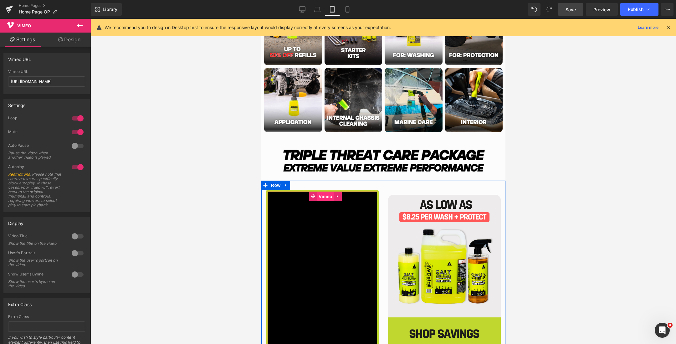
click at [323, 197] on span "Vimeo" at bounding box center [325, 196] width 17 height 9
click at [326, 196] on span "Vimeo" at bounding box center [325, 195] width 17 height 9
click at [61, 41] on icon at bounding box center [60, 39] width 5 height 5
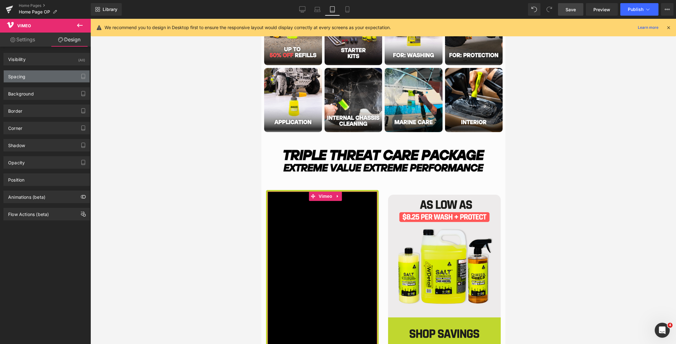
click at [55, 76] on div "Spacing" at bounding box center [47, 76] width 86 height 12
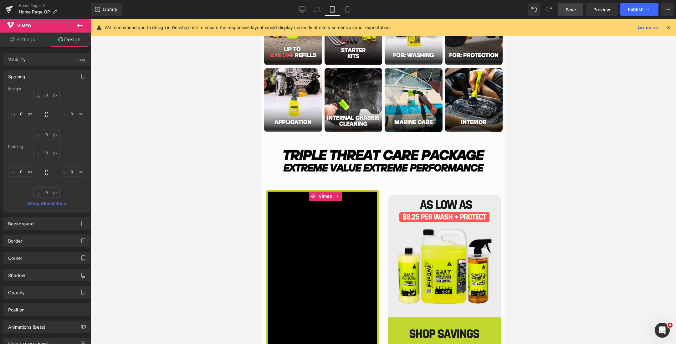
scroll to position [23, 0]
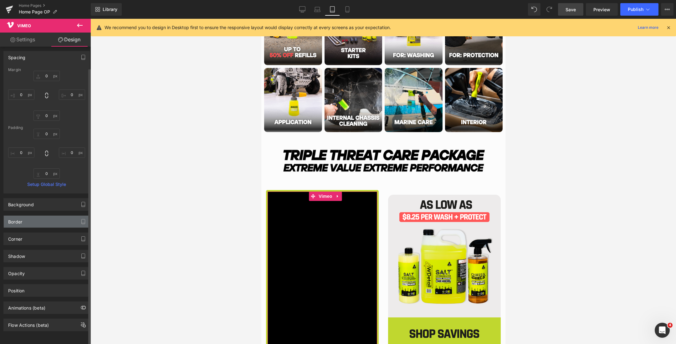
click at [42, 217] on div "Border" at bounding box center [47, 222] width 86 height 12
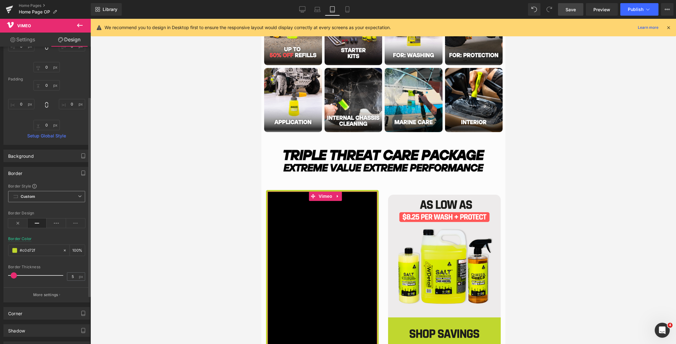
scroll to position [96, 0]
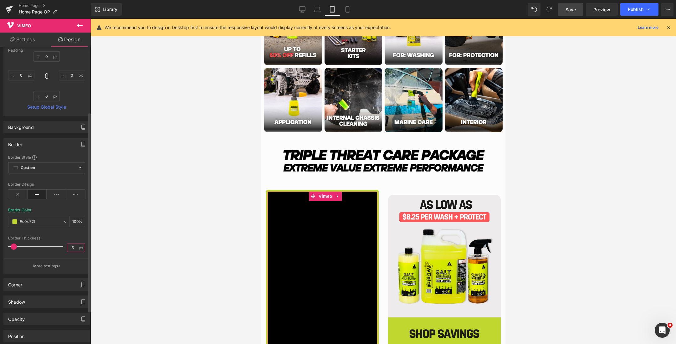
click at [72, 247] on input "5" at bounding box center [72, 248] width 11 height 8
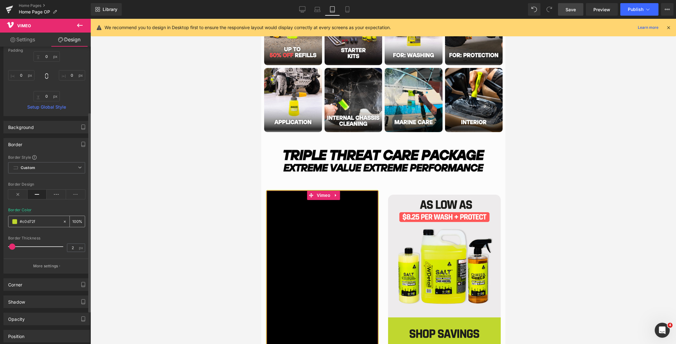
click at [14, 221] on span at bounding box center [14, 221] width 5 height 5
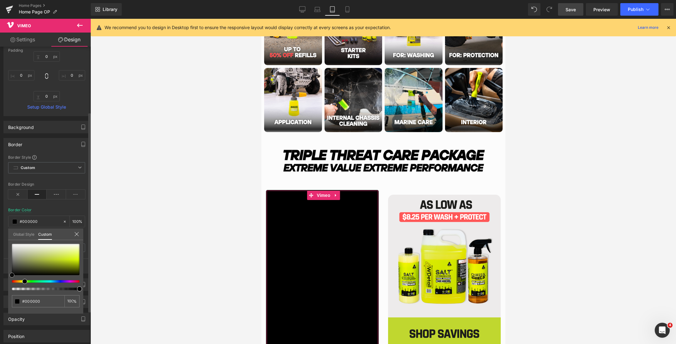
drag, startPoint x: 32, startPoint y: 250, endPoint x: 7, endPoint y: 293, distance: 49.3
click at [7, 273] on div "Border Border Style Custom Custom Setup Global Style Custom Setup Global Style …" at bounding box center [47, 203] width 94 height 140
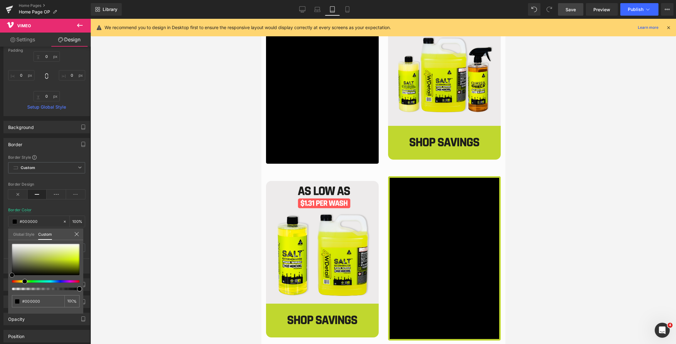
scroll to position [1025, 0]
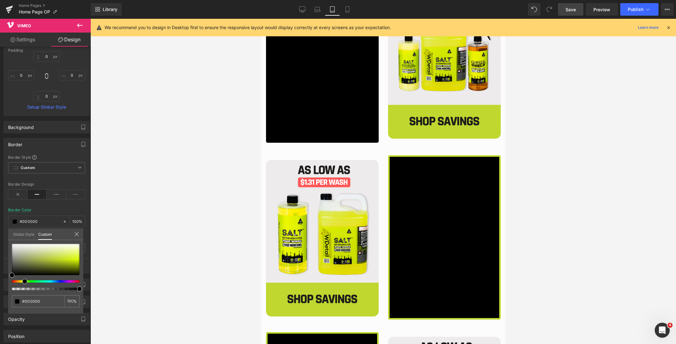
click at [551, 197] on div at bounding box center [382, 181] width 585 height 325
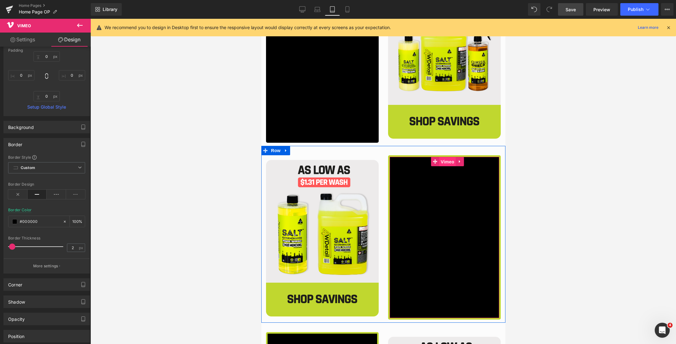
click at [447, 161] on span "Vimeo" at bounding box center [447, 161] width 17 height 9
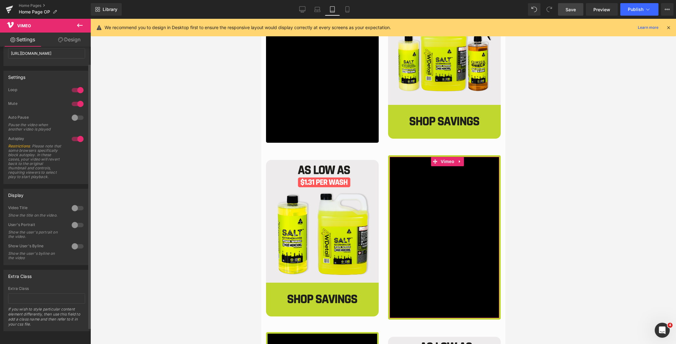
scroll to position [0, 0]
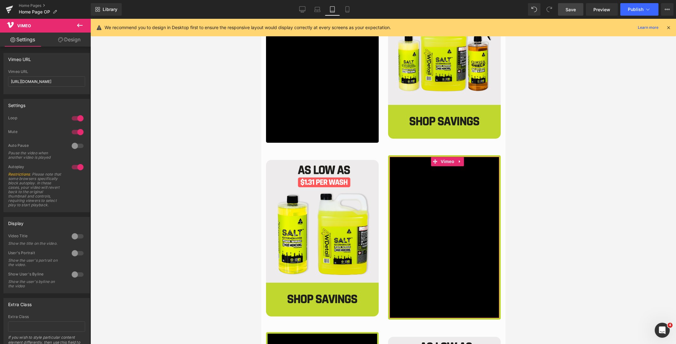
click at [67, 40] on link "Design" at bounding box center [69, 40] width 45 height 14
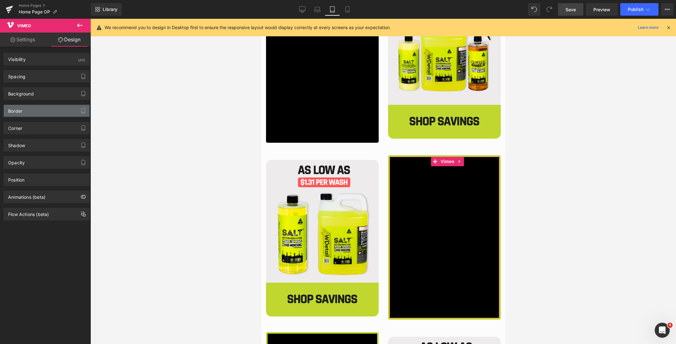
click at [43, 107] on div "Border" at bounding box center [47, 111] width 86 height 12
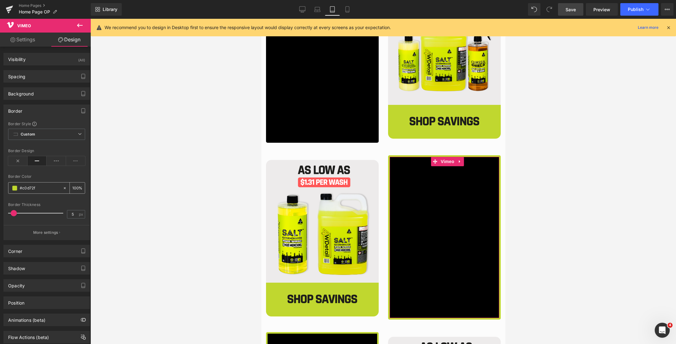
click at [16, 187] on span at bounding box center [14, 188] width 5 height 5
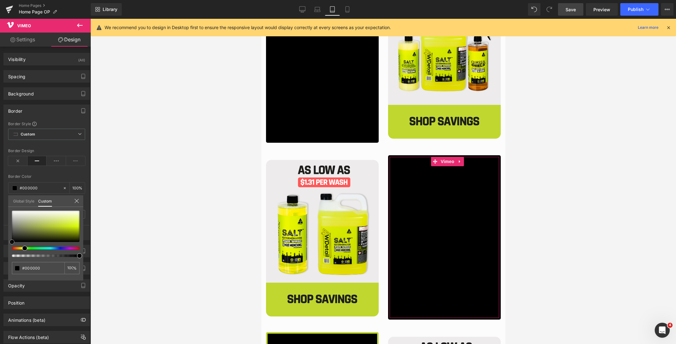
drag, startPoint x: 25, startPoint y: 230, endPoint x: 6, endPoint y: 255, distance: 31.3
click at [6, 240] on div "Border Border Style Custom Custom Setup Global Style Custom Setup Global Style …" at bounding box center [47, 170] width 94 height 140
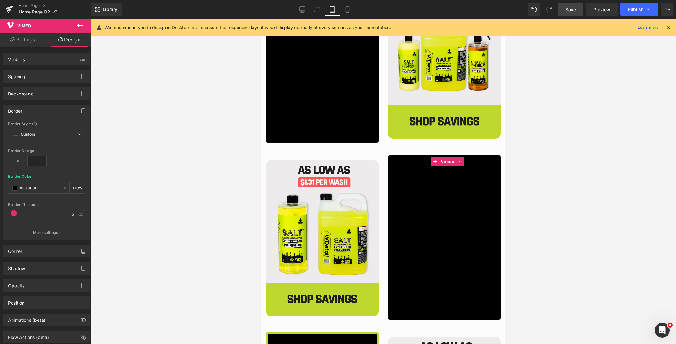
click at [72, 212] on input "5" at bounding box center [72, 214] width 11 height 8
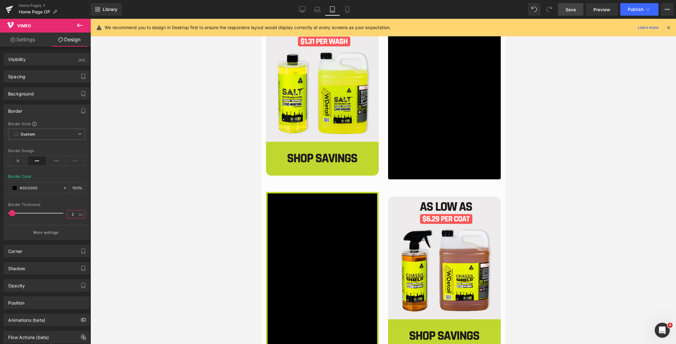
scroll to position [1174, 0]
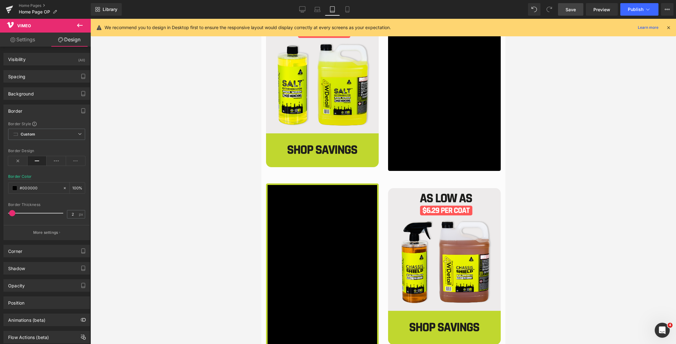
click at [235, 188] on div at bounding box center [382, 181] width 585 height 325
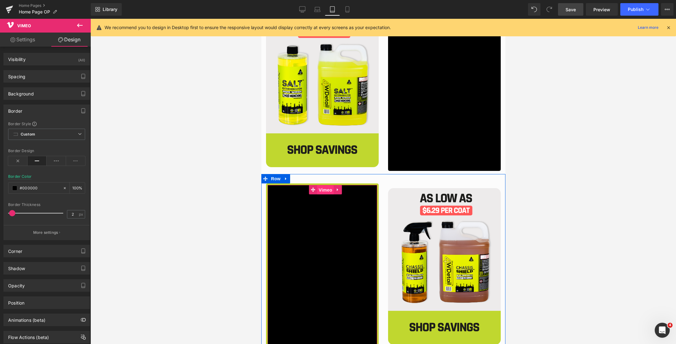
click at [324, 189] on span "Vimeo" at bounding box center [325, 189] width 17 height 9
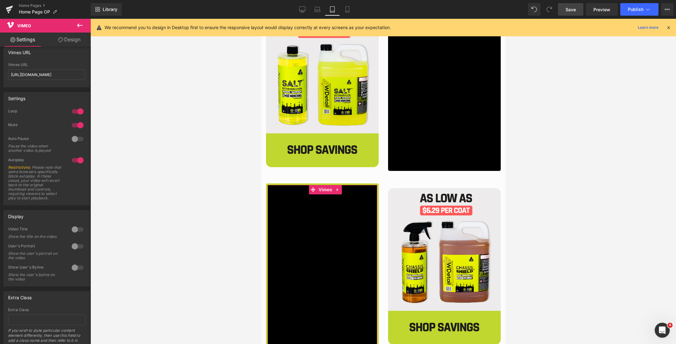
scroll to position [0, 0]
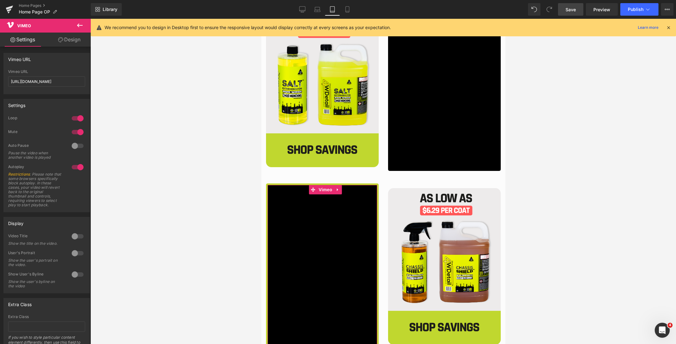
click at [65, 39] on link "Design" at bounding box center [69, 40] width 45 height 14
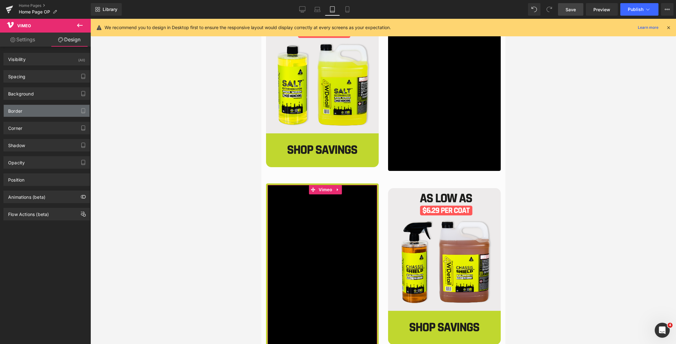
click at [32, 111] on div "Border" at bounding box center [47, 111] width 86 height 12
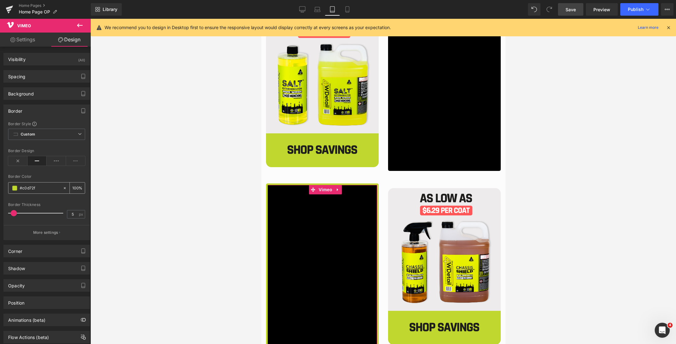
click at [14, 186] on span at bounding box center [14, 188] width 5 height 5
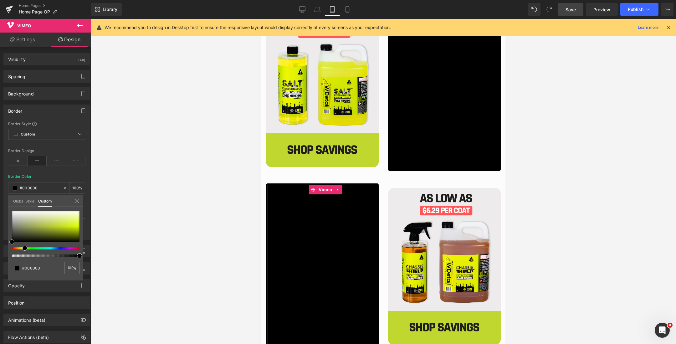
drag, startPoint x: 33, startPoint y: 226, endPoint x: 2, endPoint y: 265, distance: 50.1
click at [2, 240] on div "Border Border Style Custom Custom Setup Global Style Custom Setup Global Style …" at bounding box center [47, 170] width 94 height 140
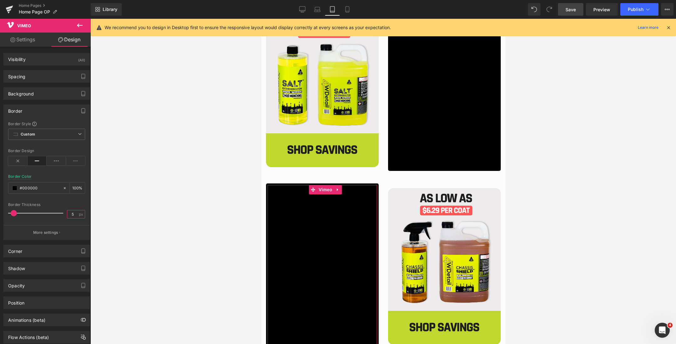
click at [73, 216] on input "5" at bounding box center [72, 214] width 11 height 8
click at [532, 219] on div at bounding box center [382, 181] width 585 height 325
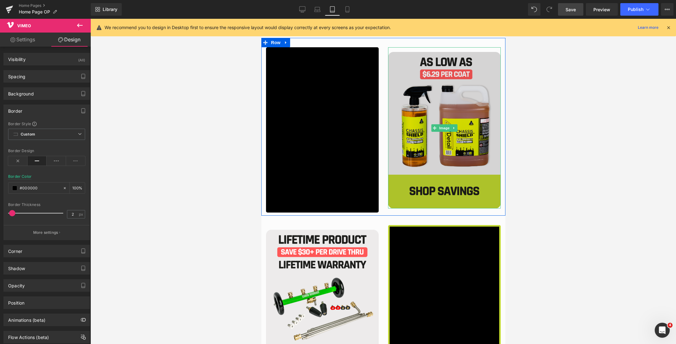
scroll to position [1393, 0]
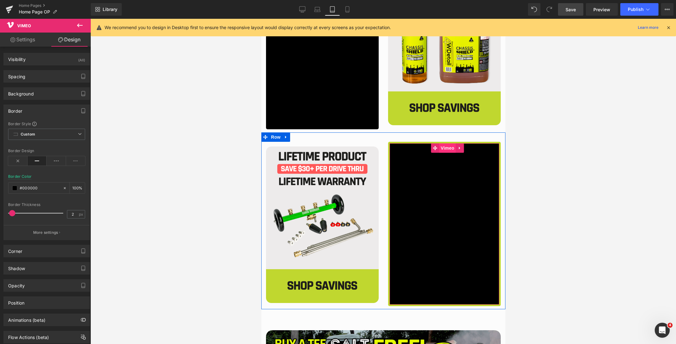
click at [445, 147] on span "Vimeo" at bounding box center [447, 147] width 17 height 9
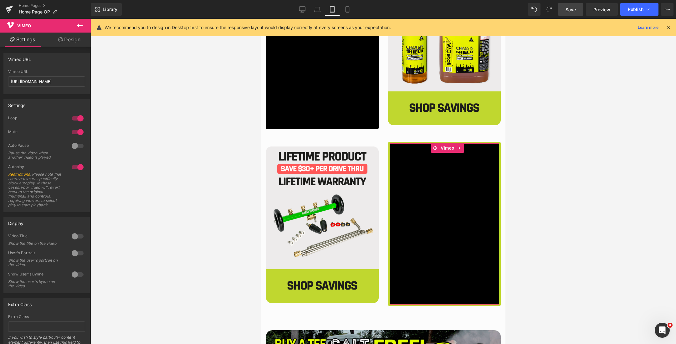
click at [62, 43] on link "Design" at bounding box center [69, 40] width 45 height 14
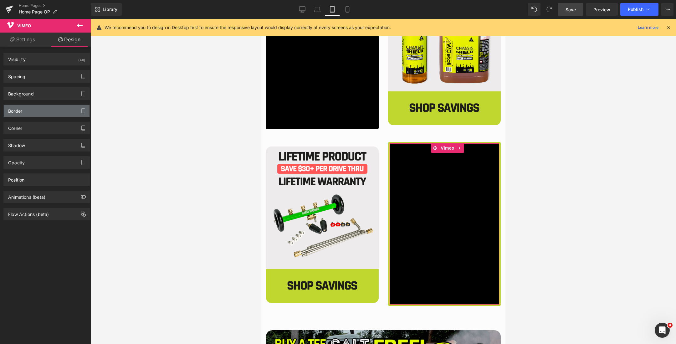
click at [35, 112] on div "Border" at bounding box center [47, 111] width 86 height 12
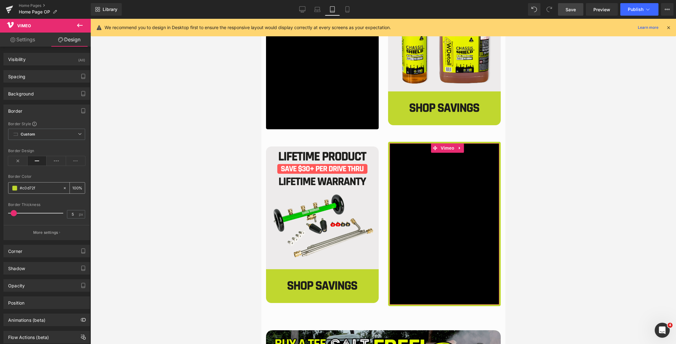
click at [13, 188] on span at bounding box center [14, 188] width 5 height 5
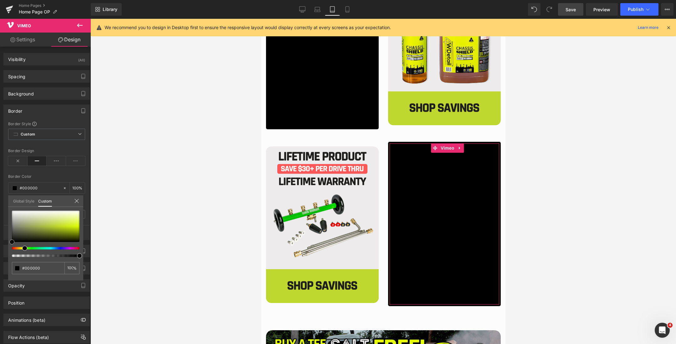
drag, startPoint x: 37, startPoint y: 218, endPoint x: 8, endPoint y: 254, distance: 45.9
click at [8, 254] on div "#000000 100 %" at bounding box center [45, 246] width 75 height 70
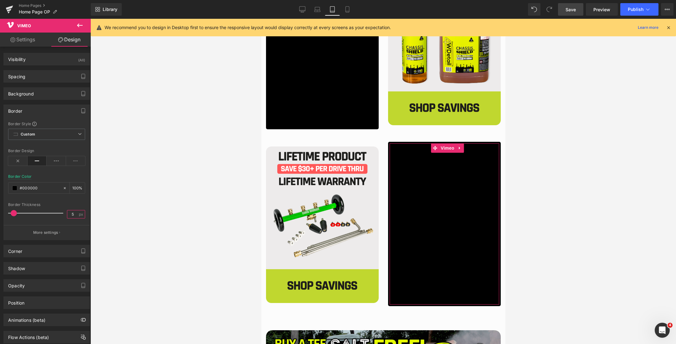
click at [72, 215] on input "5" at bounding box center [72, 214] width 11 height 8
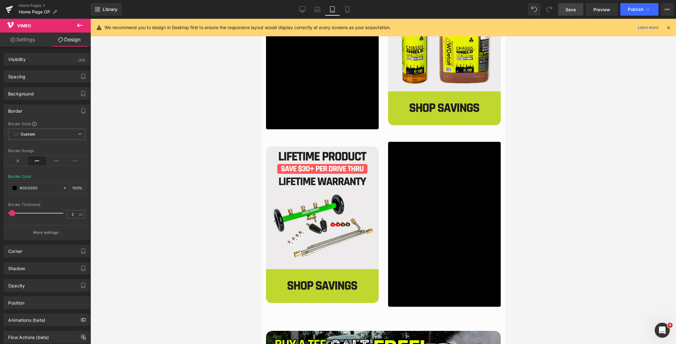
click at [520, 171] on div at bounding box center [382, 181] width 585 height 325
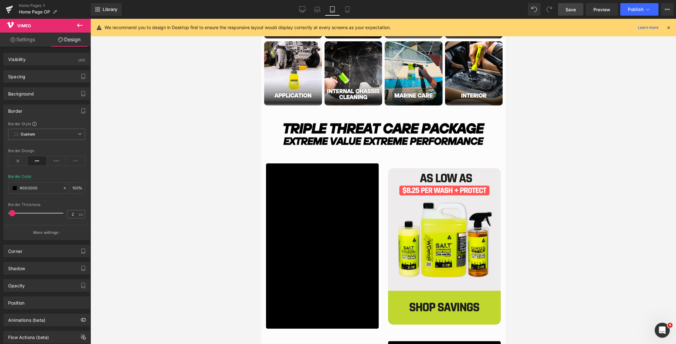
scroll to position [834, 0]
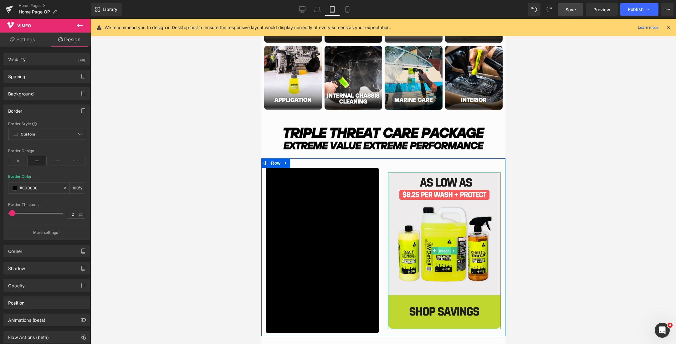
click at [441, 250] on span "Image" at bounding box center [443, 251] width 13 height 8
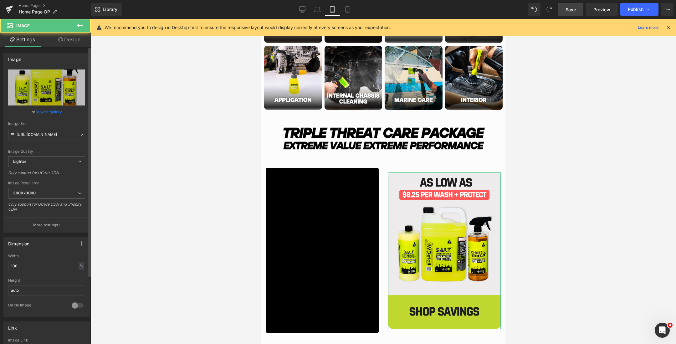
click at [52, 112] on link "Browse gallery" at bounding box center [48, 111] width 27 height 11
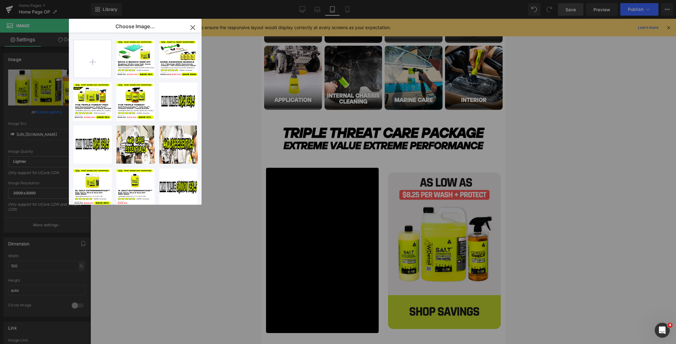
click at [48, 0] on div "Image You are previewing how the will restyle your page. You can not edit Eleme…" at bounding box center [338, 0] width 676 height 0
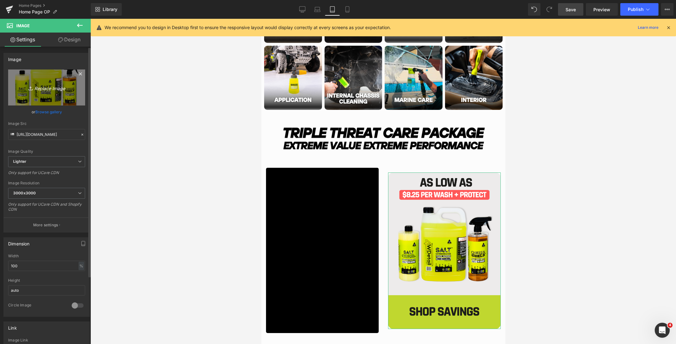
click at [48, 83] on link "Replace Image" at bounding box center [46, 87] width 77 height 36
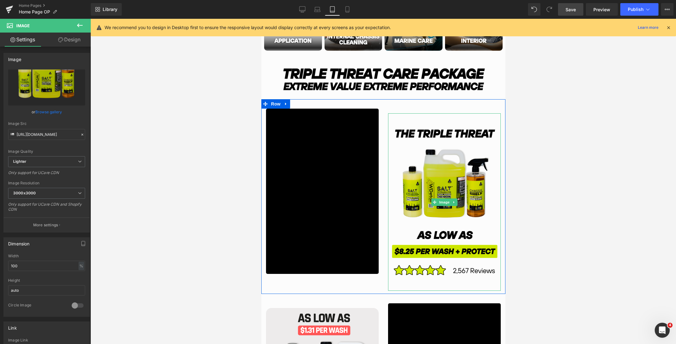
scroll to position [918, 0]
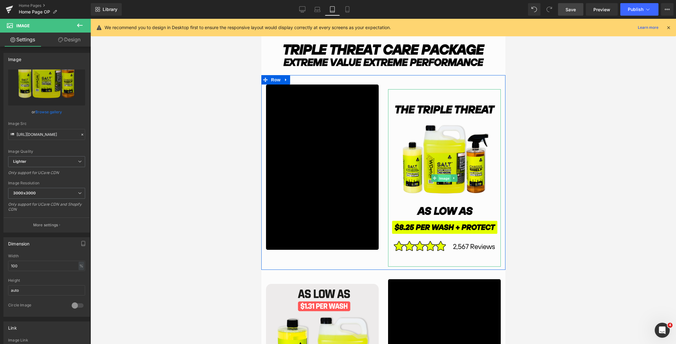
click at [440, 177] on span "Image" at bounding box center [443, 179] width 13 height 8
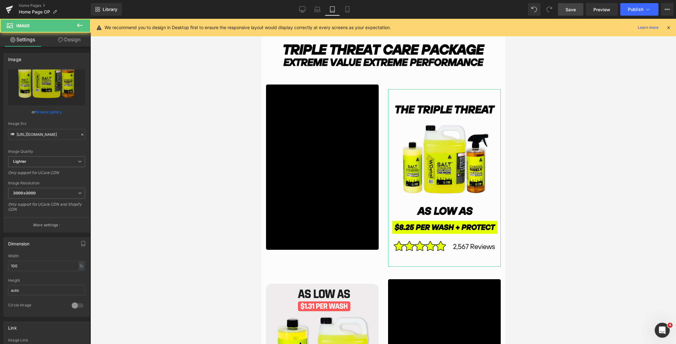
click at [66, 41] on link "Design" at bounding box center [69, 40] width 45 height 14
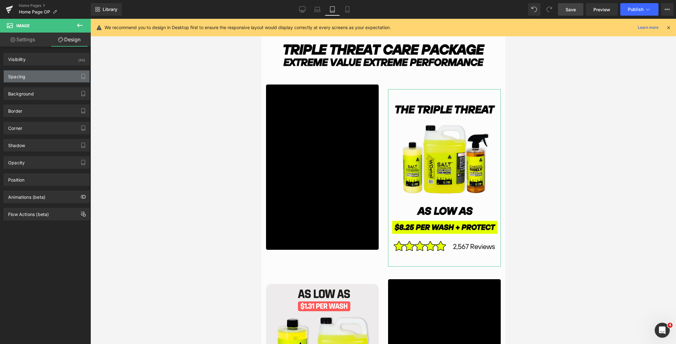
click at [44, 76] on div "Spacing" at bounding box center [47, 76] width 86 height 12
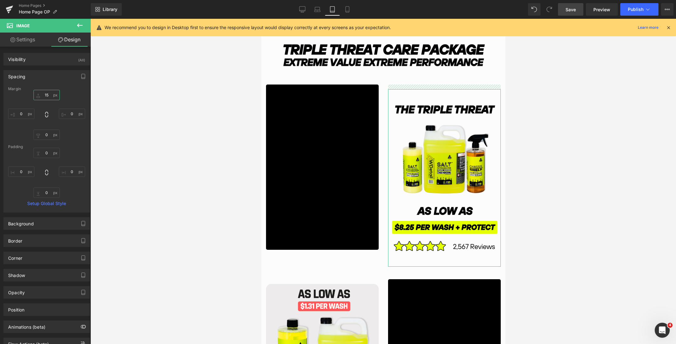
click at [45, 95] on input "15" at bounding box center [46, 95] width 26 height 10
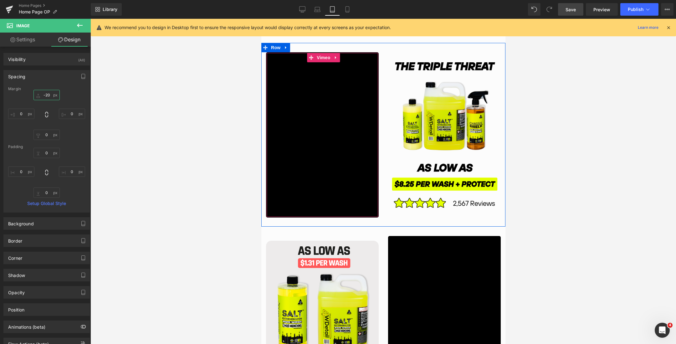
scroll to position [1013, 0]
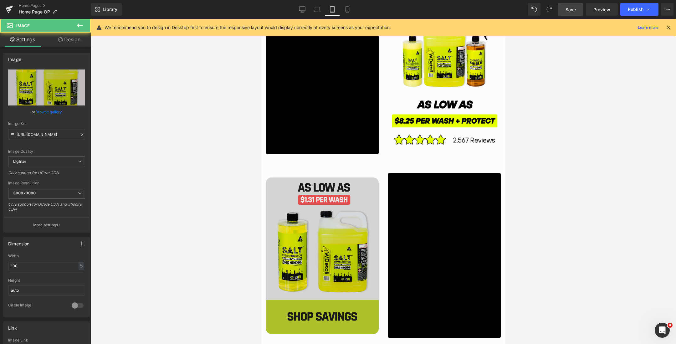
click at [323, 240] on img "Main content" at bounding box center [322, 255] width 113 height 156
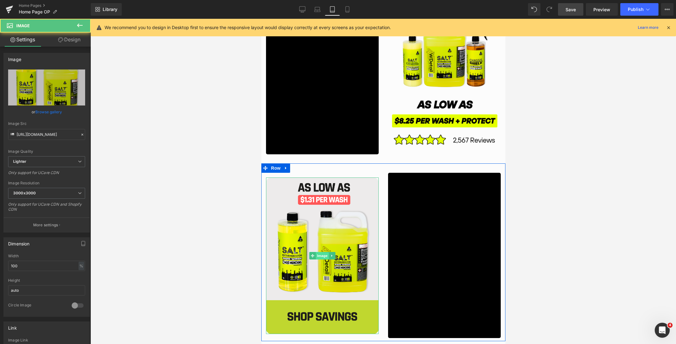
click at [320, 254] on span "Image" at bounding box center [321, 256] width 13 height 8
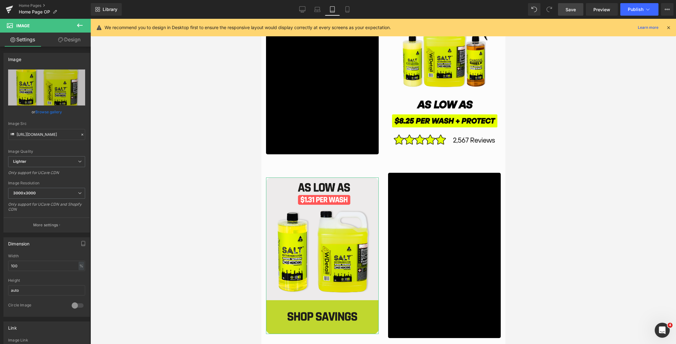
click at [62, 42] on link "Design" at bounding box center [69, 40] width 45 height 14
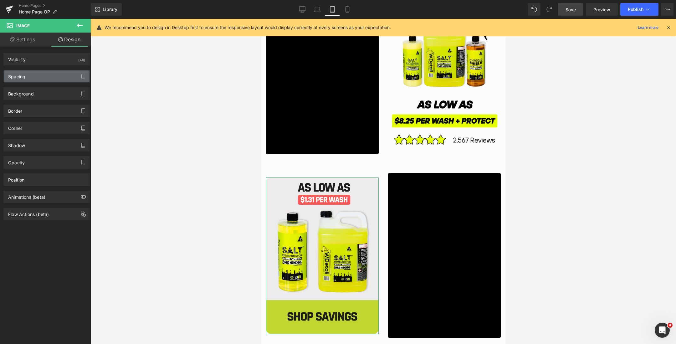
click at [28, 78] on div "Spacing" at bounding box center [47, 76] width 86 height 12
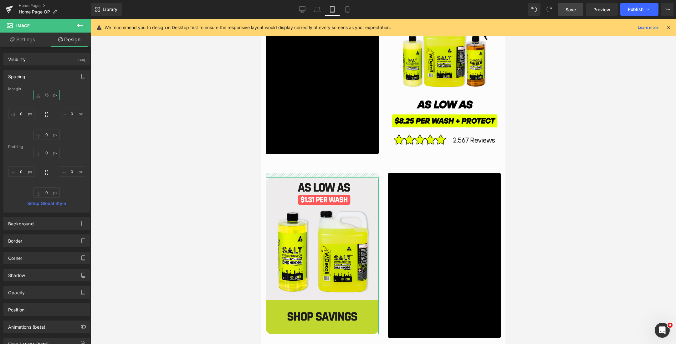
click at [46, 96] on input "15" at bounding box center [46, 95] width 26 height 10
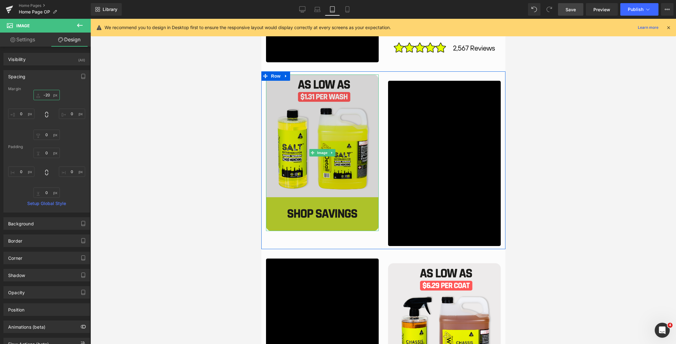
scroll to position [1198, 0]
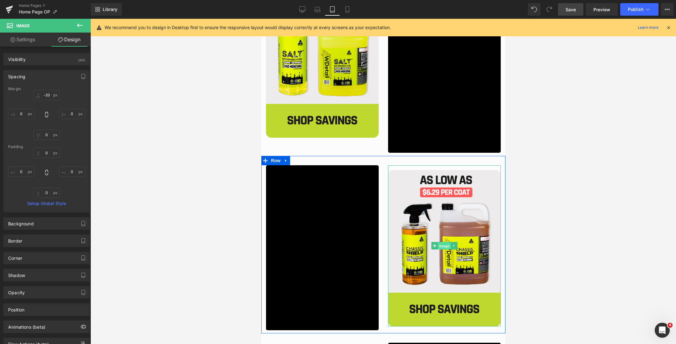
click at [443, 244] on span "Image" at bounding box center [443, 246] width 13 height 8
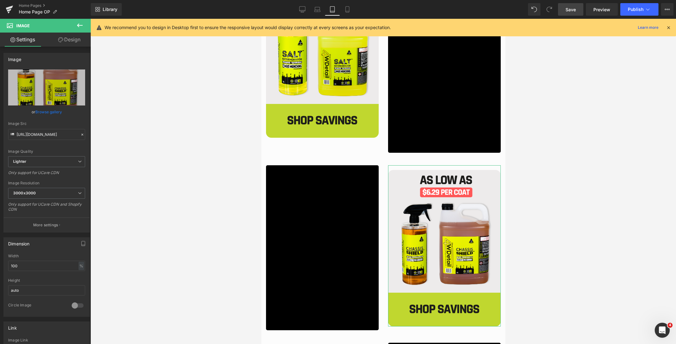
click at [64, 43] on link "Design" at bounding box center [69, 40] width 45 height 14
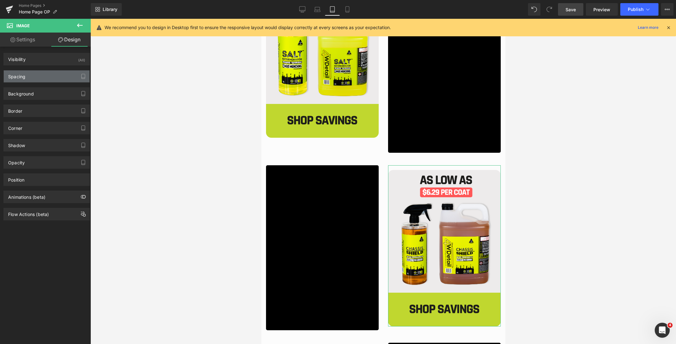
click at [38, 74] on div "Spacing" at bounding box center [47, 76] width 86 height 12
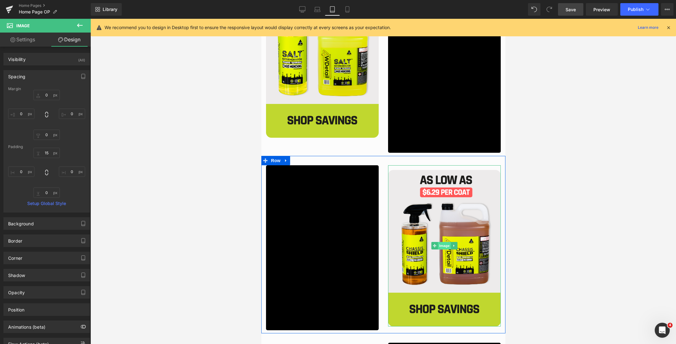
click at [442, 246] on span "Image" at bounding box center [443, 246] width 13 height 8
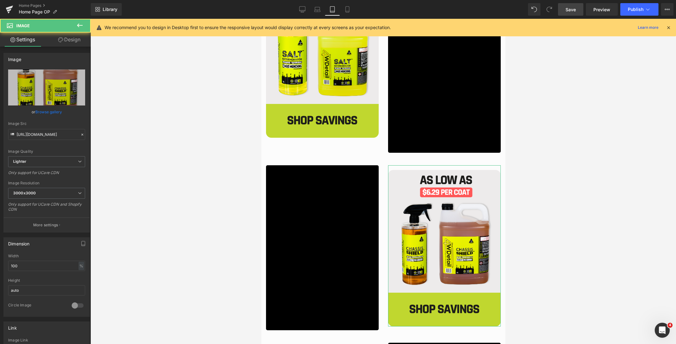
click at [59, 42] on link "Design" at bounding box center [69, 40] width 45 height 14
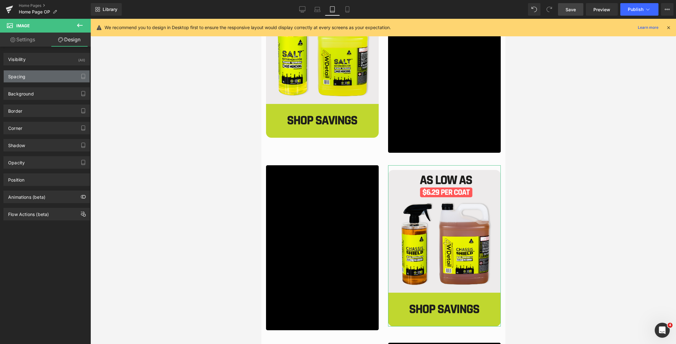
click at [41, 75] on div "Spacing" at bounding box center [47, 76] width 86 height 12
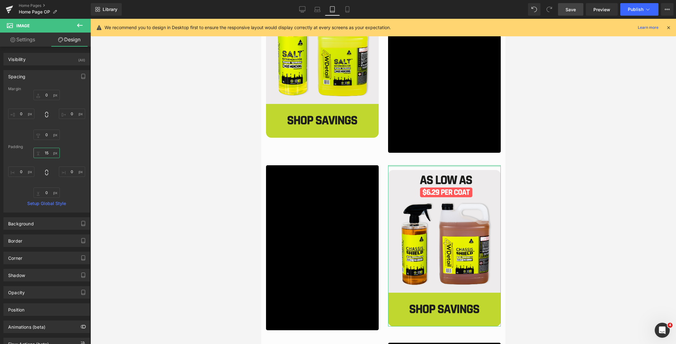
click at [46, 154] on input "15" at bounding box center [46, 153] width 26 height 10
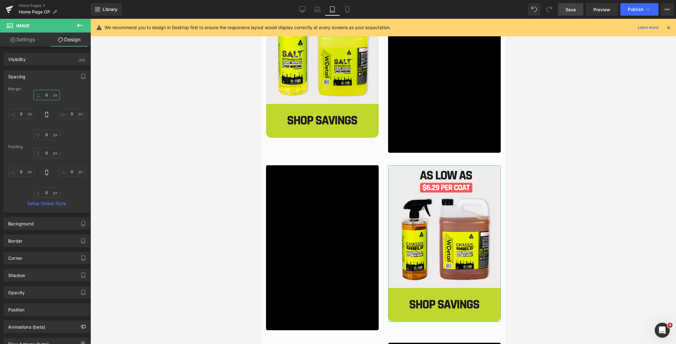
click at [44, 98] on input "0" at bounding box center [46, 95] width 26 height 10
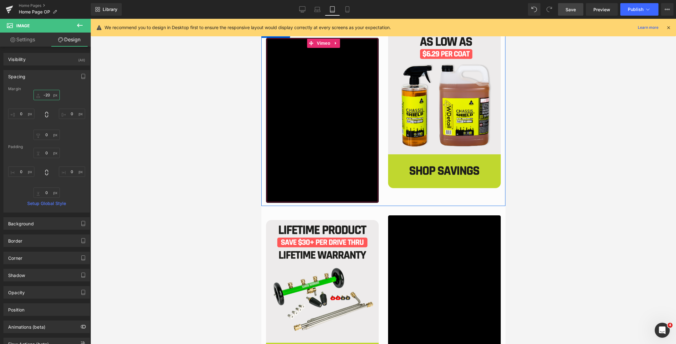
scroll to position [1396, 0]
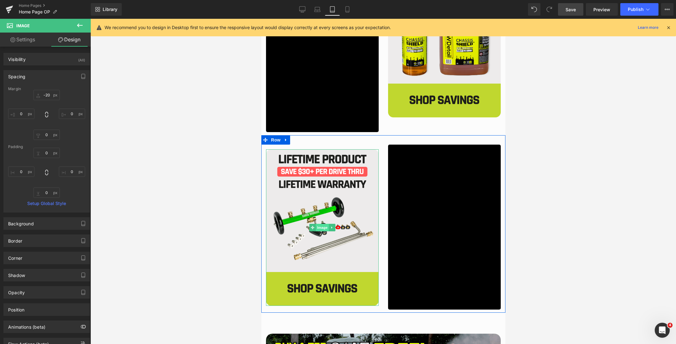
click at [318, 227] on span "Image" at bounding box center [321, 228] width 13 height 8
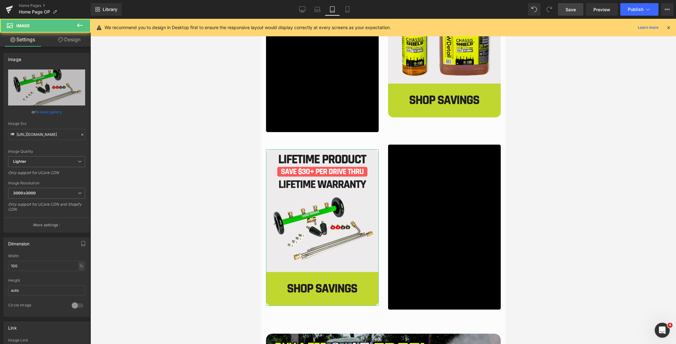
click at [61, 42] on icon at bounding box center [60, 39] width 5 height 5
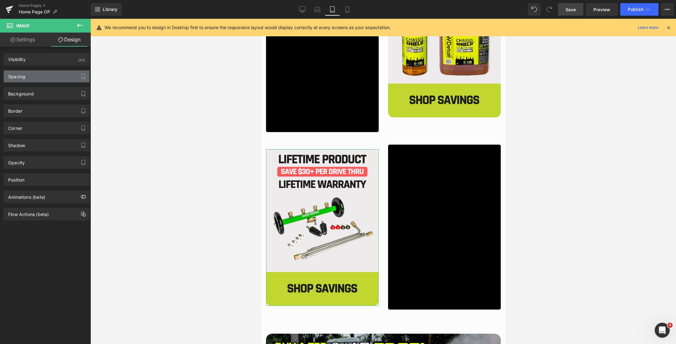
click at [41, 73] on div "Spacing" at bounding box center [47, 76] width 86 height 12
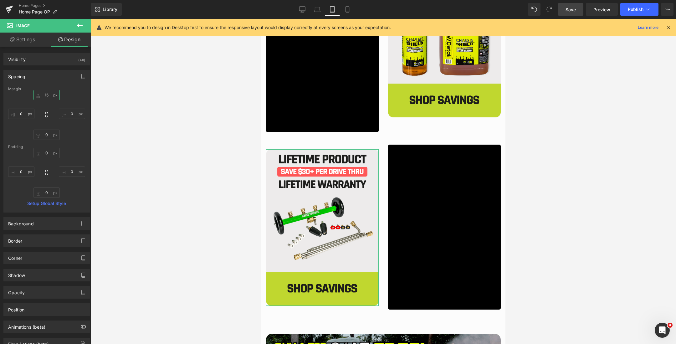
click at [44, 95] on input "15" at bounding box center [46, 95] width 26 height 10
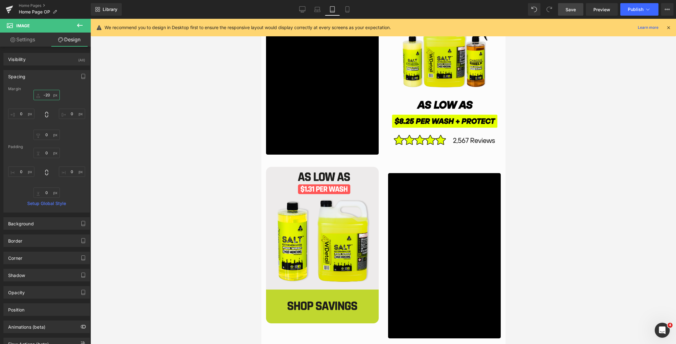
scroll to position [1016, 0]
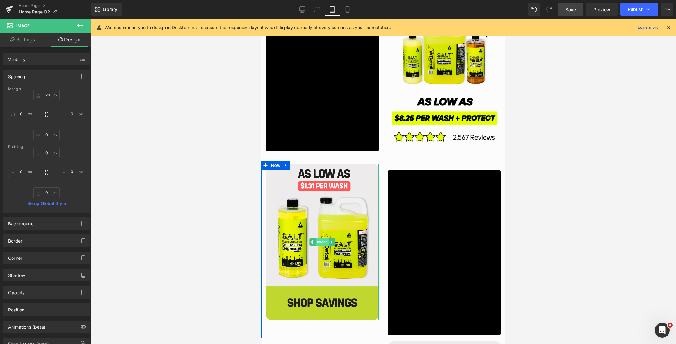
click at [320, 241] on span "Image" at bounding box center [321, 242] width 13 height 8
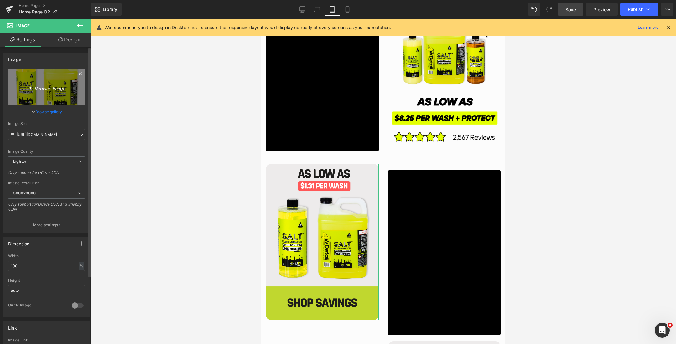
click at [38, 88] on icon "Replace Image" at bounding box center [47, 88] width 50 height 8
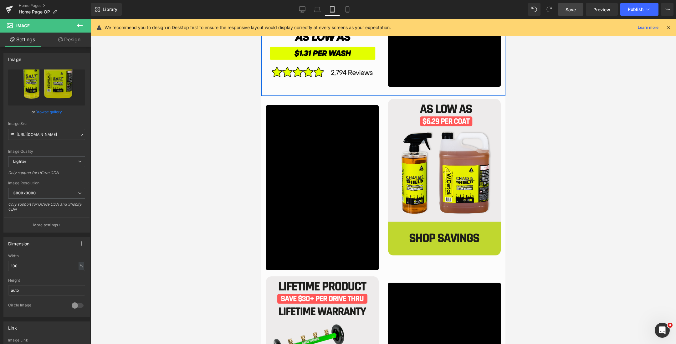
scroll to position [1280, 0]
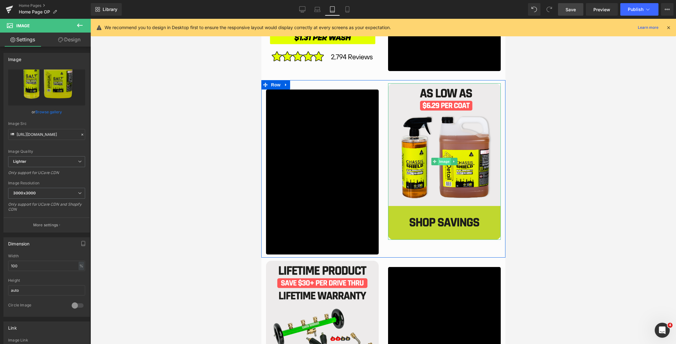
click at [443, 161] on span "Image" at bounding box center [443, 162] width 13 height 8
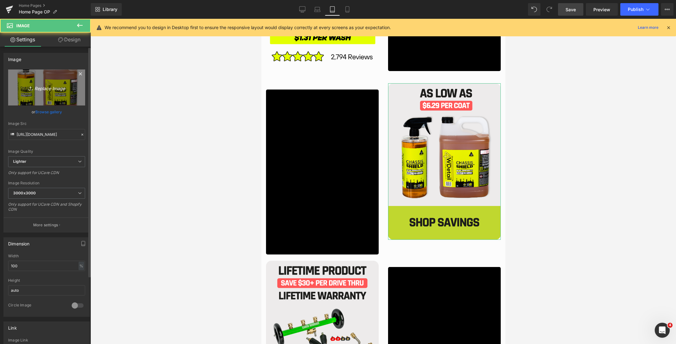
click at [43, 90] on icon "Replace Image" at bounding box center [47, 88] width 50 height 8
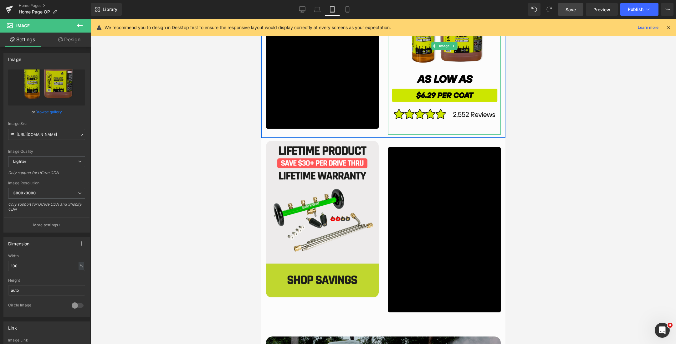
scroll to position [1443, 0]
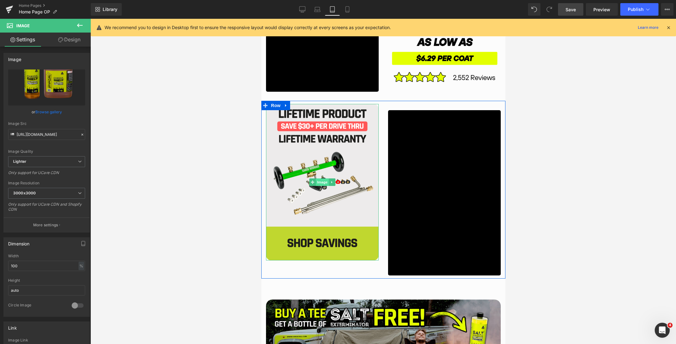
click at [320, 183] on span "Image" at bounding box center [321, 182] width 13 height 8
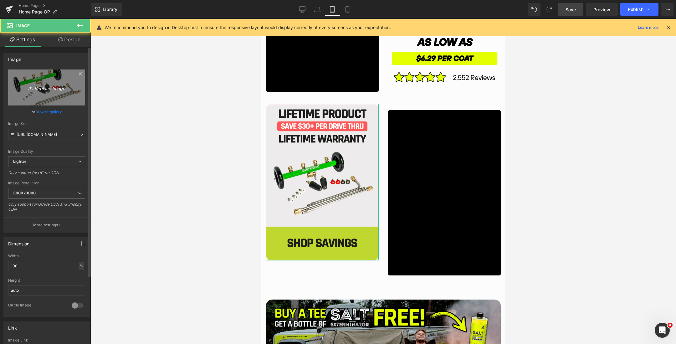
click at [31, 82] on link "Replace Image" at bounding box center [46, 87] width 77 height 36
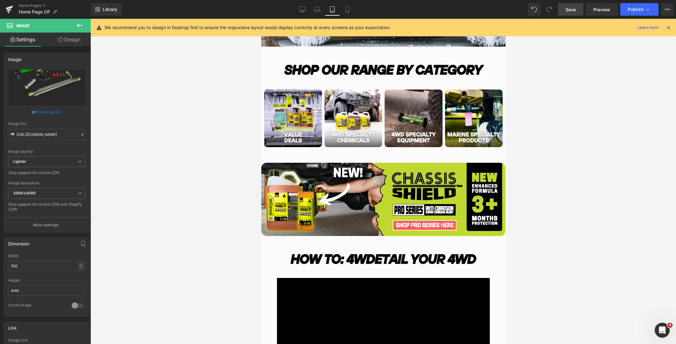
scroll to position [344, 0]
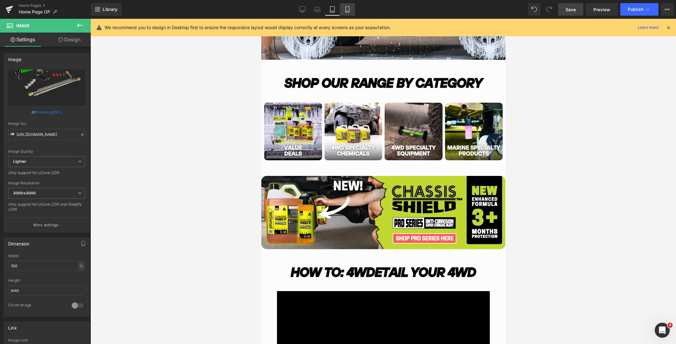
click at [349, 10] on icon at bounding box center [347, 9] width 6 height 6
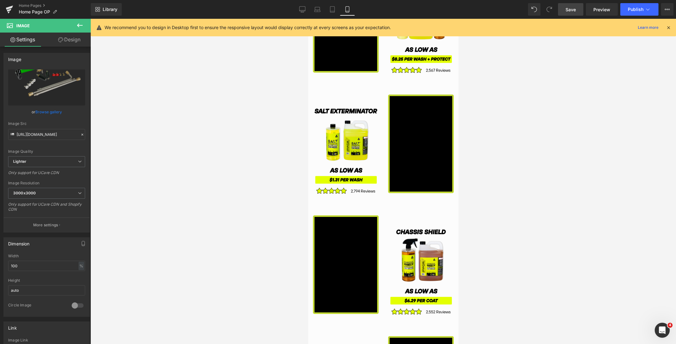
scroll to position [1023, 0]
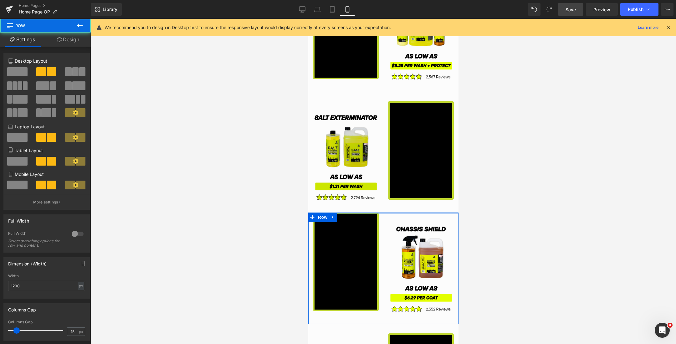
drag, startPoint x: 364, startPoint y: 217, endPoint x: 364, endPoint y: 206, distance: 11.0
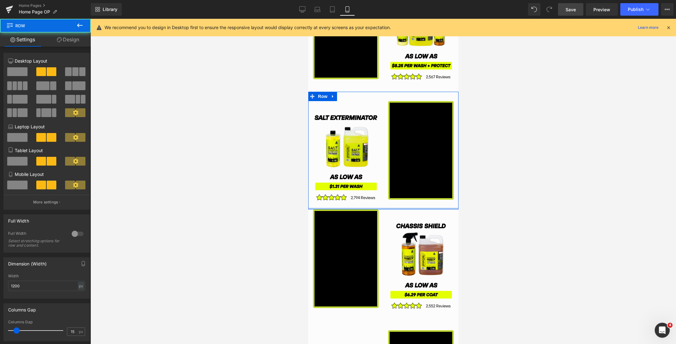
drag, startPoint x: 398, startPoint y: 210, endPoint x: 398, endPoint y: 206, distance: 3.8
click at [398, 206] on div "Image Vimeo Row" at bounding box center [383, 151] width 150 height 118
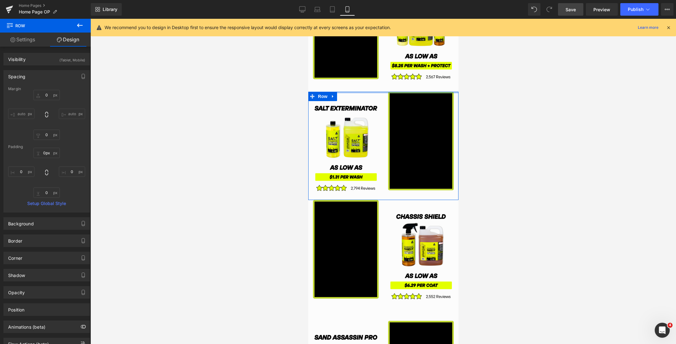
drag, startPoint x: 385, startPoint y: 93, endPoint x: 385, endPoint y: 82, distance: 10.6
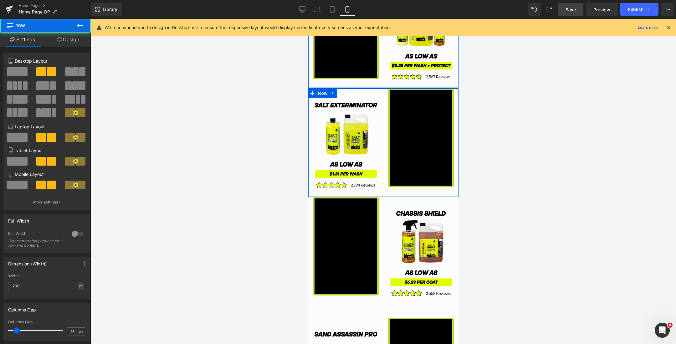
drag, startPoint x: 380, startPoint y: 89, endPoint x: 380, endPoint y: 84, distance: 4.4
click at [380, 84] on div "Vimeo Image Row" at bounding box center [383, 30] width 150 height 118
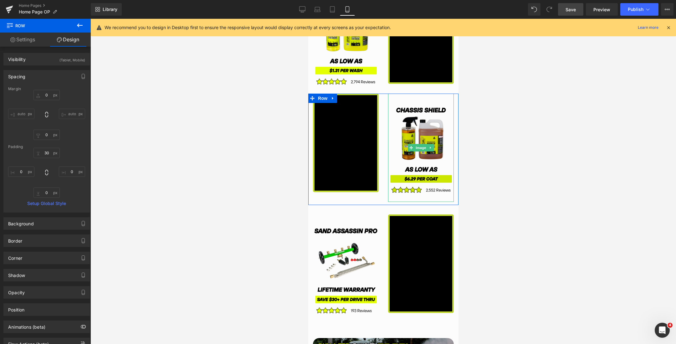
scroll to position [1129, 0]
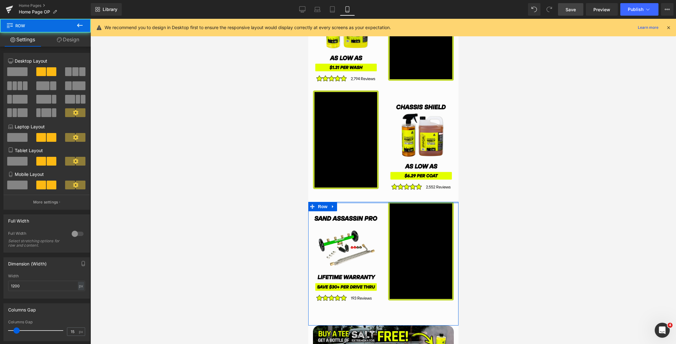
drag, startPoint x: 382, startPoint y: 206, endPoint x: 382, endPoint y: 193, distance: 13.1
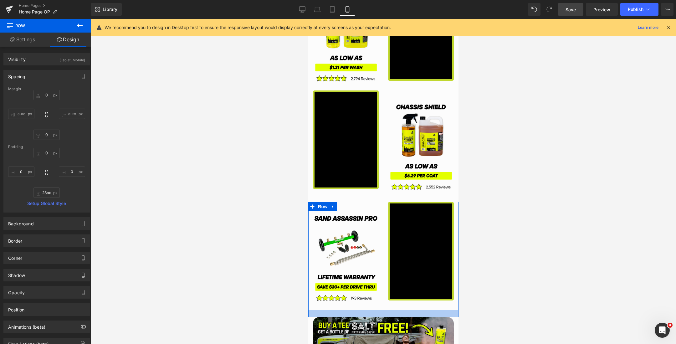
drag, startPoint x: 386, startPoint y: 323, endPoint x: 386, endPoint y: 314, distance: 8.5
click at [386, 314] on div "Main content" at bounding box center [383, 313] width 150 height 7
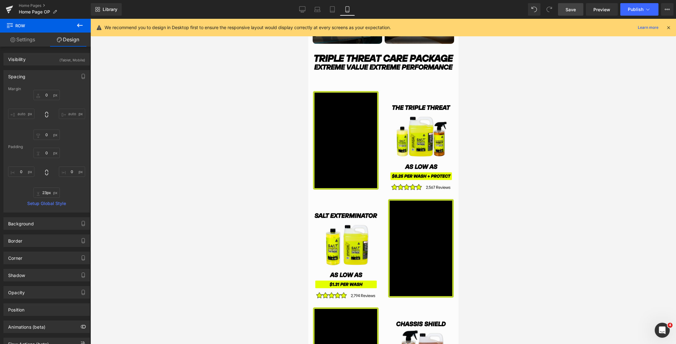
scroll to position [886, 0]
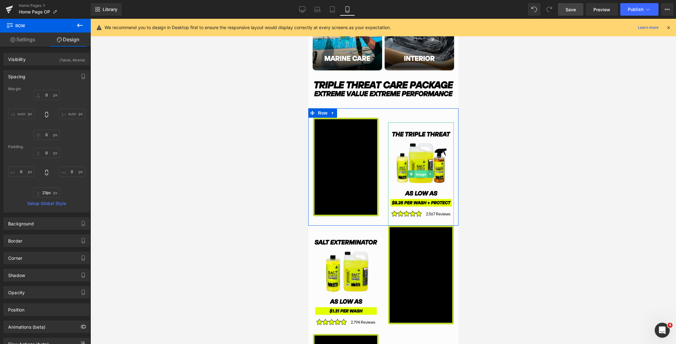
click at [418, 173] on span "Image" at bounding box center [420, 175] width 13 height 8
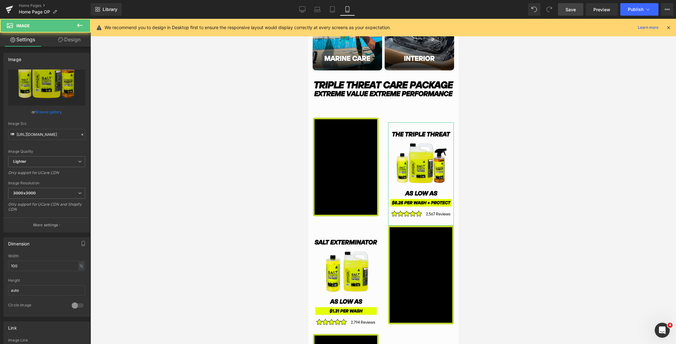
click at [63, 43] on link "Design" at bounding box center [69, 40] width 45 height 14
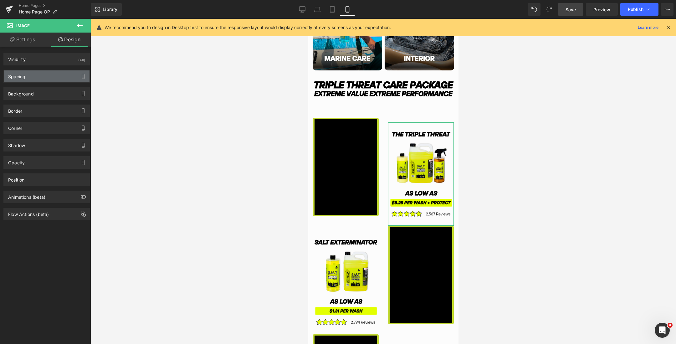
click at [40, 75] on div "Spacing" at bounding box center [47, 76] width 86 height 12
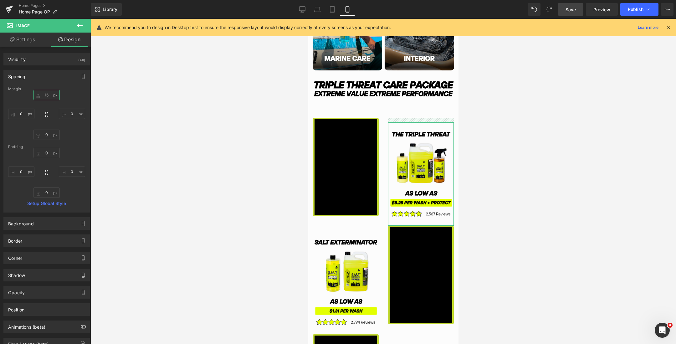
click at [43, 94] on input "15" at bounding box center [46, 95] width 26 height 10
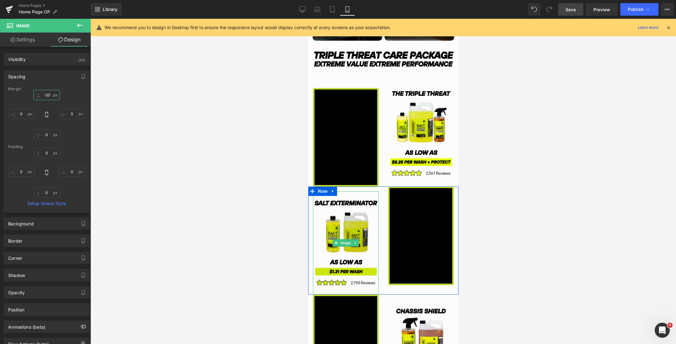
scroll to position [928, 0]
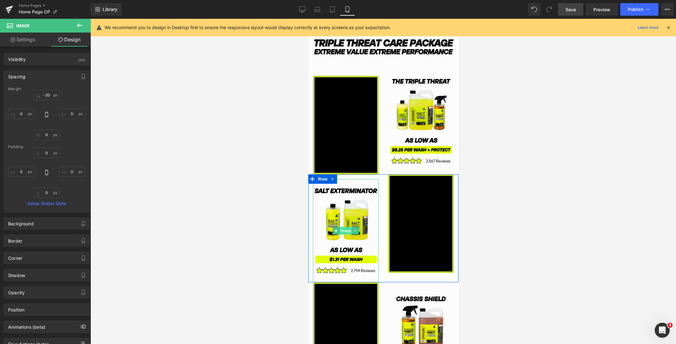
click at [341, 230] on span "Image" at bounding box center [345, 231] width 13 height 8
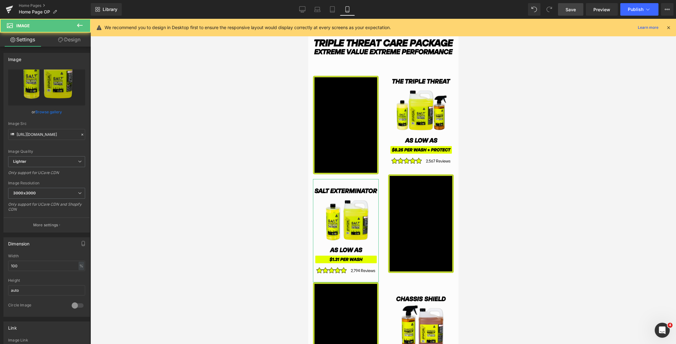
click at [63, 41] on link "Design" at bounding box center [69, 40] width 45 height 14
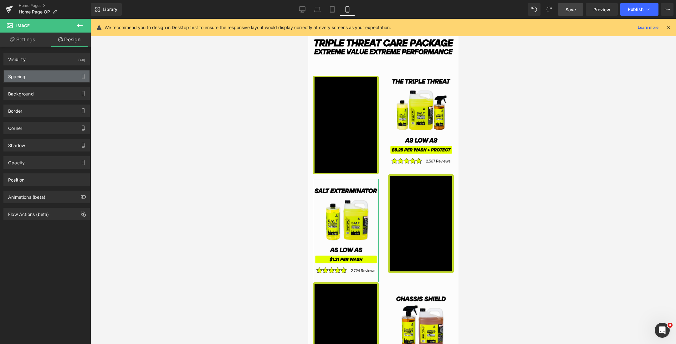
click at [52, 76] on div "Spacing" at bounding box center [47, 76] width 86 height 12
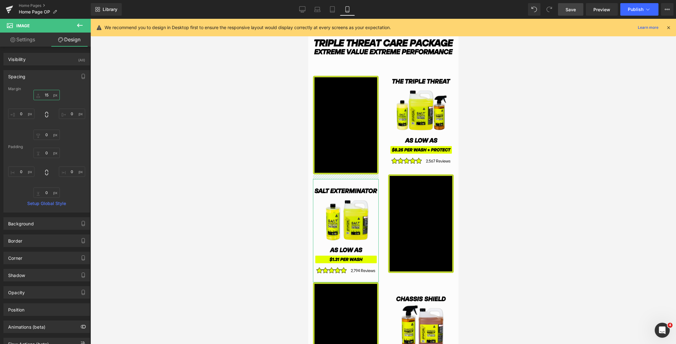
click at [43, 96] on input "15" at bounding box center [46, 95] width 26 height 10
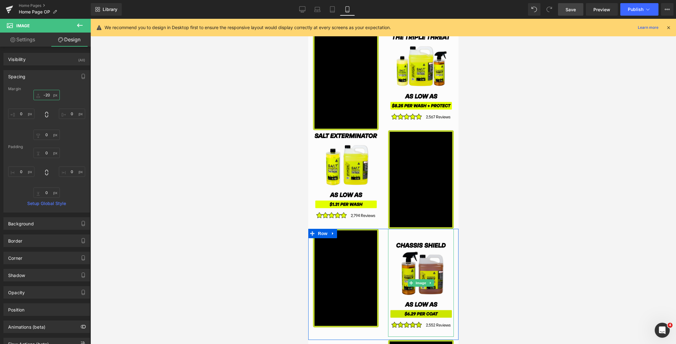
scroll to position [994, 0]
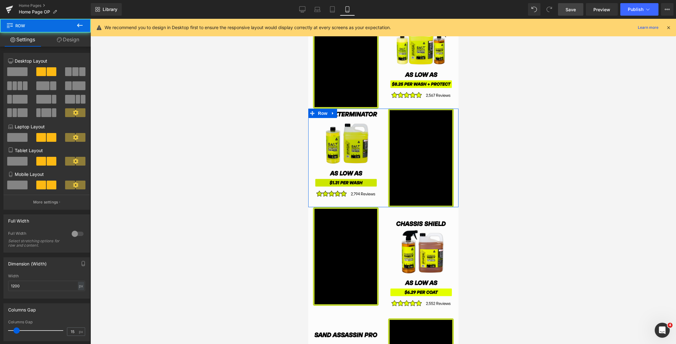
click at [373, 109] on div "Image Vimeo Row" at bounding box center [383, 158] width 150 height 99
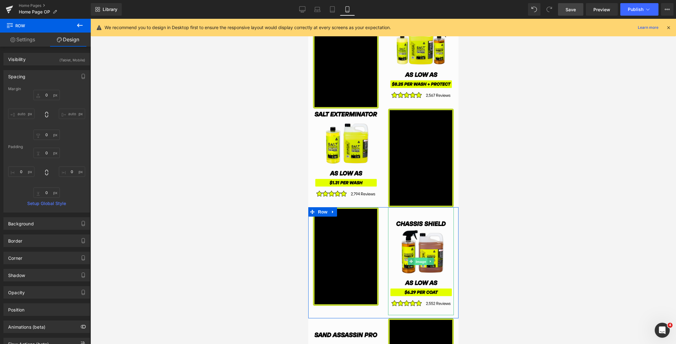
click at [417, 261] on span "Image" at bounding box center [420, 262] width 13 height 8
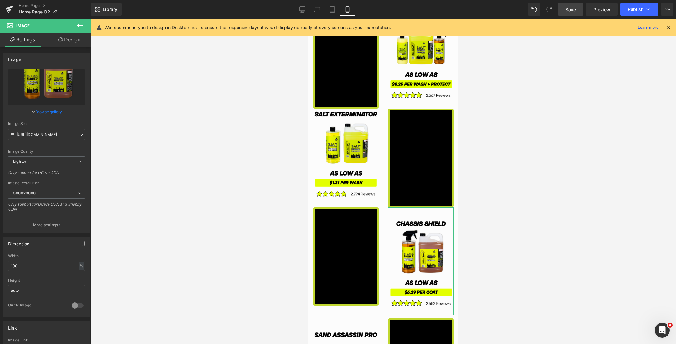
click at [66, 42] on link "Design" at bounding box center [69, 40] width 45 height 14
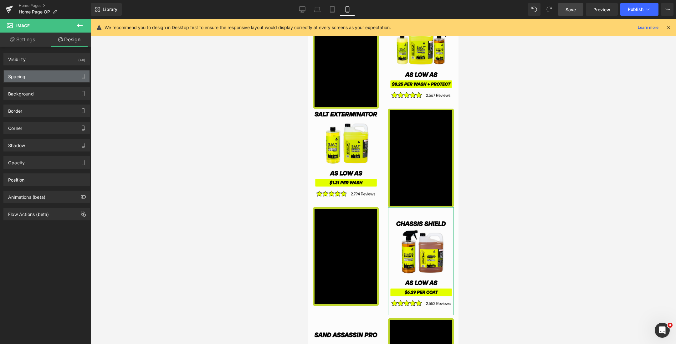
click at [42, 74] on div "Spacing" at bounding box center [47, 76] width 86 height 12
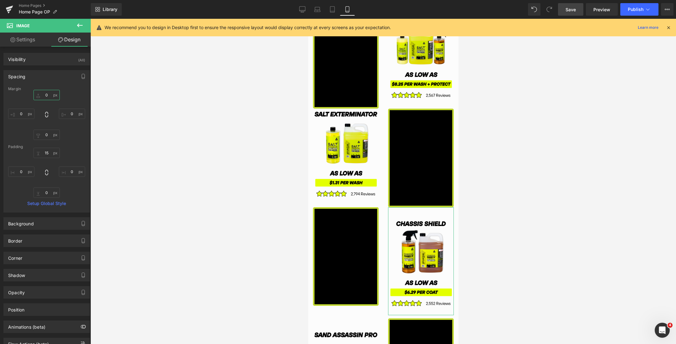
click at [44, 94] on input "0" at bounding box center [46, 95] width 26 height 10
click at [44, 151] on input "15" at bounding box center [46, 153] width 26 height 10
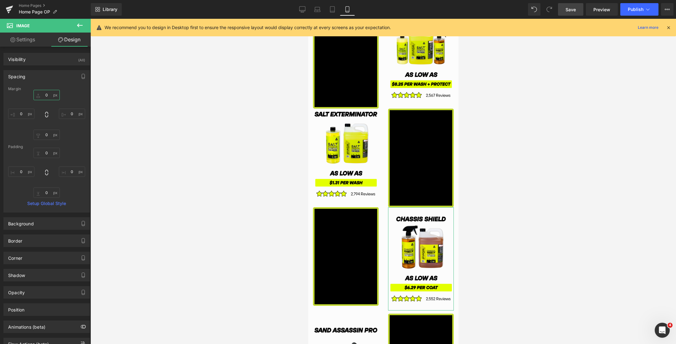
click at [43, 96] on input "0" at bounding box center [46, 95] width 26 height 10
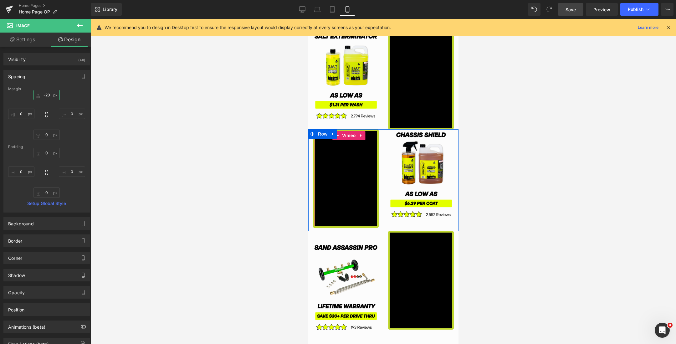
scroll to position [1077, 0]
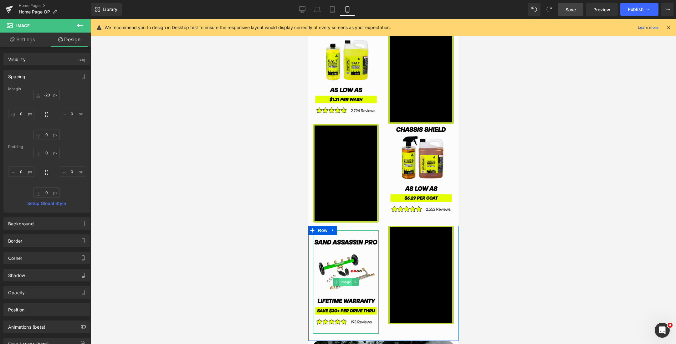
click at [344, 282] on span "Image" at bounding box center [345, 282] width 13 height 8
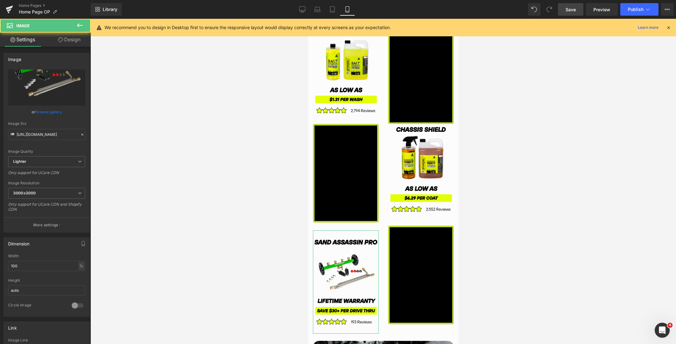
click at [66, 38] on link "Design" at bounding box center [69, 40] width 45 height 14
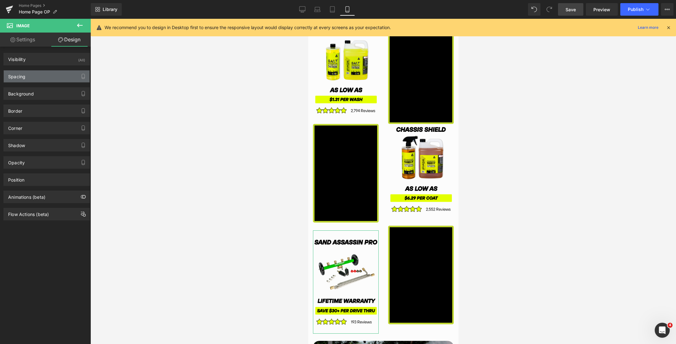
click at [43, 81] on div "Spacing" at bounding box center [47, 76] width 86 height 12
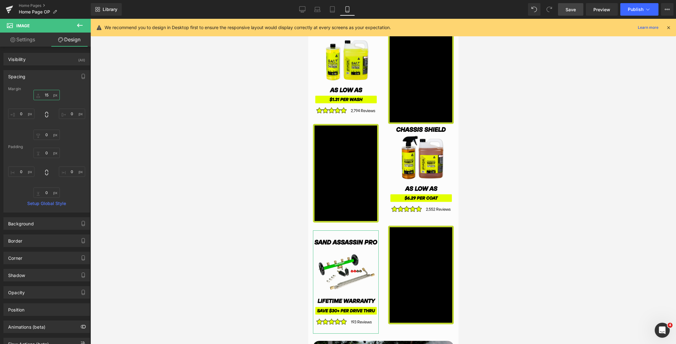
click at [45, 95] on input "15" at bounding box center [46, 95] width 26 height 10
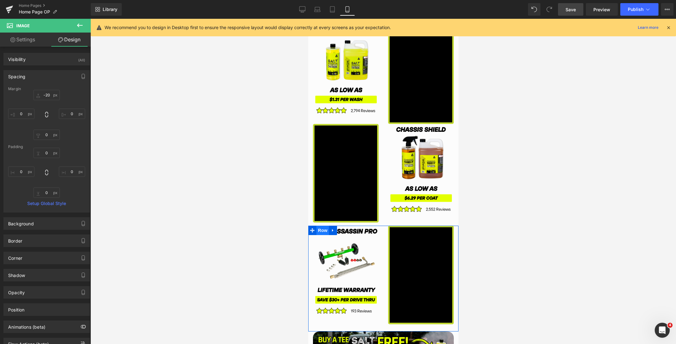
click at [319, 231] on span "Row" at bounding box center [322, 230] width 13 height 9
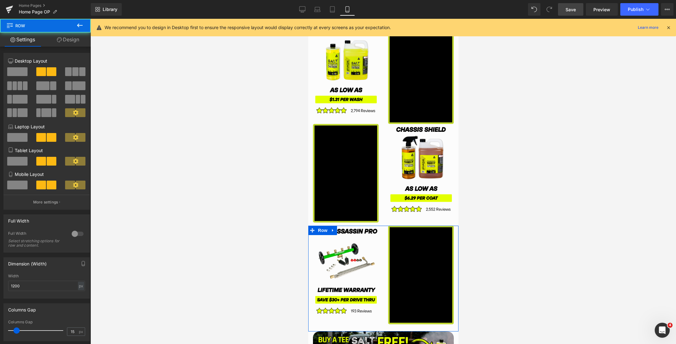
click at [69, 39] on link "Design" at bounding box center [67, 40] width 45 height 14
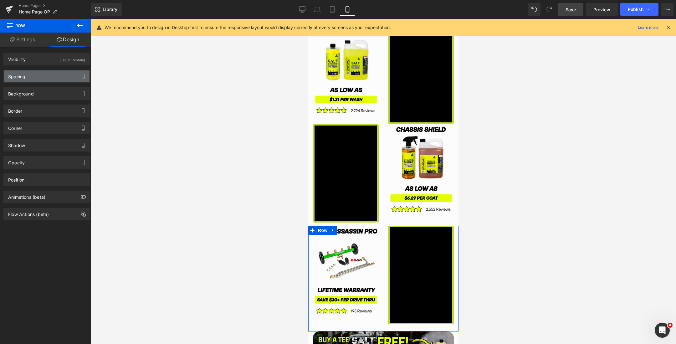
click at [40, 75] on div "Spacing" at bounding box center [47, 76] width 86 height 12
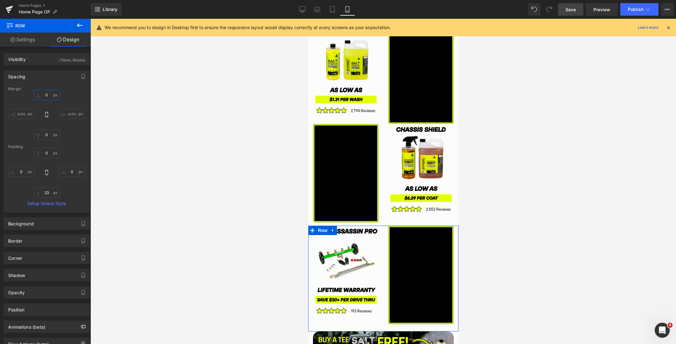
click at [46, 94] on input "0" at bounding box center [46, 95] width 26 height 10
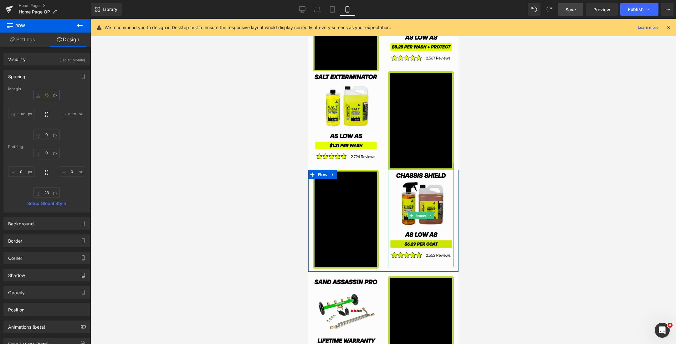
scroll to position [1022, 0]
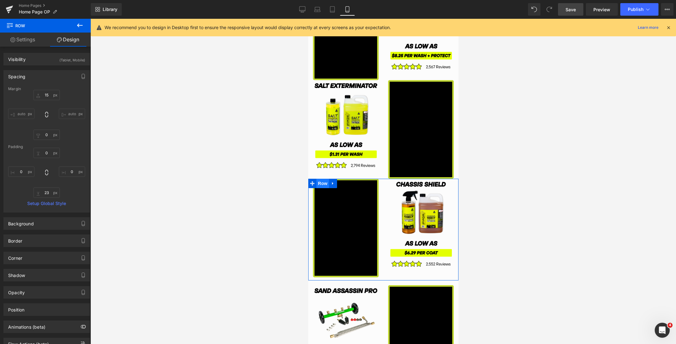
click at [323, 184] on span "Row" at bounding box center [322, 183] width 13 height 9
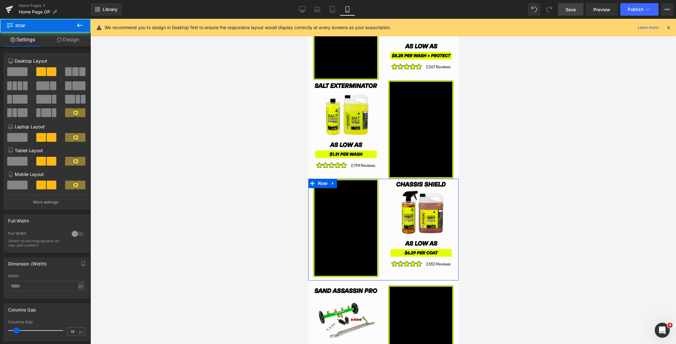
click at [64, 43] on link "Design" at bounding box center [67, 40] width 45 height 14
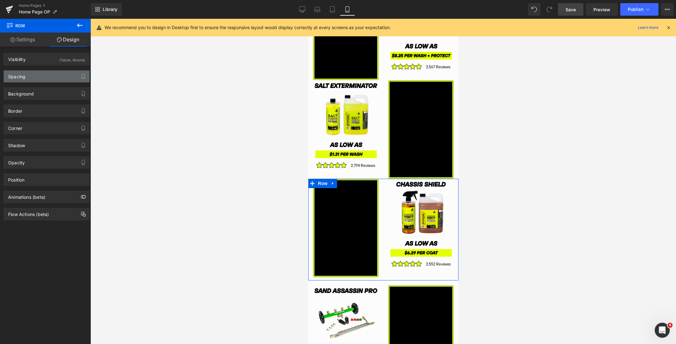
click at [39, 73] on div "Spacing" at bounding box center [47, 76] width 86 height 12
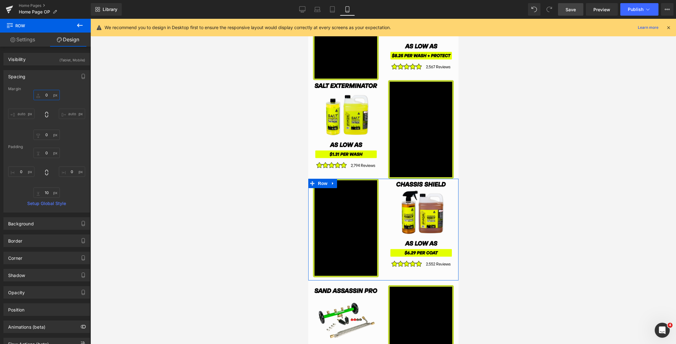
click at [45, 94] on input "0" at bounding box center [46, 95] width 26 height 10
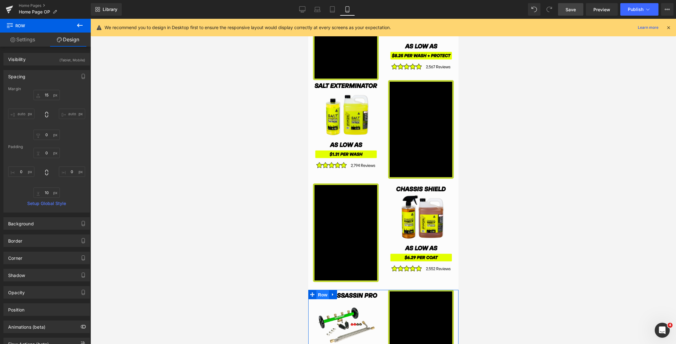
click at [320, 293] on span "Row" at bounding box center [322, 294] width 13 height 9
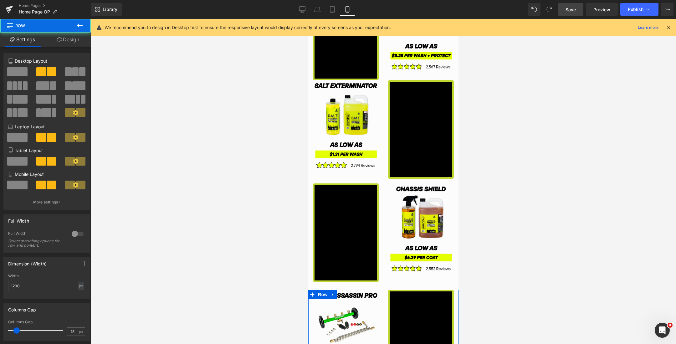
click at [70, 42] on link "Design" at bounding box center [67, 40] width 45 height 14
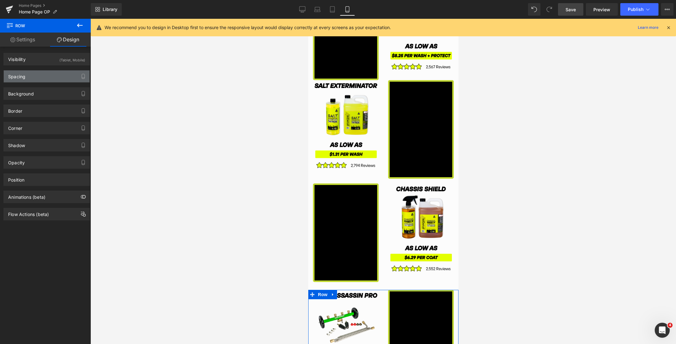
click at [51, 72] on div "Spacing" at bounding box center [47, 76] width 86 height 12
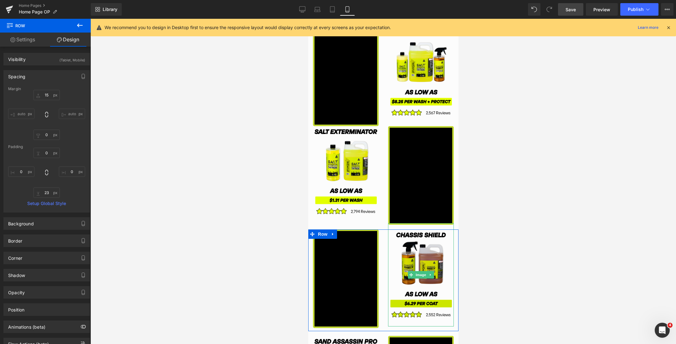
scroll to position [971, 0]
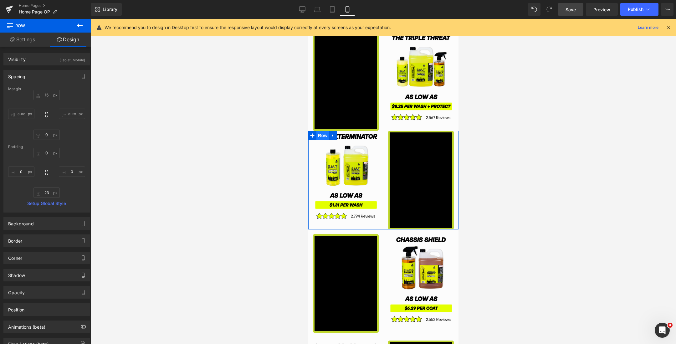
click at [320, 136] on span "Row" at bounding box center [322, 135] width 13 height 9
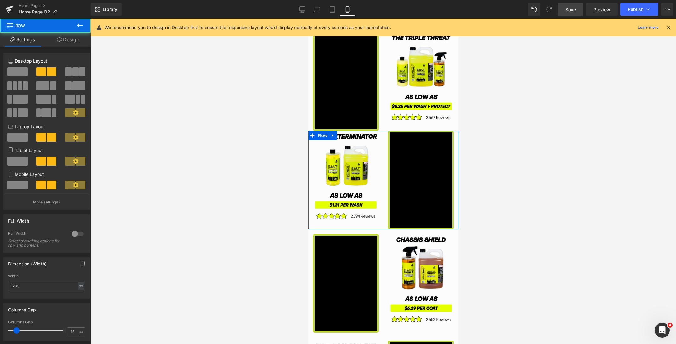
click at [66, 42] on link "Design" at bounding box center [67, 40] width 45 height 14
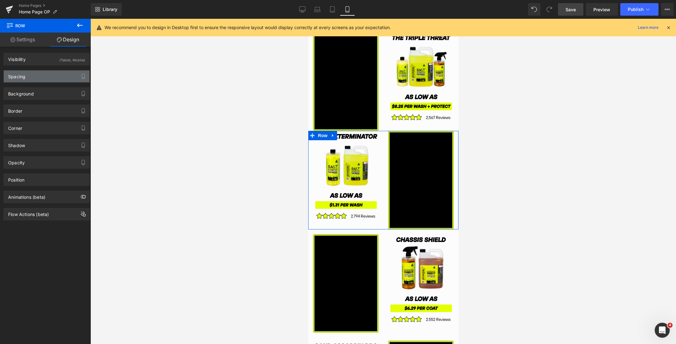
click at [43, 73] on div "Spacing" at bounding box center [47, 76] width 86 height 12
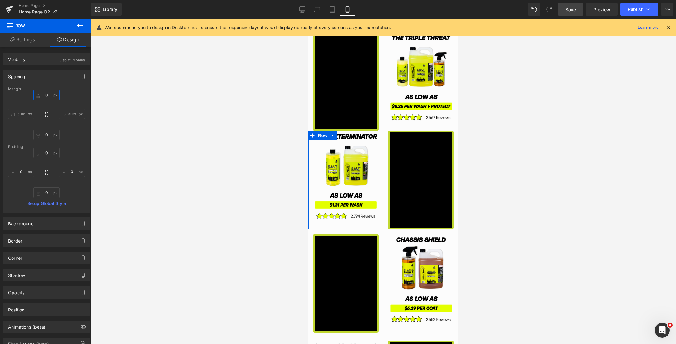
click at [46, 94] on input "0" at bounding box center [46, 95] width 26 height 10
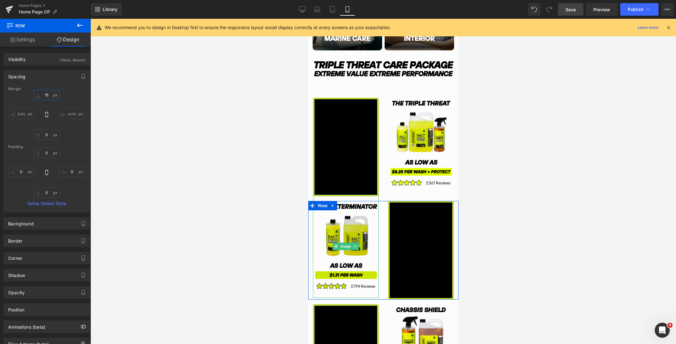
scroll to position [860, 0]
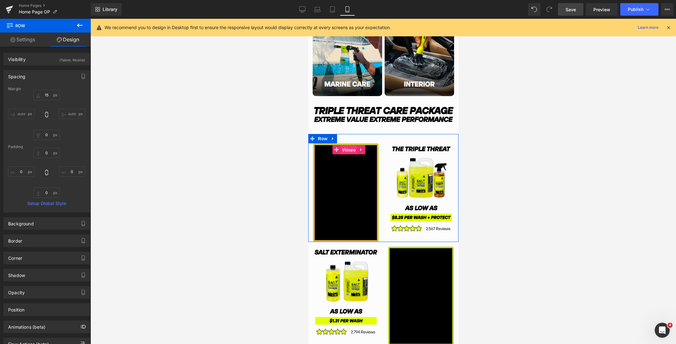
click at [347, 152] on span "Vimeo" at bounding box center [348, 149] width 17 height 9
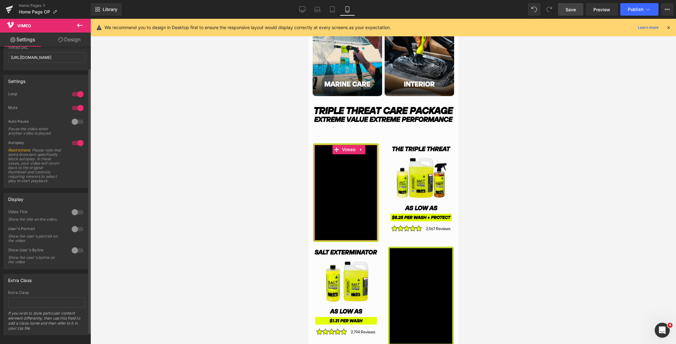
scroll to position [0, 0]
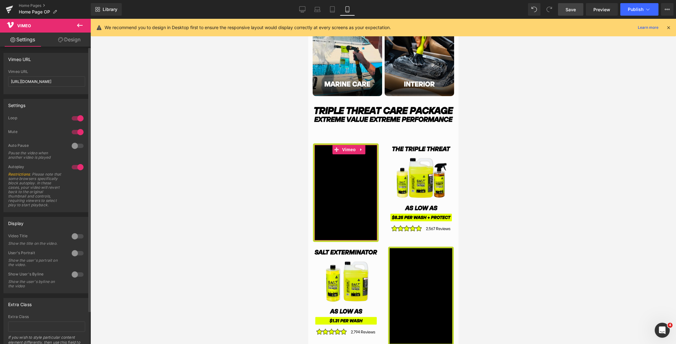
click at [74, 257] on div at bounding box center [77, 253] width 15 height 10
click at [61, 42] on icon at bounding box center [60, 39] width 5 height 5
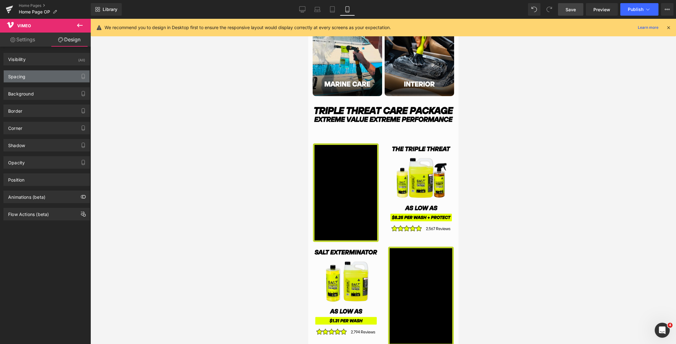
click at [38, 78] on div "Spacing" at bounding box center [47, 76] width 86 height 12
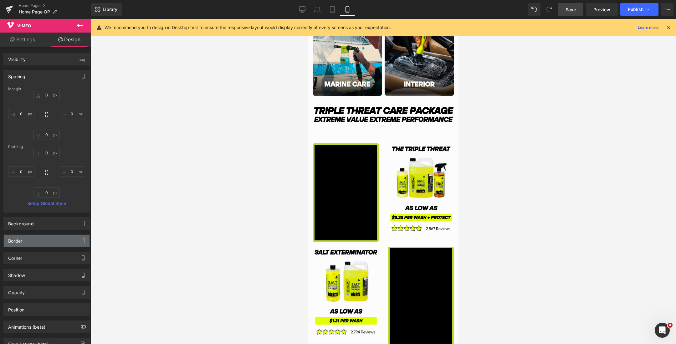
click at [42, 238] on div "Border" at bounding box center [47, 241] width 86 height 12
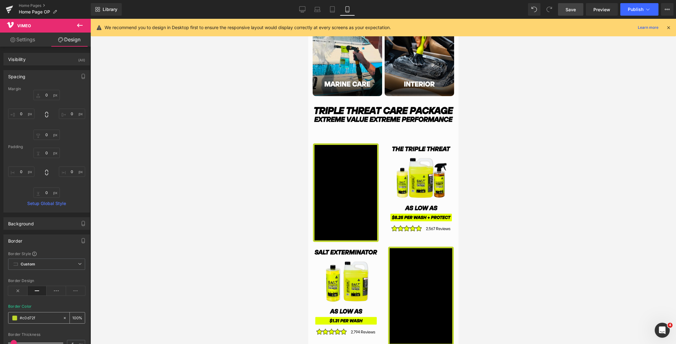
click at [14, 318] on span at bounding box center [14, 317] width 5 height 5
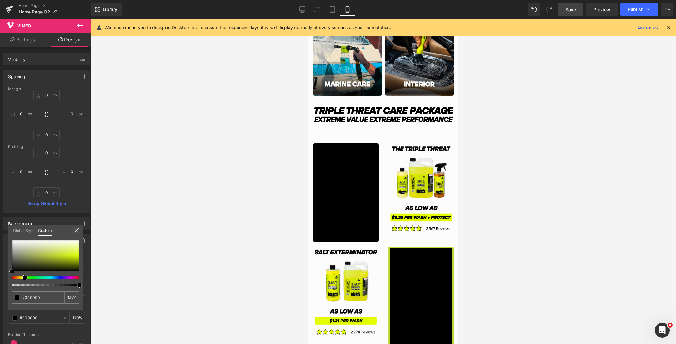
drag, startPoint x: 28, startPoint y: 262, endPoint x: 4, endPoint y: 286, distance: 34.3
click at [4, 286] on div "Border Border Style Custom Custom Setup Global Style Custom Setup Global Style …" at bounding box center [47, 300] width 94 height 140
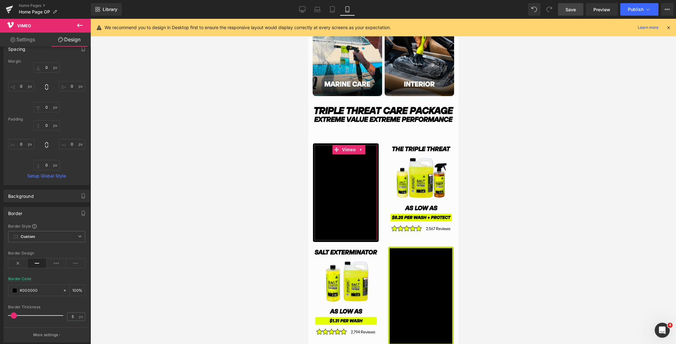
scroll to position [46, 0]
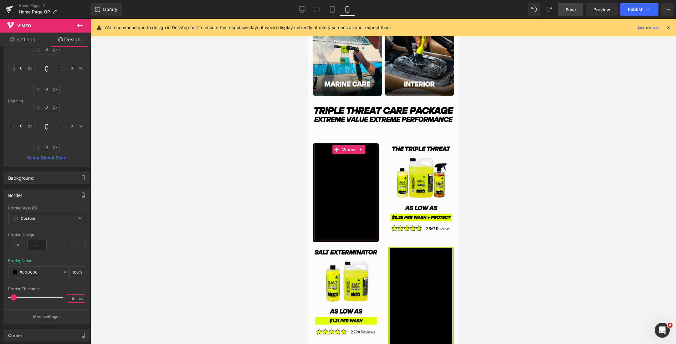
click at [73, 297] on input "5" at bounding box center [72, 298] width 11 height 8
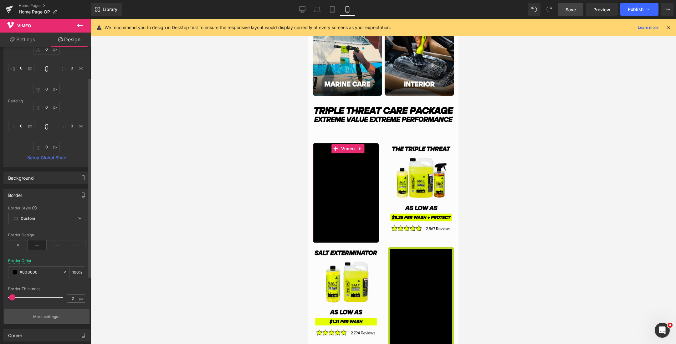
click at [50, 317] on p "More settings" at bounding box center [45, 317] width 25 height 6
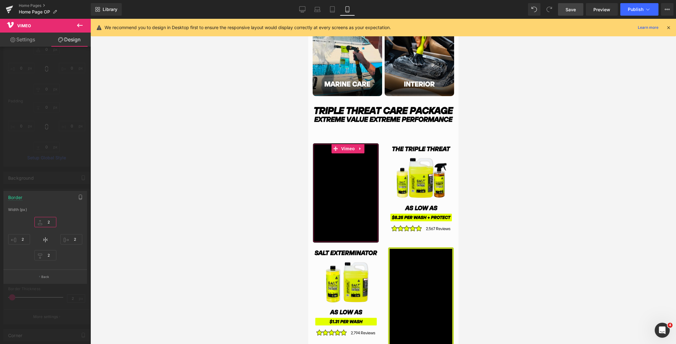
click at [46, 222] on input "2" at bounding box center [45, 222] width 22 height 10
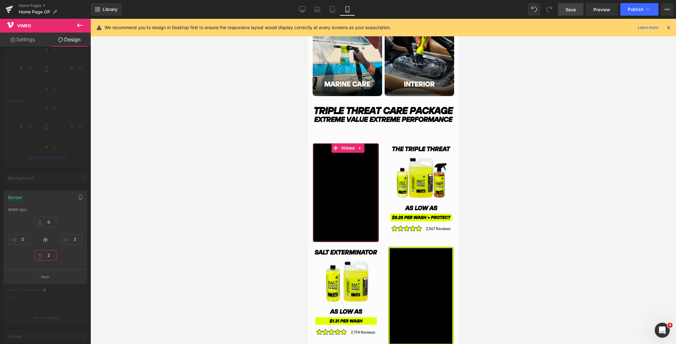
click at [47, 254] on input "2" at bounding box center [45, 255] width 22 height 10
click at [57, 176] on div at bounding box center [45, 183] width 91 height 328
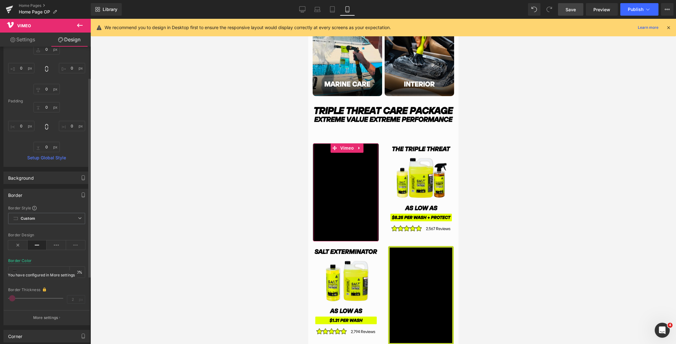
click at [46, 287] on icon at bounding box center [44, 289] width 4 height 4
click at [36, 287] on div "Border Thickness" at bounding box center [46, 289] width 77 height 5
click at [45, 315] on p "More settings" at bounding box center [45, 318] width 25 height 6
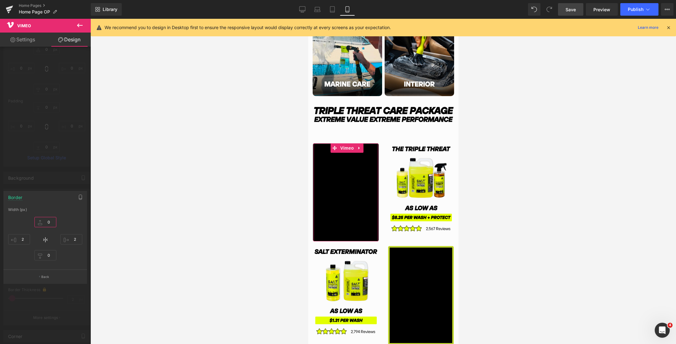
click at [46, 225] on input "0" at bounding box center [45, 222] width 22 height 10
click at [43, 239] on icon at bounding box center [46, 240] width 8 height 8
click at [47, 226] on input "0" at bounding box center [45, 222] width 22 height 10
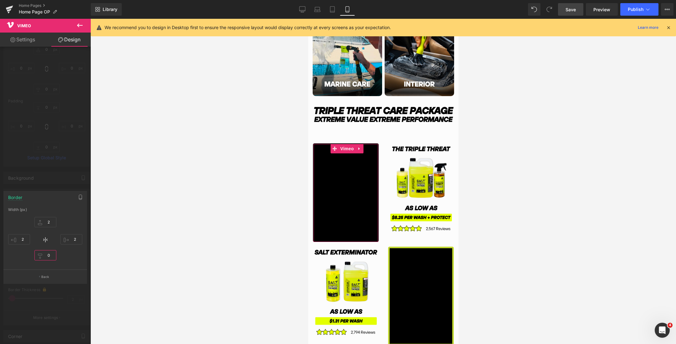
click at [46, 258] on input "0" at bounding box center [45, 255] width 22 height 10
click at [55, 182] on div at bounding box center [45, 183] width 91 height 328
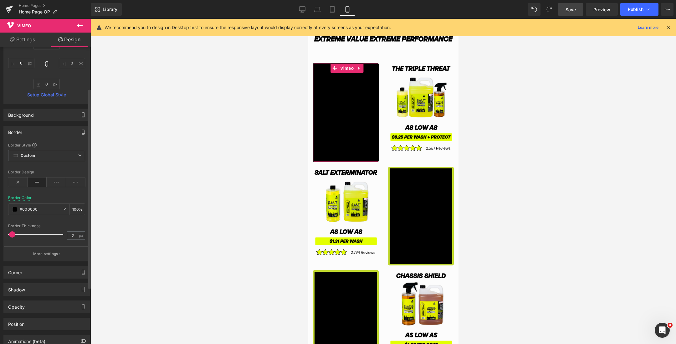
scroll to position [145, 0]
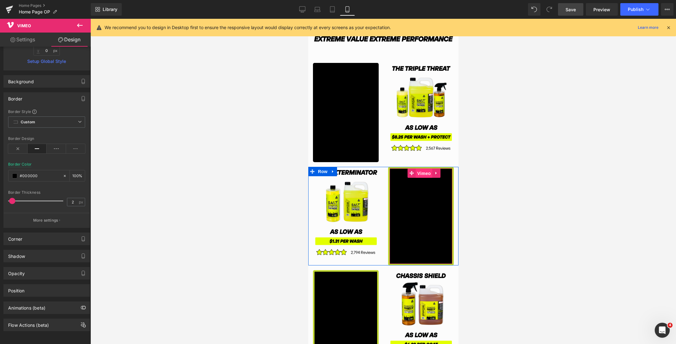
click at [419, 173] on span "Vimeo" at bounding box center [423, 173] width 17 height 9
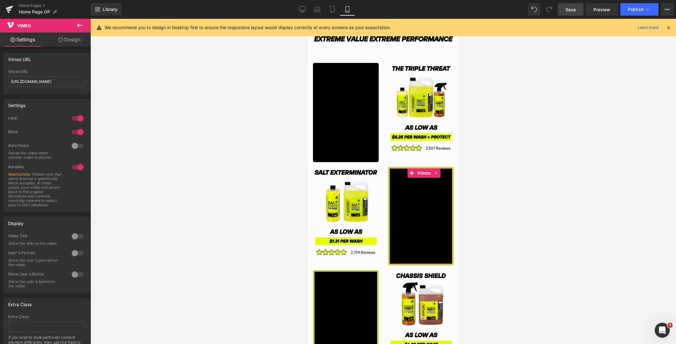
click at [59, 38] on icon at bounding box center [60, 39] width 5 height 5
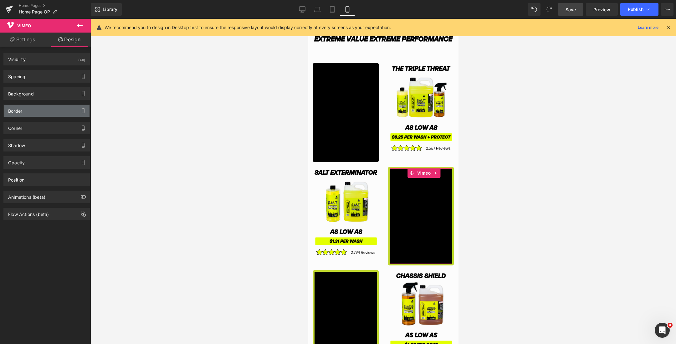
click at [39, 107] on div "Border" at bounding box center [47, 111] width 86 height 12
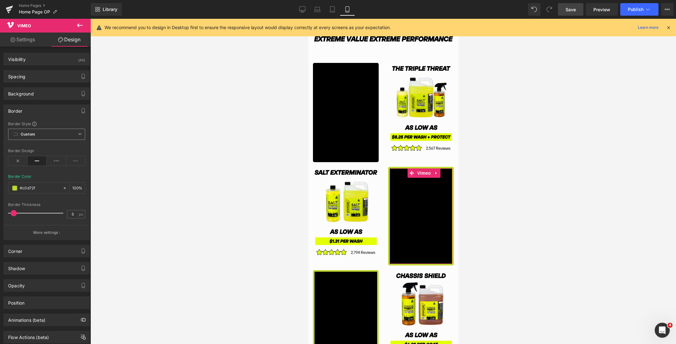
click at [38, 135] on span "Custom Setup Global Style" at bounding box center [46, 134] width 77 height 11
click at [52, 115] on div "Border" at bounding box center [47, 111] width 86 height 12
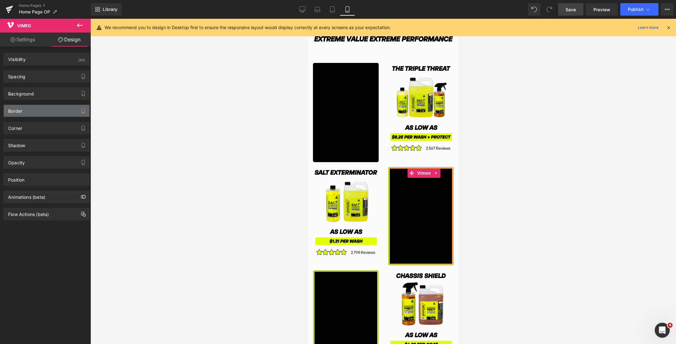
click at [44, 115] on div "Border" at bounding box center [47, 111] width 86 height 12
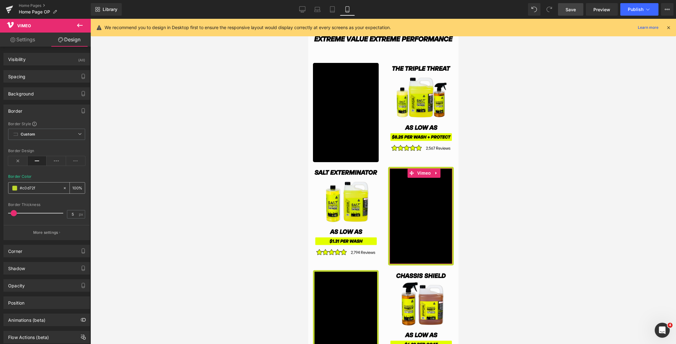
click at [16, 188] on span at bounding box center [14, 188] width 5 height 5
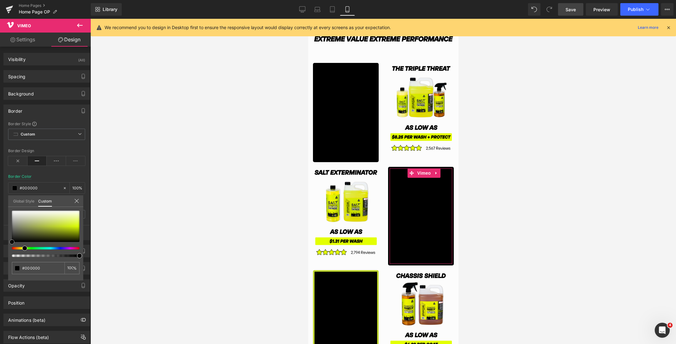
drag, startPoint x: 38, startPoint y: 222, endPoint x: 3, endPoint y: 256, distance: 49.1
click at [3, 240] on div "Border Border Style Custom Custom Setup Global Style Custom Setup Global Style …" at bounding box center [47, 170] width 94 height 140
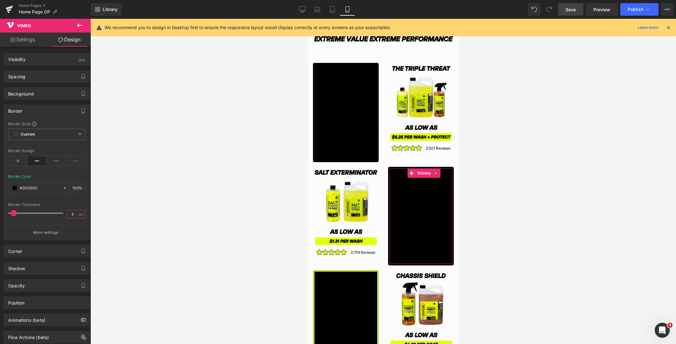
click at [67, 211] on input "5" at bounding box center [72, 214] width 11 height 8
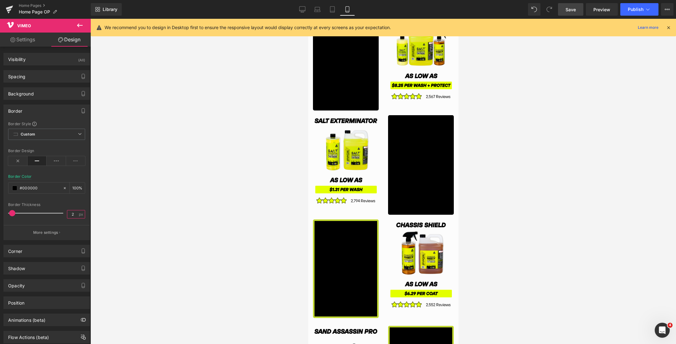
scroll to position [1027, 0]
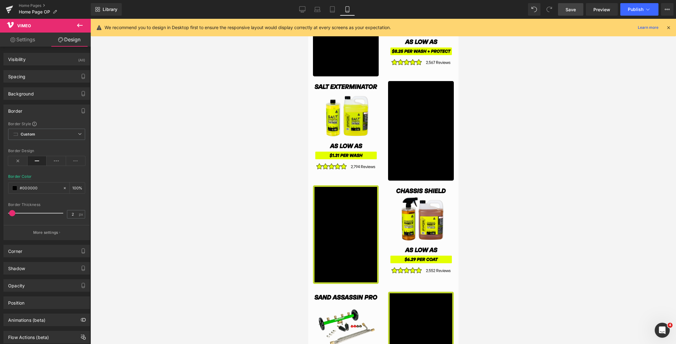
click at [284, 223] on div at bounding box center [382, 181] width 585 height 325
click at [346, 190] on span "Vimeo" at bounding box center [348, 191] width 17 height 9
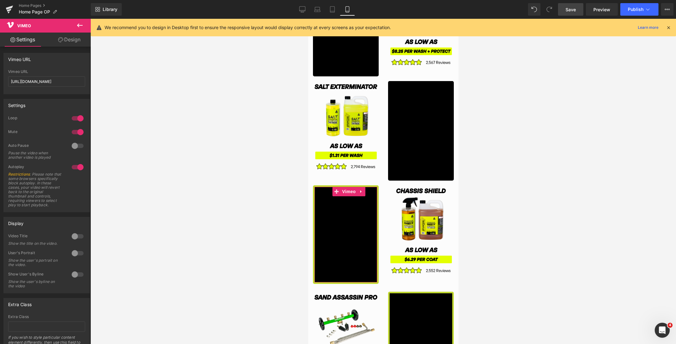
click at [70, 40] on link "Design" at bounding box center [69, 40] width 45 height 14
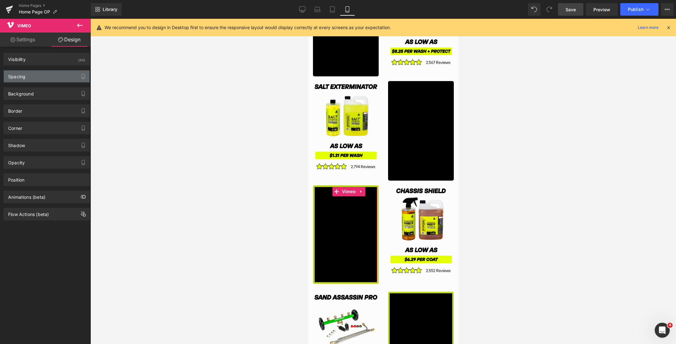
click at [37, 73] on div "Spacing" at bounding box center [47, 76] width 86 height 12
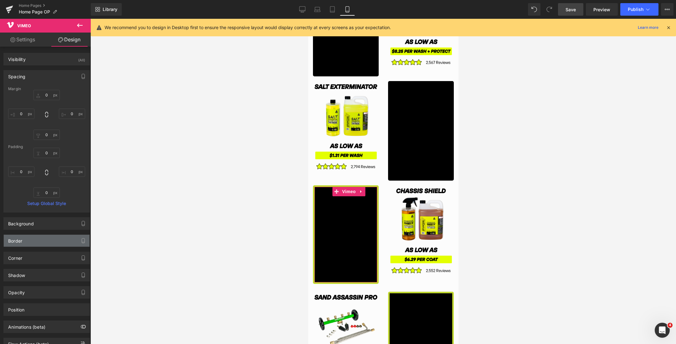
click at [31, 242] on div "Border" at bounding box center [47, 241] width 86 height 12
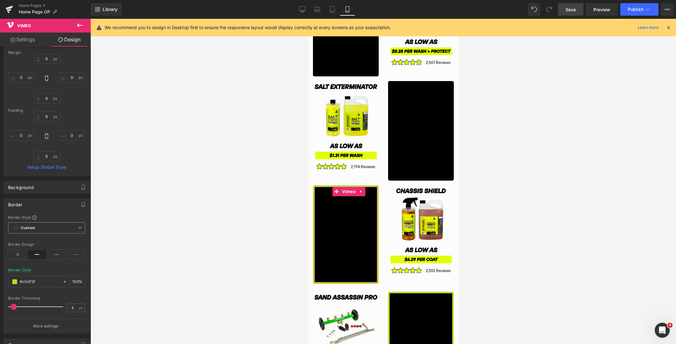
scroll to position [55, 0]
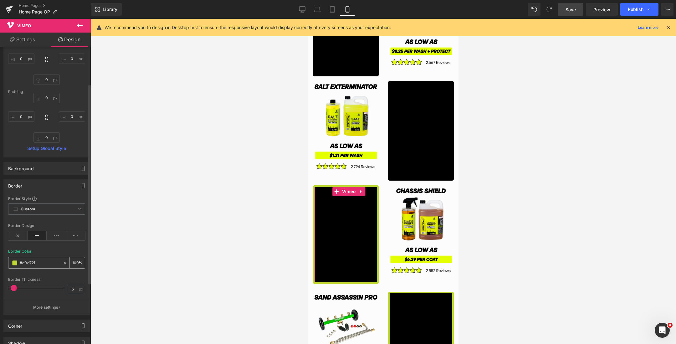
click at [15, 262] on span at bounding box center [14, 262] width 5 height 5
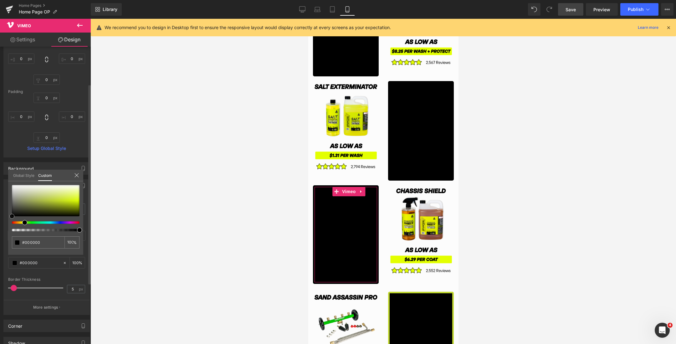
drag, startPoint x: 32, startPoint y: 206, endPoint x: 4, endPoint y: 227, distance: 34.5
click at [4, 227] on div "Border Border Style Custom Custom Setup Global Style Custom Setup Global Style …" at bounding box center [47, 245] width 94 height 140
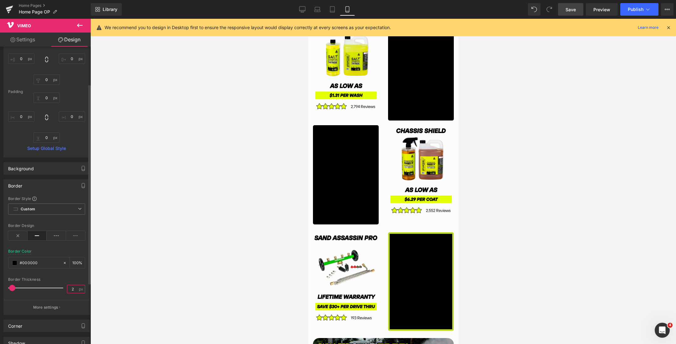
scroll to position [1136, 0]
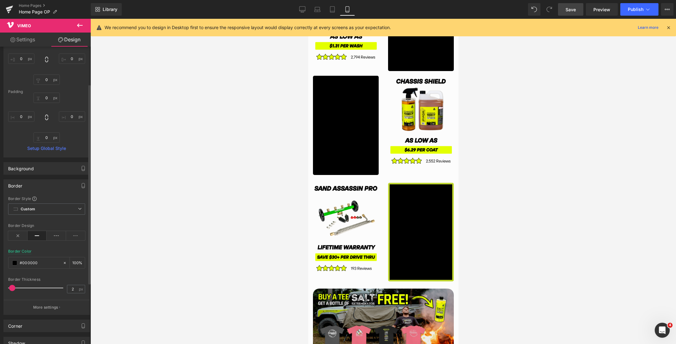
click at [424, 190] on span "Vimeo" at bounding box center [423, 189] width 17 height 9
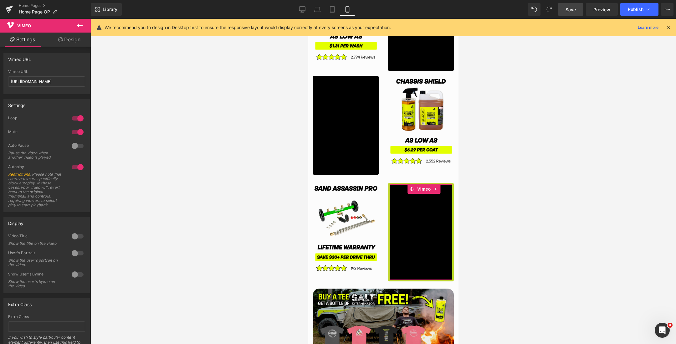
click at [70, 37] on link "Design" at bounding box center [69, 40] width 45 height 14
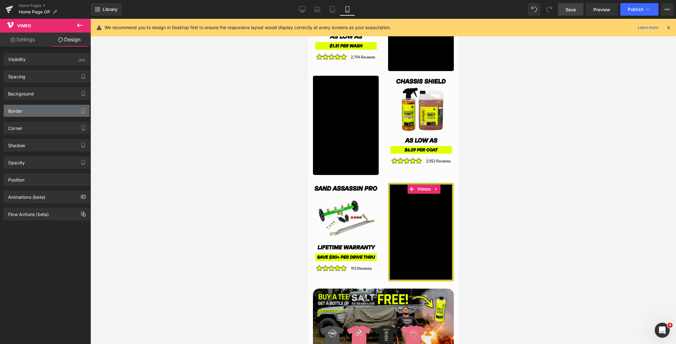
click at [38, 109] on div "Border" at bounding box center [47, 111] width 86 height 12
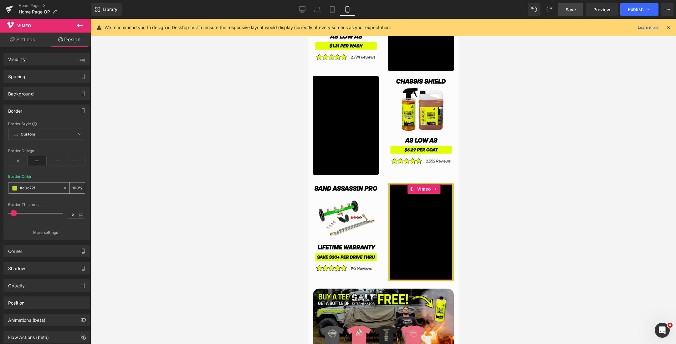
click at [14, 187] on span at bounding box center [14, 188] width 5 height 5
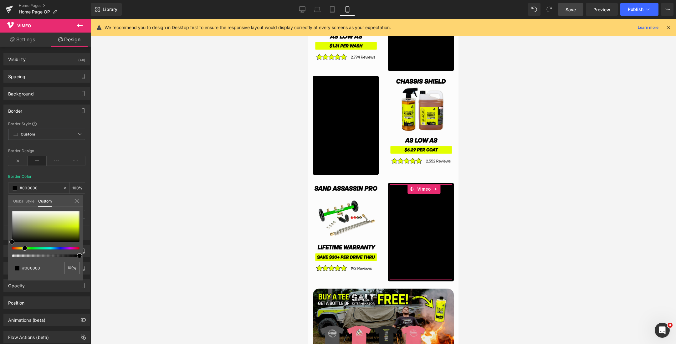
drag, startPoint x: 35, startPoint y: 219, endPoint x: 3, endPoint y: 265, distance: 55.9
click at [3, 240] on div "Border Border Style Custom Custom Setup Global Style Custom Setup Global Style …" at bounding box center [47, 170] width 94 height 140
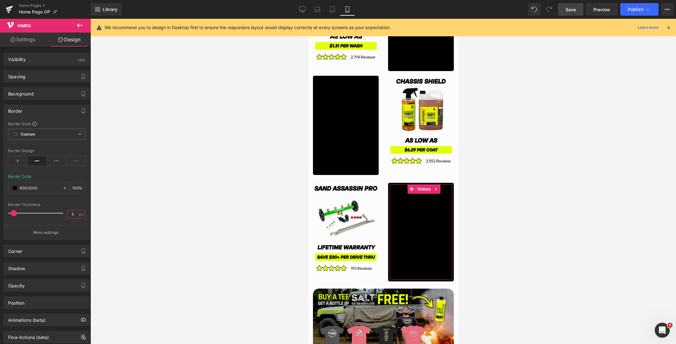
click at [74, 213] on input "5" at bounding box center [72, 214] width 11 height 8
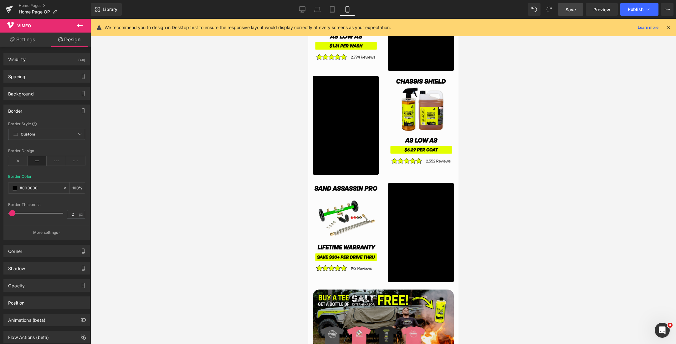
click at [497, 204] on div at bounding box center [382, 181] width 585 height 325
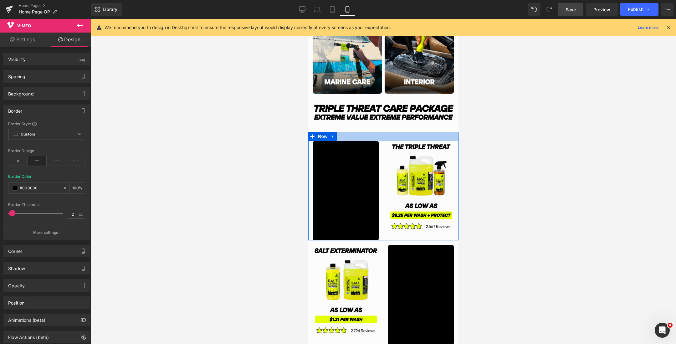
scroll to position [842, 0]
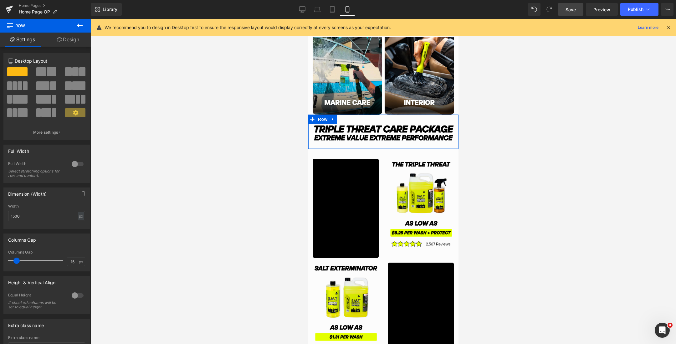
drag, startPoint x: 423, startPoint y: 149, endPoint x: 842, endPoint y: 181, distance: 420.4
click at [422, 145] on div "Image Row" at bounding box center [383, 132] width 150 height 35
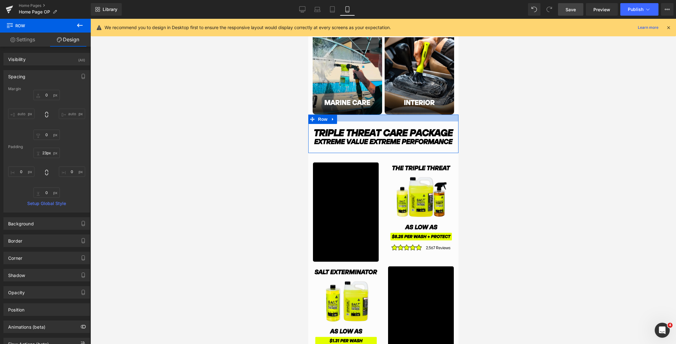
drag, startPoint x: 445, startPoint y: 115, endPoint x: 446, endPoint y: 119, distance: 4.2
click at [446, 119] on div "Main content" at bounding box center [383, 118] width 150 height 7
click at [540, 153] on div at bounding box center [382, 181] width 585 height 325
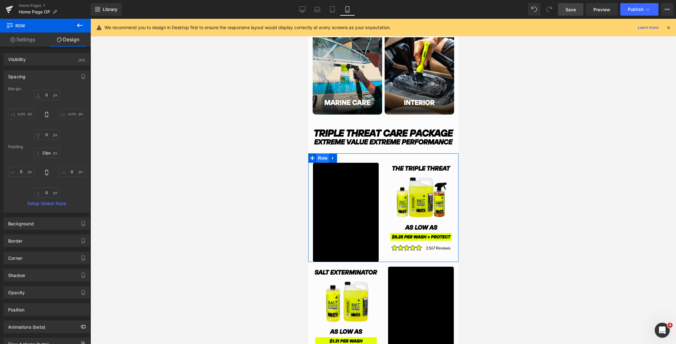
click at [320, 157] on span "Row" at bounding box center [322, 157] width 13 height 9
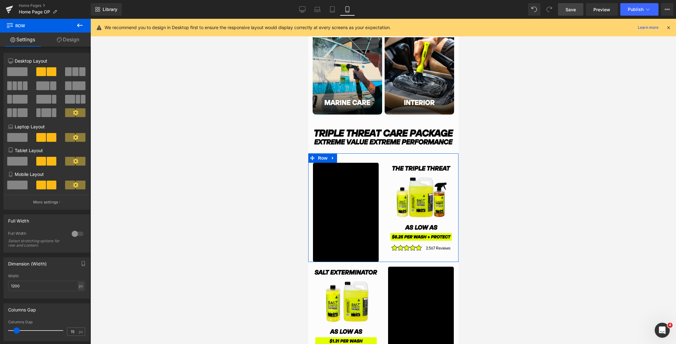
click at [76, 235] on div at bounding box center [77, 234] width 15 height 10
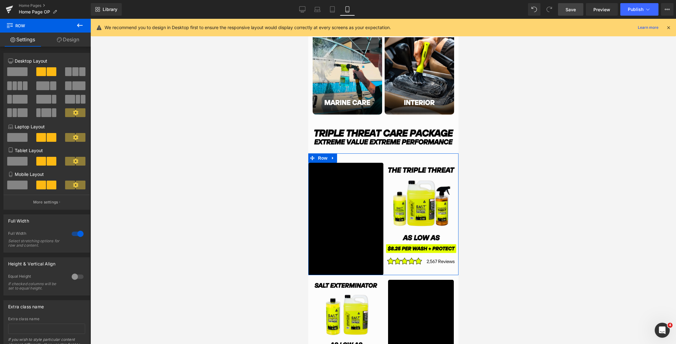
click at [73, 234] on div at bounding box center [77, 234] width 15 height 10
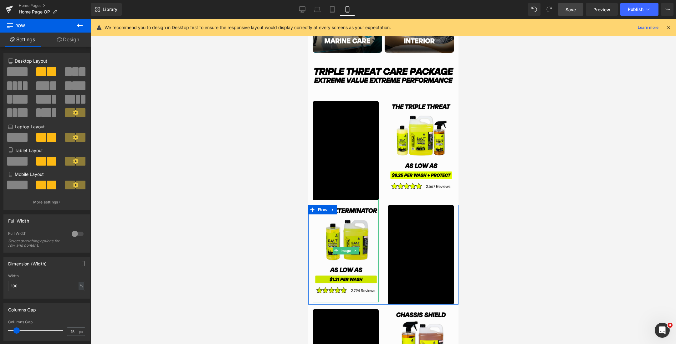
scroll to position [910, 0]
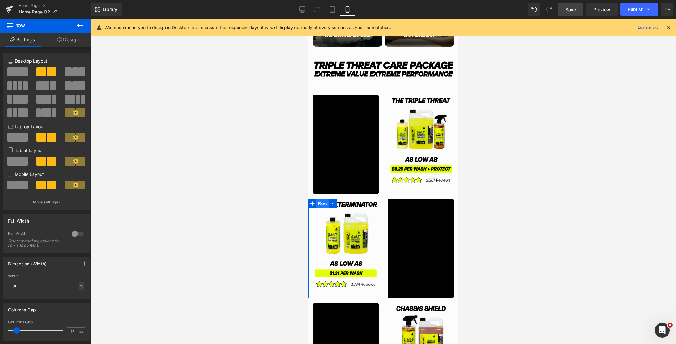
click at [321, 201] on span "Row" at bounding box center [322, 203] width 13 height 9
click at [75, 234] on div at bounding box center [77, 234] width 15 height 10
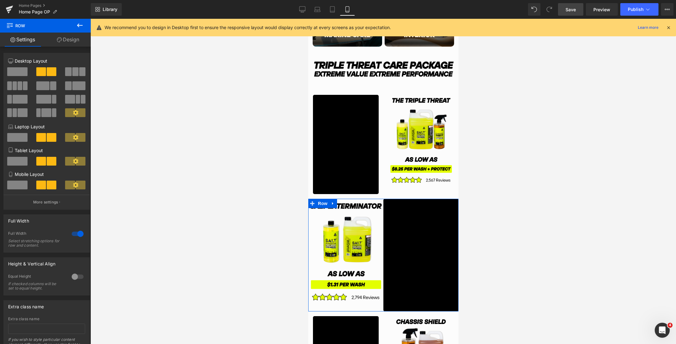
click at [75, 234] on div at bounding box center [77, 234] width 15 height 10
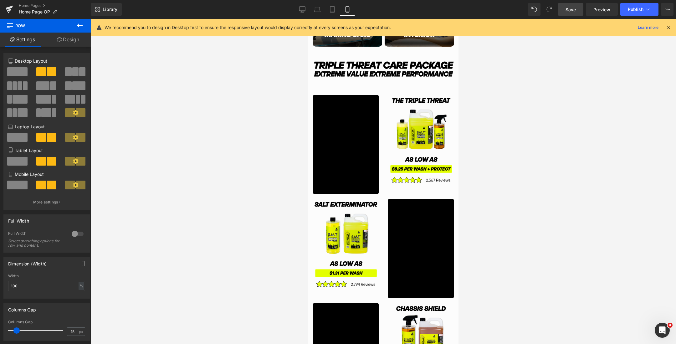
click at [511, 222] on div at bounding box center [382, 181] width 585 height 325
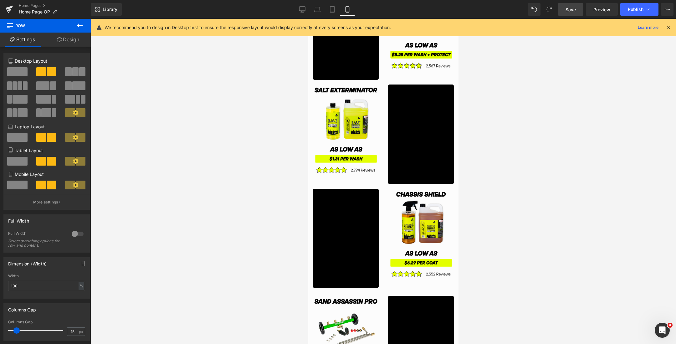
scroll to position [1029, 0]
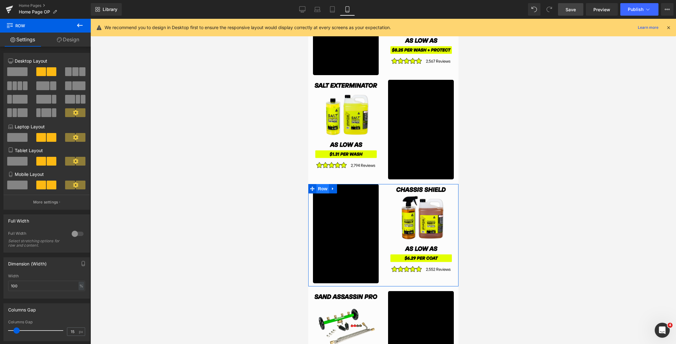
click at [319, 188] on span "Row" at bounding box center [322, 188] width 13 height 9
click at [77, 237] on div at bounding box center [77, 234] width 15 height 10
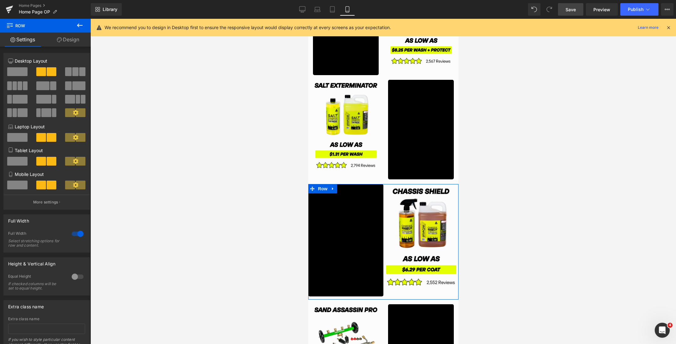
click at [77, 237] on div at bounding box center [77, 234] width 15 height 10
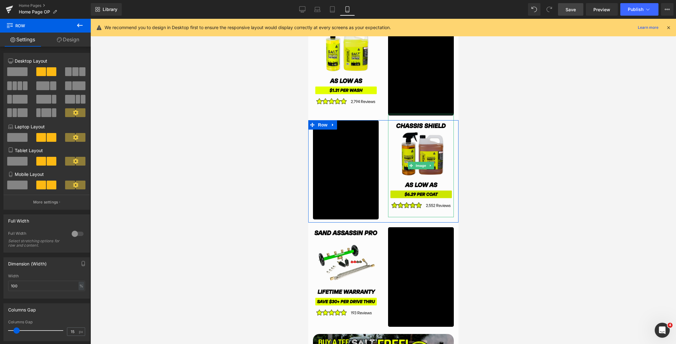
scroll to position [1114, 0]
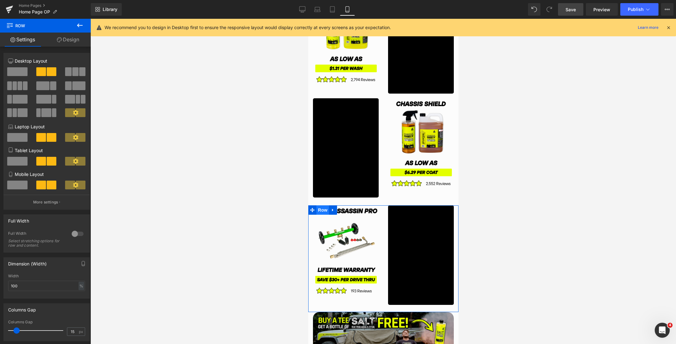
click at [321, 208] on span "Row" at bounding box center [322, 209] width 13 height 9
click at [73, 234] on div at bounding box center [77, 234] width 15 height 10
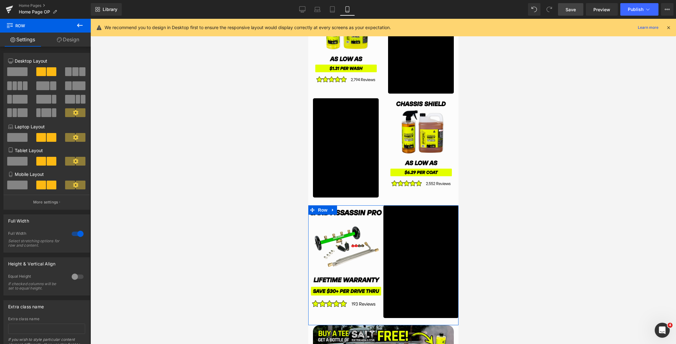
click at [73, 234] on div at bounding box center [77, 234] width 15 height 10
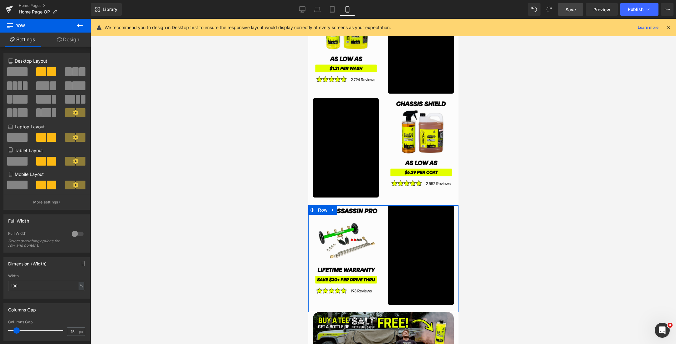
click at [73, 233] on div at bounding box center [77, 234] width 15 height 10
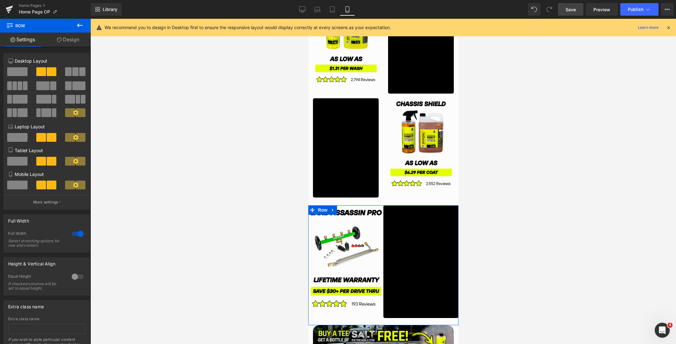
click at [73, 233] on div at bounding box center [77, 234] width 15 height 10
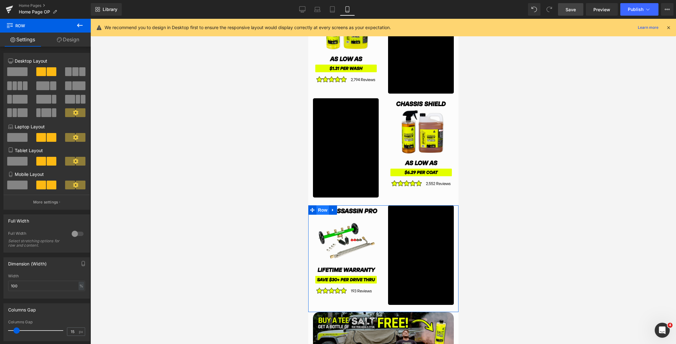
click at [324, 210] on span "Row" at bounding box center [322, 209] width 13 height 9
click at [73, 183] on icon at bounding box center [76, 185] width 6 height 6
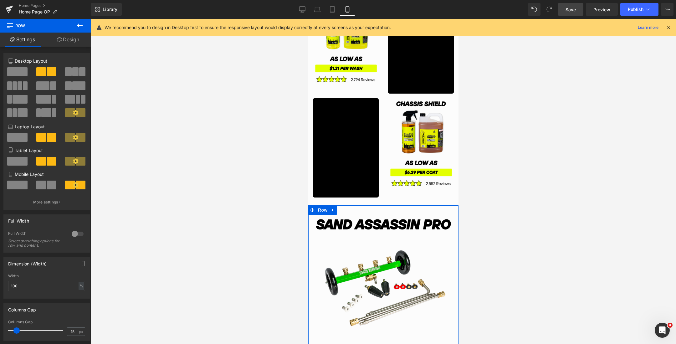
click at [73, 183] on icon at bounding box center [76, 185] width 6 height 6
click at [39, 186] on span at bounding box center [41, 185] width 10 height 9
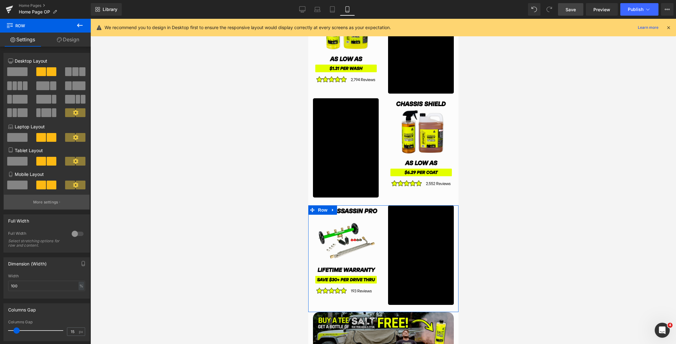
click at [49, 206] on button "More settings" at bounding box center [47, 202] width 86 height 15
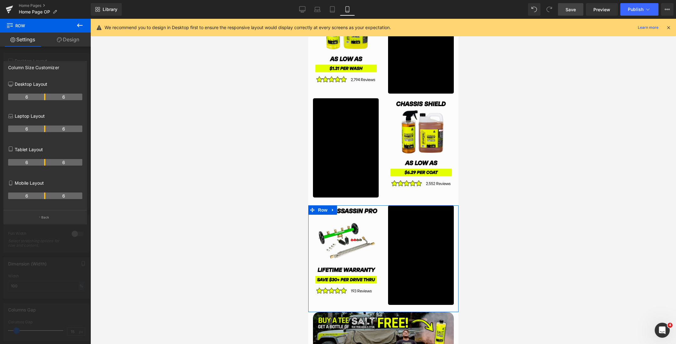
drag, startPoint x: 46, startPoint y: 196, endPoint x: 29, endPoint y: 199, distance: 16.4
click at [29, 199] on tr "6 6" at bounding box center [45, 195] width 74 height 7
click at [29, 199] on th "6" at bounding box center [26, 195] width 37 height 7
click at [42, 196] on th "6" at bounding box center [26, 195] width 37 height 7
click at [50, 218] on button "Back" at bounding box center [45, 217] width 84 height 14
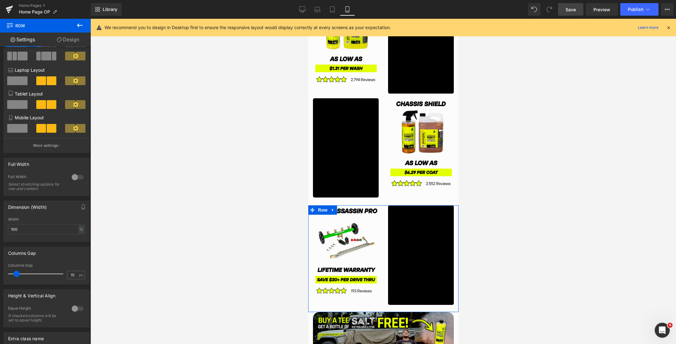
scroll to position [74, 0]
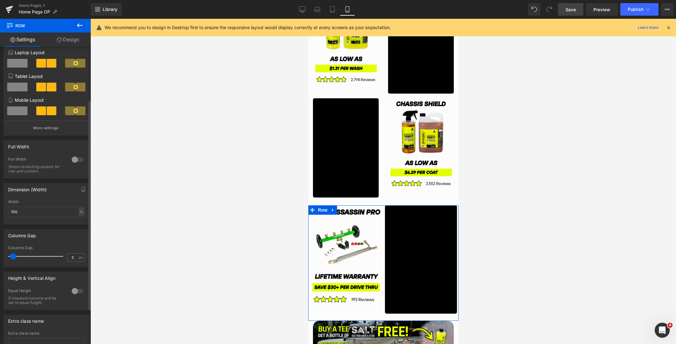
drag, startPoint x: 16, startPoint y: 254, endPoint x: 13, endPoint y: 254, distance: 3.5
click at [13, 254] on span at bounding box center [13, 256] width 6 height 6
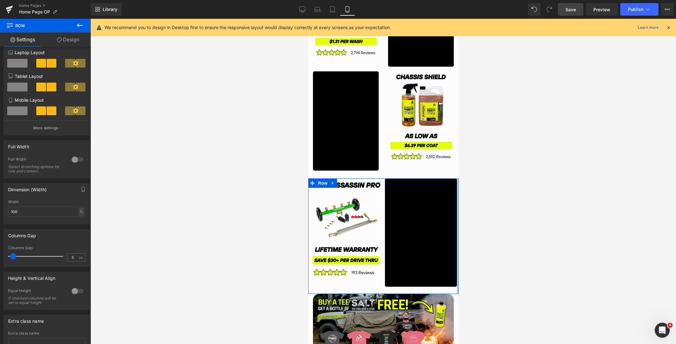
scroll to position [1170, 0]
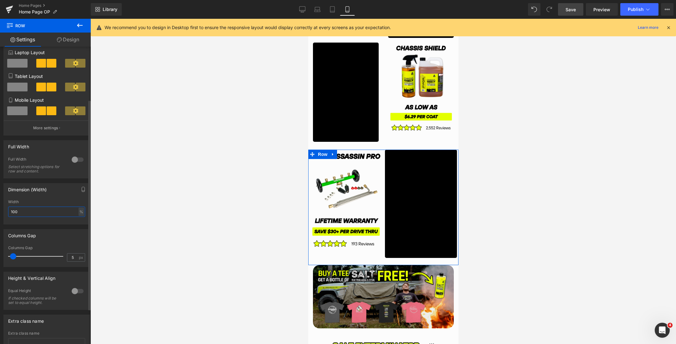
click at [52, 211] on input "100" at bounding box center [46, 211] width 77 height 10
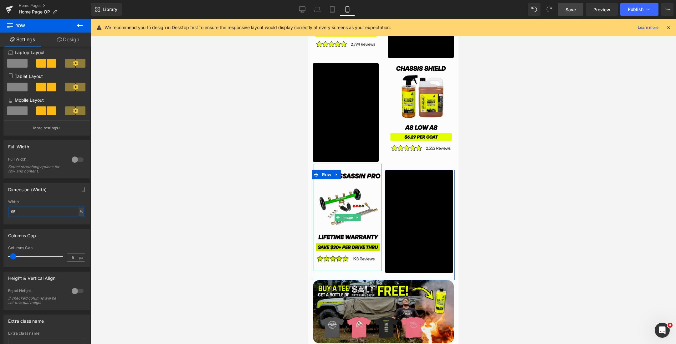
scroll to position [1087, 0]
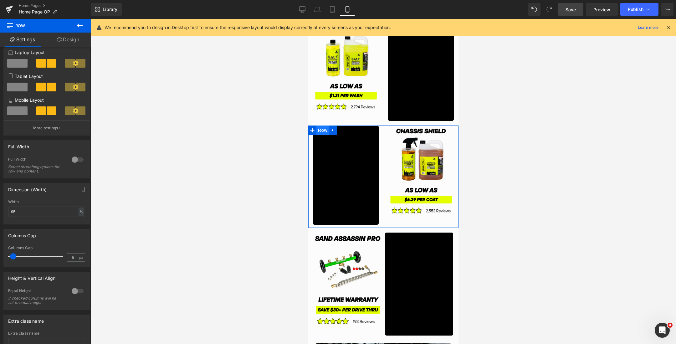
click at [322, 128] on span "Row" at bounding box center [322, 129] width 13 height 9
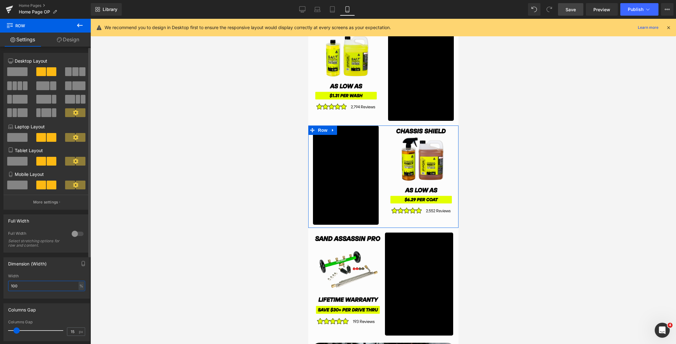
click at [42, 283] on input "100" at bounding box center [46, 286] width 77 height 10
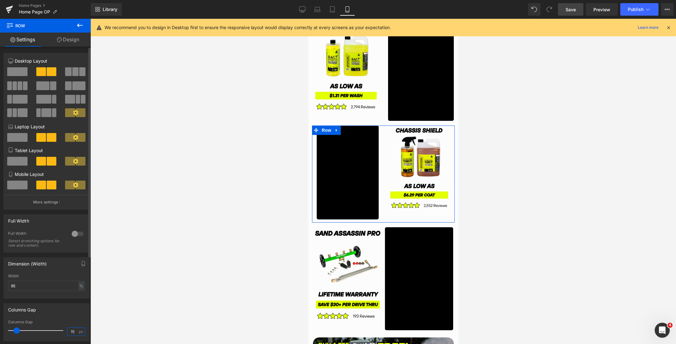
click at [69, 333] on input "15" at bounding box center [72, 332] width 11 height 8
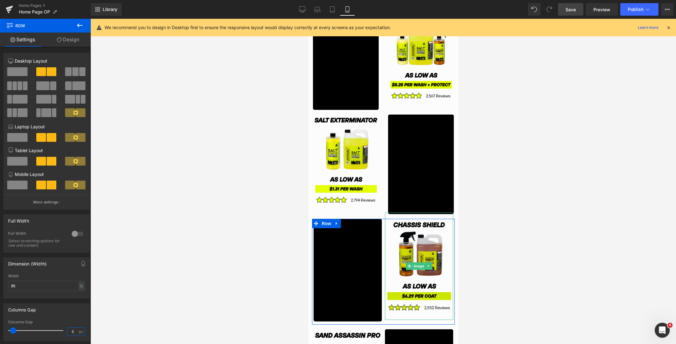
scroll to position [991, 0]
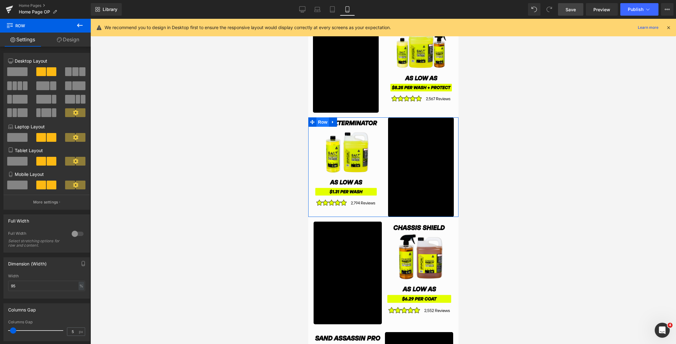
click at [320, 122] on span "Row" at bounding box center [322, 121] width 13 height 9
click at [36, 284] on input "100" at bounding box center [46, 286] width 77 height 10
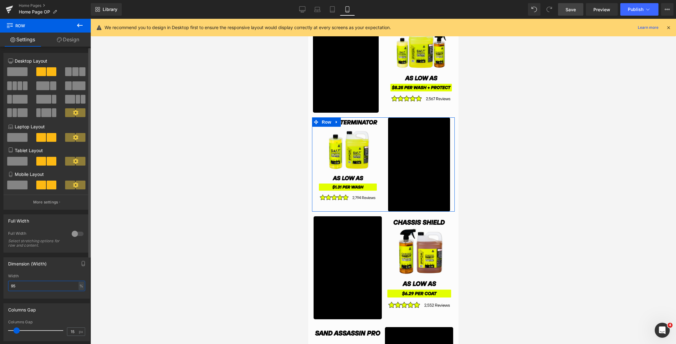
scroll to position [42, 0]
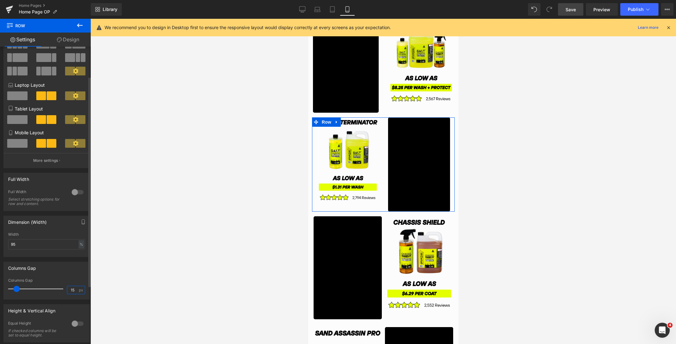
click at [70, 292] on input "15" at bounding box center [72, 290] width 11 height 8
click at [69, 288] on input "15" at bounding box center [72, 290] width 11 height 8
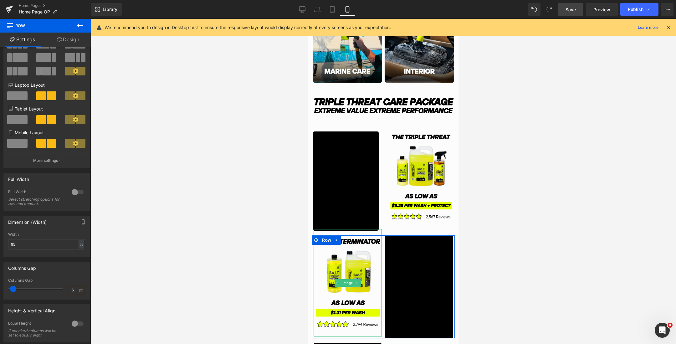
scroll to position [858, 0]
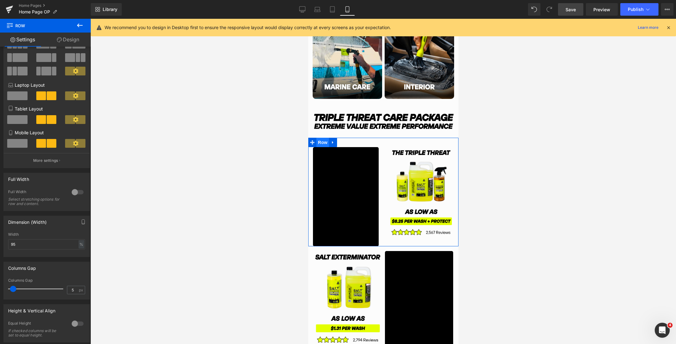
click at [323, 143] on span "Row" at bounding box center [322, 142] width 13 height 9
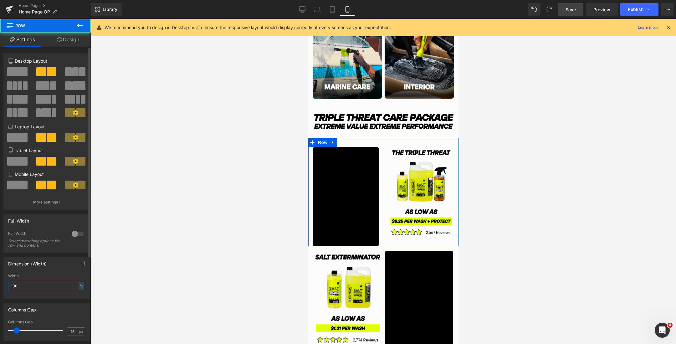
click at [13, 288] on input "100" at bounding box center [46, 286] width 77 height 10
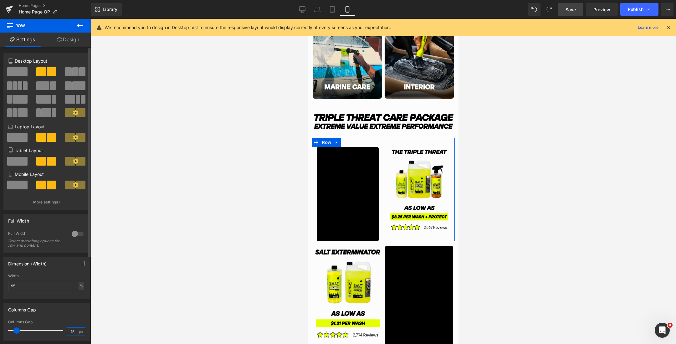
click at [70, 329] on input "15" at bounding box center [72, 332] width 11 height 8
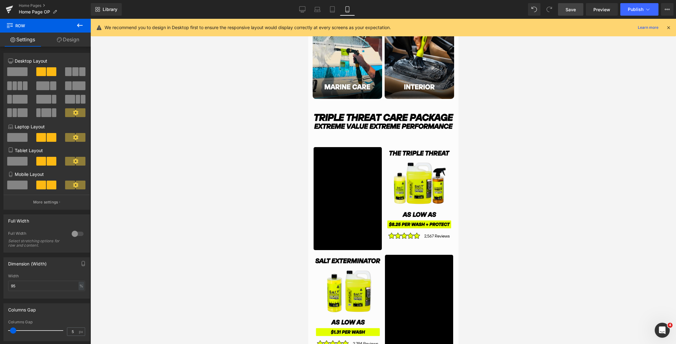
click at [503, 257] on div at bounding box center [382, 181] width 585 height 325
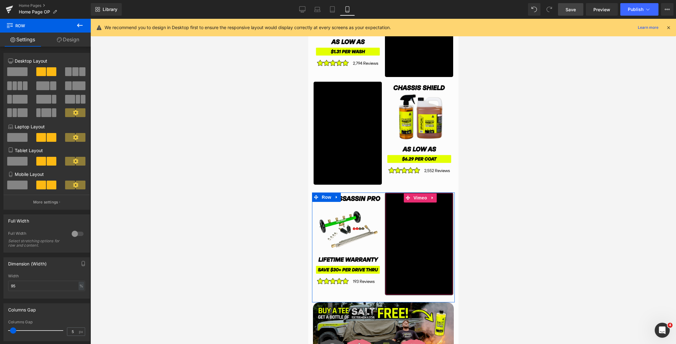
scroll to position [1179, 0]
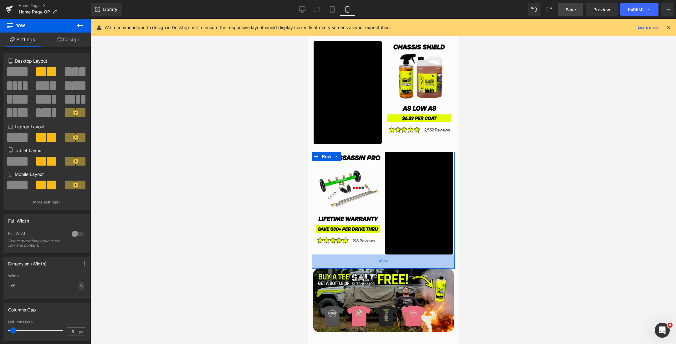
drag, startPoint x: 434, startPoint y: 259, endPoint x: 435, endPoint y: 266, distance: 6.9
click at [435, 266] on div "45px" at bounding box center [383, 261] width 143 height 14
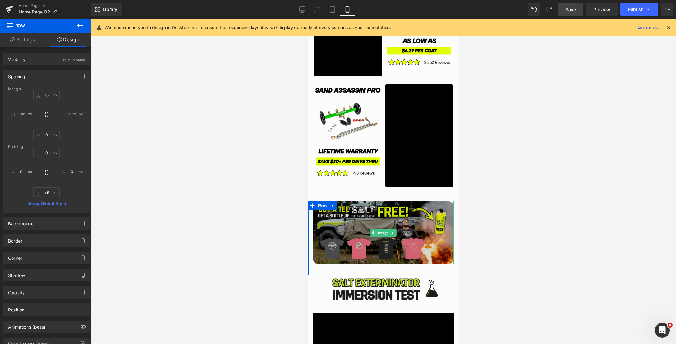
scroll to position [1272, 0]
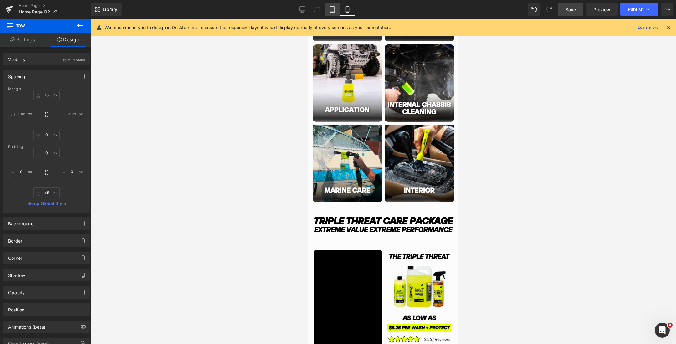
click at [333, 10] on icon at bounding box center [332, 9] width 6 height 6
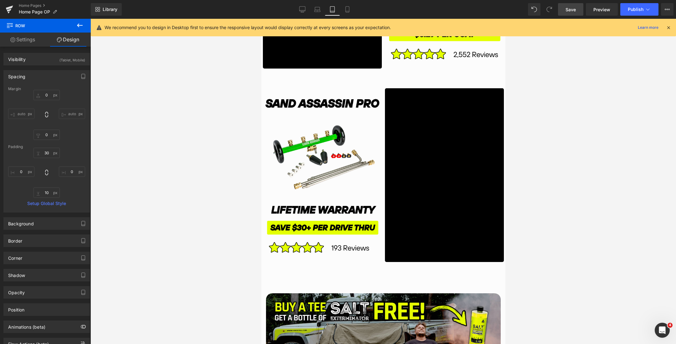
scroll to position [1550, 0]
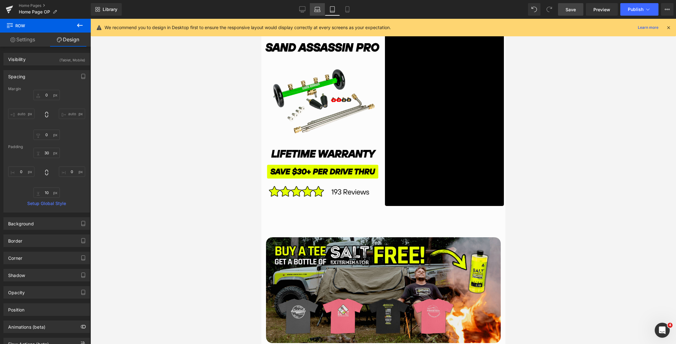
click at [317, 7] on icon at bounding box center [317, 8] width 5 height 3
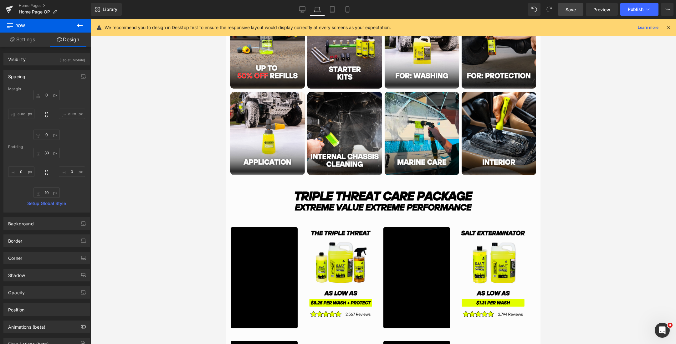
scroll to position [569, 0]
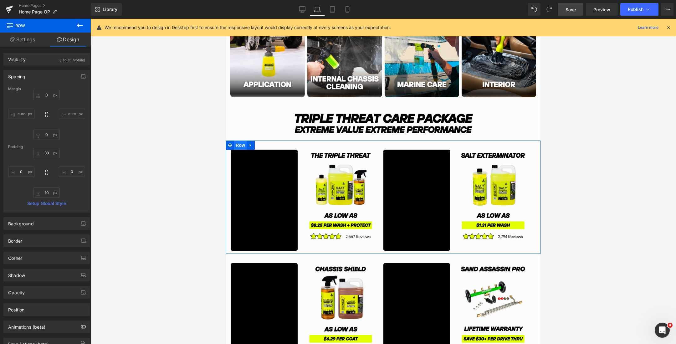
click at [239, 145] on span "Row" at bounding box center [240, 144] width 13 height 9
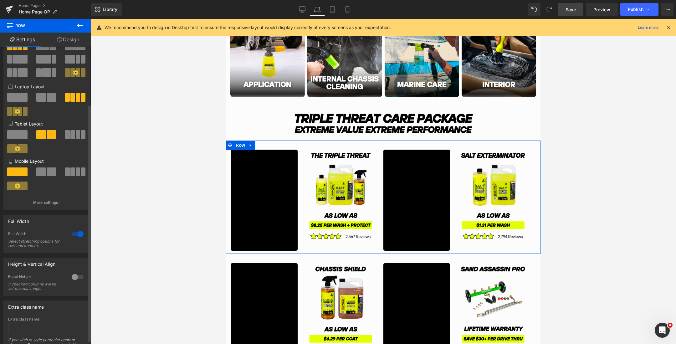
scroll to position [0, 0]
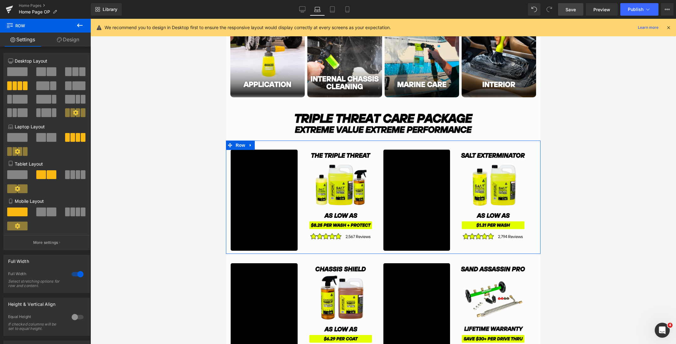
click at [60, 41] on icon at bounding box center [59, 39] width 5 height 5
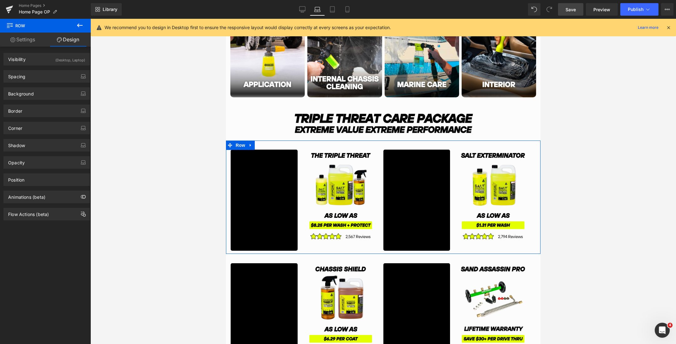
click at [29, 41] on link "Settings" at bounding box center [22, 40] width 45 height 14
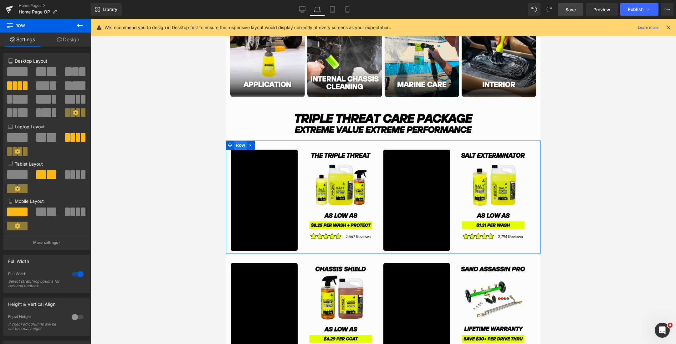
click at [237, 144] on span "Row" at bounding box center [240, 144] width 13 height 9
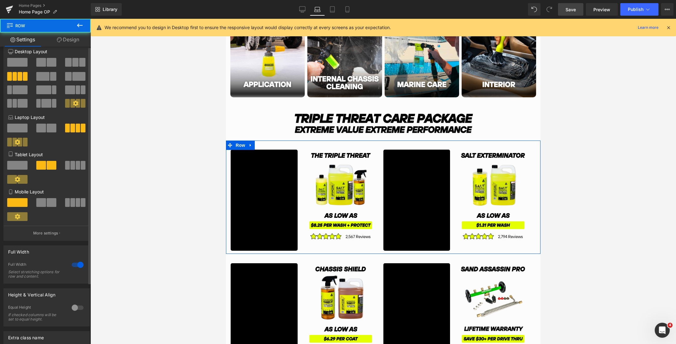
scroll to position [33, 0]
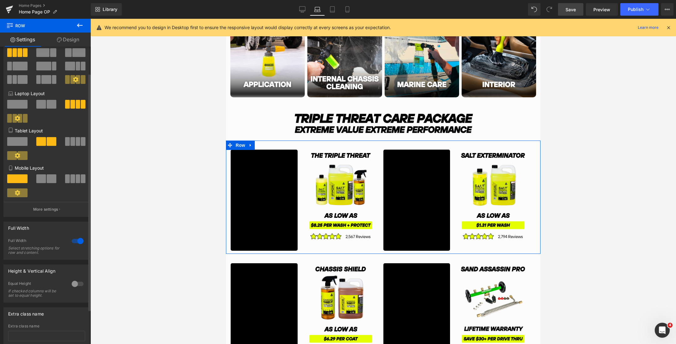
click at [74, 243] on div at bounding box center [77, 241] width 15 height 10
click at [72, 242] on div at bounding box center [77, 241] width 15 height 10
click at [298, 4] on link "Desktop" at bounding box center [302, 9] width 15 height 13
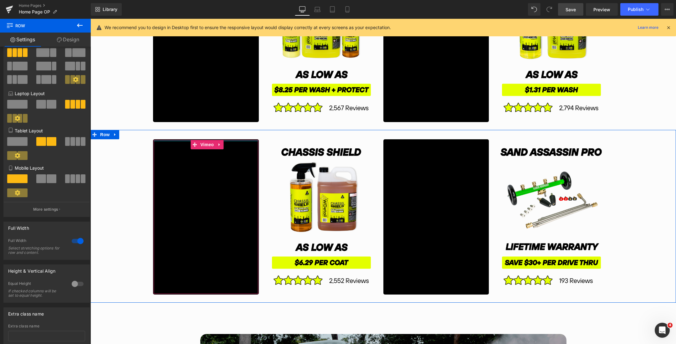
scroll to position [1164, 0]
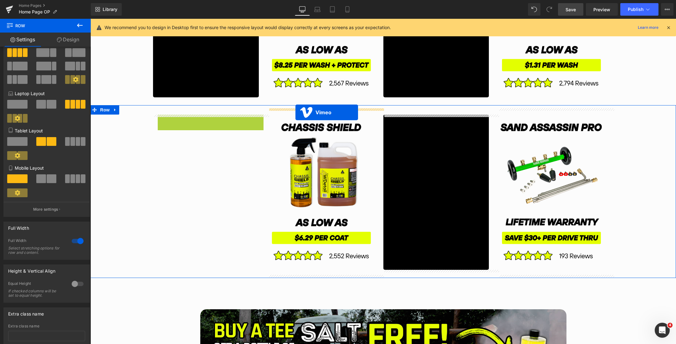
drag, startPoint x: 194, startPoint y: 121, endPoint x: 295, endPoint y: 112, distance: 101.4
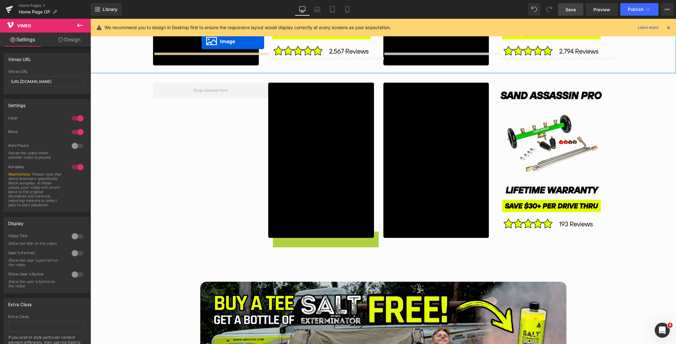
scroll to position [1184, 0]
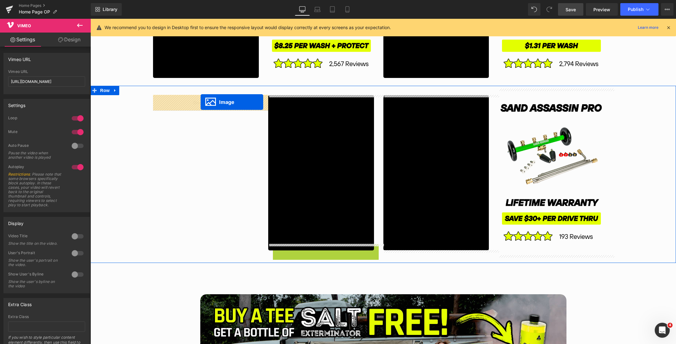
drag, startPoint x: 310, startPoint y: 250, endPoint x: 201, endPoint y: 102, distance: 184.2
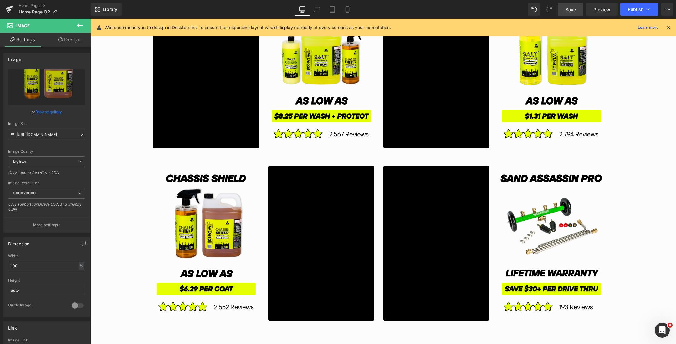
scroll to position [1139, 0]
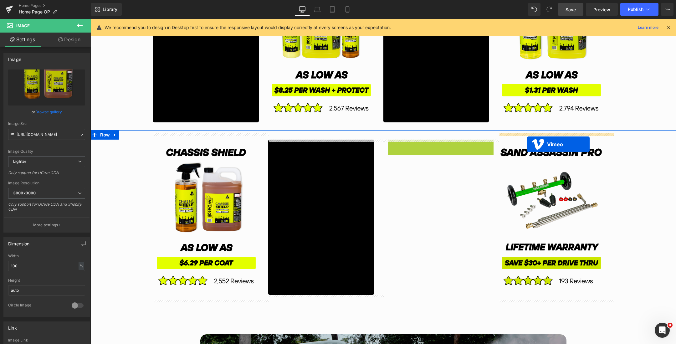
drag, startPoint x: 425, startPoint y: 144, endPoint x: 527, endPoint y: 144, distance: 102.0
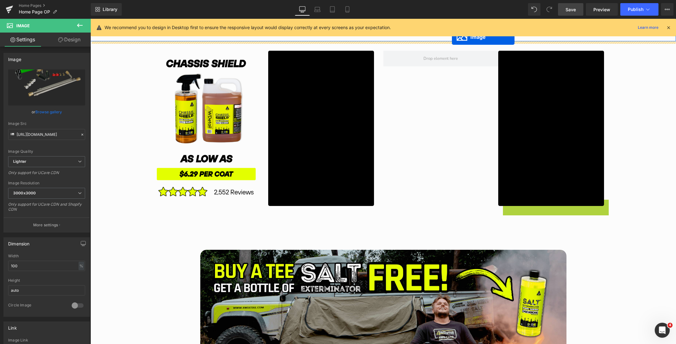
scroll to position [1203, 0]
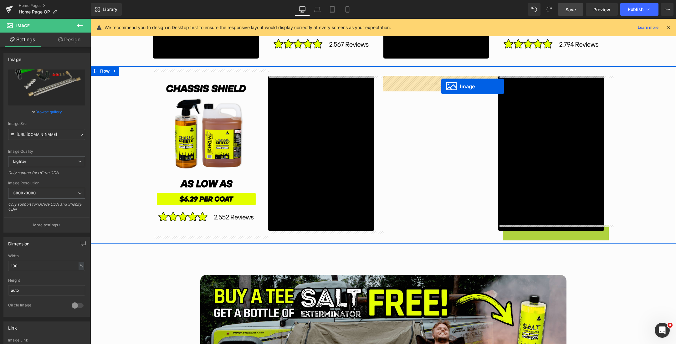
drag, startPoint x: 540, startPoint y: 209, endPoint x: 441, endPoint y: 86, distance: 158.0
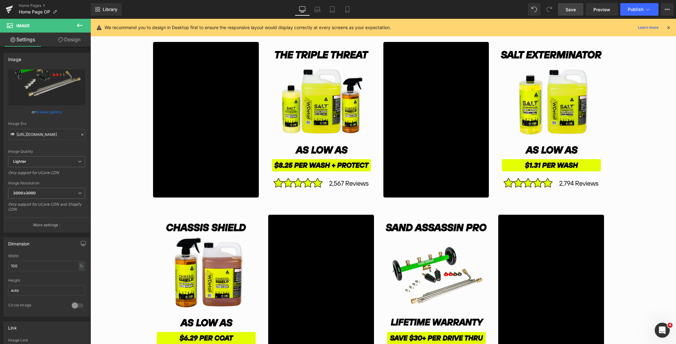
scroll to position [1038, 0]
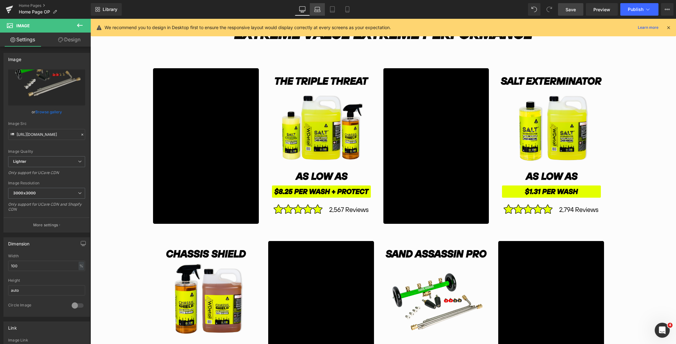
click at [317, 10] on icon at bounding box center [317, 9] width 6 height 6
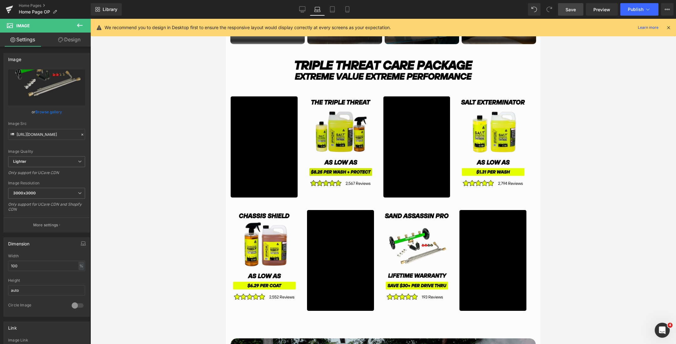
scroll to position [658, 0]
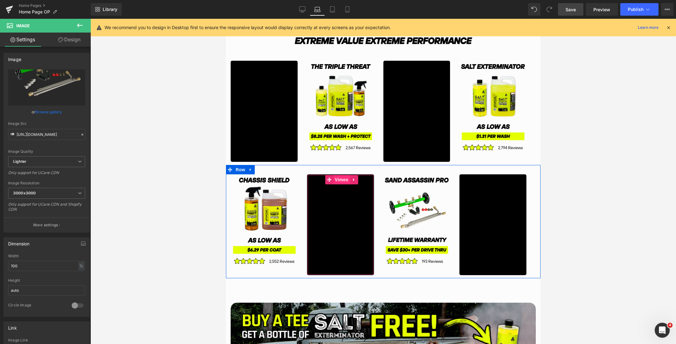
click at [339, 175] on span "Vimeo" at bounding box center [341, 179] width 17 height 9
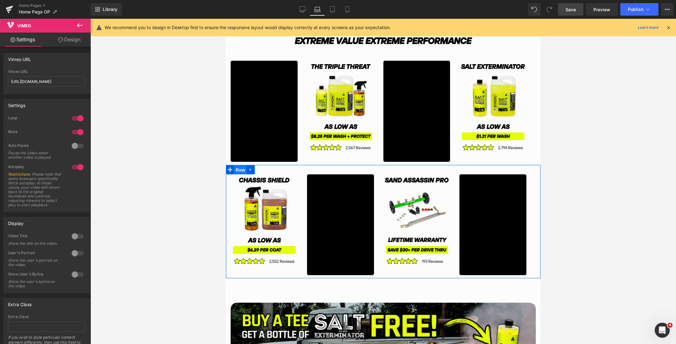
click at [242, 171] on span "Row" at bounding box center [240, 169] width 13 height 9
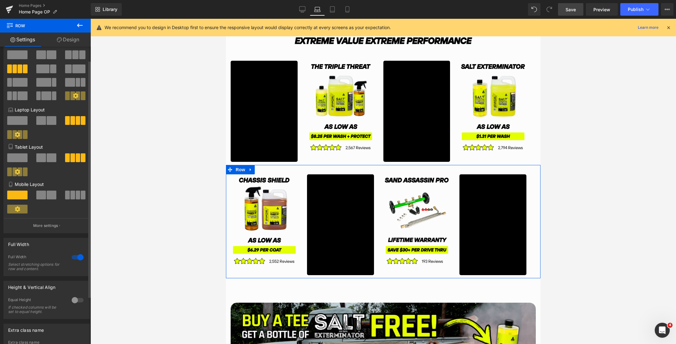
scroll to position [76, 0]
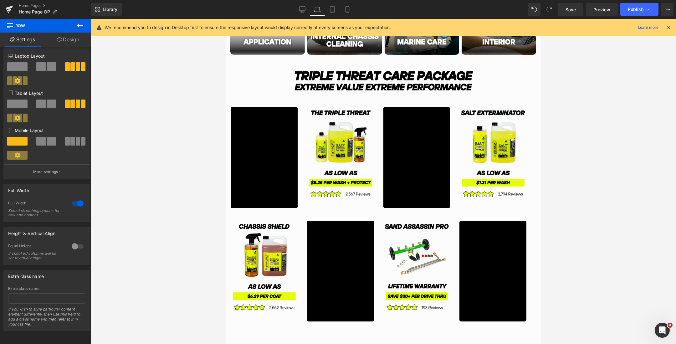
scroll to position [613, 0]
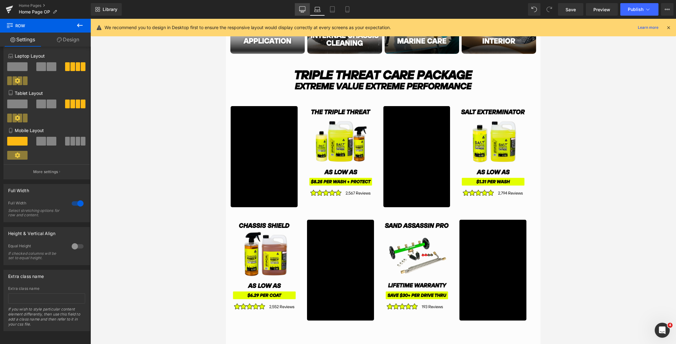
click at [303, 10] on icon at bounding box center [302, 9] width 6 height 6
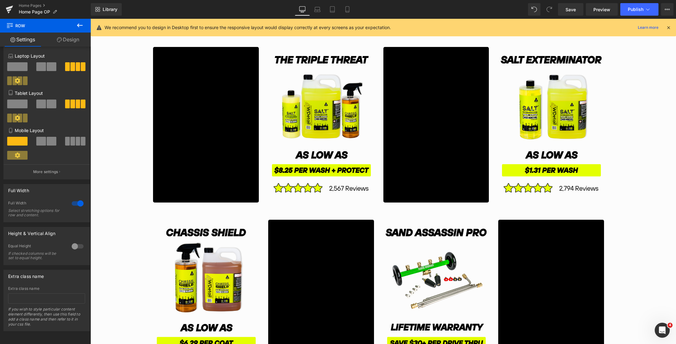
scroll to position [1059, 0]
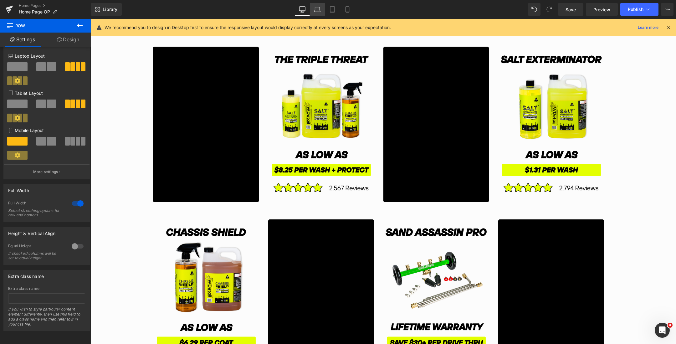
click at [315, 7] on icon at bounding box center [317, 8] width 5 height 3
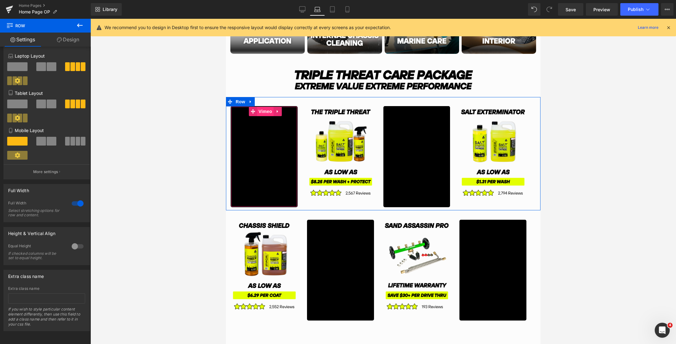
click at [263, 111] on span "Vimeo" at bounding box center [265, 111] width 17 height 9
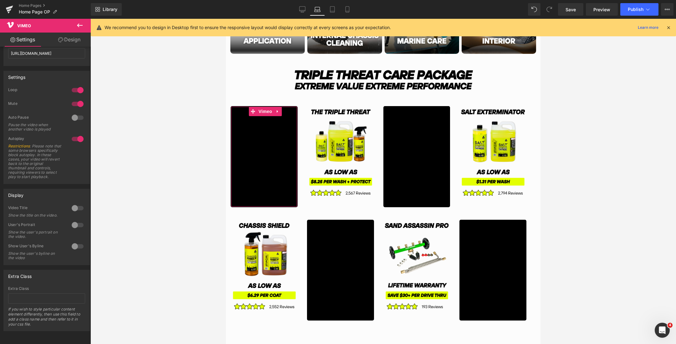
scroll to position [38, 0]
click at [77, 203] on div at bounding box center [77, 208] width 15 height 10
click at [330, 11] on icon at bounding box center [332, 9] width 6 height 6
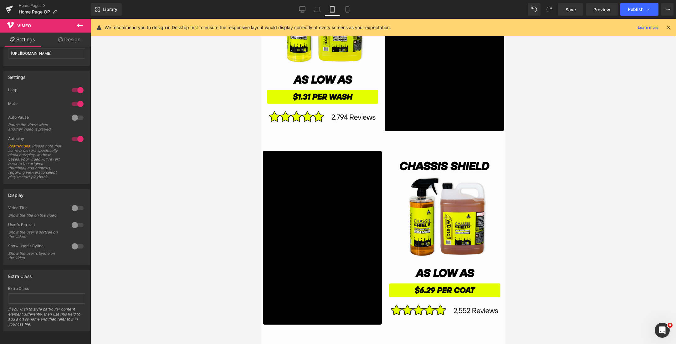
scroll to position [1250, 0]
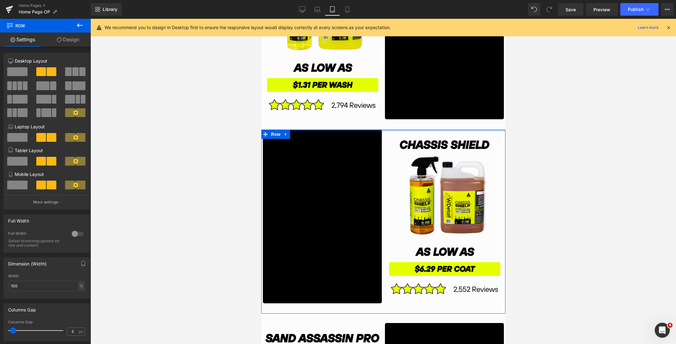
drag, startPoint x: 373, startPoint y: 130, endPoint x: 371, endPoint y: 126, distance: 4.5
click at [371, 120] on div "Liquid Row Image Image Row Hero Banner SHOP BEST SELLERS Button Row VALUE DEALS…" at bounding box center [383, 326] width 244 height 3022
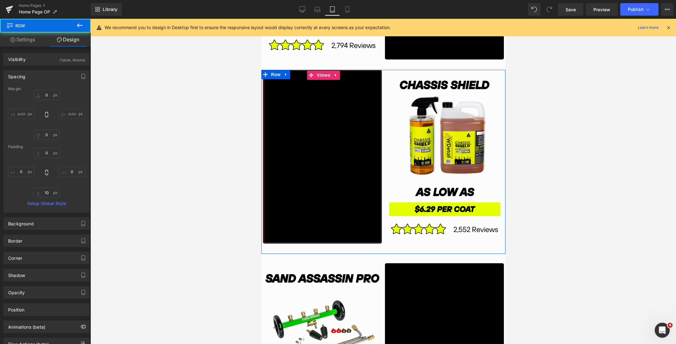
scroll to position [1365, 0]
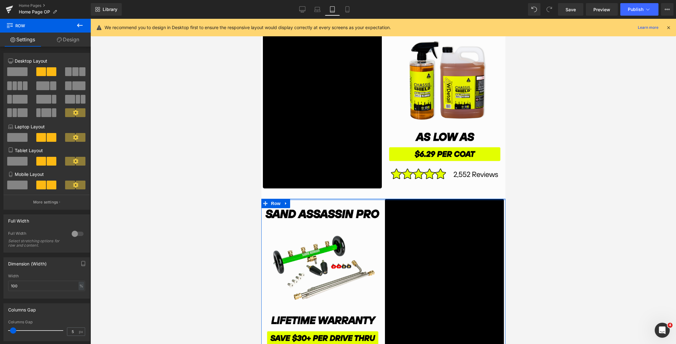
drag, startPoint x: 375, startPoint y: 201, endPoint x: 374, endPoint y: 190, distance: 11.1
click at [374, 190] on div "Liquid Row Image Image Row Hero Banner SHOP BEST SELLERS Button Row VALUE DEALS…" at bounding box center [383, 206] width 244 height 3012
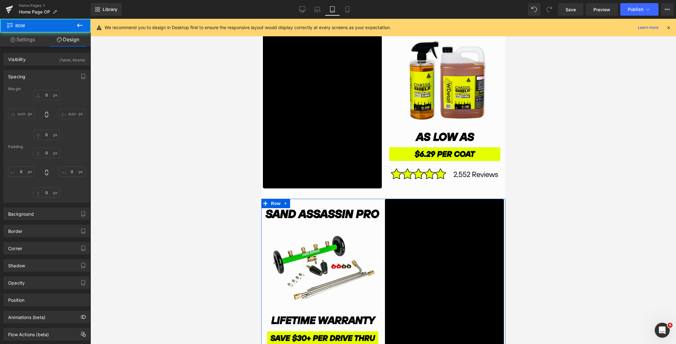
type input "0"
type input "10"
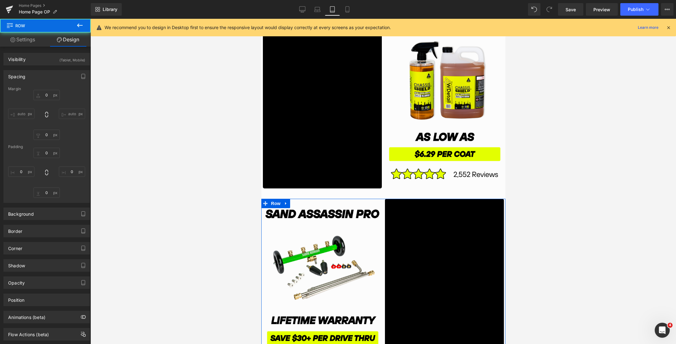
type input "0"
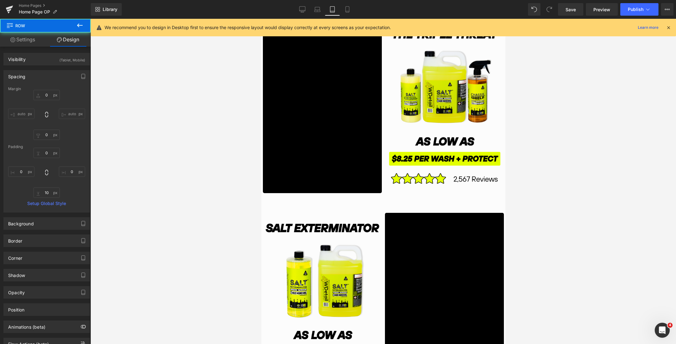
scroll to position [947, 0]
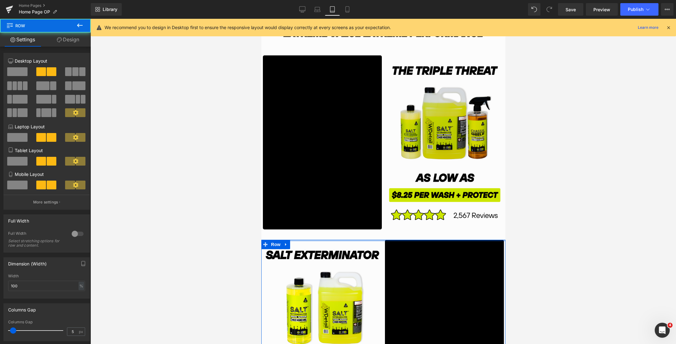
drag, startPoint x: 387, startPoint y: 246, endPoint x: 386, endPoint y: 236, distance: 10.0
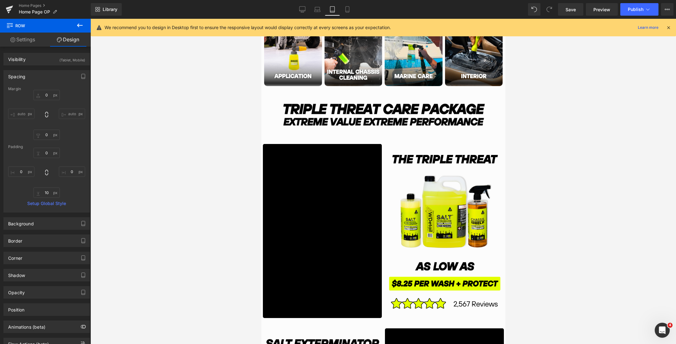
scroll to position [829, 0]
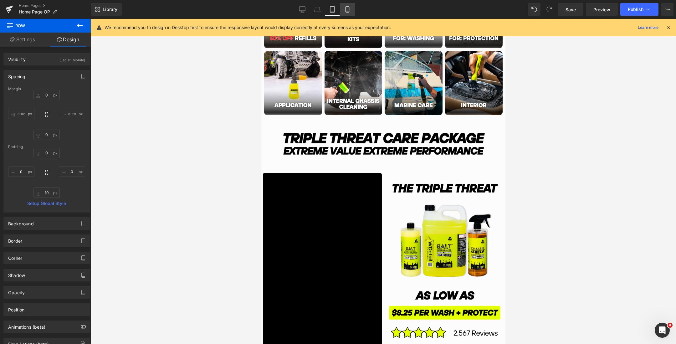
click at [350, 7] on icon at bounding box center [347, 9] width 6 height 6
type input "15"
type input "0"
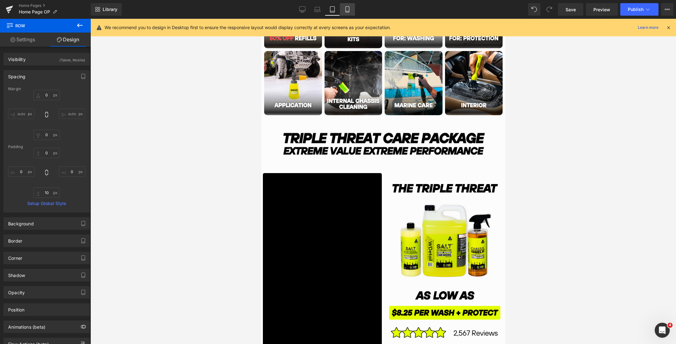
type input "0"
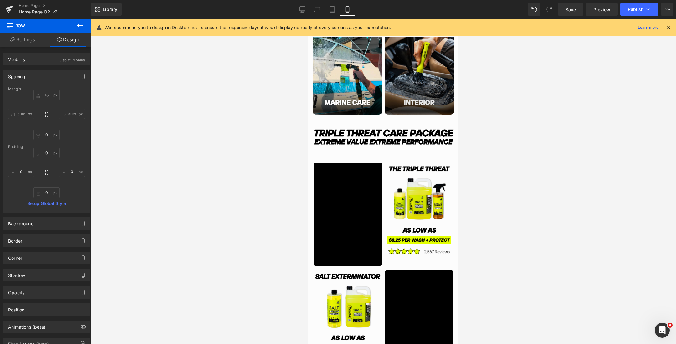
scroll to position [800, 0]
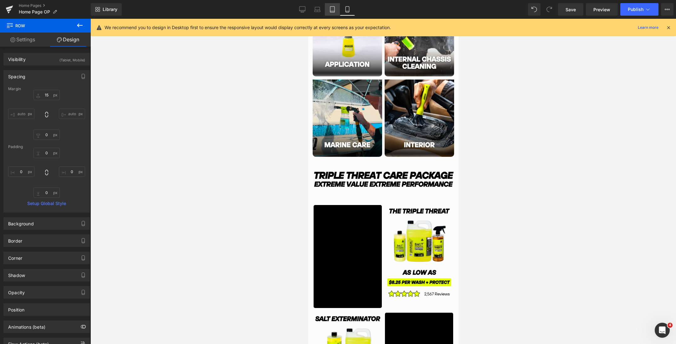
click at [329, 11] on icon at bounding box center [332, 9] width 6 height 6
type input "0"
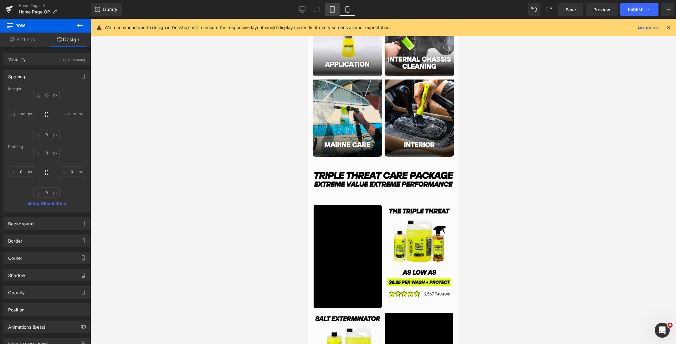
type input "10"
type input "0"
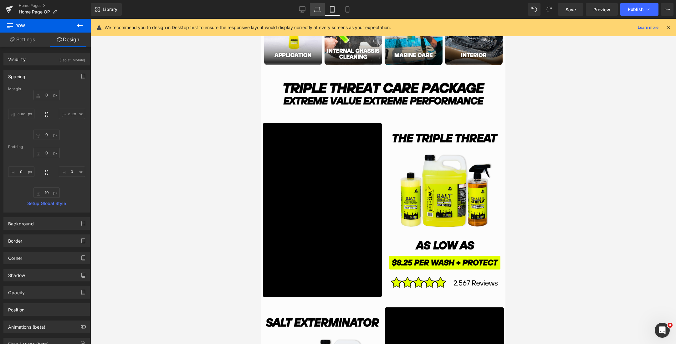
scroll to position [877, 0]
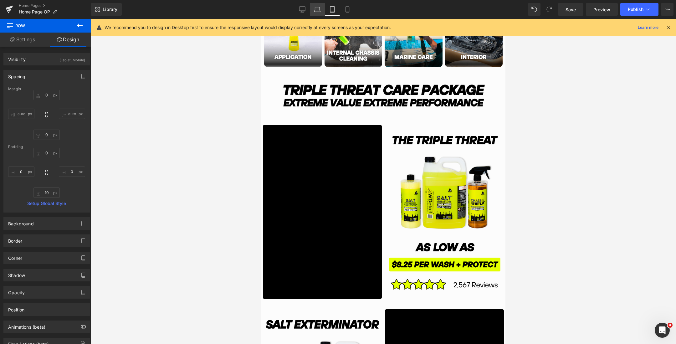
click at [316, 11] on icon at bounding box center [317, 9] width 6 height 6
type input "0"
type input "30"
type input "0"
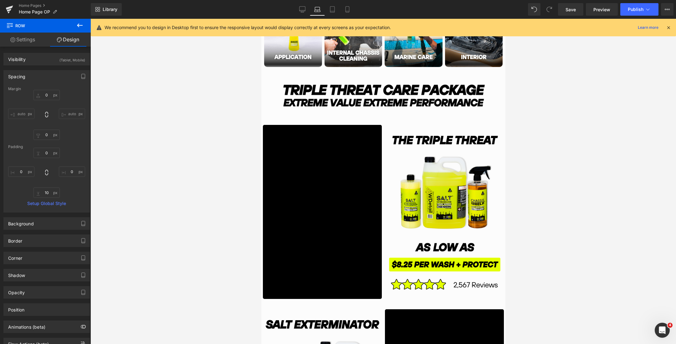
type input "10"
type input "0"
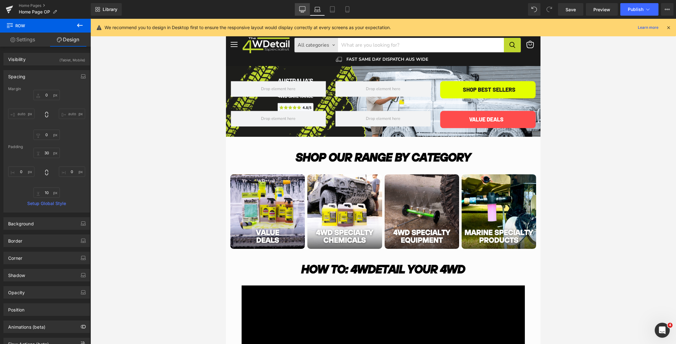
click at [302, 8] on icon at bounding box center [302, 9] width 6 height 6
type input "0"
type input "30"
type input "0"
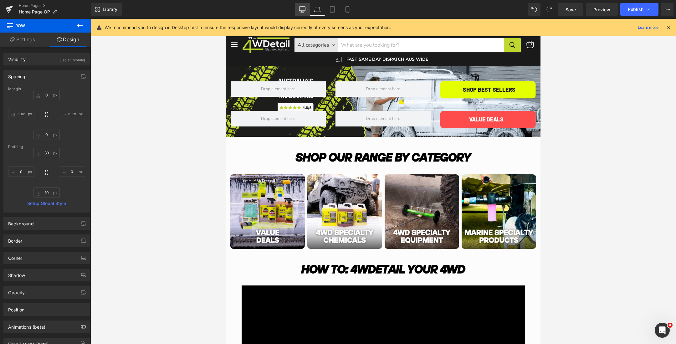
type input "10"
type input "0"
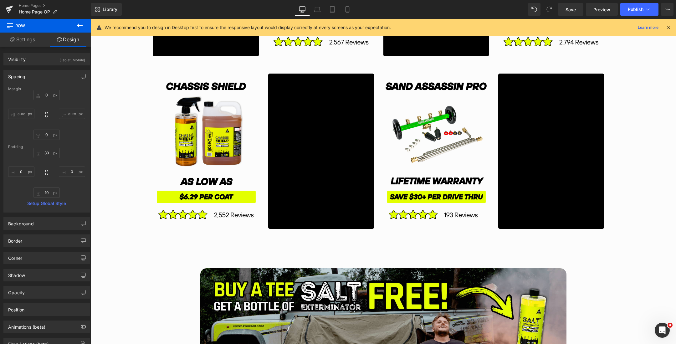
scroll to position [1211, 0]
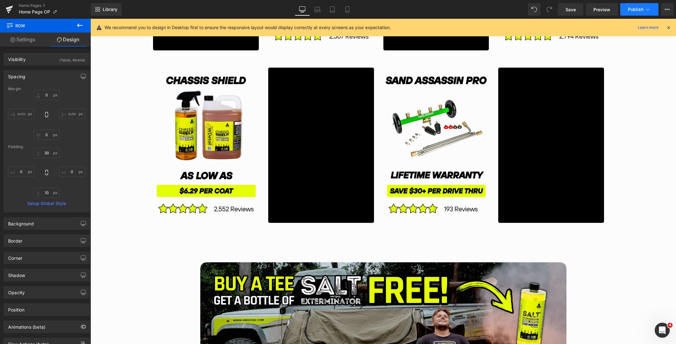
click at [634, 4] on button "Publish" at bounding box center [639, 9] width 38 height 13
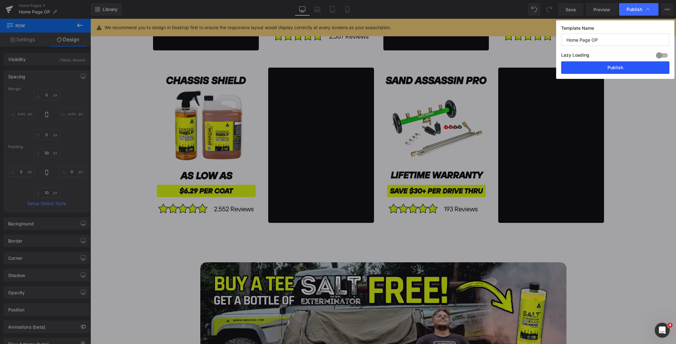
click at [603, 65] on button "Publish" at bounding box center [615, 67] width 108 height 13
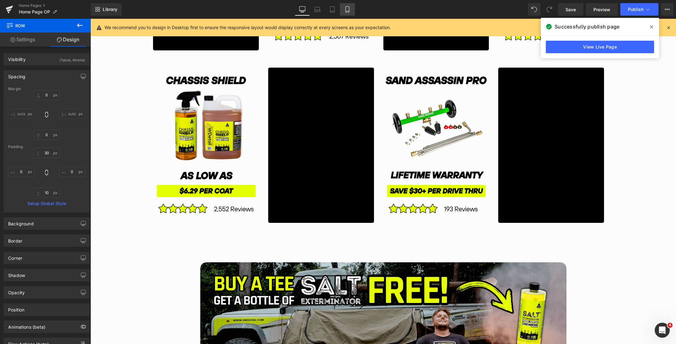
click at [346, 10] on icon at bounding box center [347, 9] width 6 height 6
type input "15"
type input "0"
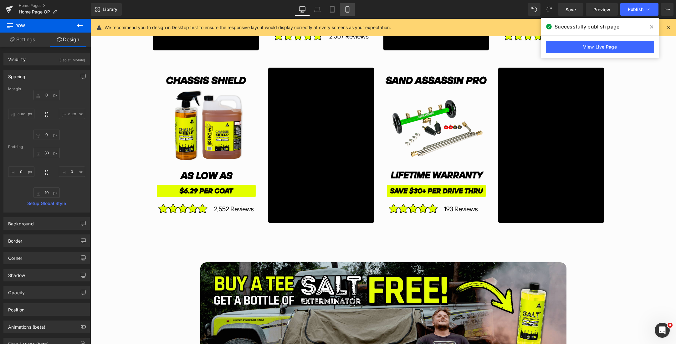
type input "0"
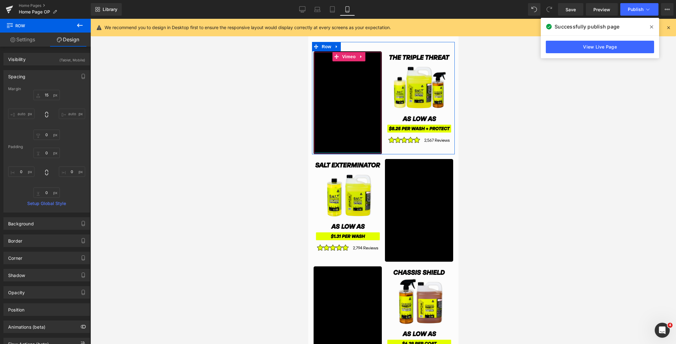
scroll to position [921, 0]
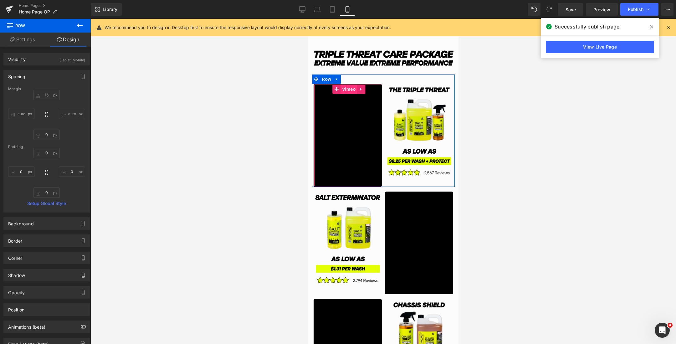
click at [344, 89] on span "Vimeo" at bounding box center [348, 88] width 17 height 9
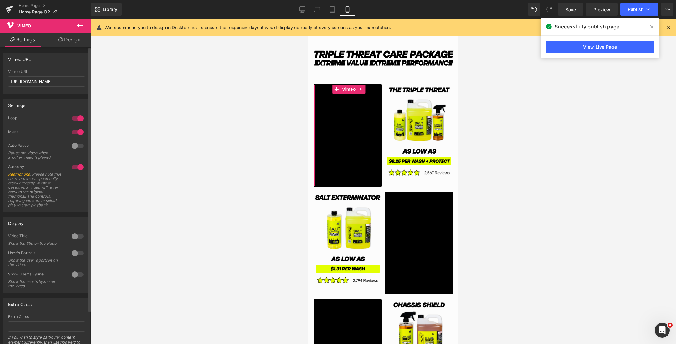
click at [75, 130] on div at bounding box center [77, 132] width 15 height 10
click at [74, 132] on div at bounding box center [77, 132] width 15 height 10
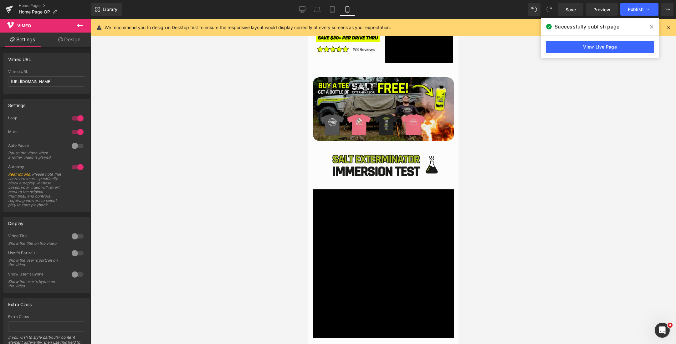
scroll to position [1418, 0]
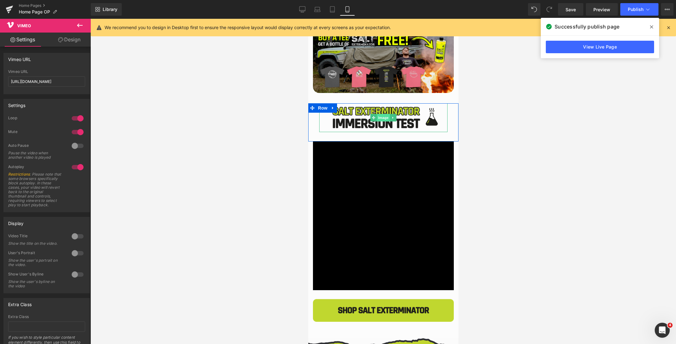
click at [380, 117] on span "Image" at bounding box center [382, 118] width 13 height 8
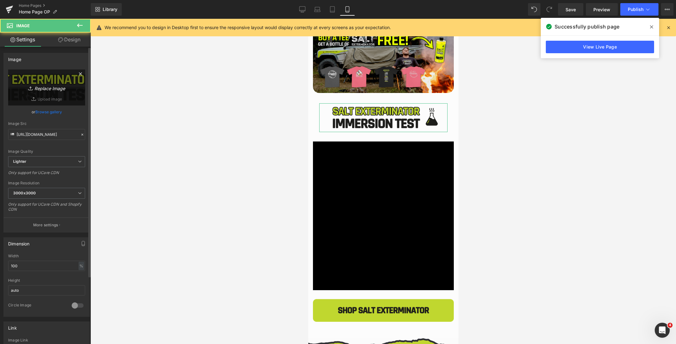
click at [56, 81] on link "Replace Image" at bounding box center [46, 87] width 77 height 36
type input "C:\fakepath\Australias (2000 x 450 px) (82).png"
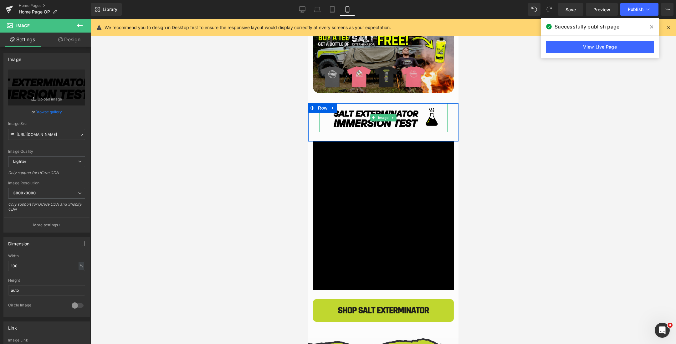
type input "https://ucarecdn.com/724f843a-202a-4447-815b-4d6ed4dbc378/-/format/auto/-/previ…"
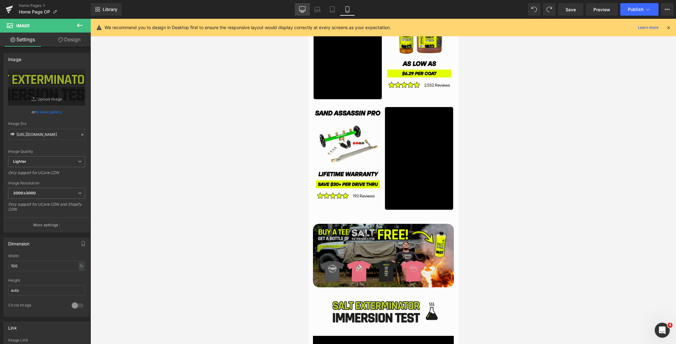
click at [303, 9] on icon at bounding box center [302, 9] width 6 height 6
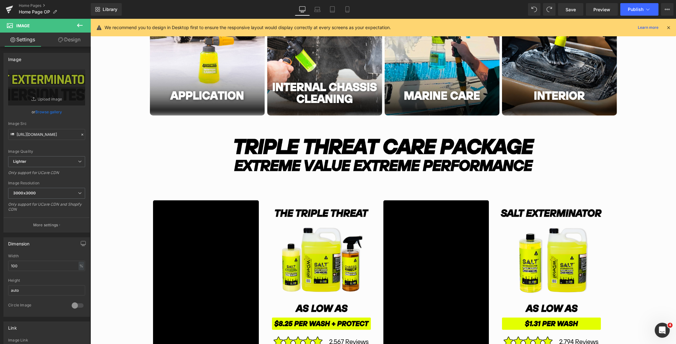
scroll to position [887, 0]
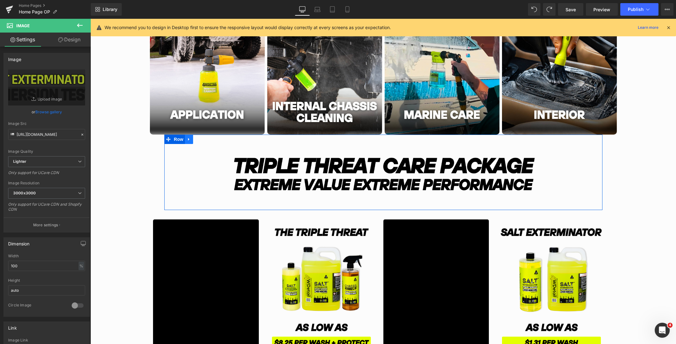
click at [191, 142] on link "Main content" at bounding box center [189, 139] width 8 height 9
click at [197, 140] on icon "Main content" at bounding box center [197, 139] width 4 height 4
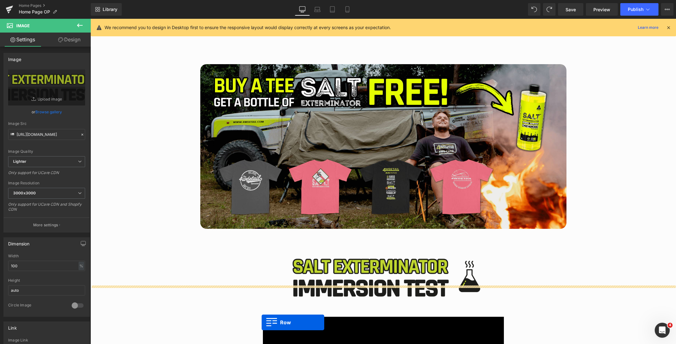
scroll to position [1456, 0]
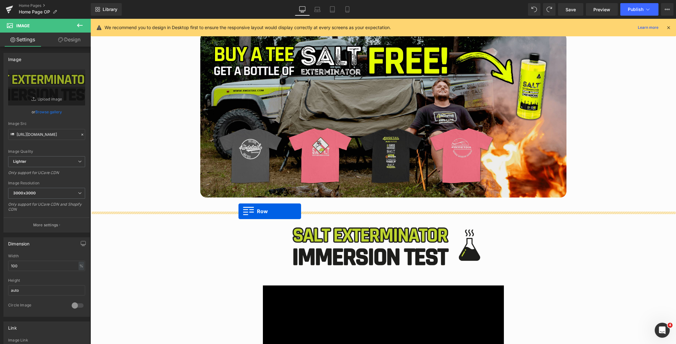
drag, startPoint x: 168, startPoint y: 214, endPoint x: 238, endPoint y: 211, distance: 70.2
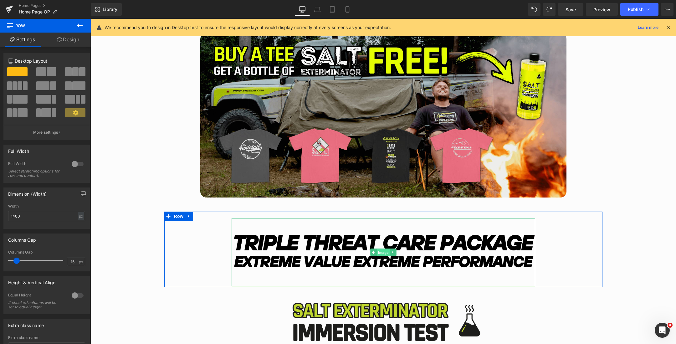
click at [383, 252] on span "Image" at bounding box center [383, 253] width 13 height 8
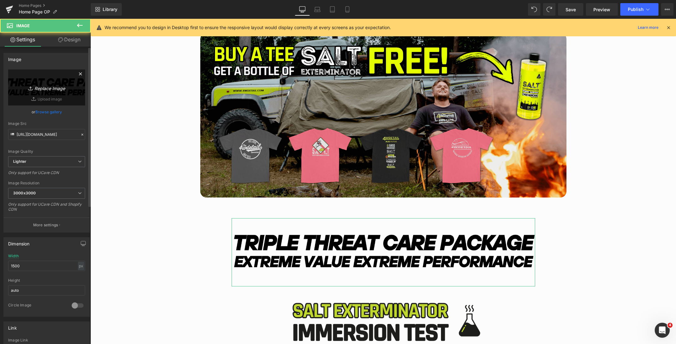
click at [45, 84] on icon "Replace Image" at bounding box center [47, 88] width 50 height 8
type input "C:\fakepath\Australias (2000 x 450 px) (82).png"
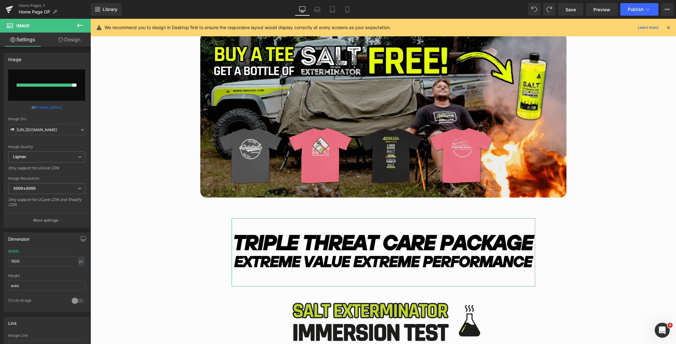
type input "https://ucarecdn.com/67e3495e-824f-4092-a1e3-40f350b82f20/-/format/auto/-/previ…"
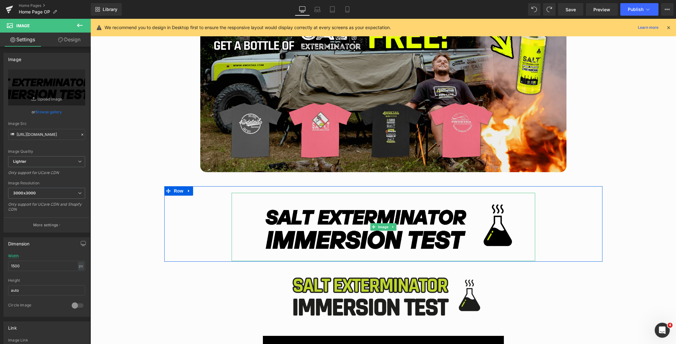
scroll to position [1521, 0]
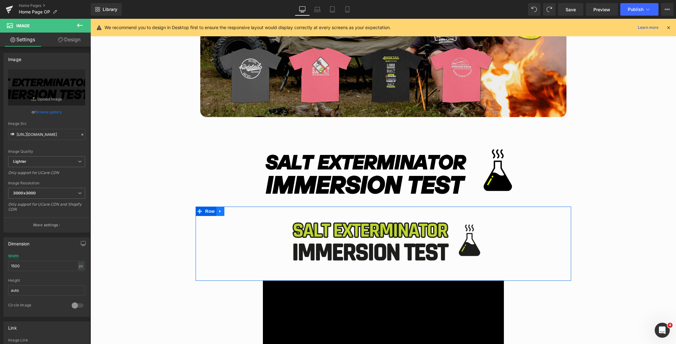
click at [221, 213] on icon "Main content" at bounding box center [220, 211] width 4 height 5
click at [237, 212] on icon "Main content" at bounding box center [236, 211] width 4 height 4
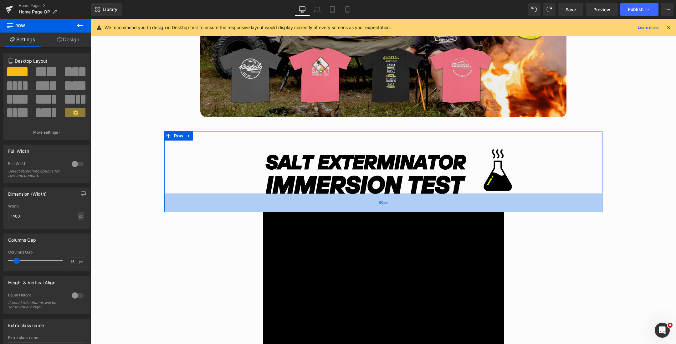
drag, startPoint x: 433, startPoint y: 205, endPoint x: 434, endPoint y: 210, distance: 5.5
click at [434, 210] on div "60px" at bounding box center [383, 202] width 438 height 19
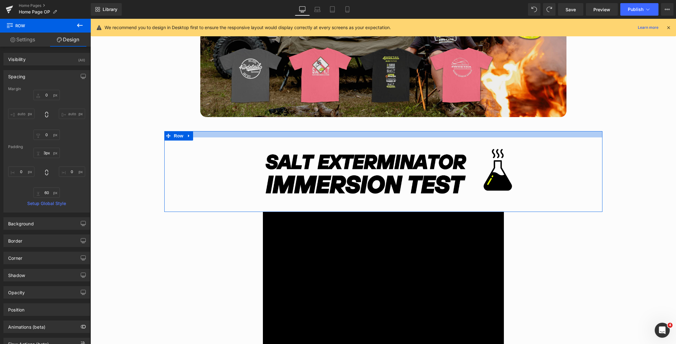
type input "0px"
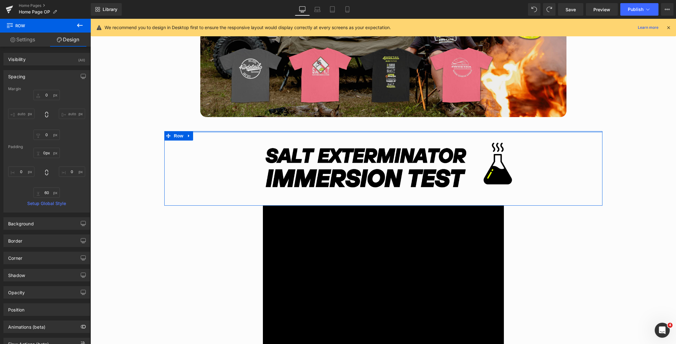
drag, startPoint x: 436, startPoint y: 136, endPoint x: 436, endPoint y: 126, distance: 10.3
click at [436, 126] on div "Liquid Row Image Image Row Hero Banner SHOP BEST SELLERS Button Row VALUE DEALS…" at bounding box center [382, 119] width 585 height 3088
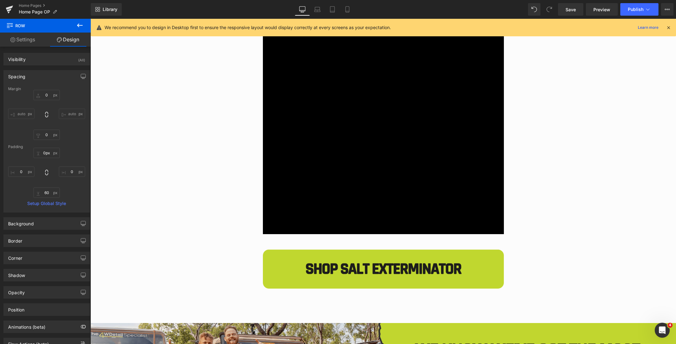
scroll to position [1734, 0]
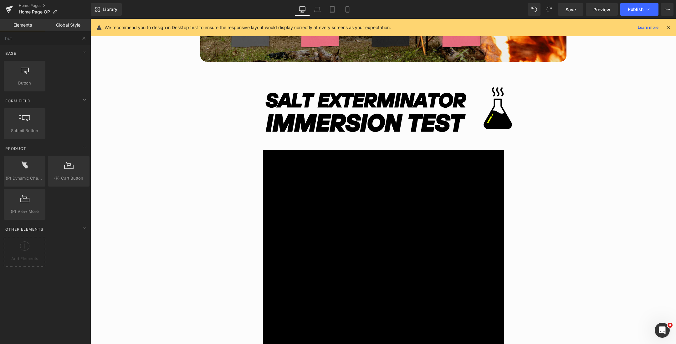
scroll to position [1540, 0]
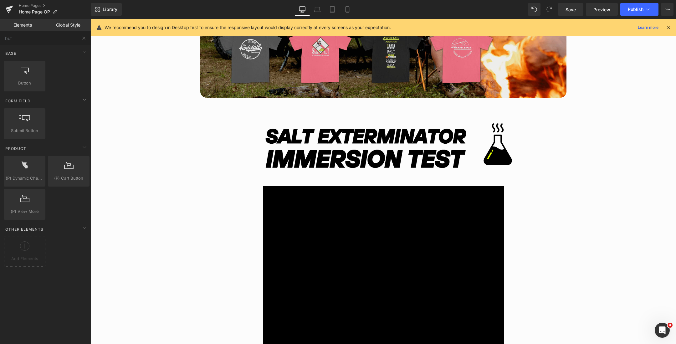
click at [314, 17] on div "Library Desktop Desktop Laptop Tablet Mobile Save Preview Publish Scheduled Vie…" at bounding box center [383, 9] width 585 height 19
click at [317, 11] on icon at bounding box center [317, 11] width 1 height 0
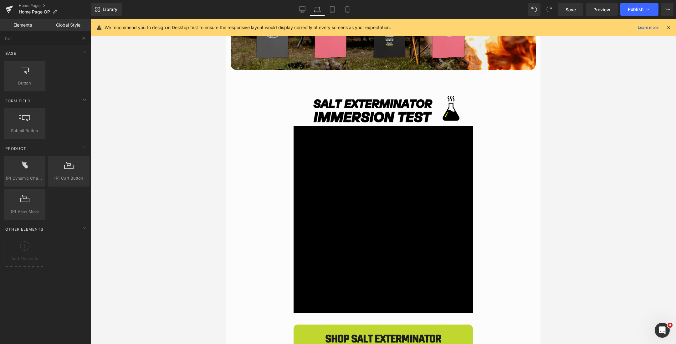
scroll to position [1022, 0]
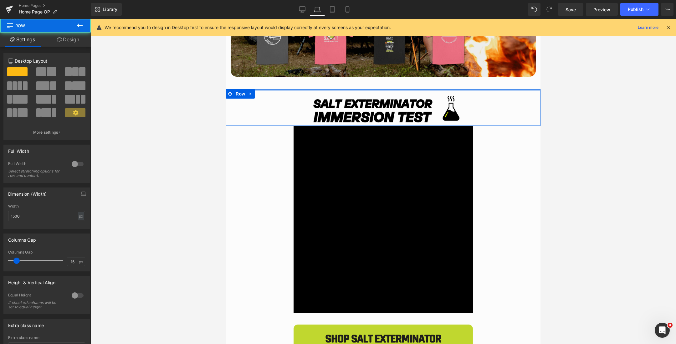
drag, startPoint x: 407, startPoint y: 90, endPoint x: 406, endPoint y: 82, distance: 7.8
click at [406, 82] on div "Liquid Row Image Image Row Hero Banner SHOP BEST SELLERS Button Row VALUE DEALS…" at bounding box center [383, 168] width 314 height 2246
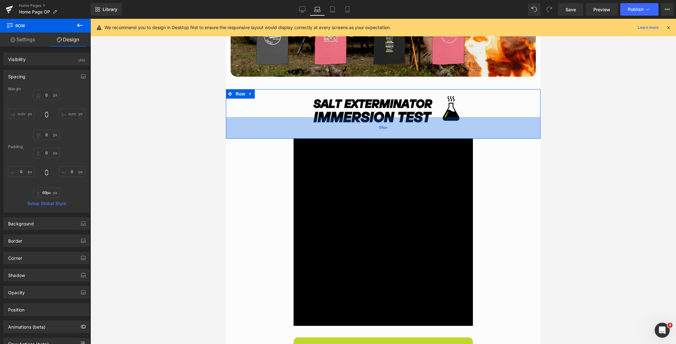
type input "70px"
drag, startPoint x: 420, startPoint y: 124, endPoint x: 421, endPoint y: 137, distance: 13.2
click at [421, 137] on div "70px" at bounding box center [383, 128] width 314 height 22
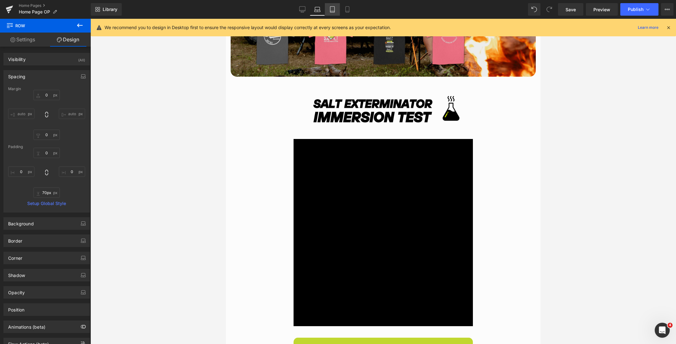
click at [331, 9] on icon at bounding box center [332, 9] width 6 height 6
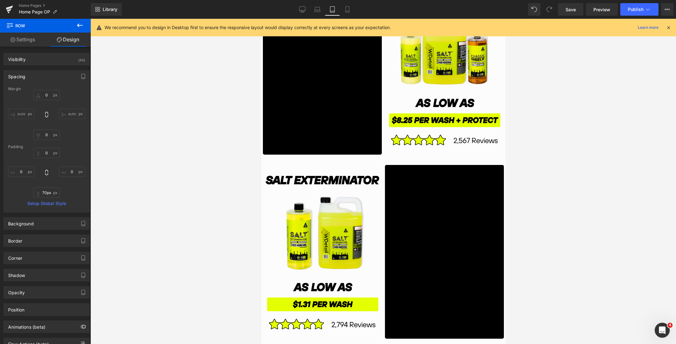
type input "0"
type input "21"
type input "0"
type input "28"
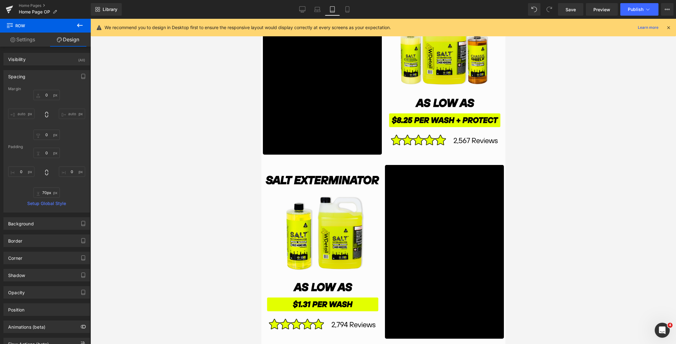
type input "0"
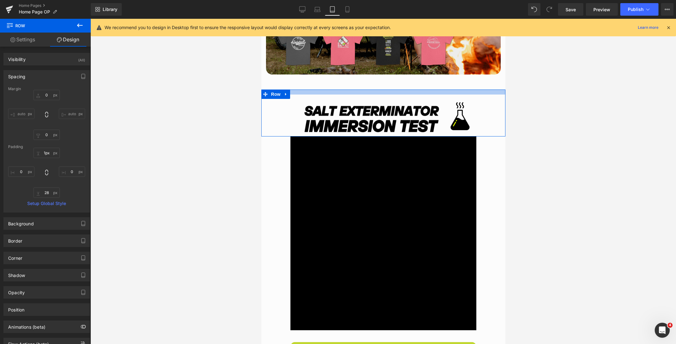
type input "0px"
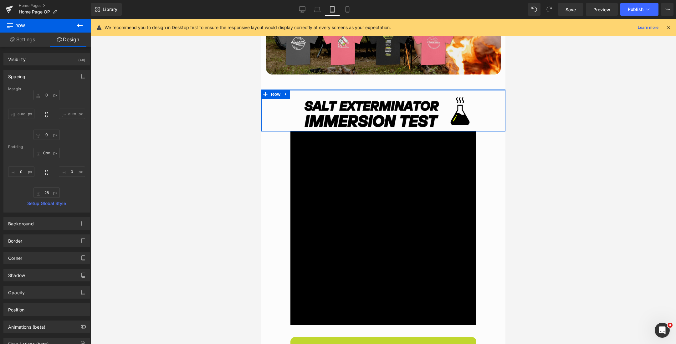
drag, startPoint x: 391, startPoint y: 94, endPoint x: 393, endPoint y: 84, distance: 9.9
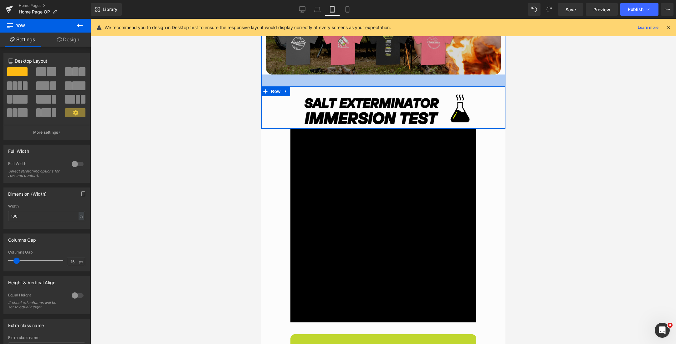
click at [395, 73] on div "Image Row 39px" at bounding box center [383, 17] width 244 height 139
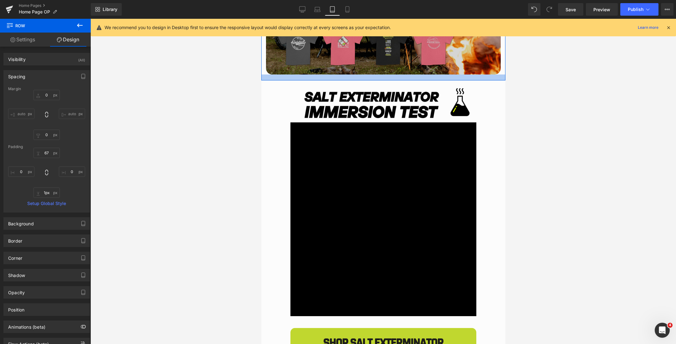
type input "0px"
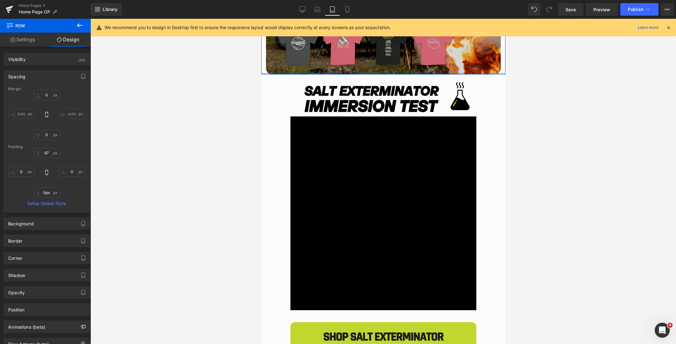
drag, startPoint x: 410, startPoint y: 84, endPoint x: 410, endPoint y: 70, distance: 13.5
click at [410, 70] on div "Image Row" at bounding box center [383, 11] width 244 height 127
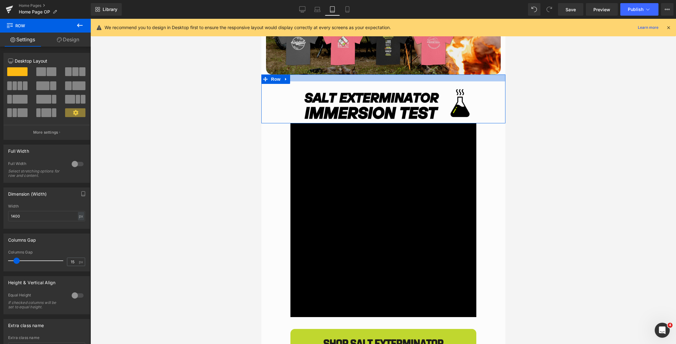
drag, startPoint x: 417, startPoint y: 75, endPoint x: 418, endPoint y: 82, distance: 7.0
click at [418, 82] on div "Image Row" at bounding box center [383, 98] width 244 height 49
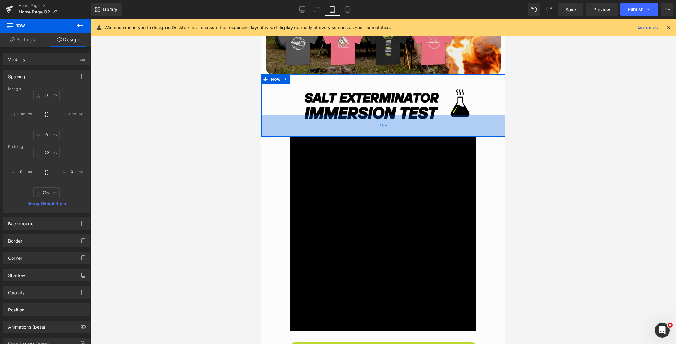
type input "70px"
drag, startPoint x: 423, startPoint y: 119, endPoint x: 424, endPoint y: 133, distance: 13.5
click at [424, 133] on div "70px" at bounding box center [383, 126] width 244 height 22
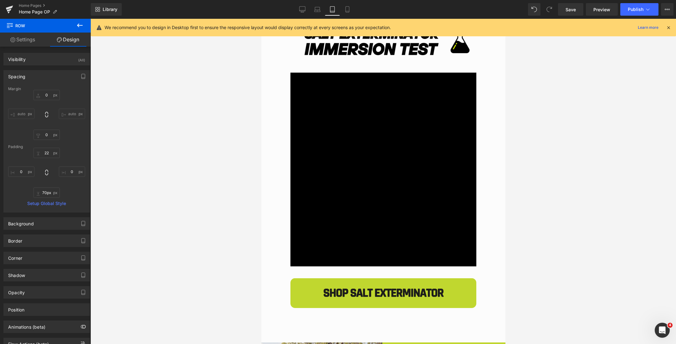
scroll to position [1771, 0]
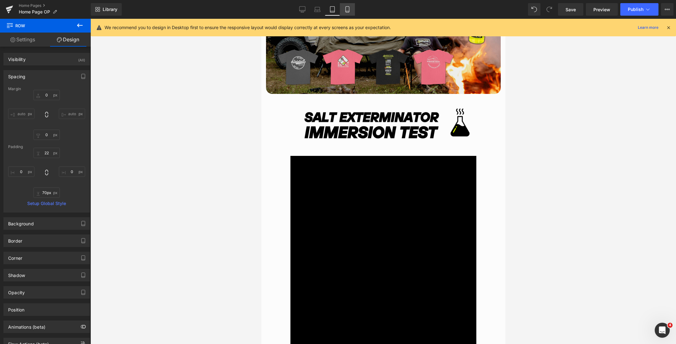
click at [348, 10] on icon at bounding box center [347, 9] width 6 height 6
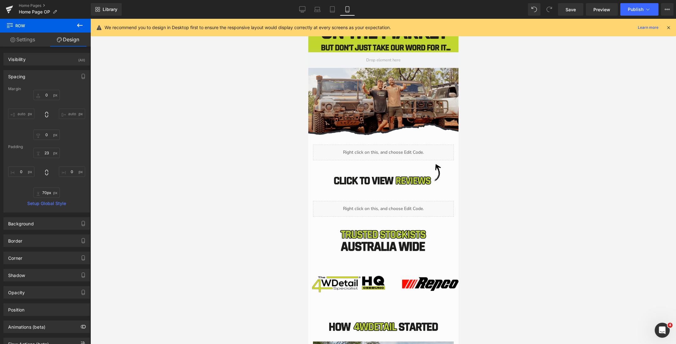
type input "0"
type input "23"
type input "0"
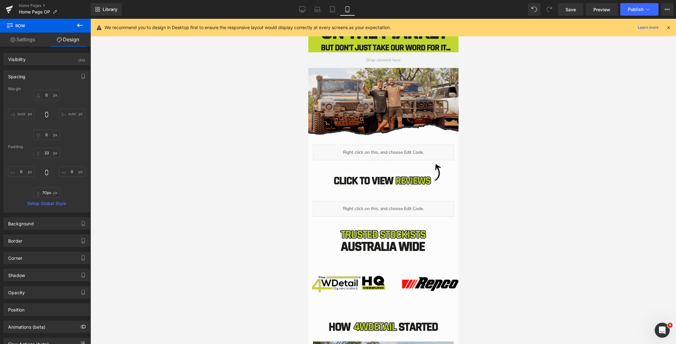
type input "0"
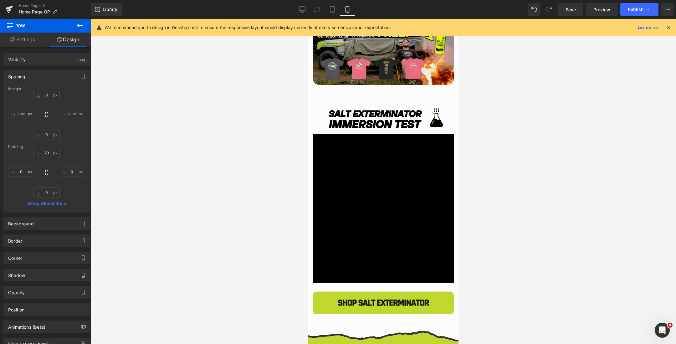
scroll to position [1426, 0]
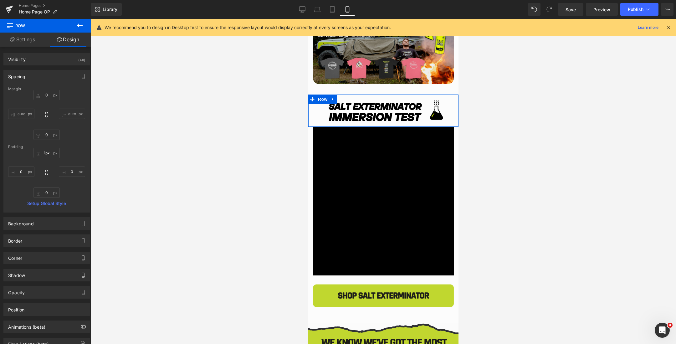
type input "0px"
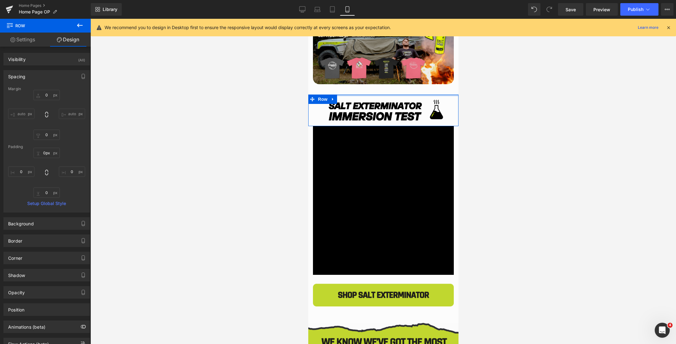
drag, startPoint x: 395, startPoint y: 97, endPoint x: 395, endPoint y: 90, distance: 7.5
click at [395, 90] on div "Liquid Row Image Image Row Hero Banner SHOP BEST SELLERS Button Row VALUE DEALS…" at bounding box center [383, 86] width 150 height 2888
click at [482, 98] on div at bounding box center [382, 181] width 585 height 325
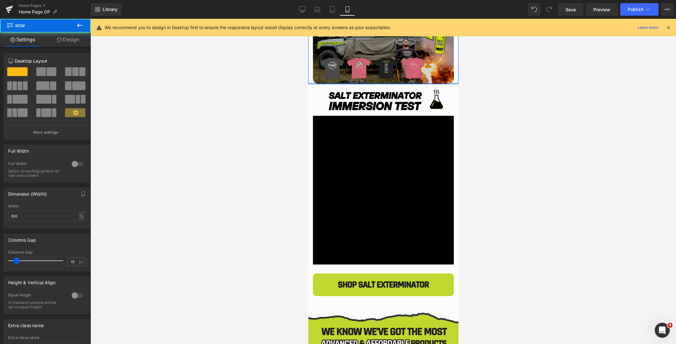
drag, startPoint x: 446, startPoint y: 89, endPoint x: 447, endPoint y: 77, distance: 11.9
click at [447, 77] on div "Image Row" at bounding box center [383, 53] width 150 height 64
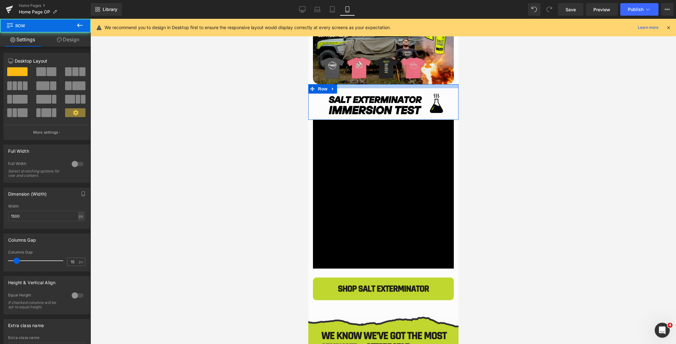
drag, startPoint x: 410, startPoint y: 85, endPoint x: 410, endPoint y: 89, distance: 4.1
click at [410, 89] on div "Image Row 70px" at bounding box center [383, 102] width 150 height 36
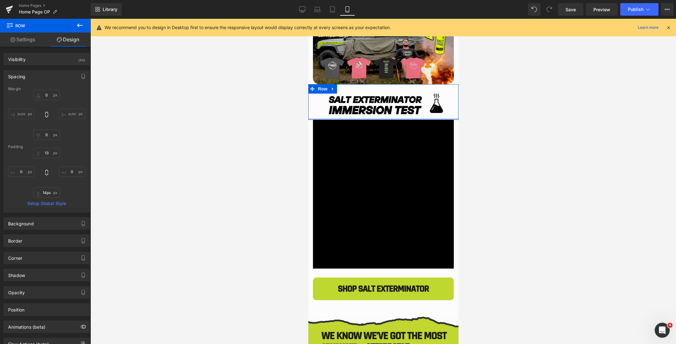
type input "15px"
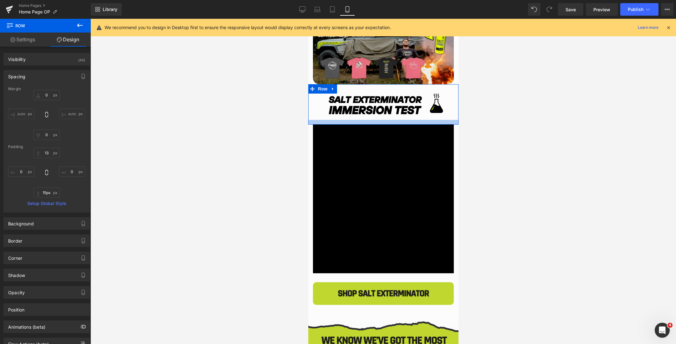
drag, startPoint x: 409, startPoint y: 119, endPoint x: 409, endPoint y: 123, distance: 4.4
click at [409, 123] on div "Main content" at bounding box center [383, 122] width 150 height 5
click at [507, 125] on div at bounding box center [382, 181] width 585 height 325
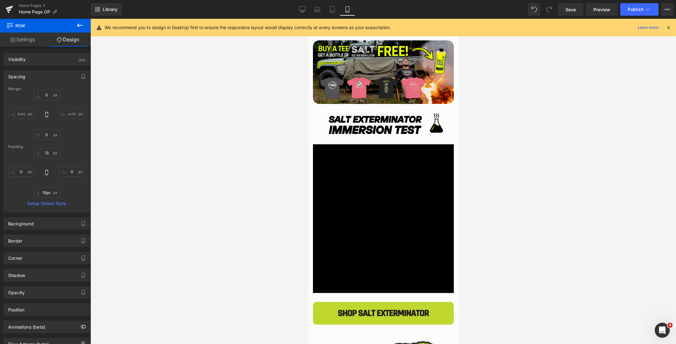
scroll to position [1373, 0]
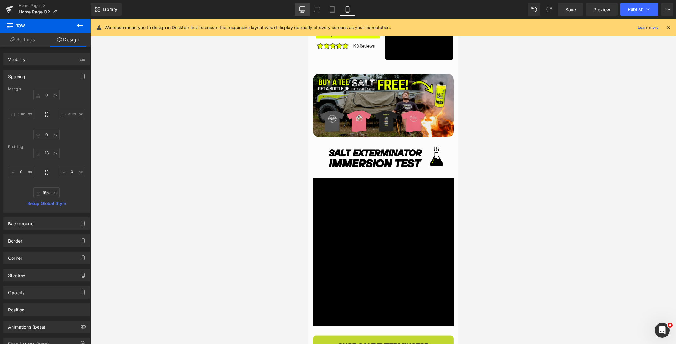
click at [307, 10] on link "Desktop" at bounding box center [302, 9] width 15 height 13
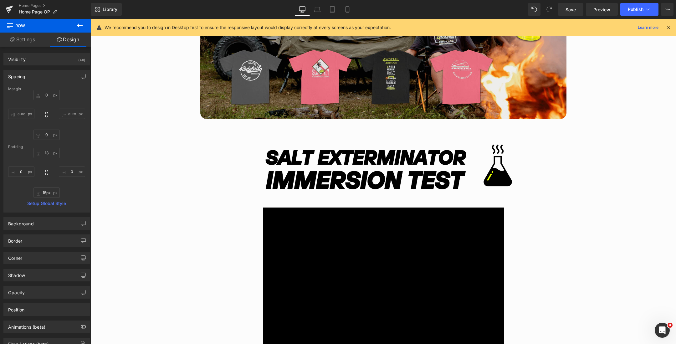
type input "0"
type input "60"
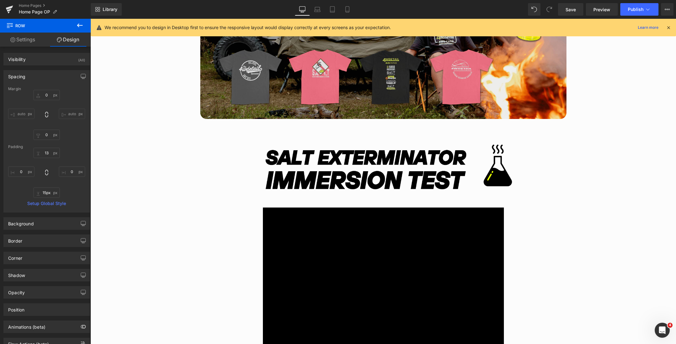
type input "0"
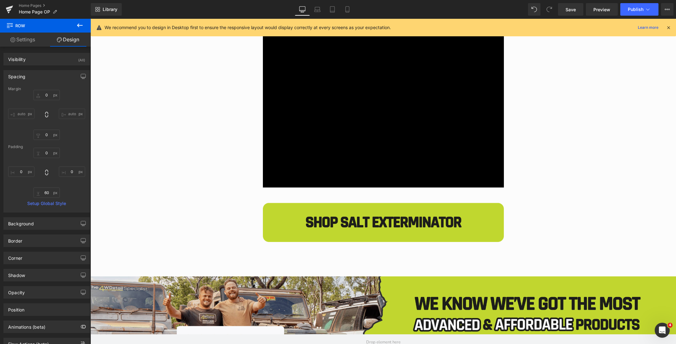
scroll to position [1851, 0]
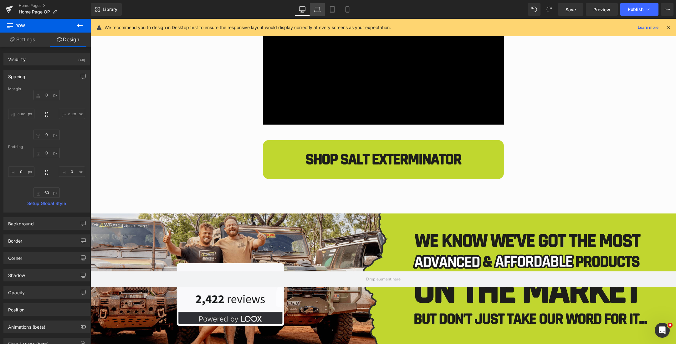
click at [319, 9] on icon at bounding box center [317, 9] width 6 height 6
type input "0"
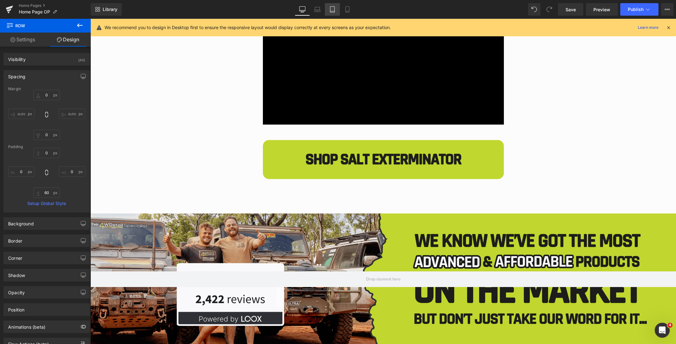
type input "70"
type input "0"
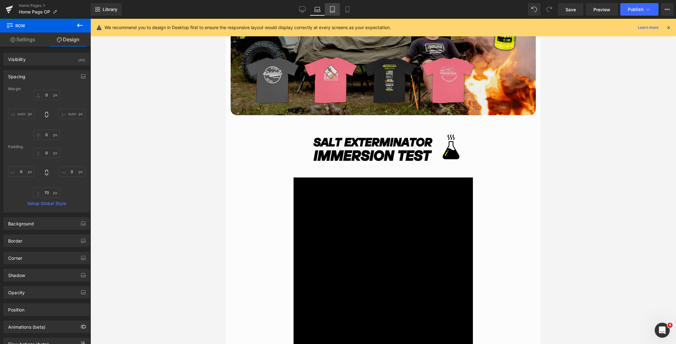
click at [332, 9] on icon at bounding box center [332, 9] width 6 height 6
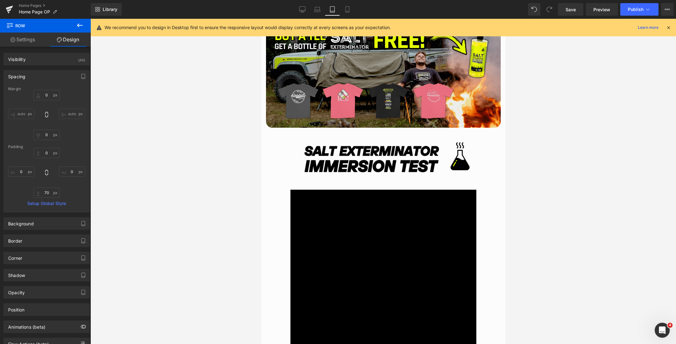
type input "0"
type input "22"
type input "0"
type input "70"
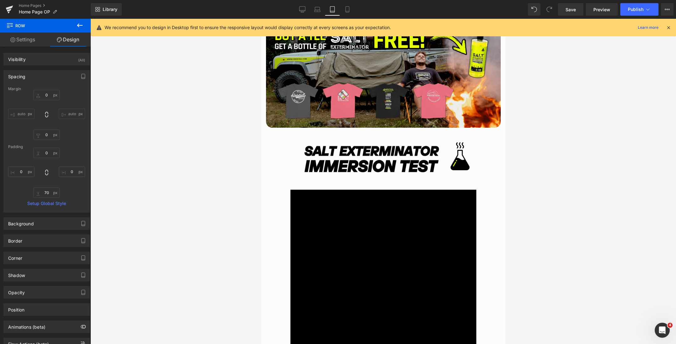
type input "0"
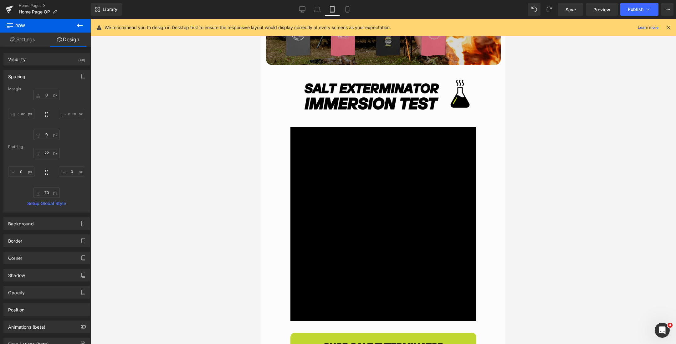
scroll to position [1885, 0]
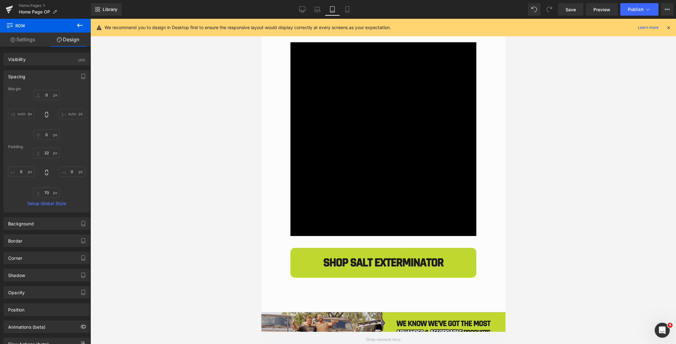
click at [347, 17] on div "Library Tablet Desktop Laptop Tablet Mobile Save Preview Publish Scheduled View…" at bounding box center [383, 9] width 585 height 19
click at [347, 10] on icon at bounding box center [347, 9] width 6 height 6
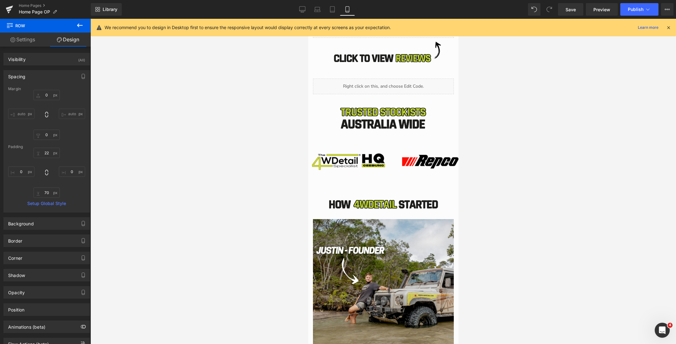
type input "0"
type input "13"
type input "0"
type input "15"
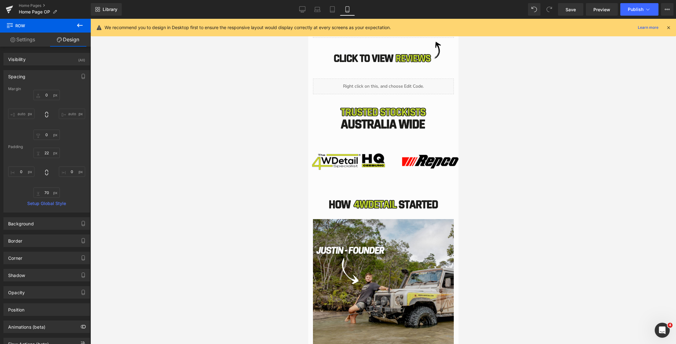
type input "0"
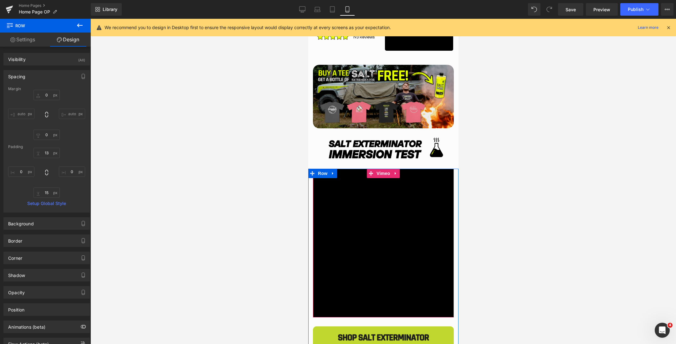
scroll to position [1472, 0]
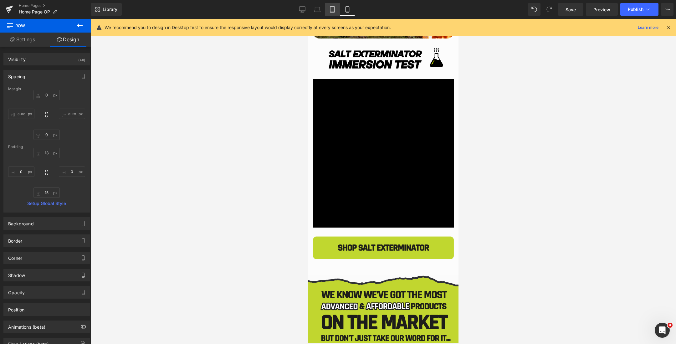
click at [329, 11] on icon at bounding box center [332, 9] width 6 height 6
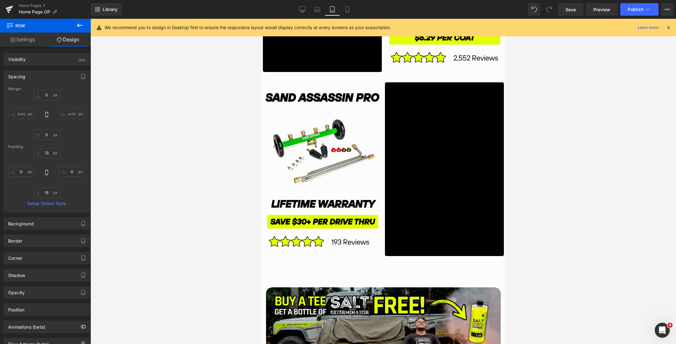
type input "0"
type input "22"
type input "0"
type input "70"
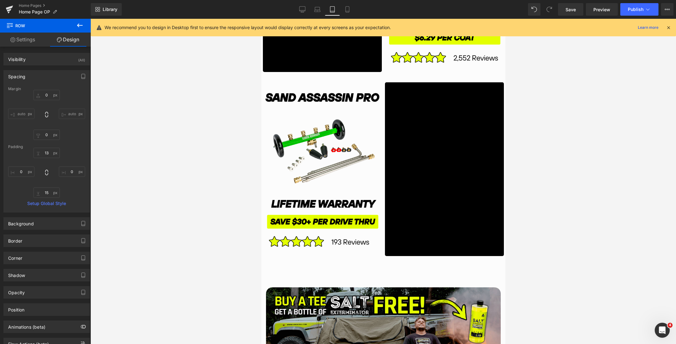
type input "0"
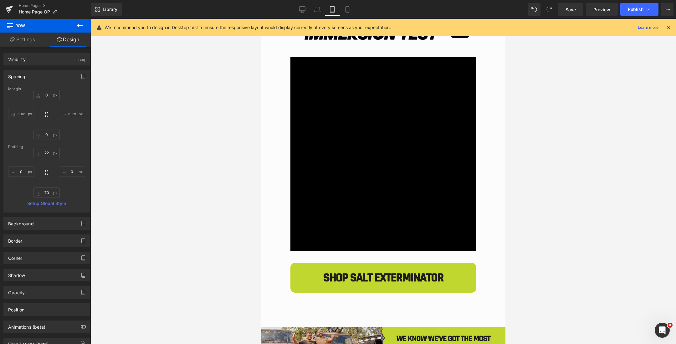
scroll to position [1892, 0]
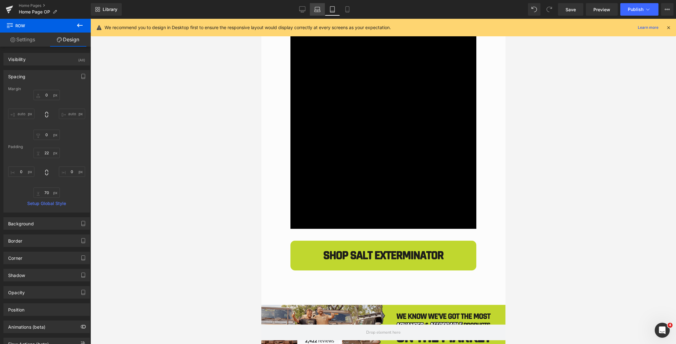
click at [317, 9] on icon at bounding box center [317, 9] width 6 height 6
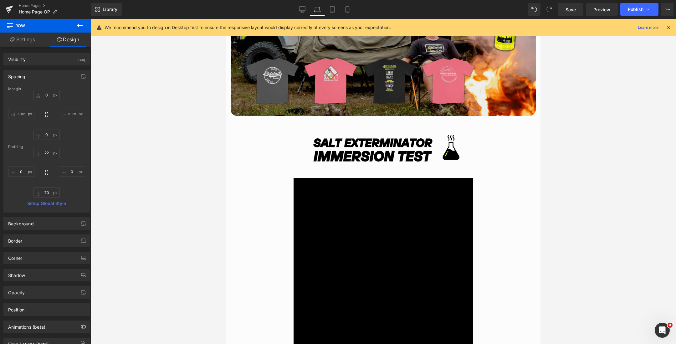
type input "0"
type input "70"
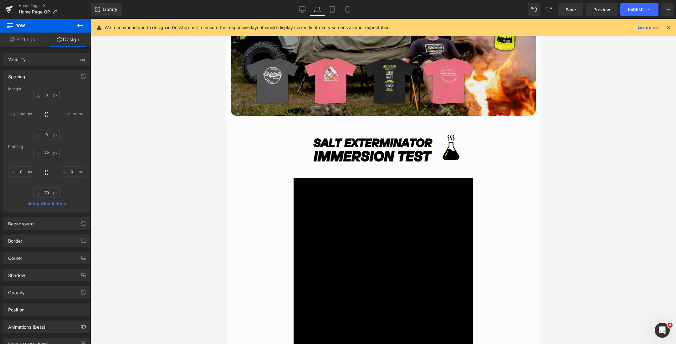
type input "0"
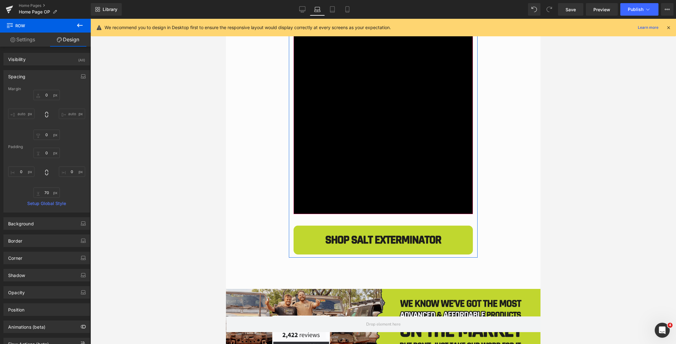
scroll to position [1172, 0]
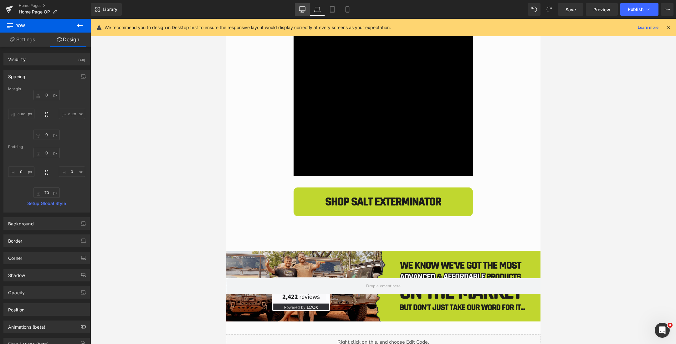
click at [301, 5] on link "Desktop" at bounding box center [302, 9] width 15 height 13
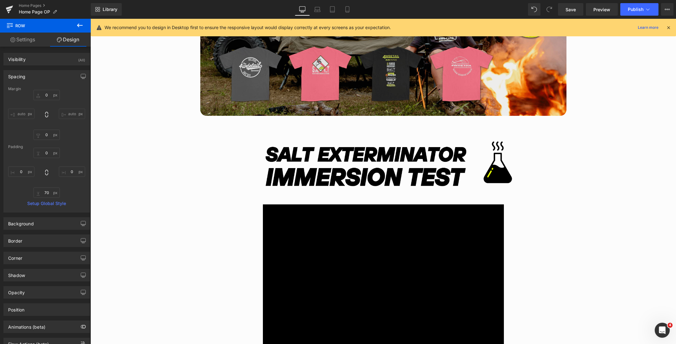
type input "0"
type input "60"
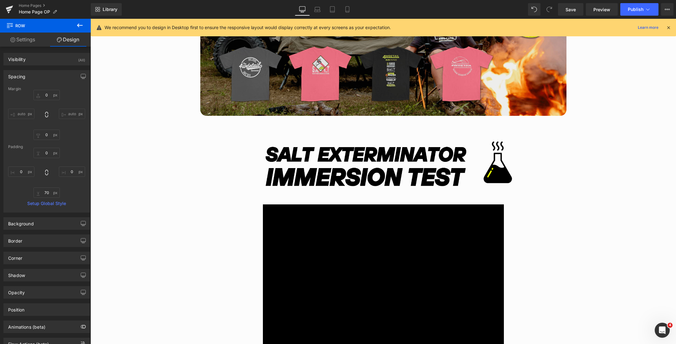
type input "0"
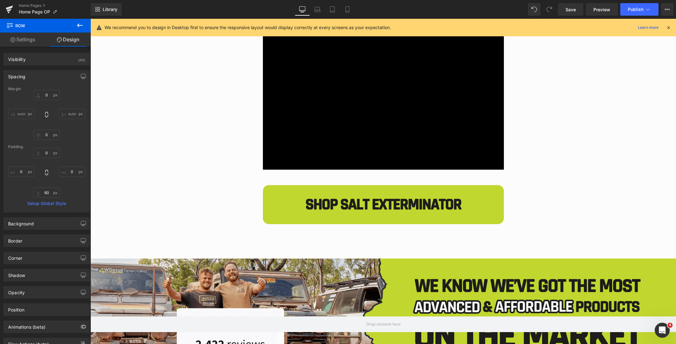
scroll to position [1827, 0]
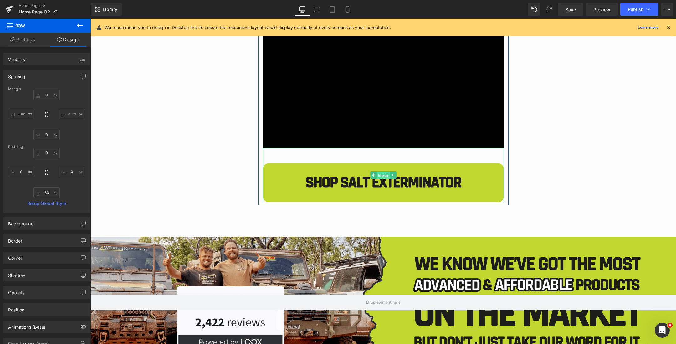
click at [381, 176] on span "Image" at bounding box center [383, 175] width 13 height 8
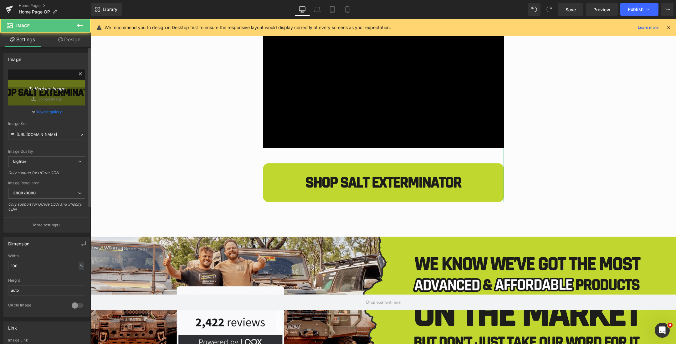
click at [52, 93] on link "Replace Image" at bounding box center [46, 87] width 77 height 36
type input "C:\fakepath\Australias (2000 x 450 px) (83).png"
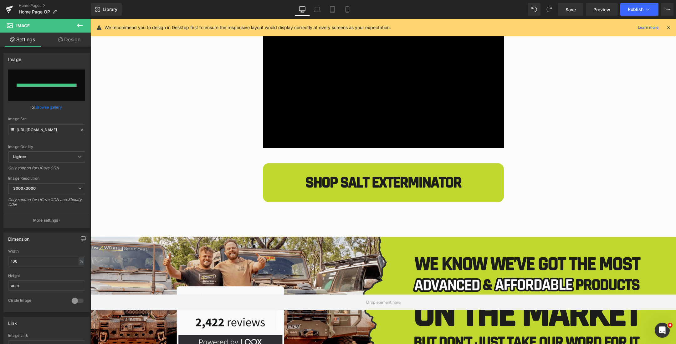
type input "https://ucarecdn.com/bfb96411-d784-4d18-933d-824d346456a4/-/format/auto/-/previ…"
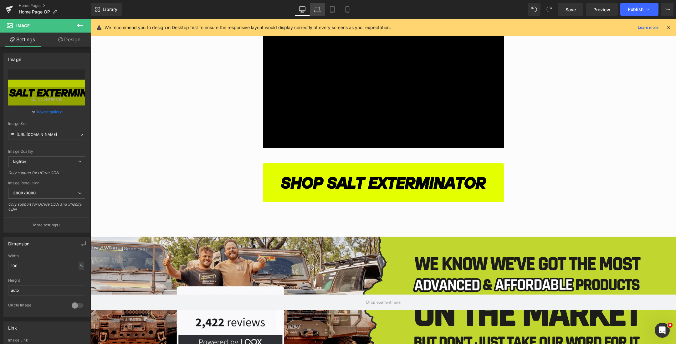
click at [313, 8] on link "Laptop" at bounding box center [317, 9] width 15 height 13
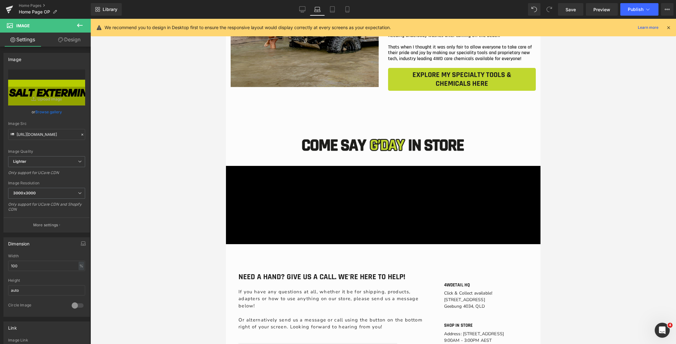
scroll to position [1200, 0]
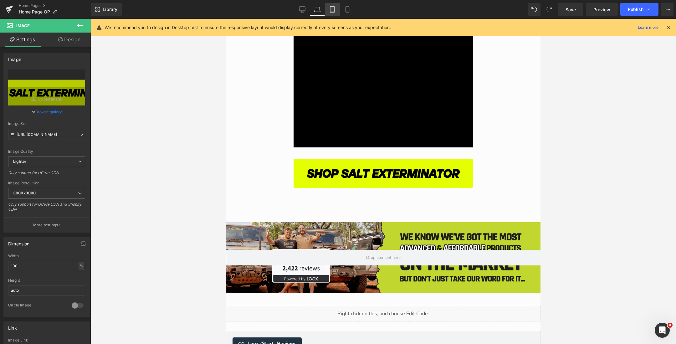
click at [332, 11] on icon at bounding box center [332, 11] width 4 height 0
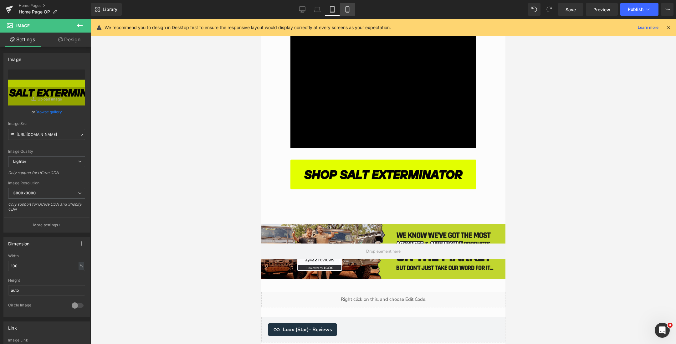
click at [346, 11] on icon at bounding box center [346, 11] width 3 height 0
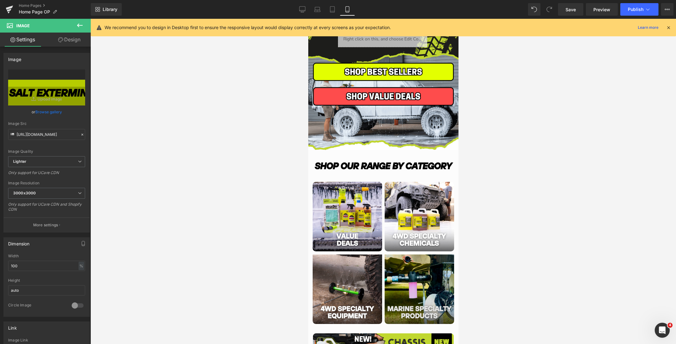
scroll to position [0, 0]
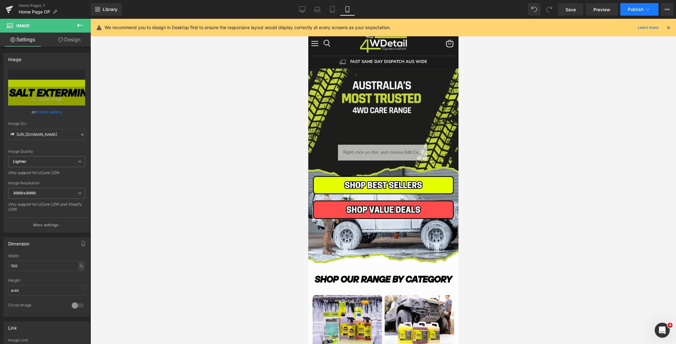
click at [624, 12] on button "Publish" at bounding box center [639, 9] width 38 height 13
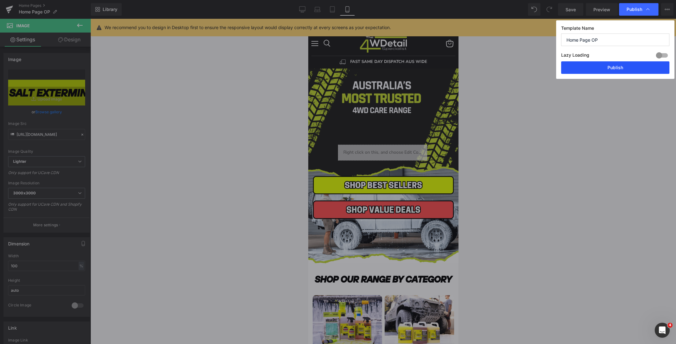
click at [589, 65] on button "Publish" at bounding box center [615, 67] width 108 height 13
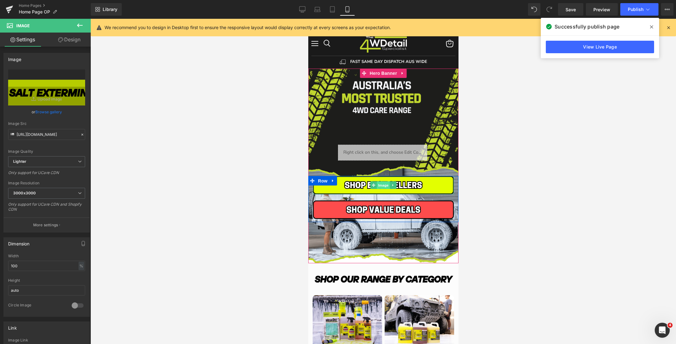
click at [381, 183] on span "Image" at bounding box center [382, 185] width 13 height 8
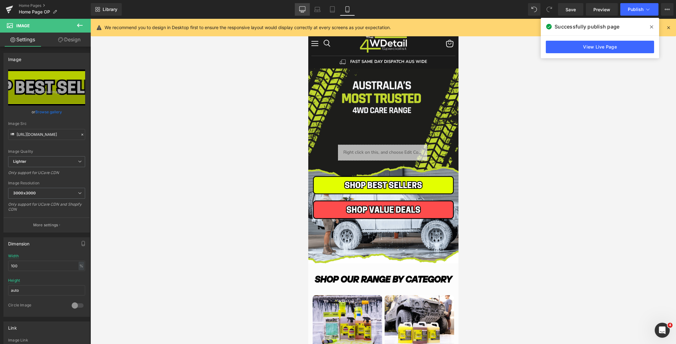
click at [303, 12] on icon at bounding box center [302, 12] width 3 height 0
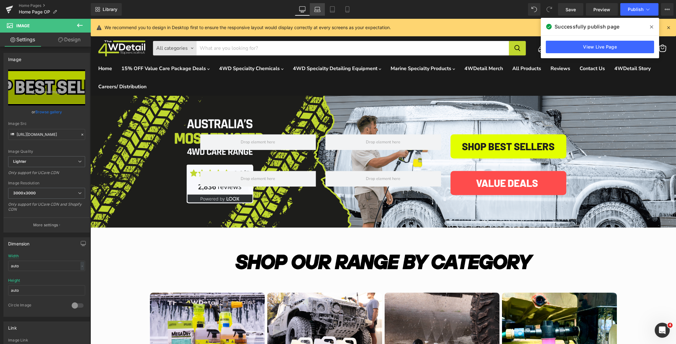
click at [318, 11] on icon at bounding box center [317, 9] width 6 height 6
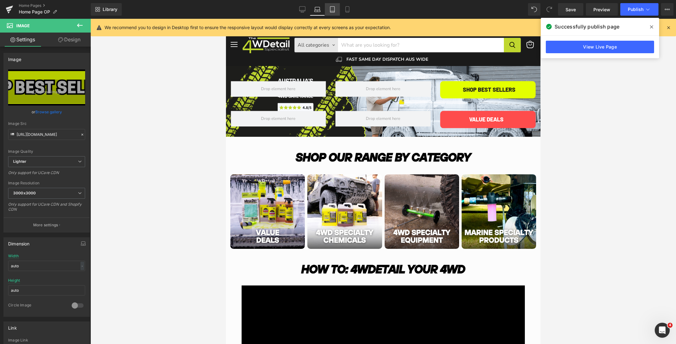
click at [332, 11] on icon at bounding box center [332, 9] width 6 height 6
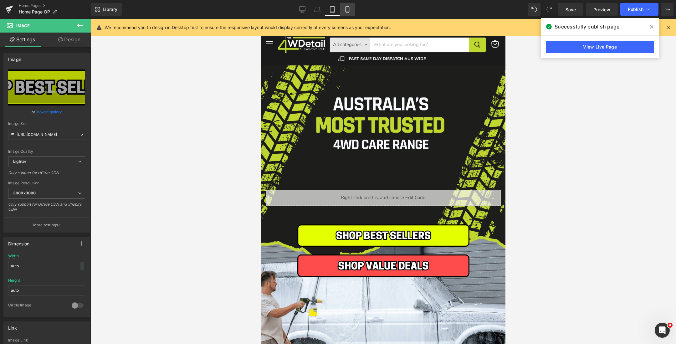
click at [344, 10] on link "Mobile" at bounding box center [347, 9] width 15 height 13
type input "100"
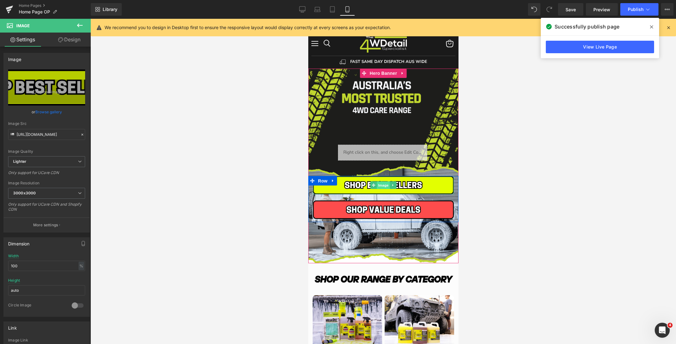
click at [382, 184] on span "Image" at bounding box center [382, 185] width 13 height 8
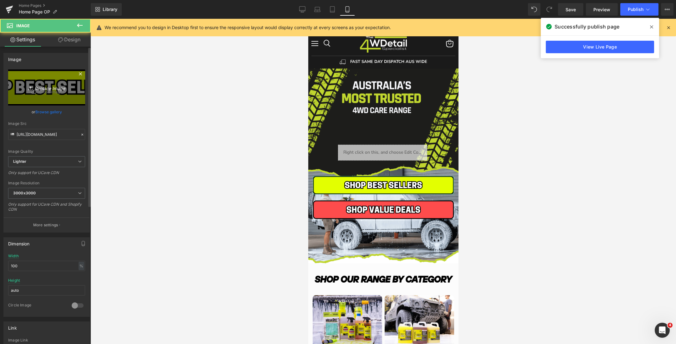
click at [34, 87] on icon "Replace Image" at bounding box center [47, 88] width 50 height 8
type input "C:\fakepath\2 8.png"
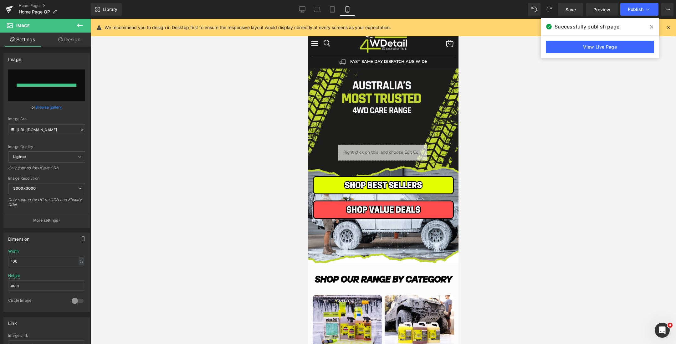
type input "https://ucarecdn.com/407b0361-b18e-4a43-9940-02dd5001d2f0/-/format/auto/-/previ…"
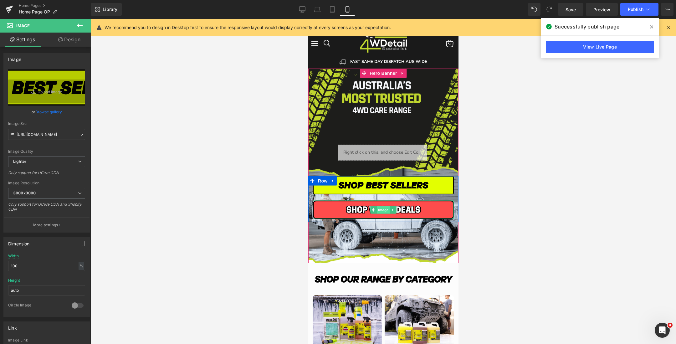
click at [382, 208] on span "Image" at bounding box center [382, 210] width 13 height 8
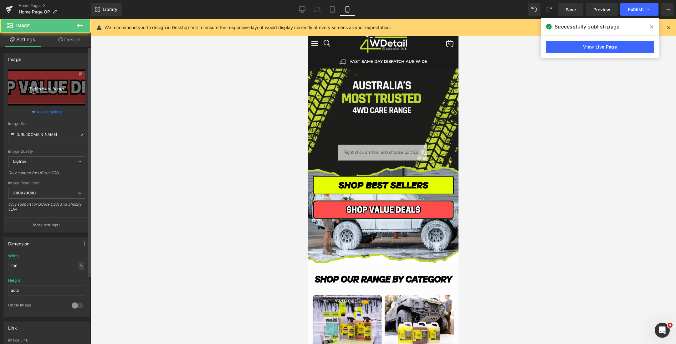
click at [46, 89] on icon "Replace Image" at bounding box center [47, 88] width 50 height 8
type input "C:\fakepath\4 5.png"
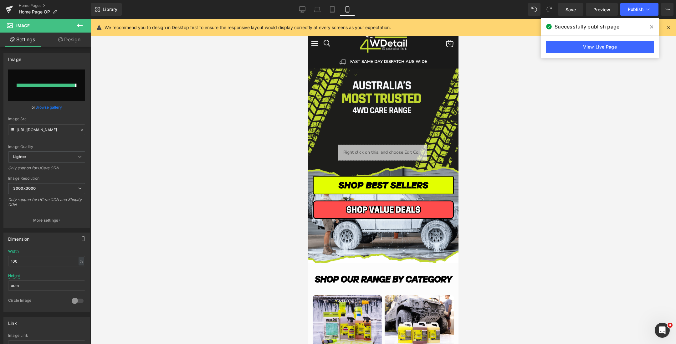
type input "https://ucarecdn.com/a0959089-3ab7-478b-b60f-cf9b44f0771c/-/format/auto/-/previ…"
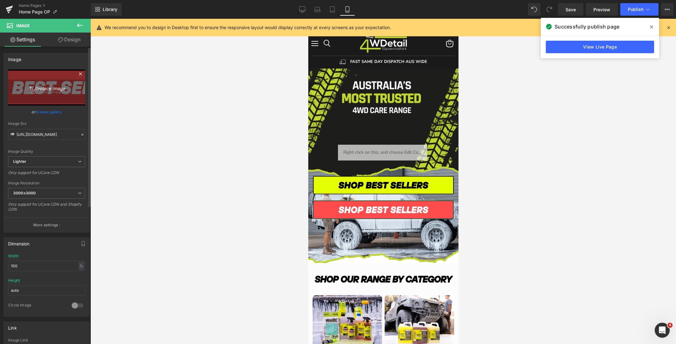
click at [40, 82] on link "Replace Image" at bounding box center [46, 87] width 77 height 36
type input "C:\fakepath\VIEW ALL SALE PRODUCTS.png"
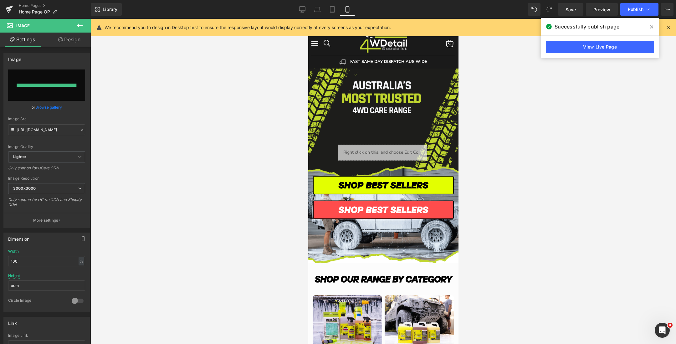
type input "https://ucarecdn.com/5d498fd3-917a-4c7d-bcc0-4cd46974fdb8/-/format/auto/-/previ…"
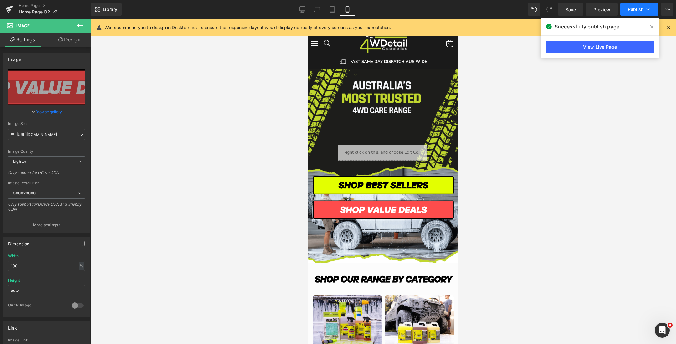
click at [624, 11] on button "Publish" at bounding box center [639, 9] width 38 height 13
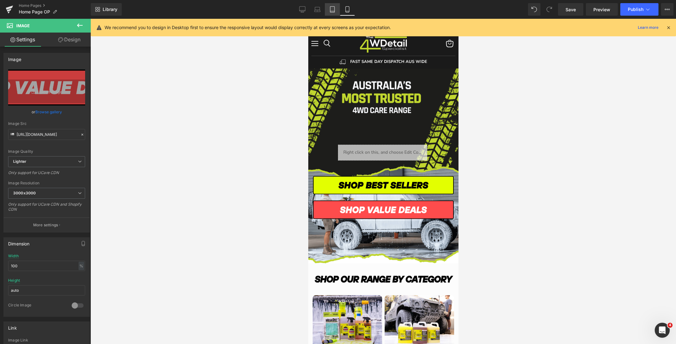
click at [333, 8] on icon at bounding box center [332, 9] width 6 height 6
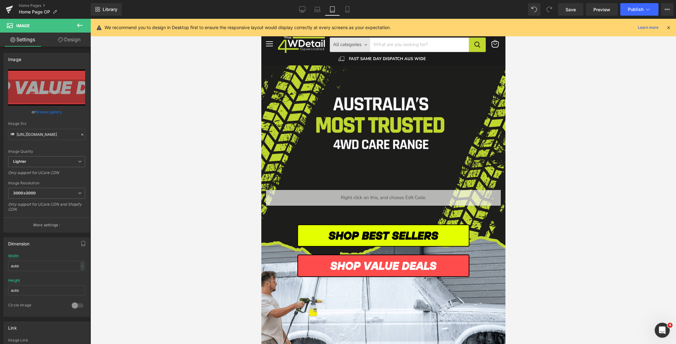
scroll to position [43, 0]
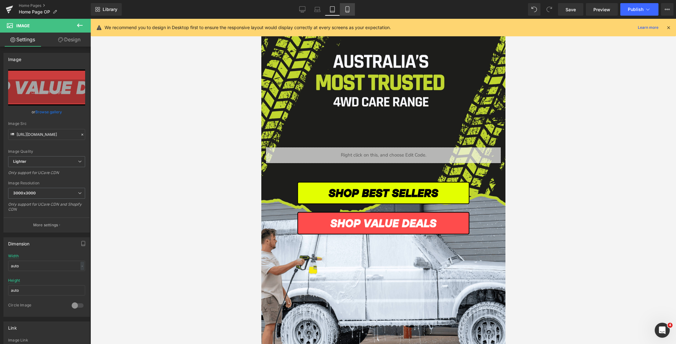
click at [348, 10] on icon at bounding box center [347, 9] width 6 height 6
type input "100"
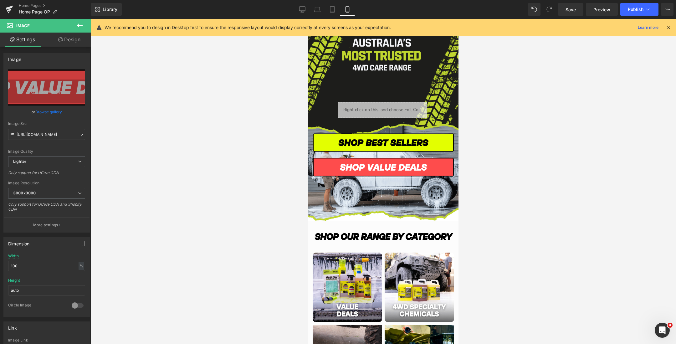
scroll to position [0, 0]
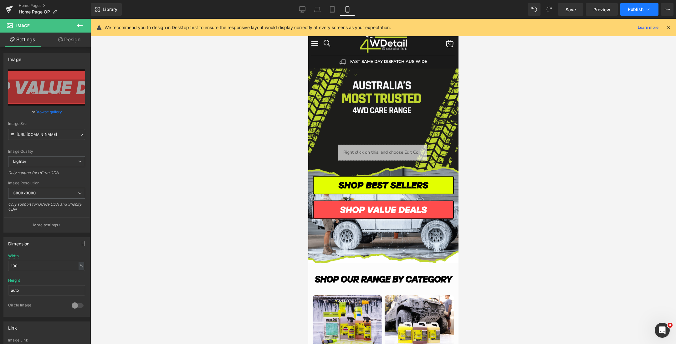
click at [632, 11] on span "Publish" at bounding box center [636, 9] width 16 height 5
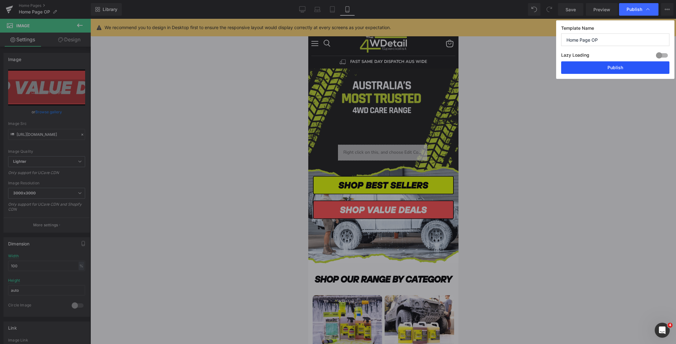
click at [602, 71] on button "Publish" at bounding box center [615, 67] width 108 height 13
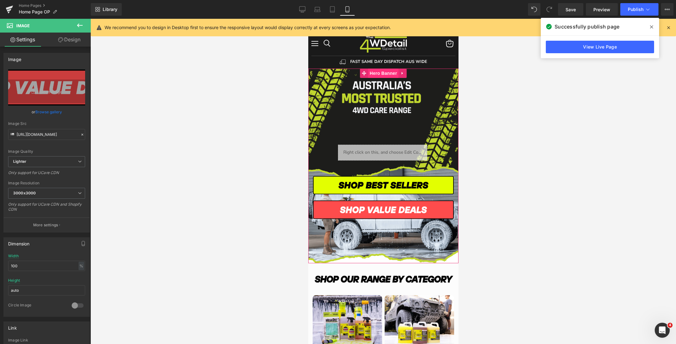
click at [383, 72] on span "Hero Banner" at bounding box center [383, 73] width 30 height 9
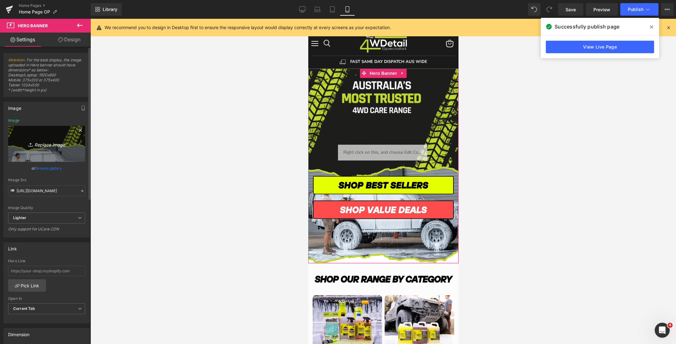
click at [48, 140] on icon "Replace Image" at bounding box center [47, 144] width 50 height 8
type input "C:\fakepath\15% off value deals (4).png"
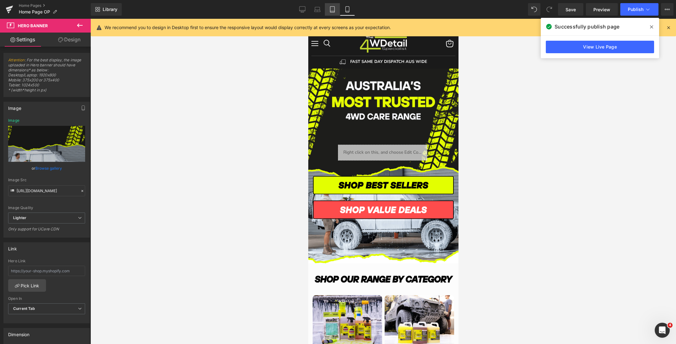
click at [335, 12] on icon at bounding box center [332, 9] width 6 height 6
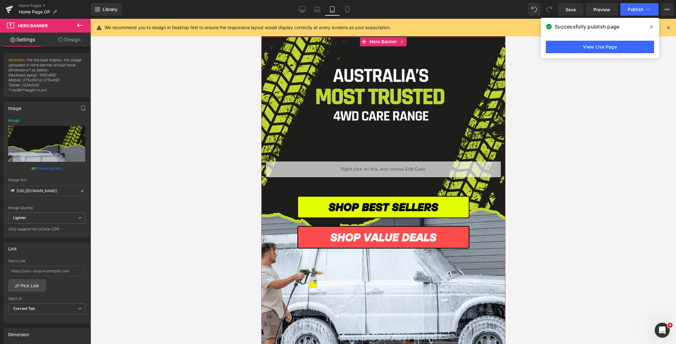
scroll to position [20, 0]
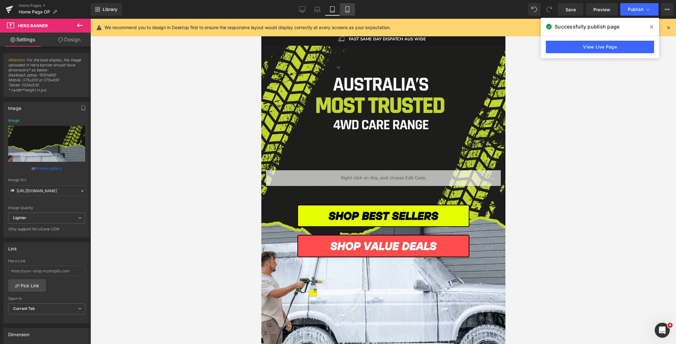
click at [347, 15] on link "Mobile" at bounding box center [347, 9] width 15 height 13
type input "https://ucarecdn.com/f0c1318c-2fae-4260-bb13-d5191c363d28/-/format/auto/-/previ…"
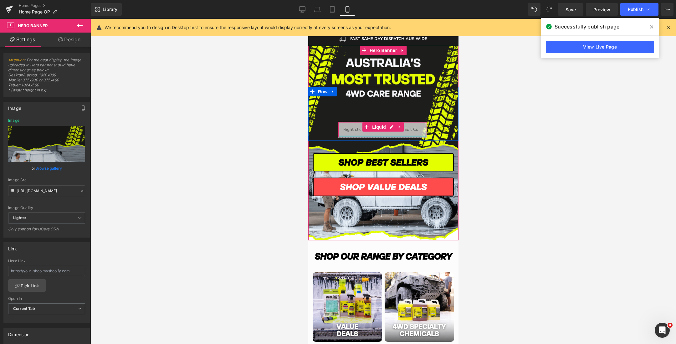
scroll to position [0, 0]
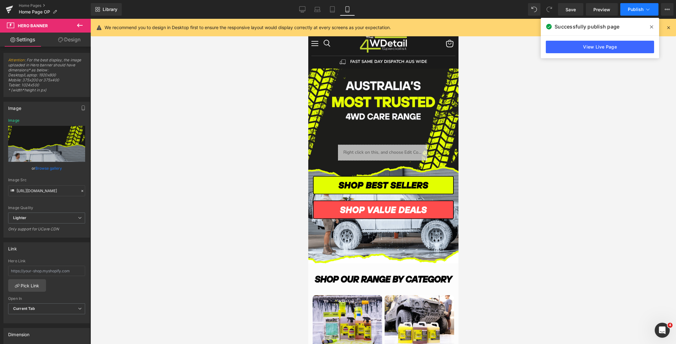
click at [630, 7] on span "Publish" at bounding box center [636, 9] width 16 height 5
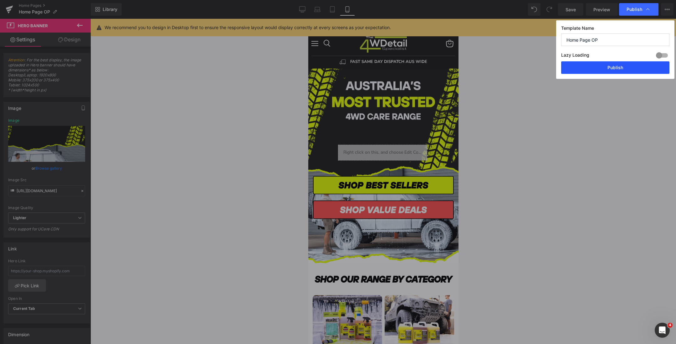
click at [583, 69] on button "Publish" at bounding box center [615, 67] width 108 height 13
